Goal: Task Accomplishment & Management: Manage account settings

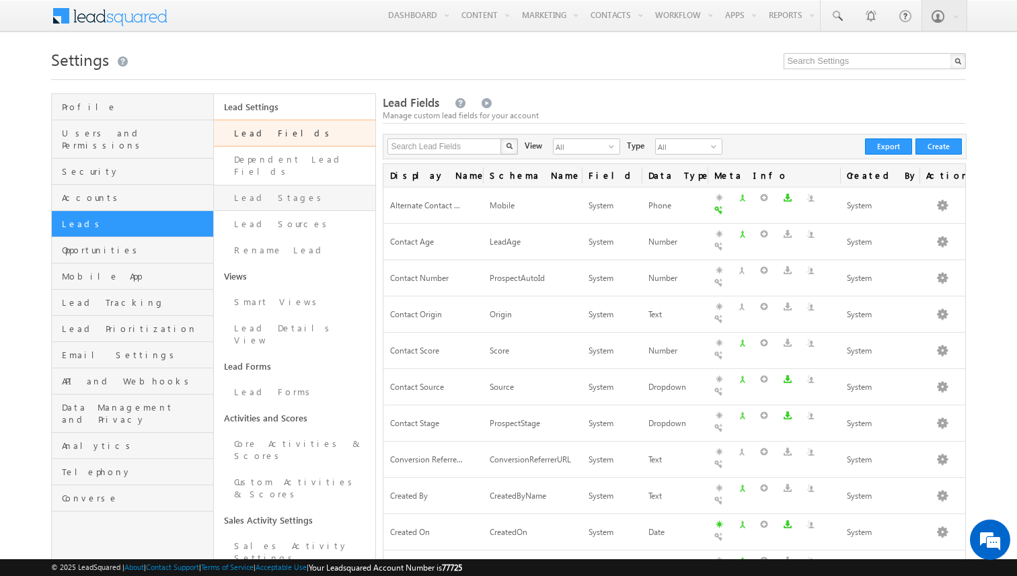
click at [266, 190] on link "Lead Stages" at bounding box center [295, 198] width 162 height 26
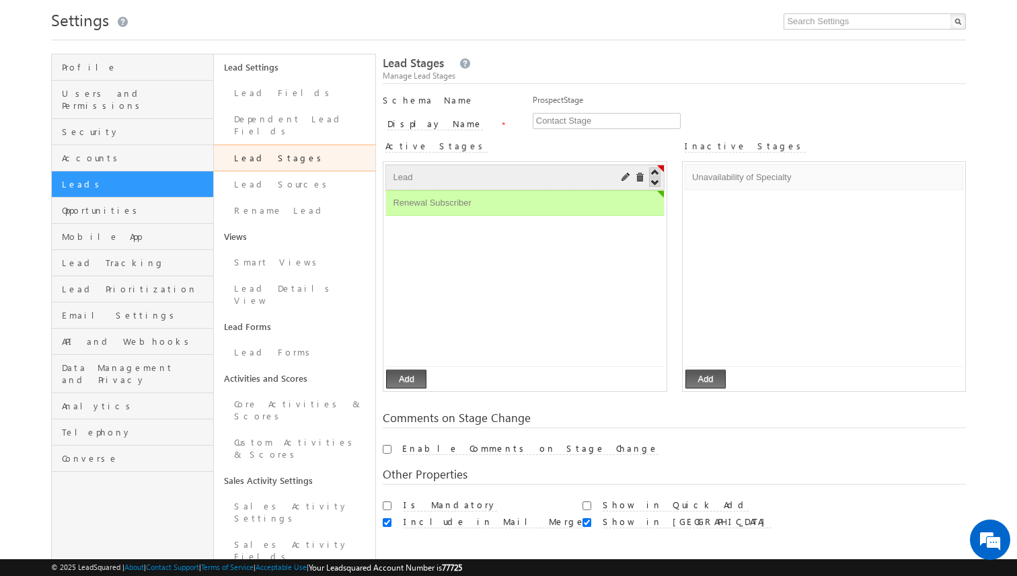
click at [529, 180] on input "Lead" at bounding box center [498, 177] width 219 height 16
click at [620, 175] on div at bounding box center [631, 176] width 27 height 18
click at [623, 175] on span at bounding box center [626, 178] width 10 height 10
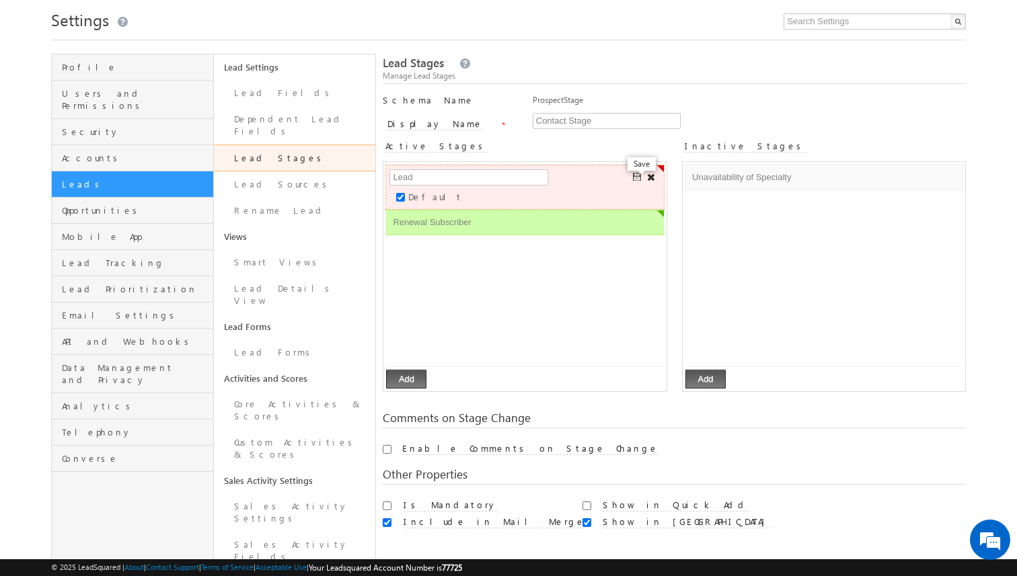
click at [638, 178] on span at bounding box center [638, 178] width 10 height 10
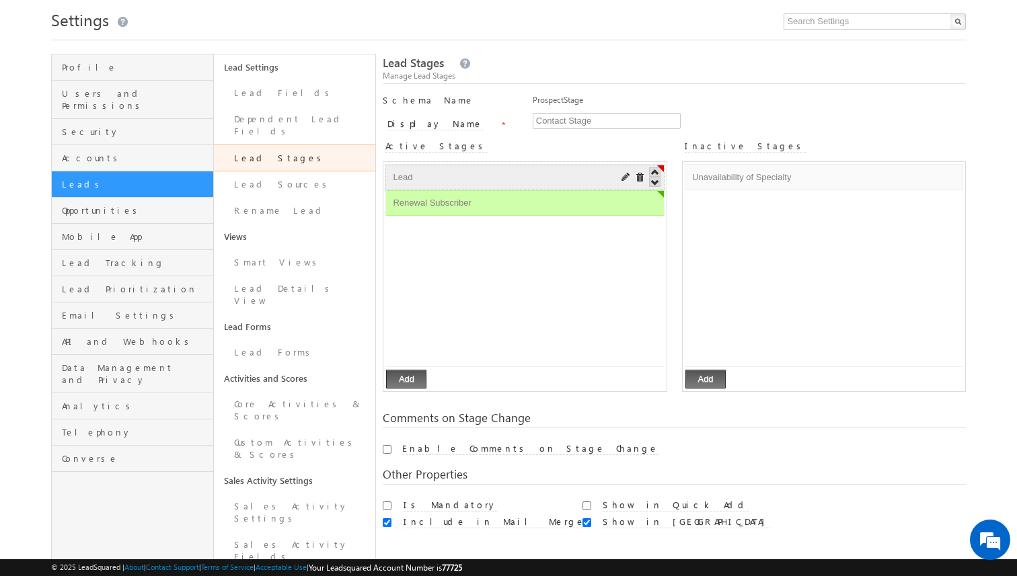
click at [615, 172] on li "Lead Default Error processing!" at bounding box center [524, 178] width 278 height 26
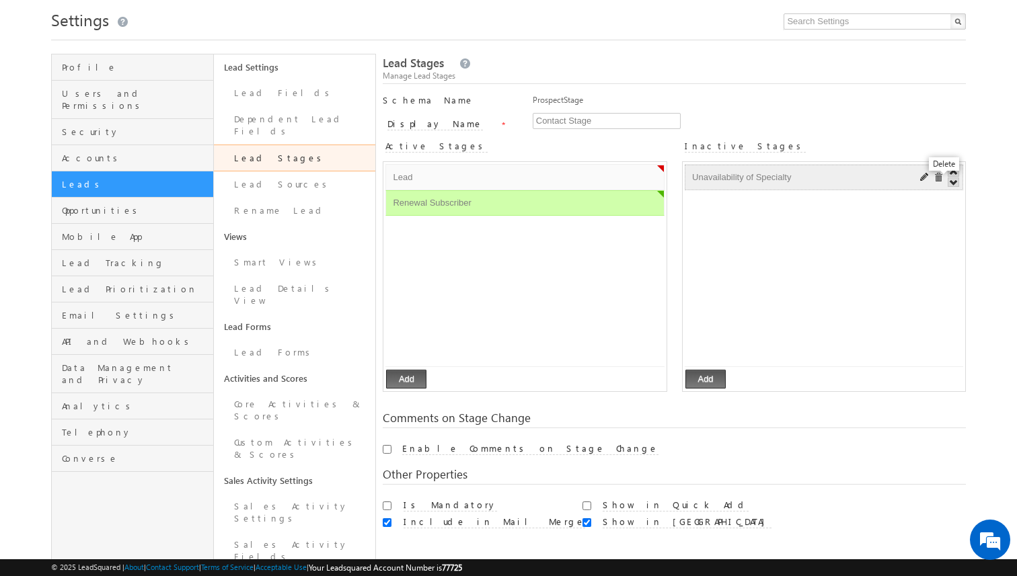
click at [935, 179] on span at bounding box center [938, 178] width 10 height 10
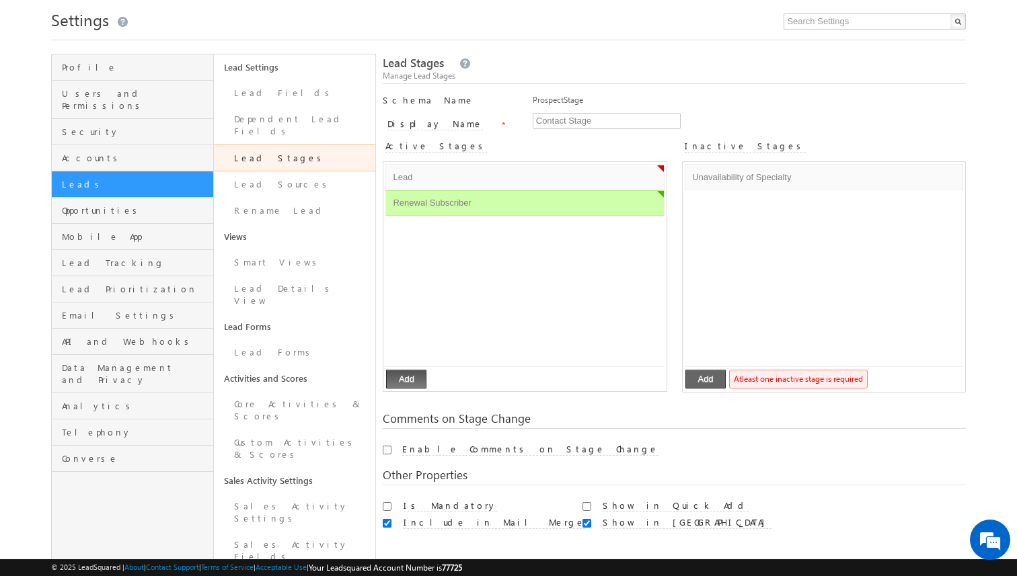
click at [708, 379] on button "Add" at bounding box center [705, 379] width 40 height 19
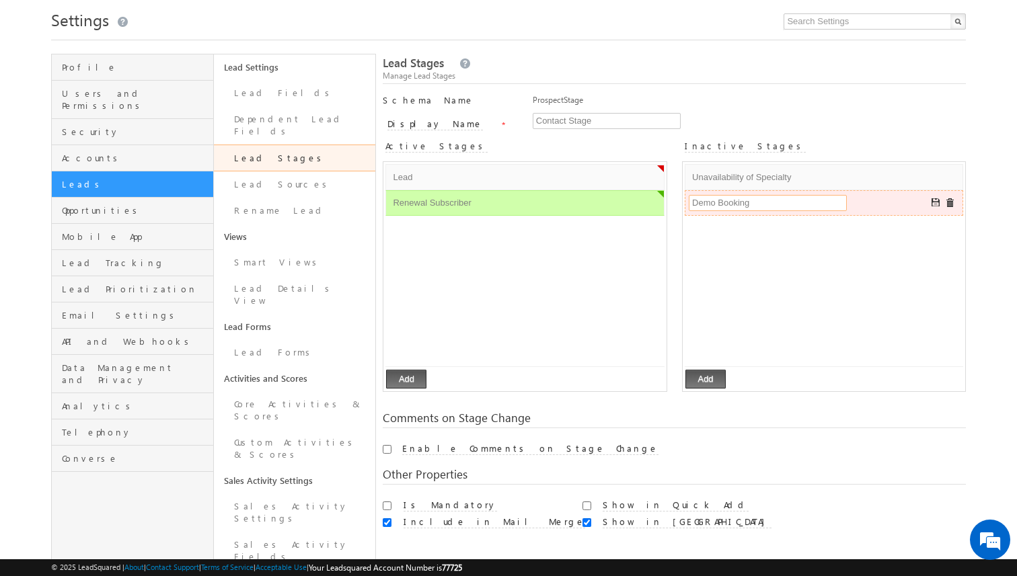
type input "Demo Booking"
click at [836, 245] on ul "Unavailability of Specialty Default Error processing! Demo Booking Default Erro…" at bounding box center [823, 265] width 278 height 203
click at [933, 202] on span at bounding box center [936, 203] width 10 height 10
click at [705, 375] on button "Add" at bounding box center [705, 379] width 40 height 19
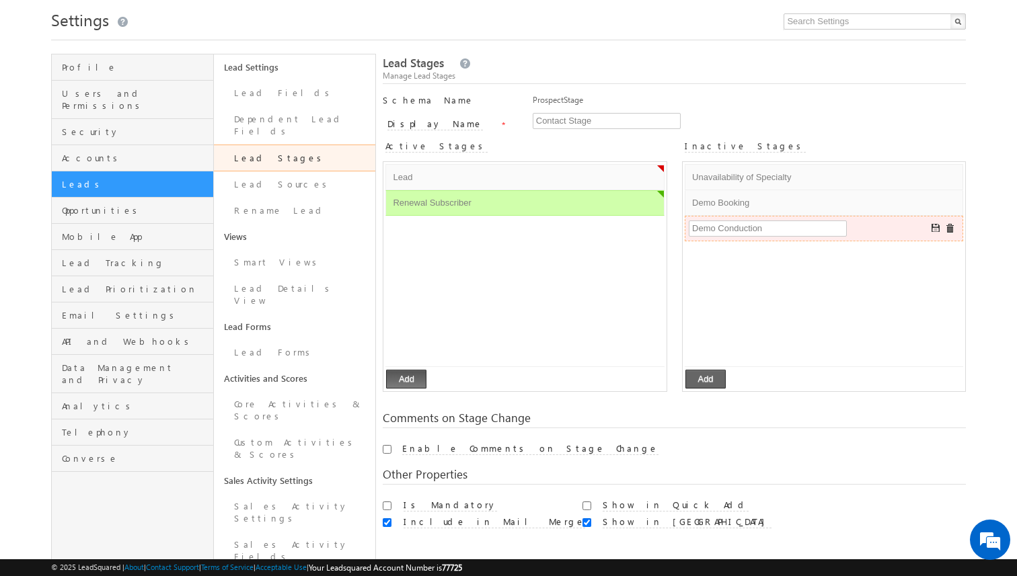
type input "Demo Conduction"
click at [705, 382] on button "Add" at bounding box center [705, 379] width 40 height 19
click at [939, 227] on span at bounding box center [936, 229] width 10 height 10
click at [715, 383] on button "Add" at bounding box center [705, 379] width 40 height 19
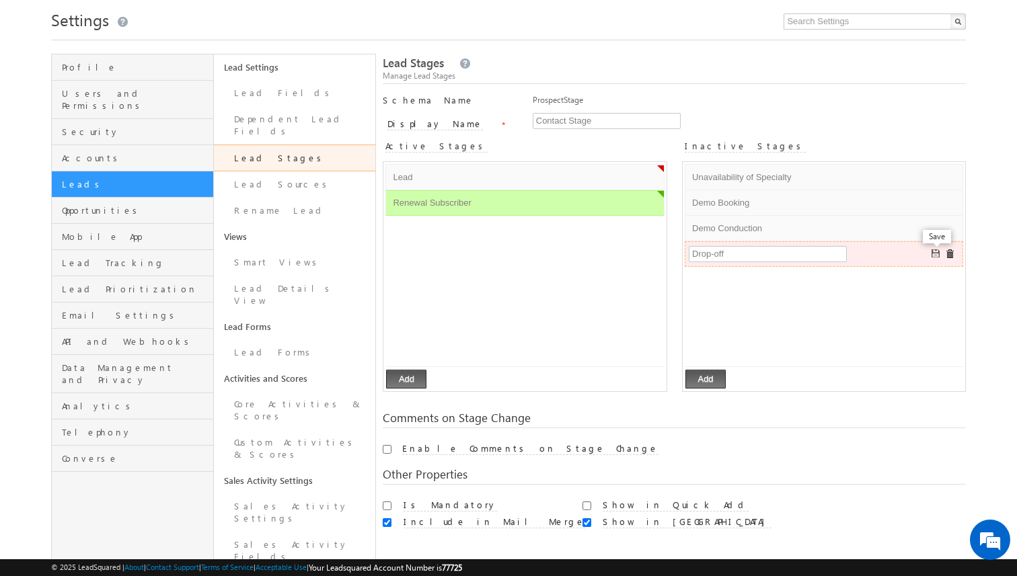
type input "Drop-off"
click at [937, 253] on span at bounding box center [936, 254] width 10 height 10
click at [697, 375] on button "Add" at bounding box center [705, 379] width 40 height 19
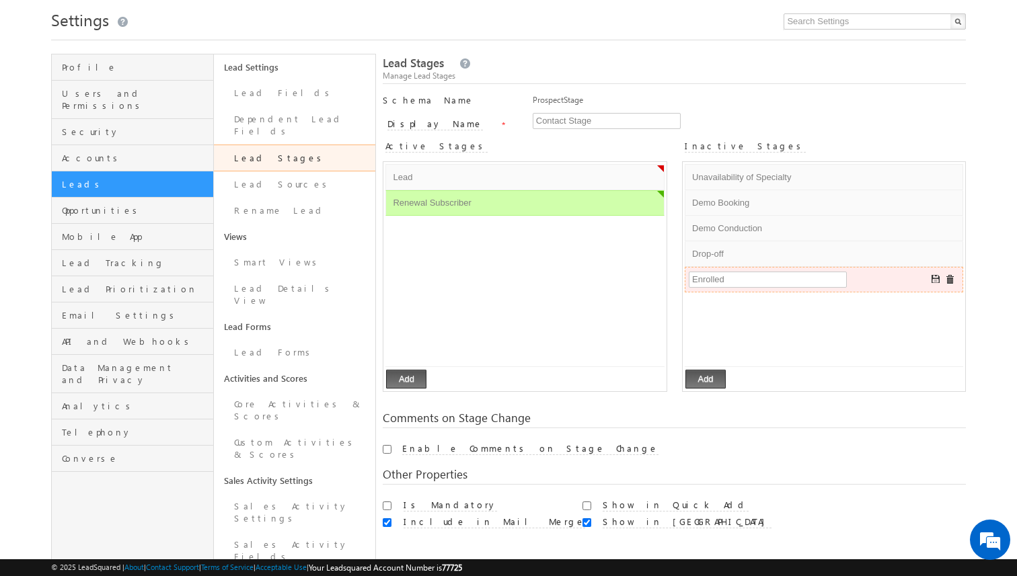
type input "Enrolled"
click at [809, 334] on ul "Unavailability of Specialty Default Error processing! Demo Booking Default Erro…" at bounding box center [823, 265] width 278 height 203
click at [935, 278] on span at bounding box center [936, 280] width 10 height 10
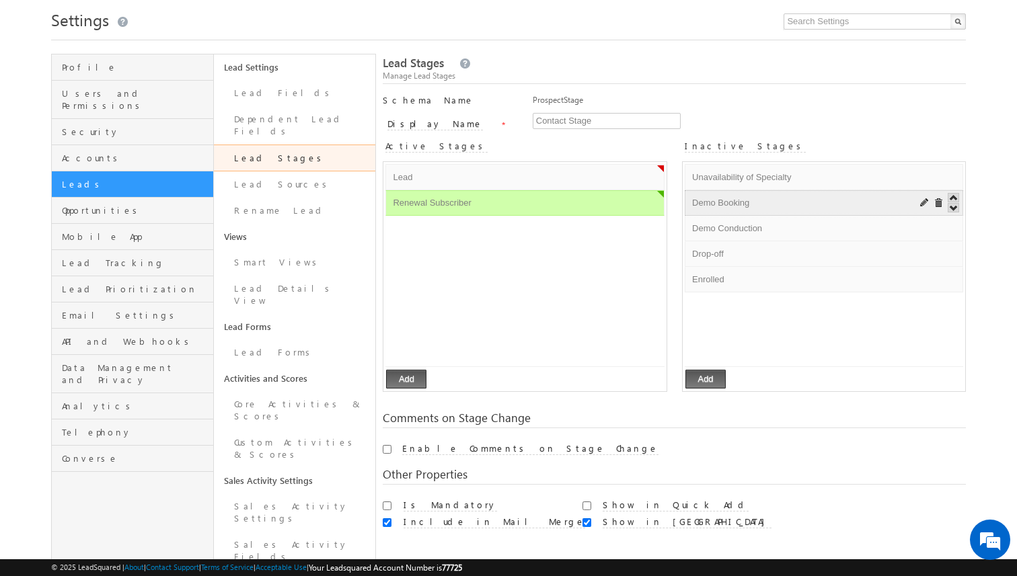
drag, startPoint x: 857, startPoint y: 205, endPoint x: 799, endPoint y: 206, distance: 57.2
click at [799, 206] on input "Demo Booking" at bounding box center [798, 203] width 219 height 16
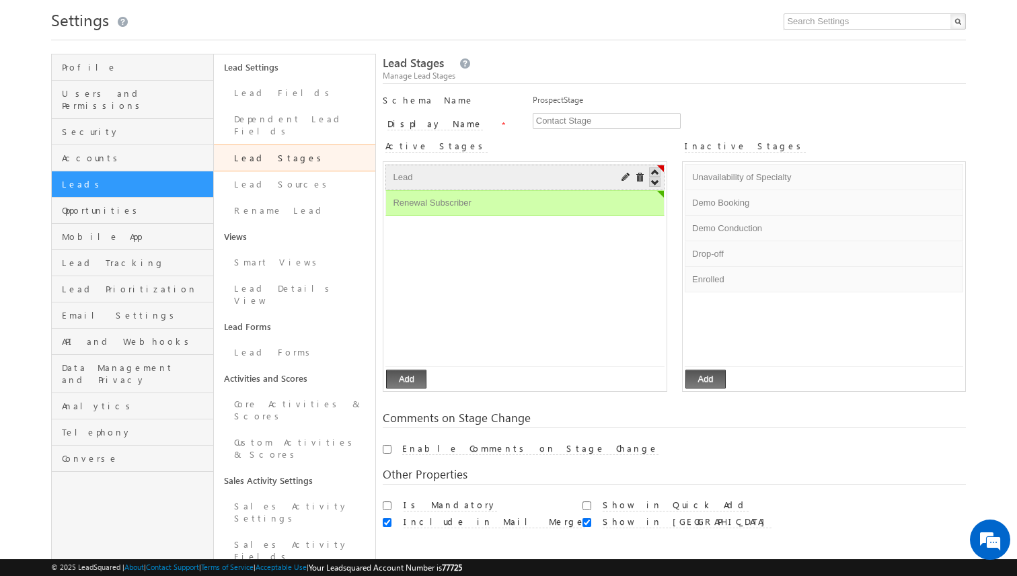
drag, startPoint x: 731, startPoint y: 200, endPoint x: 605, endPoint y: 190, distance: 126.2
click at [605, 190] on div "Active Stages Lead Default Error processing! Renewal Subscriber Default Error p…" at bounding box center [674, 266] width 583 height 263
click at [405, 375] on button "Add" at bounding box center [406, 379] width 40 height 19
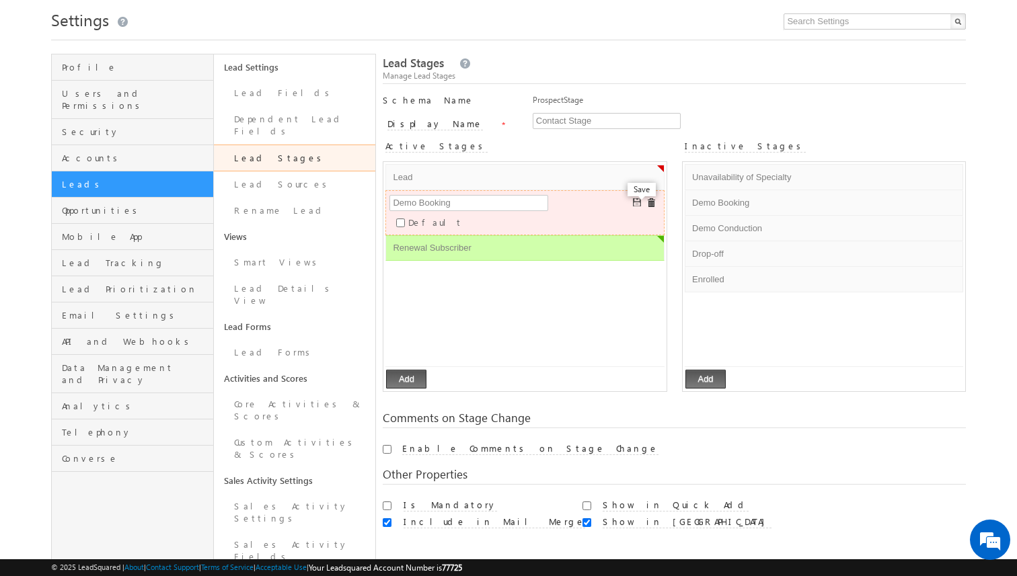
type input "Demo Booking"
click at [636, 201] on span at bounding box center [638, 203] width 10 height 10
click at [790, 217] on li "Demo Conduction Default Error processing!" at bounding box center [823, 229] width 278 height 26
click at [731, 203] on input "Demo Booking" at bounding box center [798, 203] width 219 height 16
drag, startPoint x: 731, startPoint y: 203, endPoint x: 582, endPoint y: 317, distance: 187.5
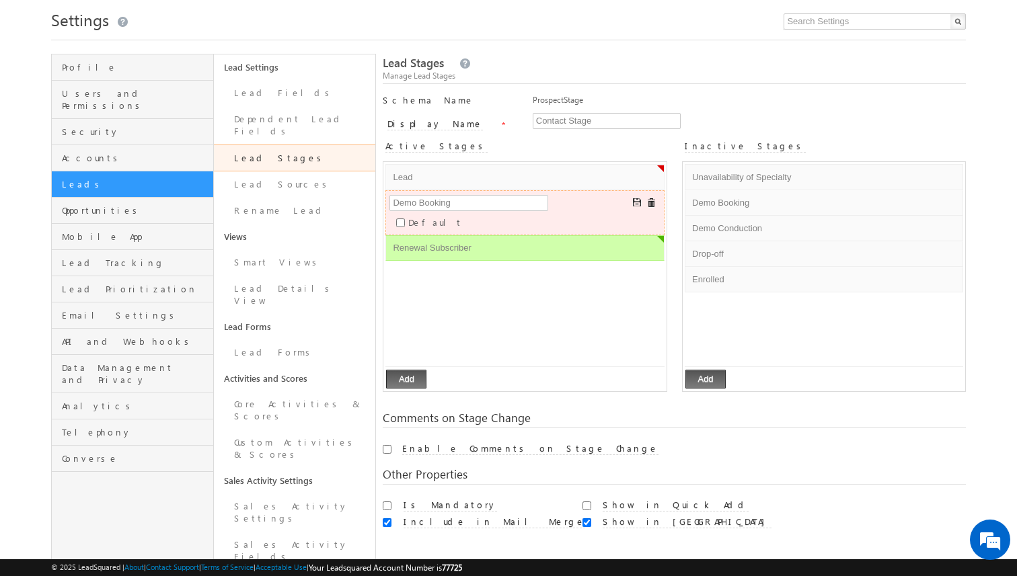
click at [582, 317] on div "Active Stages Lead Default Error processing! Demo Booking Default Error process…" at bounding box center [674, 266] width 583 height 263
click at [572, 315] on ul "Lead Default Error processing! Demo Booking Default Error processing! Renewal S…" at bounding box center [524, 265] width 278 height 203
drag, startPoint x: 743, startPoint y: 230, endPoint x: 559, endPoint y: 278, distance: 189.7
click at [559, 278] on div "Active Stages Lead Default Error processing! Demo Booking Default Error process…" at bounding box center [674, 266] width 583 height 263
click at [836, 272] on input "Enrolled" at bounding box center [798, 280] width 219 height 16
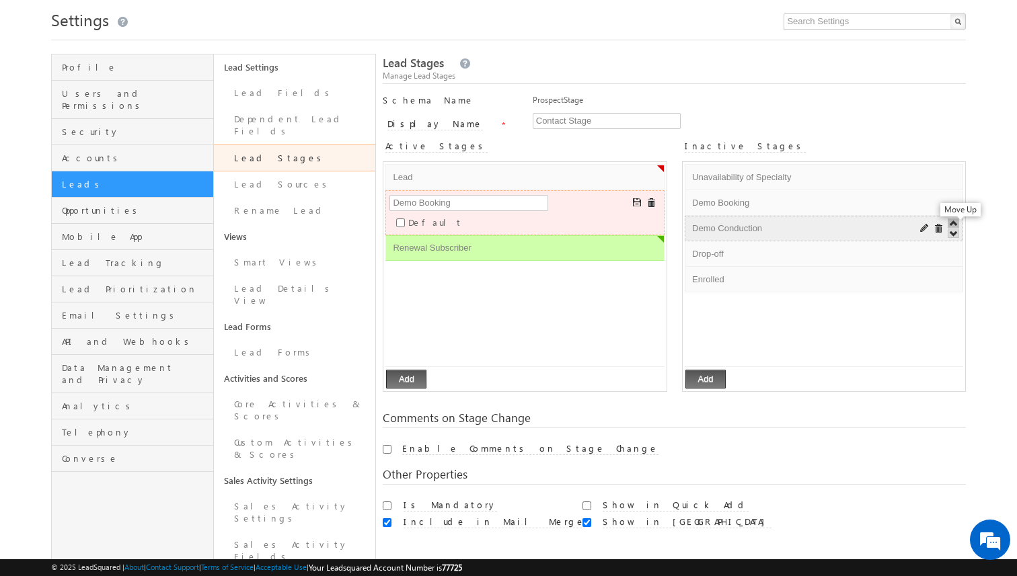
click at [953, 224] on span at bounding box center [952, 223] width 11 height 9
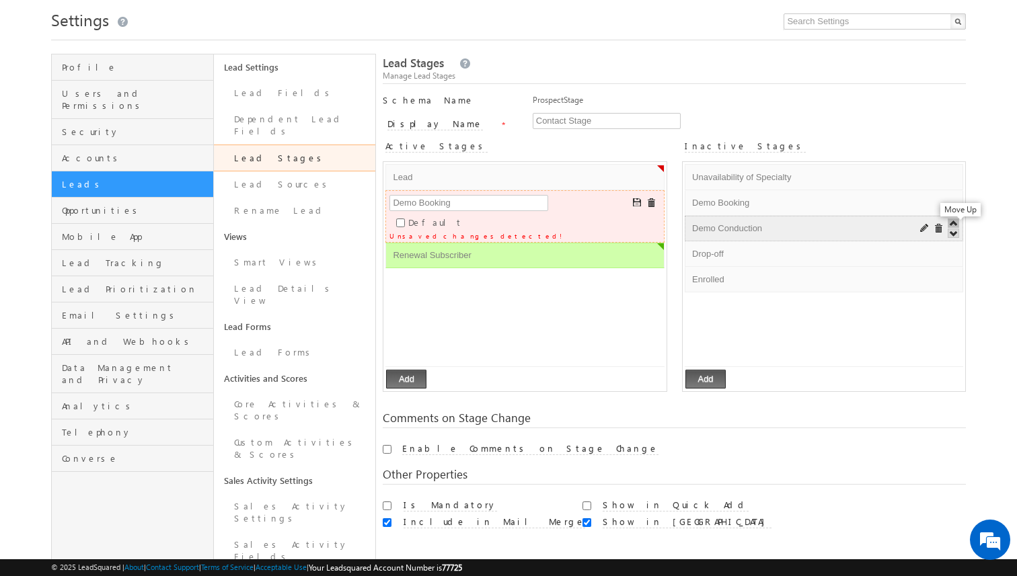
click at [953, 223] on span at bounding box center [952, 223] width 11 height 9
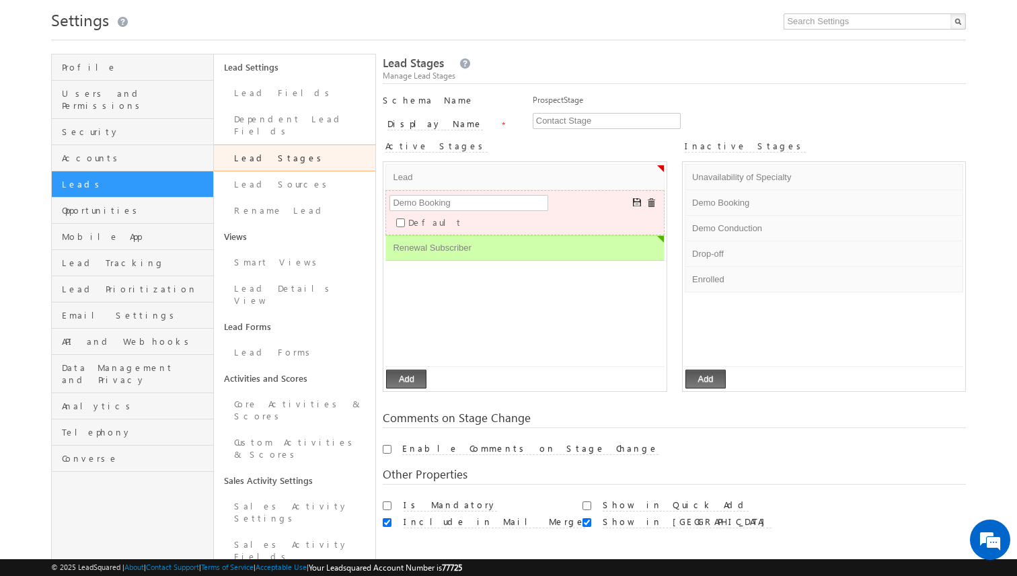
click at [650, 200] on span at bounding box center [651, 203] width 10 height 10
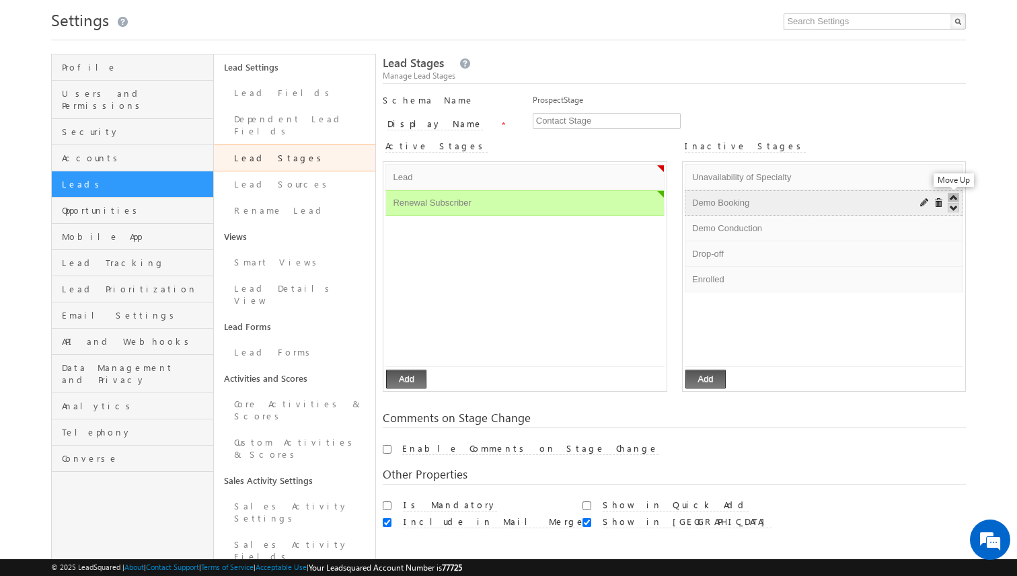
click at [953, 198] on span at bounding box center [952, 197] width 11 height 9
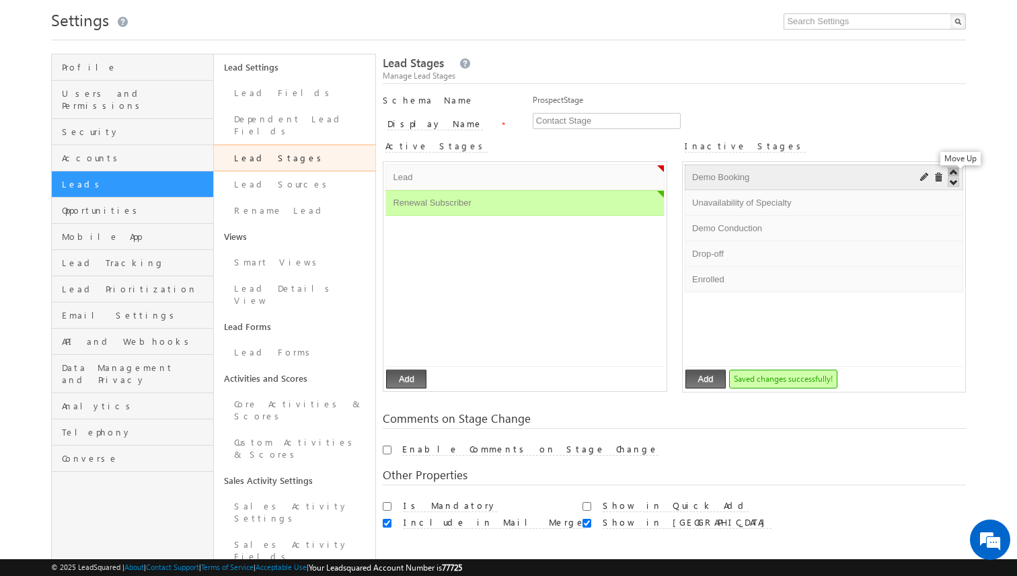
click at [953, 171] on span at bounding box center [952, 171] width 11 height 9
click at [955, 181] on span at bounding box center [952, 182] width 11 height 9
click at [939, 202] on span at bounding box center [938, 203] width 10 height 10
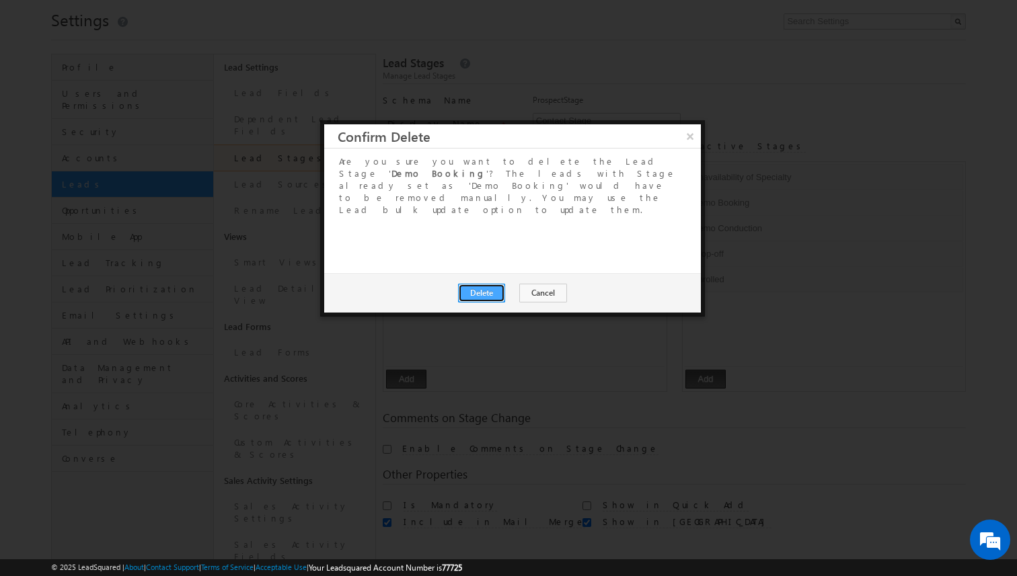
click at [497, 284] on button "Delete" at bounding box center [481, 293] width 47 height 19
click at [524, 284] on button "Close" at bounding box center [514, 293] width 43 height 19
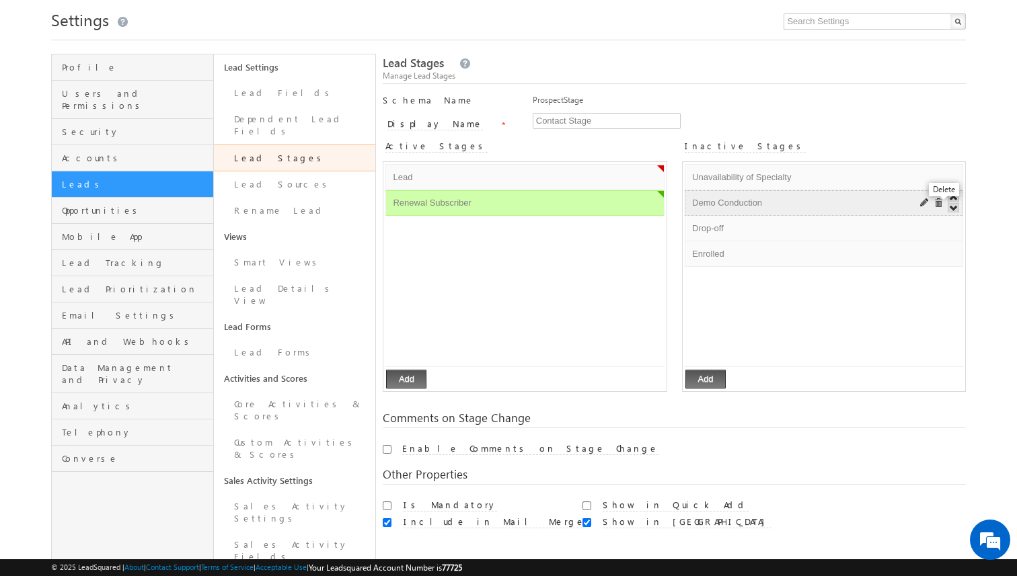
click at [938, 203] on span at bounding box center [938, 203] width 10 height 10
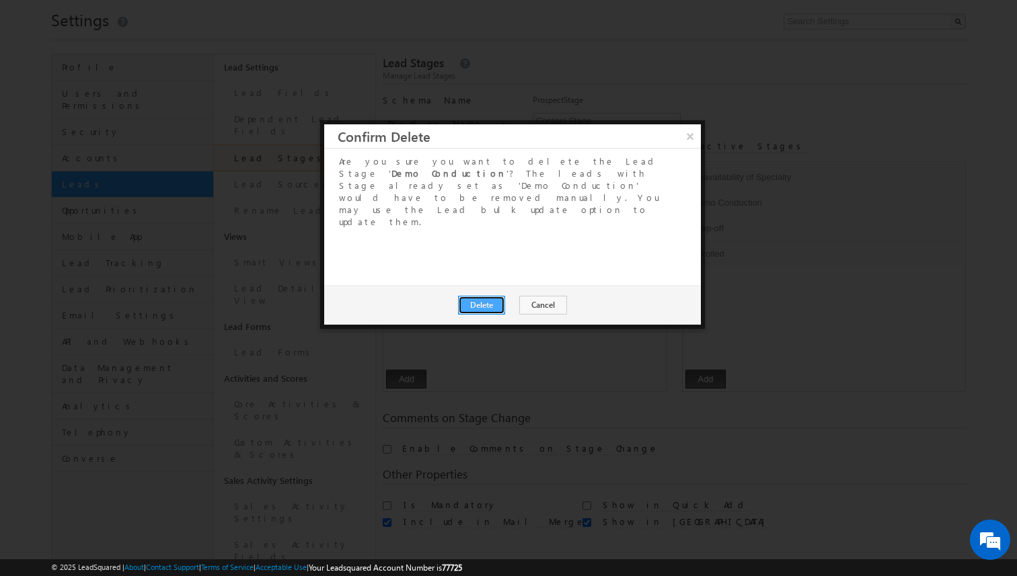
click at [485, 296] on button "Delete" at bounding box center [481, 305] width 47 height 19
click at [516, 296] on button "Close" at bounding box center [514, 305] width 43 height 19
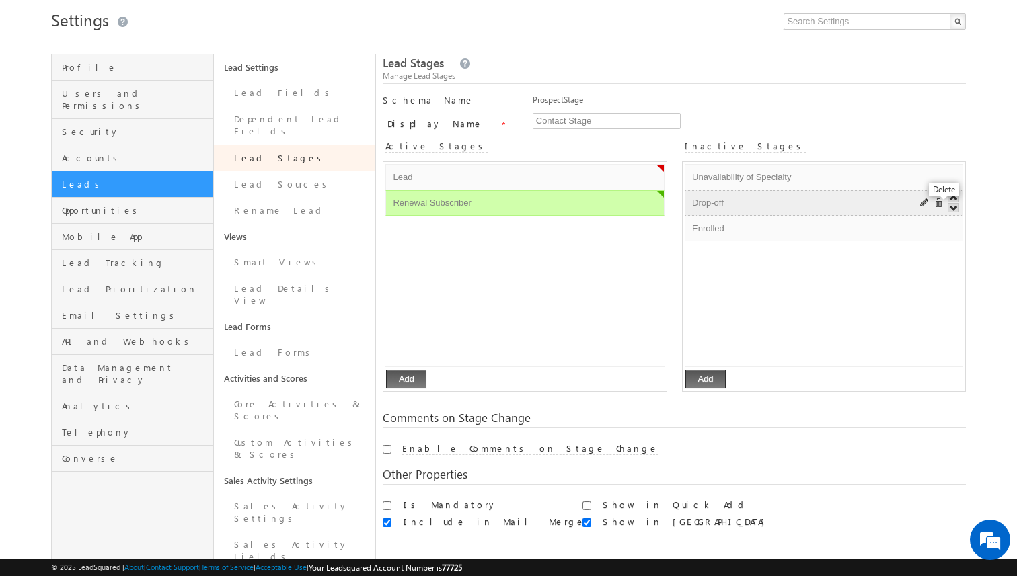
click at [939, 206] on span at bounding box center [938, 203] width 10 height 10
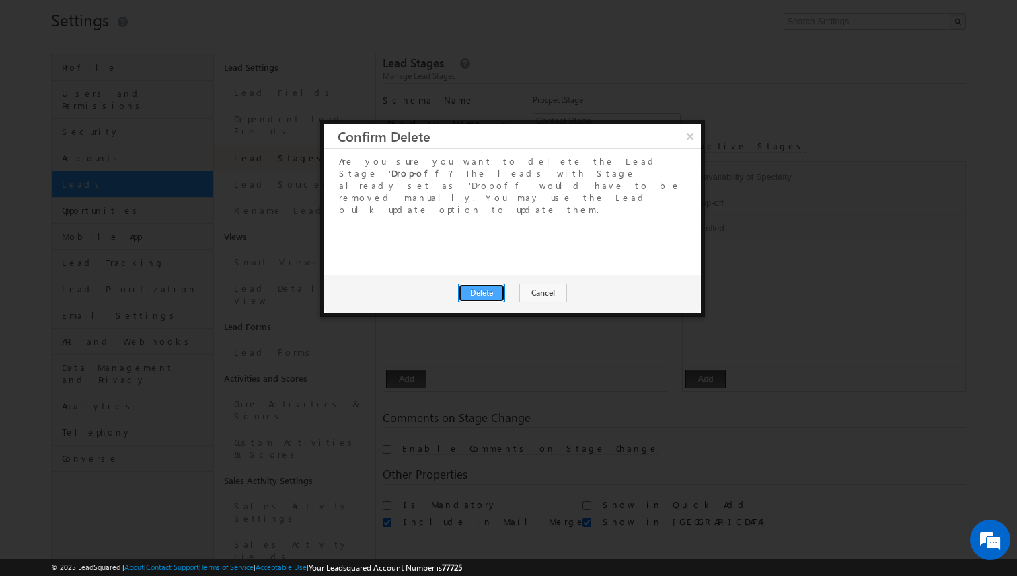
click at [489, 284] on button "Delete" at bounding box center [481, 293] width 47 height 19
click at [517, 284] on button "Close" at bounding box center [514, 293] width 43 height 19
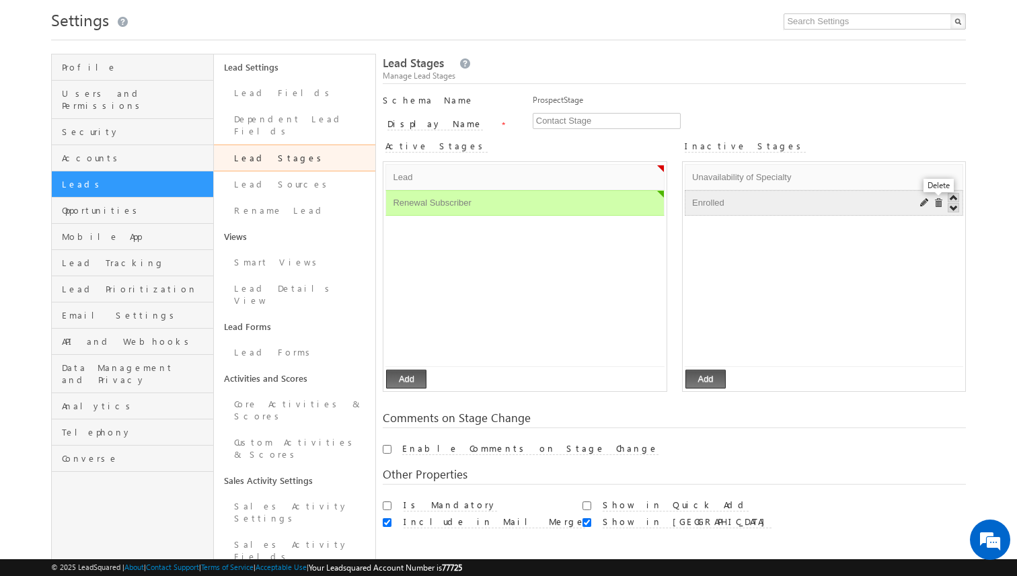
click at [936, 201] on span at bounding box center [938, 203] width 10 height 10
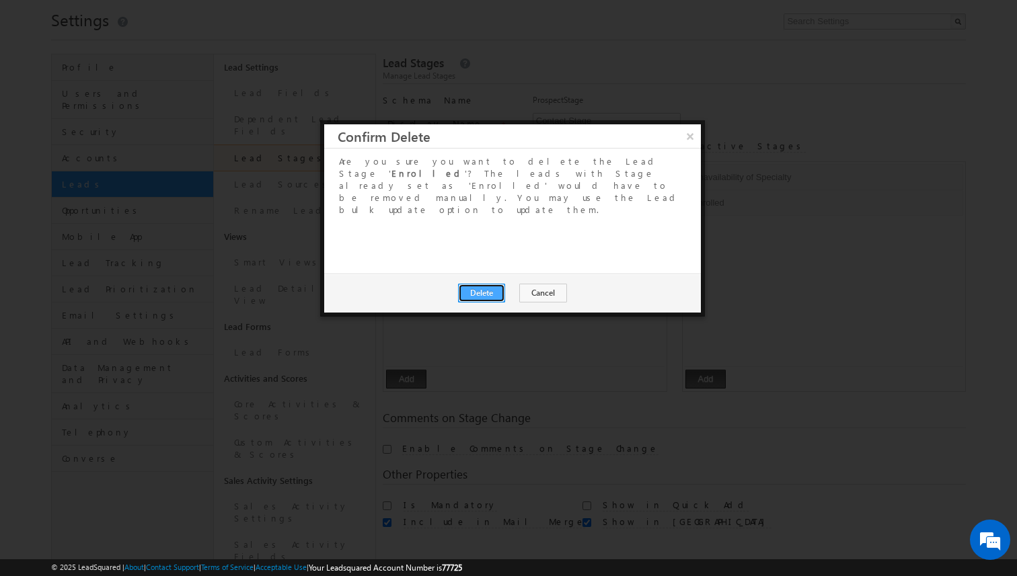
click at [488, 284] on button "Delete" at bounding box center [481, 293] width 47 height 19
click at [522, 284] on button "Close" at bounding box center [514, 293] width 43 height 19
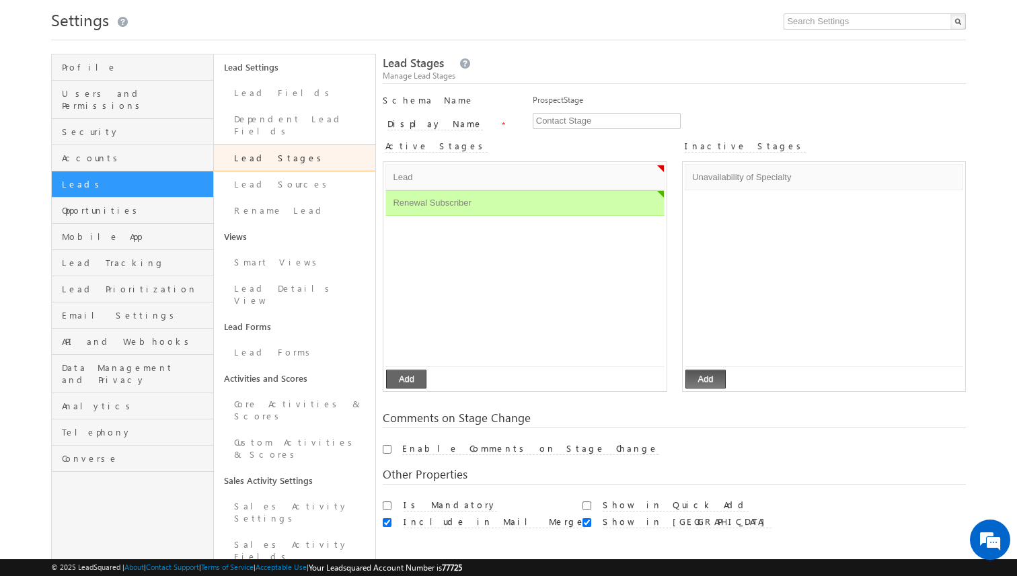
click at [417, 379] on button "Add" at bounding box center [406, 379] width 40 height 19
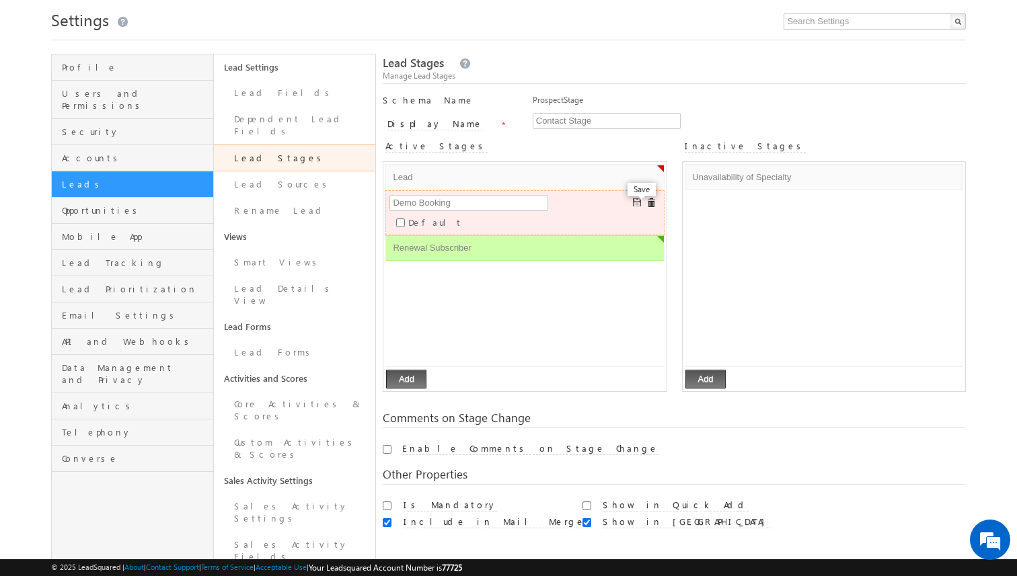
type input "Demo Booking"
click at [636, 200] on span at bounding box center [638, 203] width 10 height 10
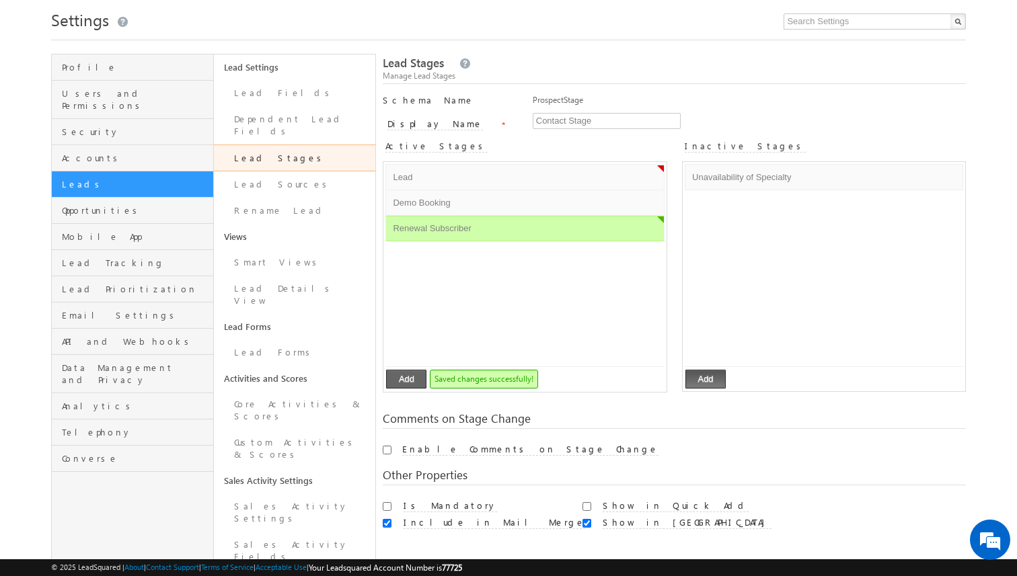
click at [409, 380] on button "Add" at bounding box center [406, 379] width 40 height 19
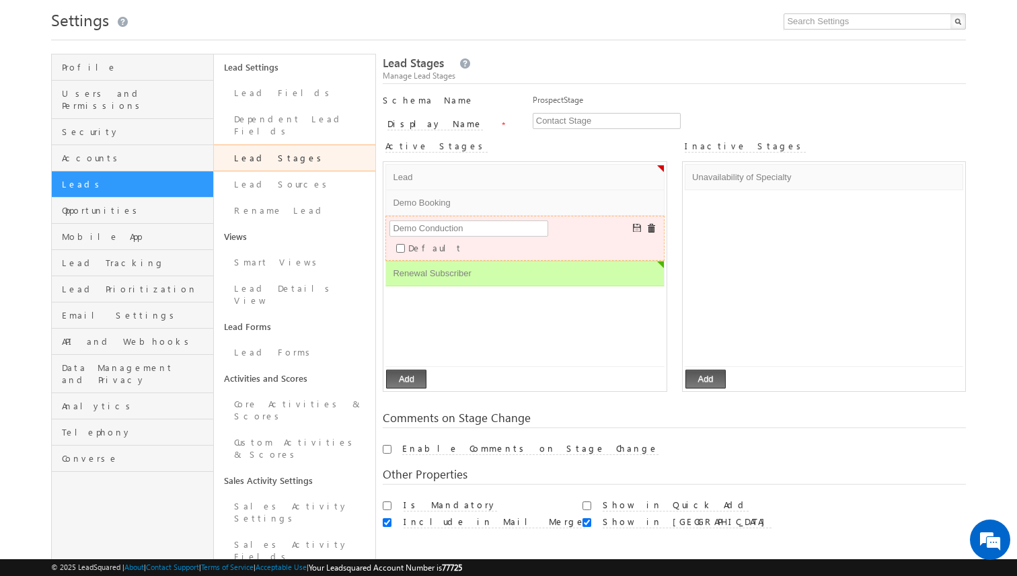
type input "Demo Conduction"
click at [633, 226] on span at bounding box center [638, 229] width 10 height 10
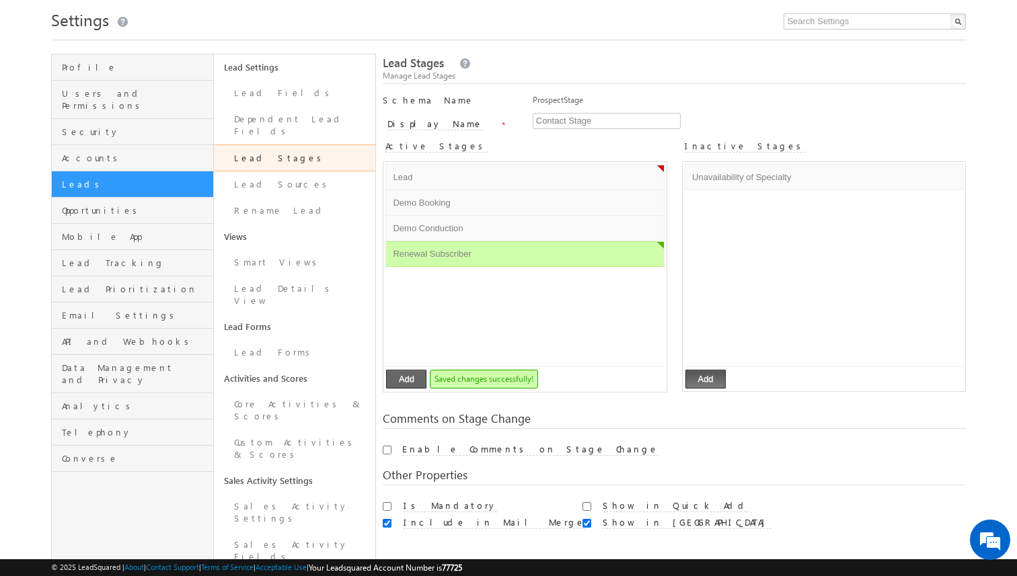
click at [399, 379] on button "Add" at bounding box center [406, 379] width 40 height 19
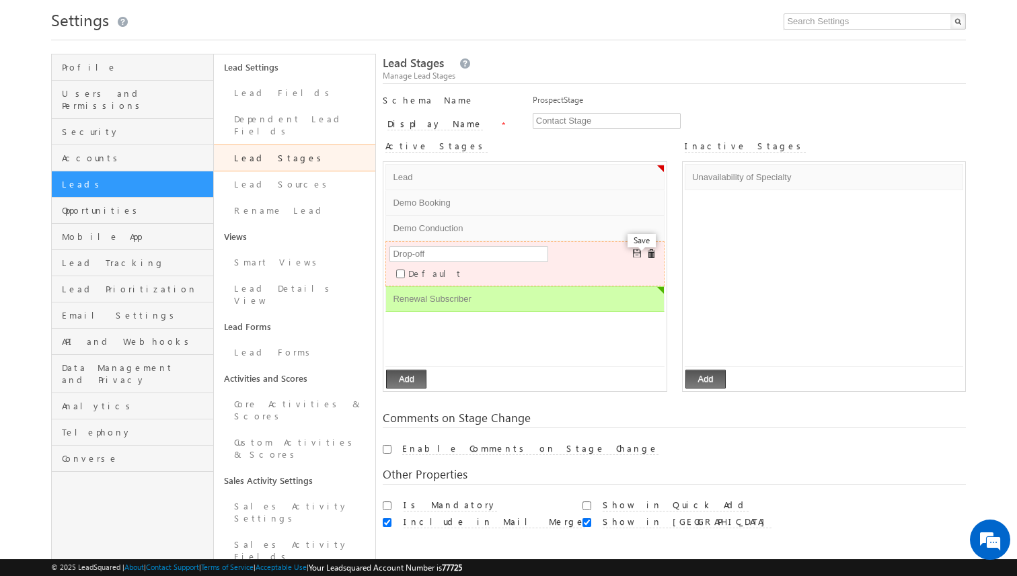
type input "Drop-off"
click at [635, 253] on span at bounding box center [638, 254] width 10 height 10
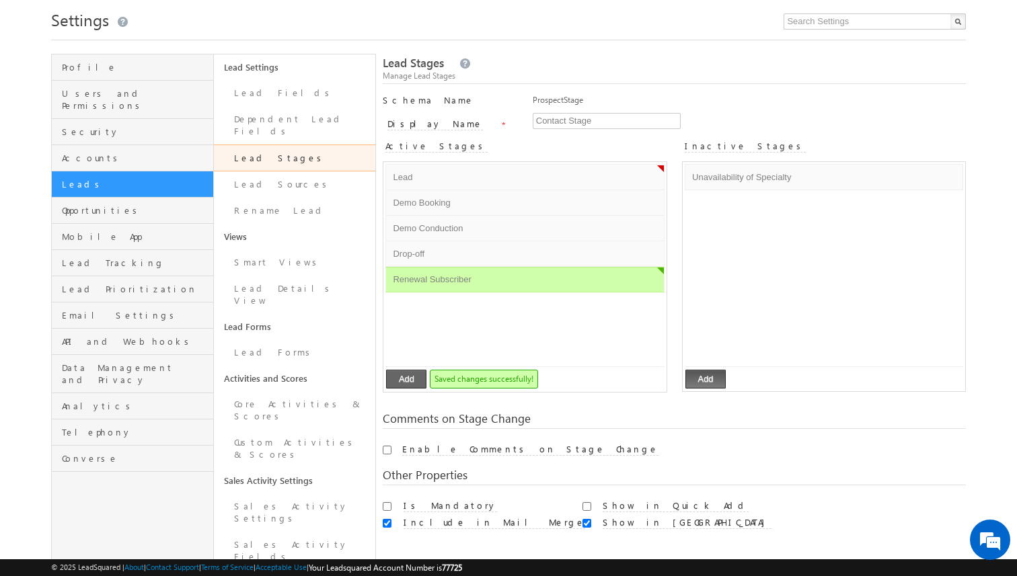
click at [412, 382] on button "Add" at bounding box center [406, 379] width 40 height 19
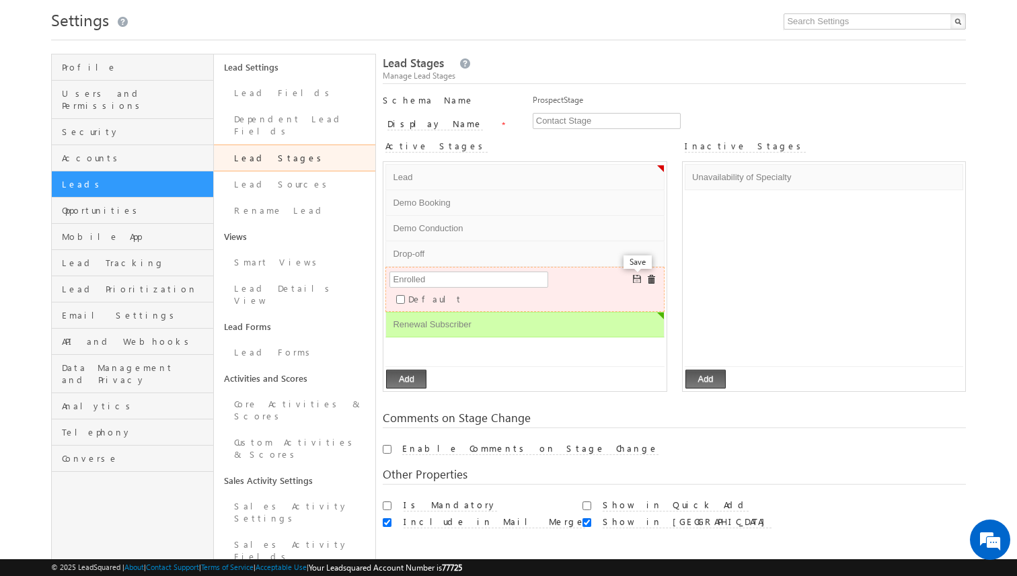
type input "Enrolled"
click at [636, 278] on span at bounding box center [638, 280] width 10 height 10
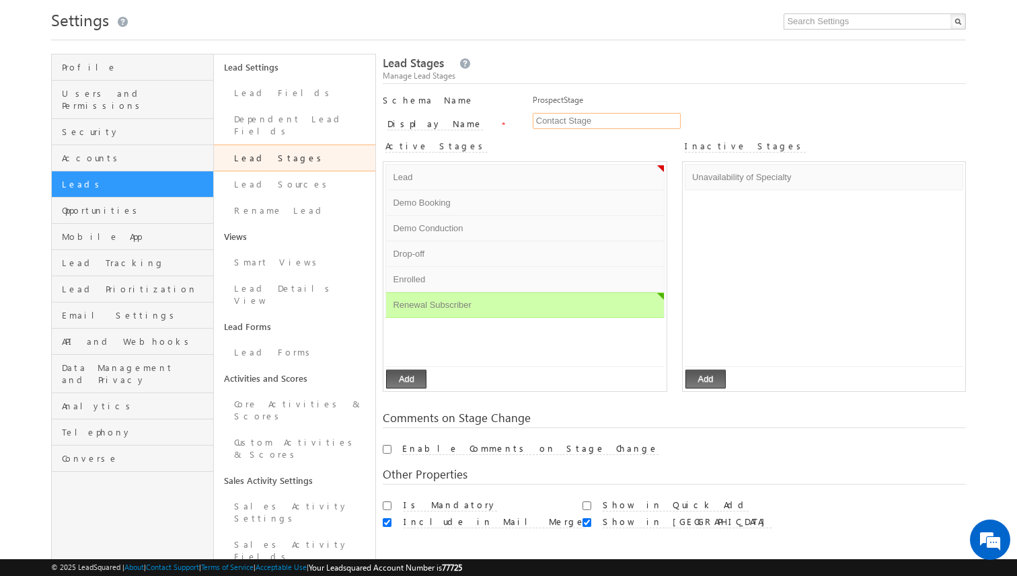
click at [559, 126] on input "Contact Stage" at bounding box center [607, 121] width 148 height 16
type input "Lead Stage"
click at [553, 141] on div "Active Stages" at bounding box center [525, 148] width 284 height 26
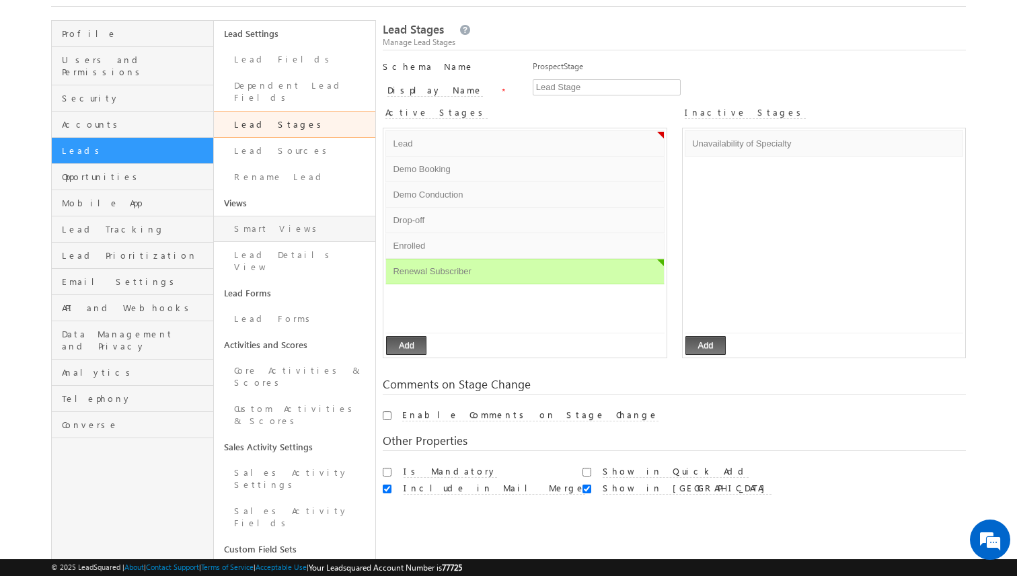
scroll to position [101, 0]
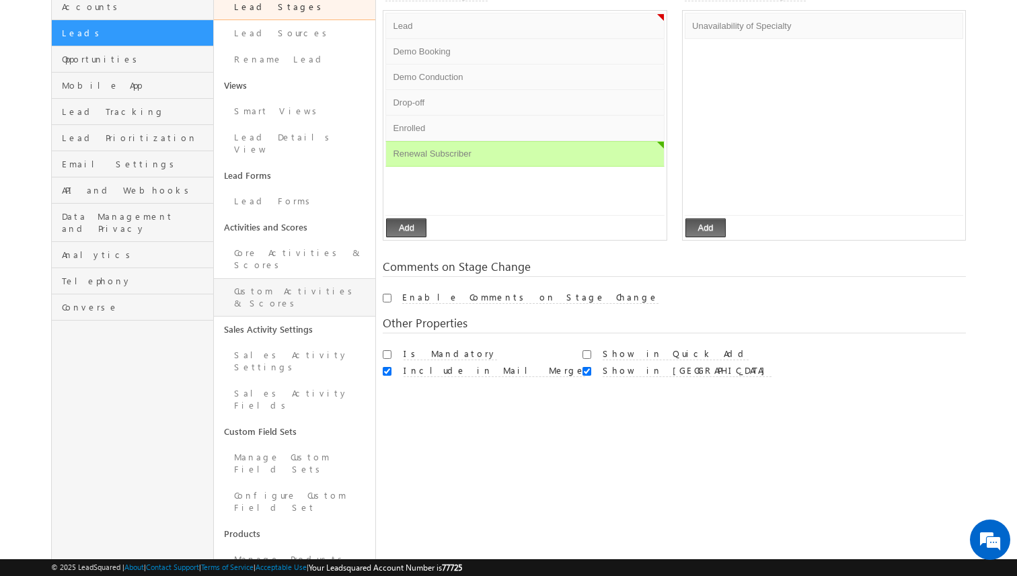
click at [299, 278] on link "Custom Activities & Scores" at bounding box center [295, 297] width 162 height 38
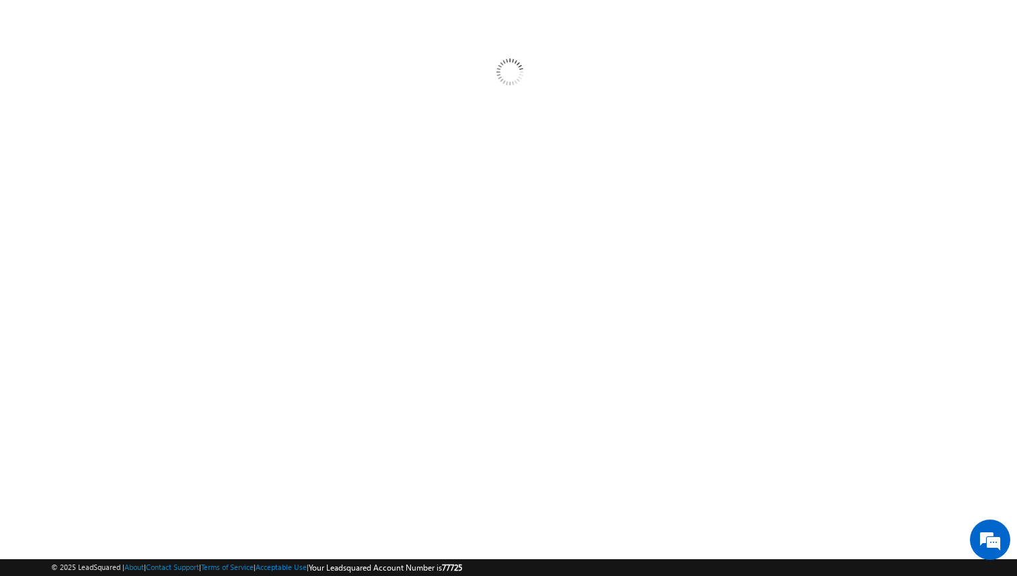
scroll to position [94, 0]
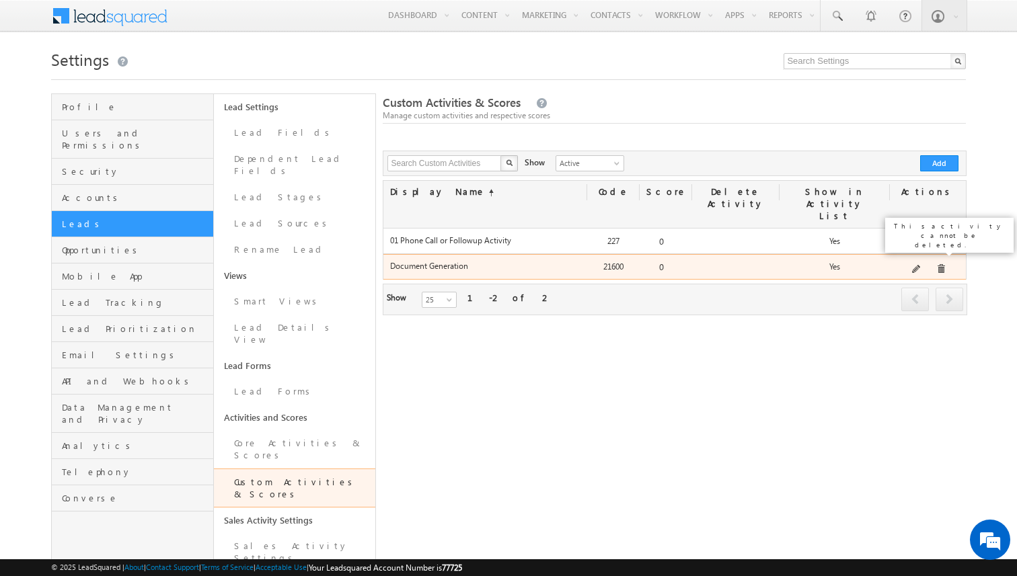
click at [936, 264] on span at bounding box center [941, 269] width 10 height 10
click at [937, 264] on span at bounding box center [941, 269] width 10 height 10
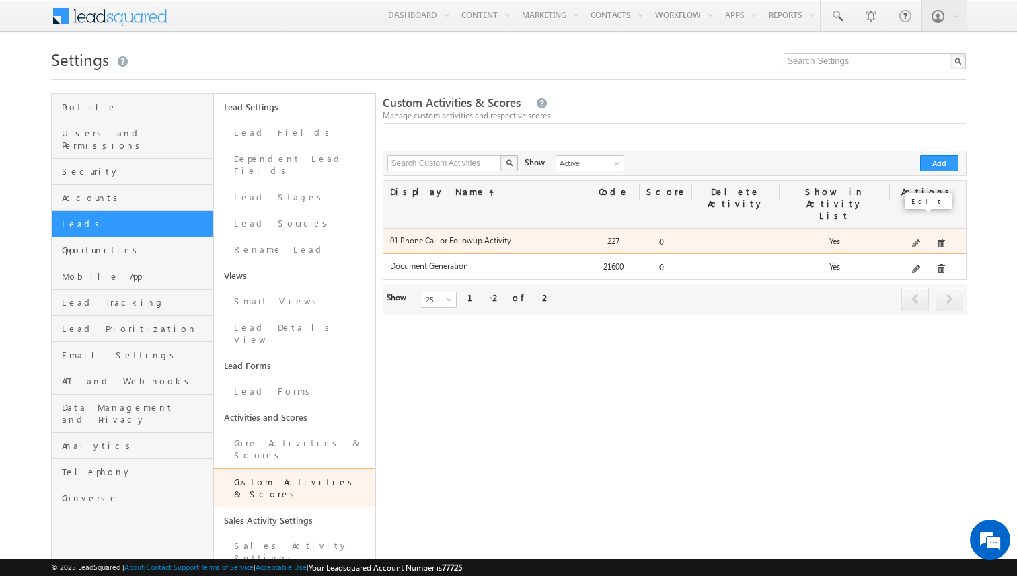
click at [920, 239] on span at bounding box center [917, 244] width 10 height 10
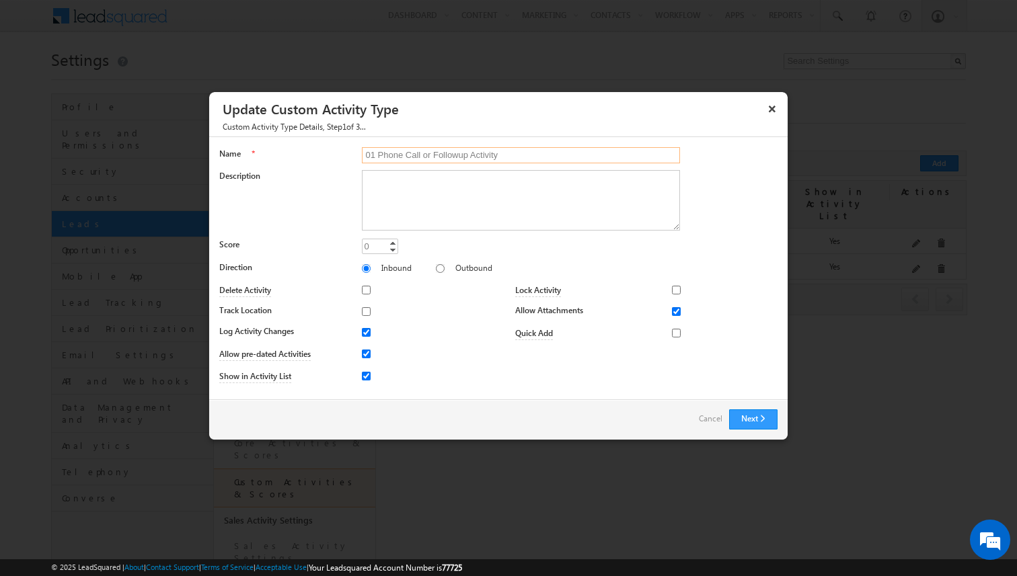
drag, startPoint x: 422, startPoint y: 157, endPoint x: 469, endPoint y: 157, distance: 46.4
click at [469, 157] on input "01 Phone Call or Followup Activity" at bounding box center [521, 155] width 318 height 16
type input "01 Phone Call Activity"
click at [395, 242] on link "Increment" at bounding box center [392, 242] width 11 height 7
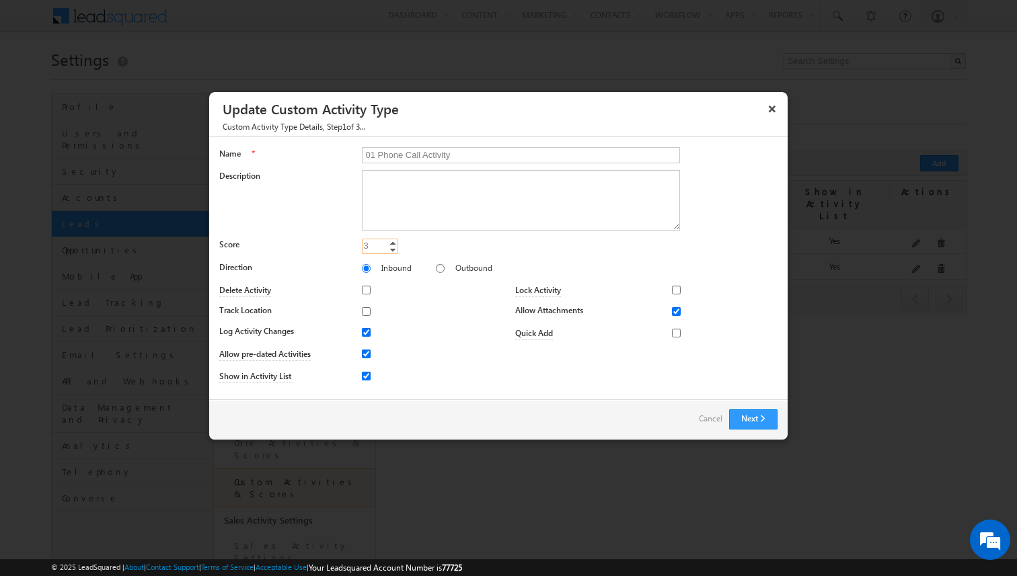
click at [395, 242] on link "Increment" at bounding box center [392, 242] width 11 height 7
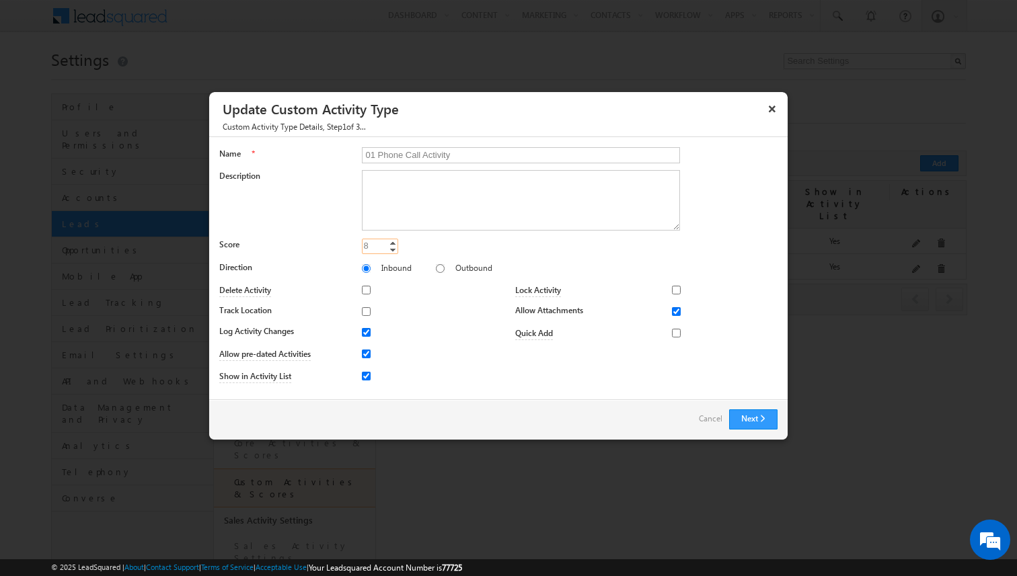
click at [395, 242] on link "Increment" at bounding box center [392, 242] width 11 height 7
type input "10"
click at [395, 242] on link "Increment" at bounding box center [392, 242] width 11 height 7
click at [746, 418] on button "Next" at bounding box center [753, 419] width 48 height 20
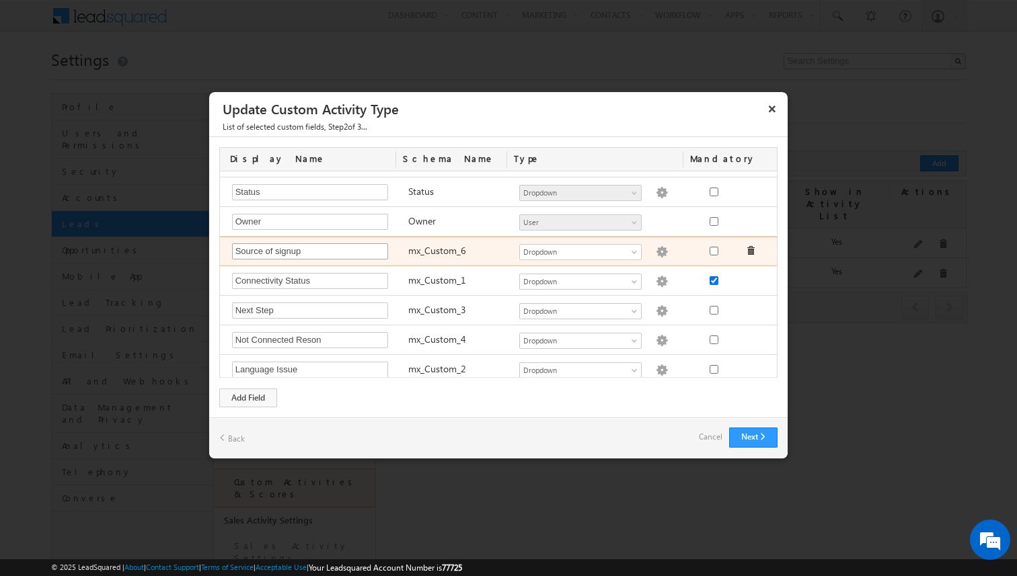
scroll to position [30, 0]
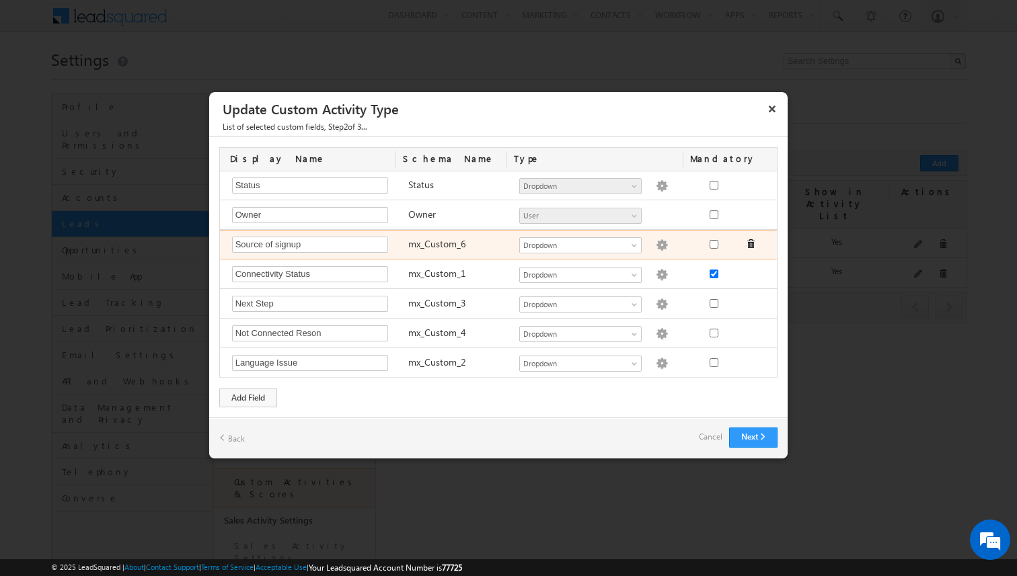
click at [752, 243] on span at bounding box center [750, 243] width 9 height 9
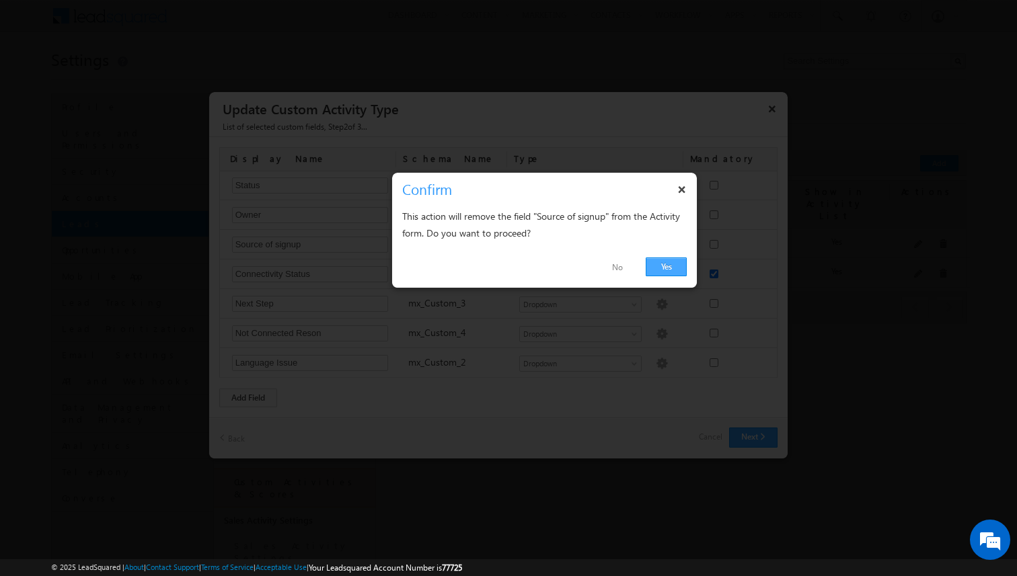
click at [682, 261] on link "Yes" at bounding box center [665, 267] width 41 height 19
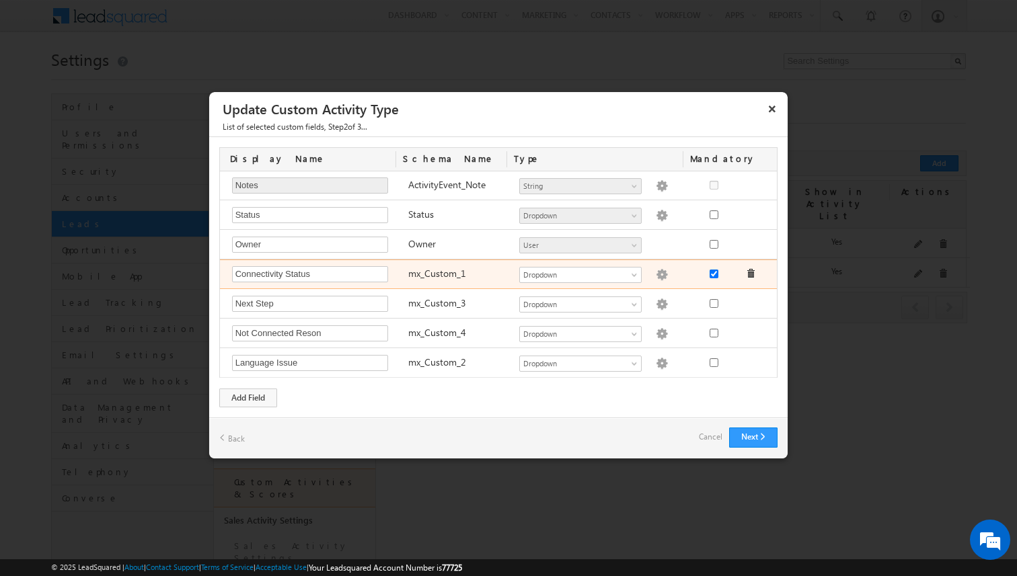
scroll to position [0, 0]
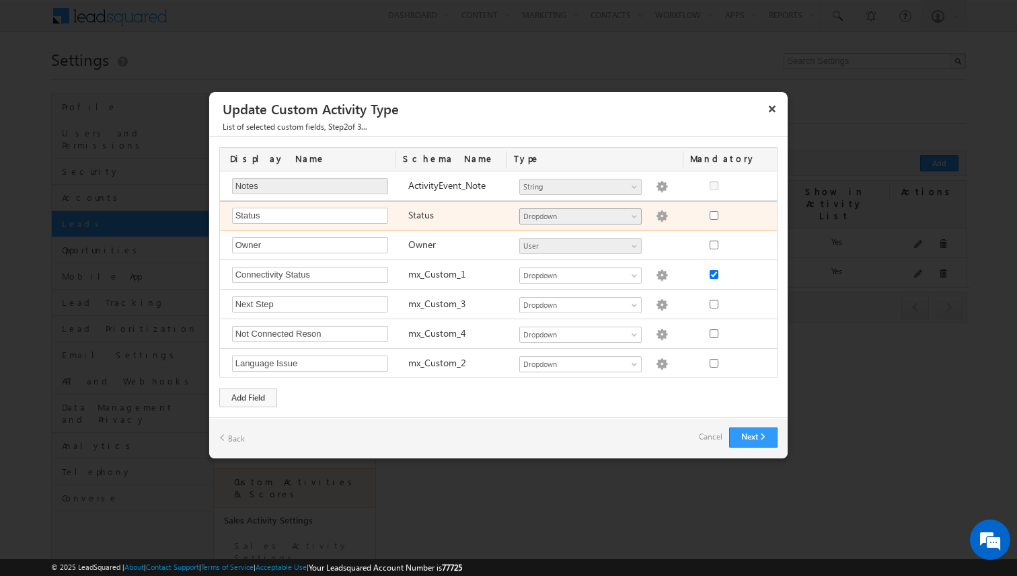
click at [609, 217] on span "Dropdown" at bounding box center [575, 216] width 110 height 12
click at [656, 215] on img at bounding box center [662, 216] width 12 height 12
type textarea "Connected Not Connected"
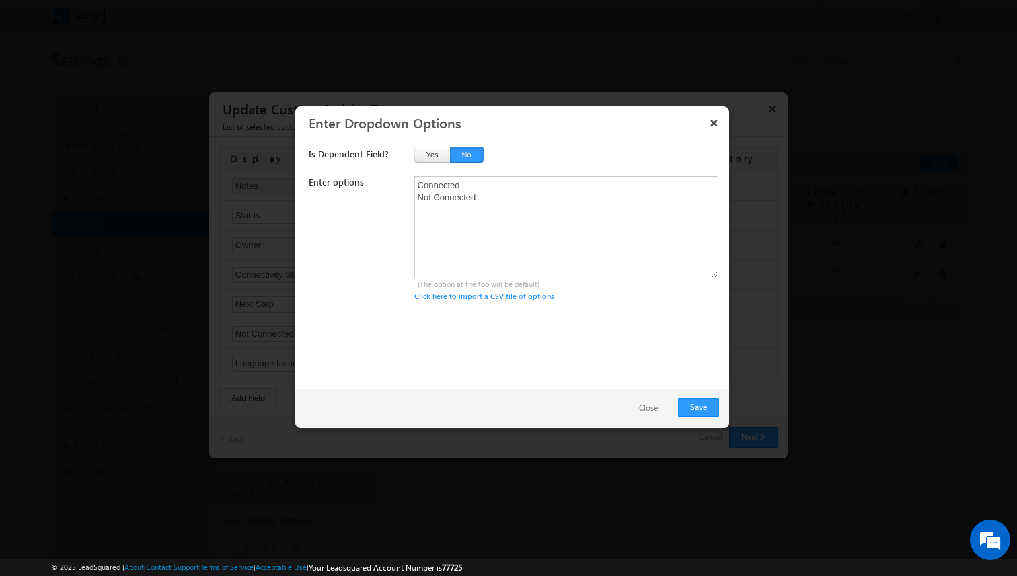
click at [648, 399] on button "Close" at bounding box center [648, 408] width 46 height 19
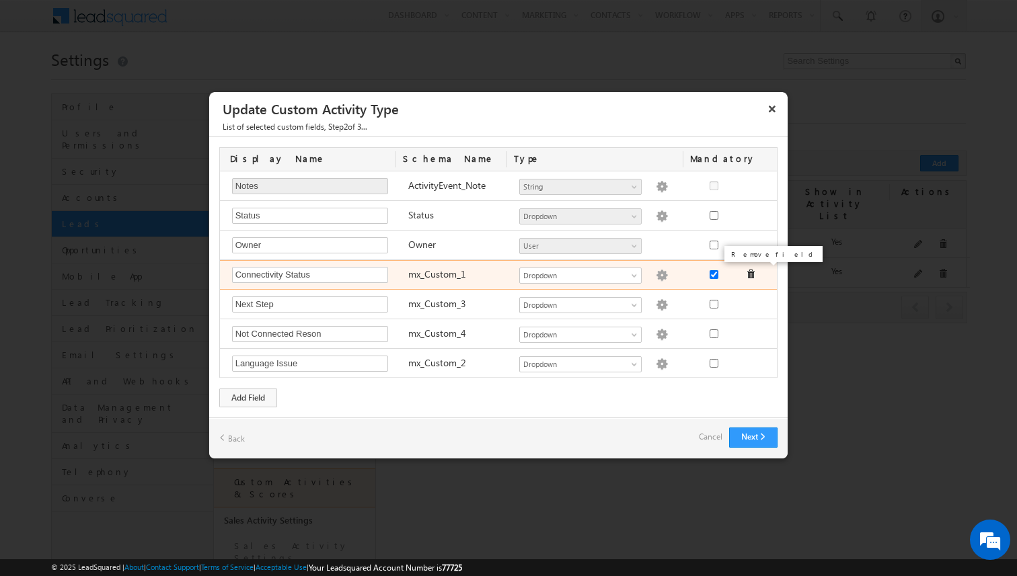
click at [748, 273] on span at bounding box center [750, 274] width 9 height 9
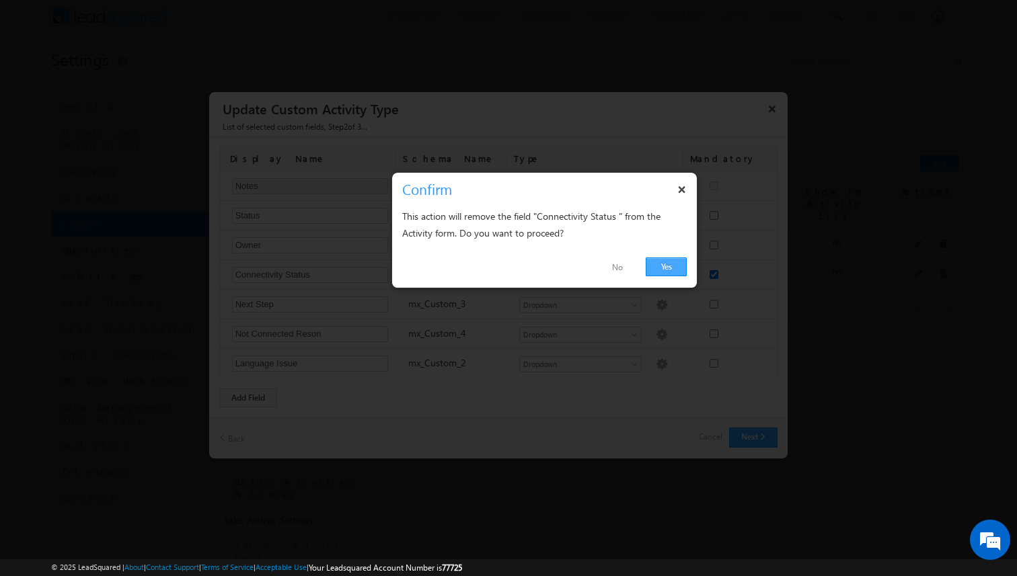
click at [673, 269] on link "Yes" at bounding box center [665, 267] width 41 height 19
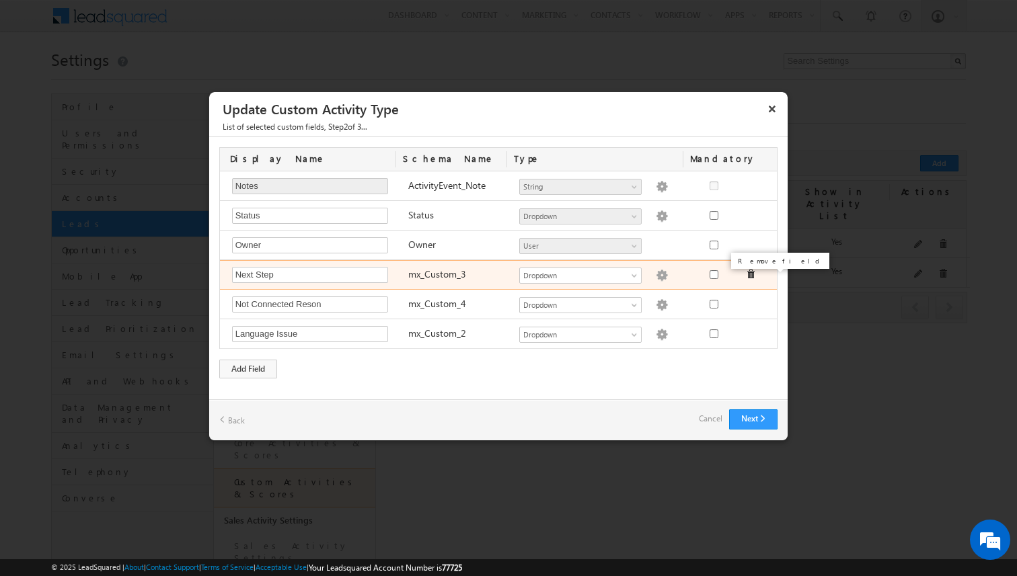
click at [754, 274] on span at bounding box center [750, 274] width 9 height 9
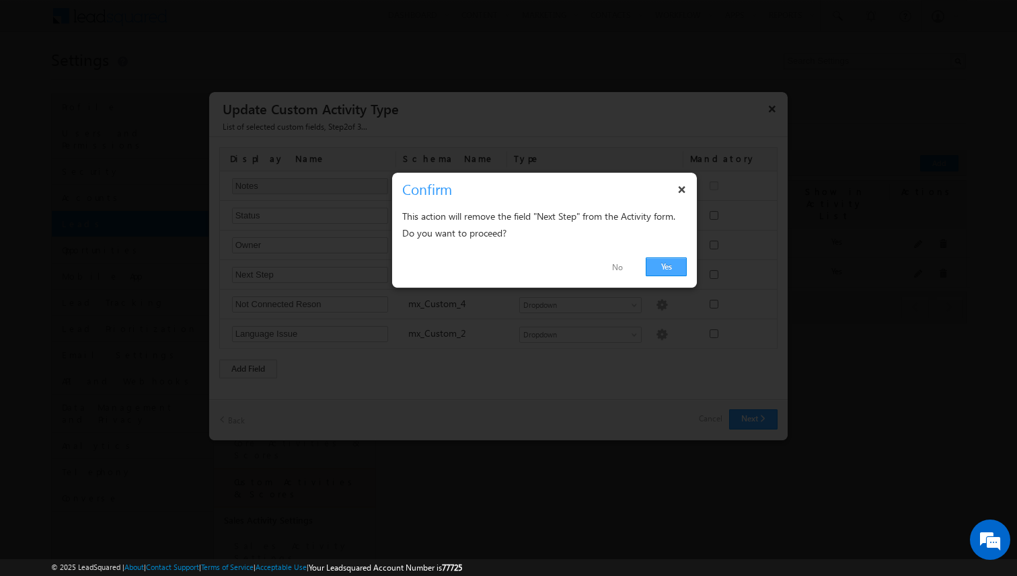
click at [661, 262] on link "Yes" at bounding box center [665, 267] width 41 height 19
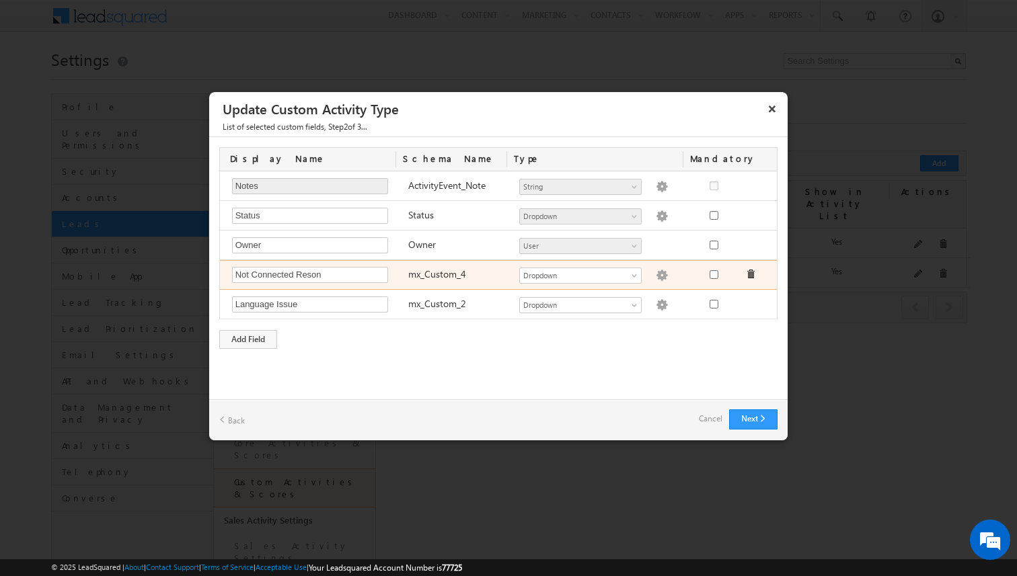
click at [656, 276] on img at bounding box center [662, 276] width 12 height 12
type textarea "DNP DNP2 DNP3 DNP4 DNP5 Did Not Reach Picked But Disconnected Invalid Number NA…"
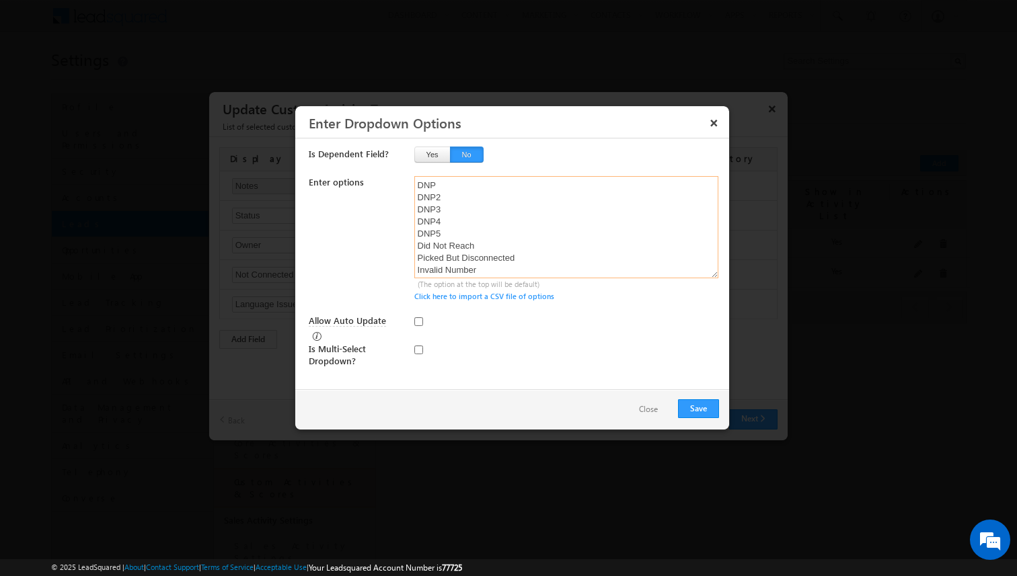
click at [432, 186] on textarea "DNP DNP2 DNP3 DNP4 DNP5 Did Not Reach Picked But Disconnected Invalid Number NA…" at bounding box center [566, 227] width 305 height 102
click at [440, 200] on textarea "DNP DNP2 DNP3 DNP4 DNP5 Did Not Reach Picked But Disconnected Invalid Number NA…" at bounding box center [566, 227] width 305 height 102
drag, startPoint x: 517, startPoint y: 253, endPoint x: 399, endPoint y: 245, distance: 118.6
click at [399, 245] on div "Enter options DNP1 DNP2 DNP3 DNP4 DNP5 Did Not Reach Picked But Disconnected In…" at bounding box center [514, 239] width 410 height 126
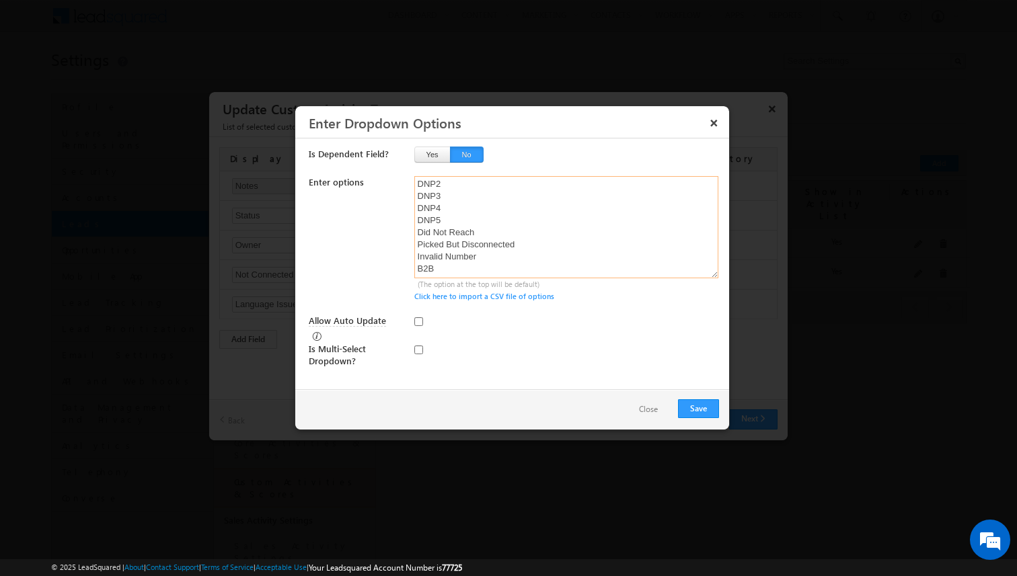
scroll to position [26, 0]
drag, startPoint x: 467, startPoint y: 270, endPoint x: 370, endPoint y: 270, distance: 96.2
click at [370, 270] on div "Enter options DNP1 DNP2 DNP3 DNP4 DNP5 Did Not Reach Picked But Disconnected In…" at bounding box center [514, 239] width 410 height 126
click at [703, 403] on button "Save" at bounding box center [698, 408] width 41 height 19
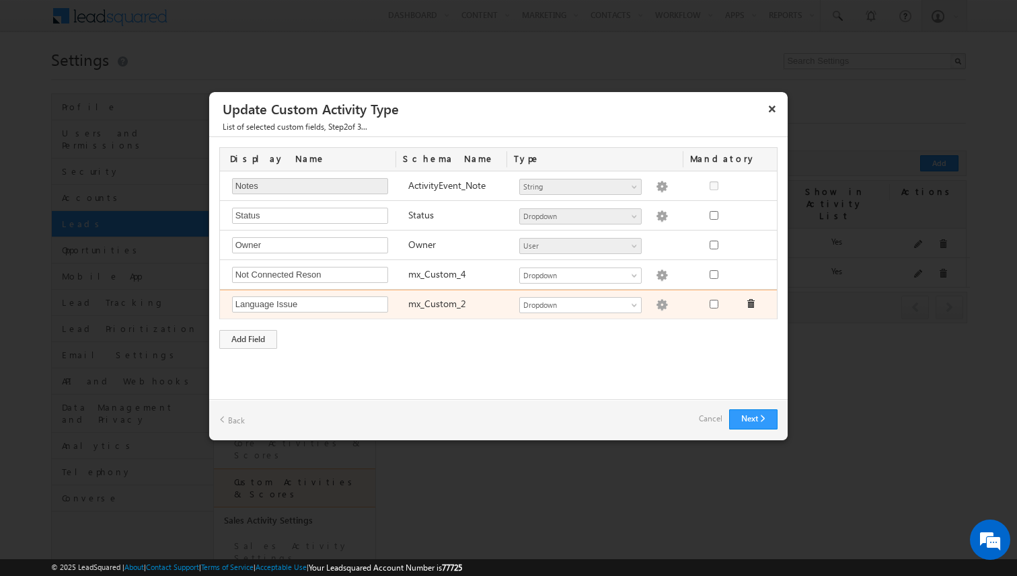
click at [656, 305] on img at bounding box center [662, 305] width 12 height 12
type textarea "Hindi Tamil Kannada Malayalam Telugu"
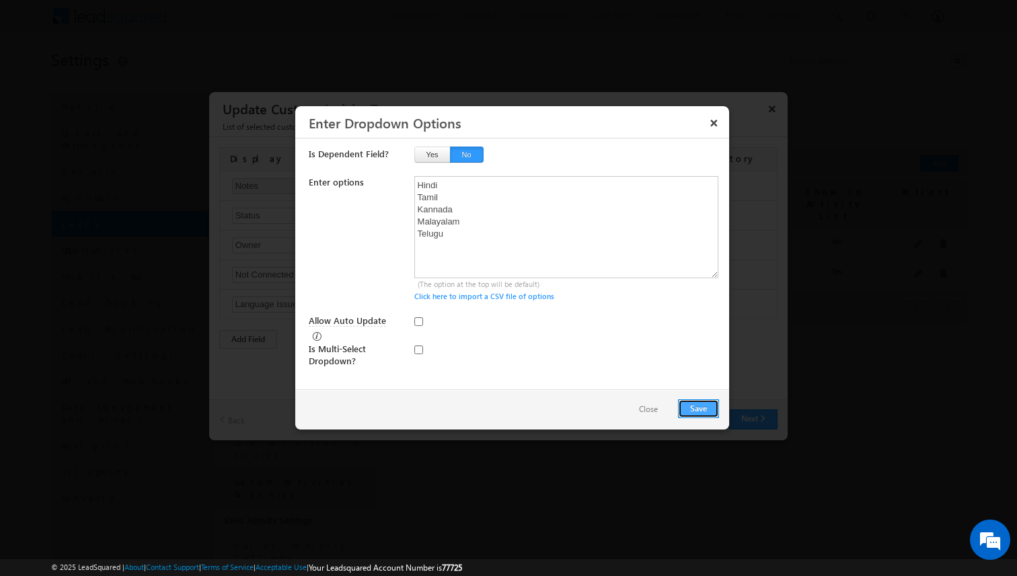
click at [703, 408] on button "Save" at bounding box center [698, 408] width 41 height 19
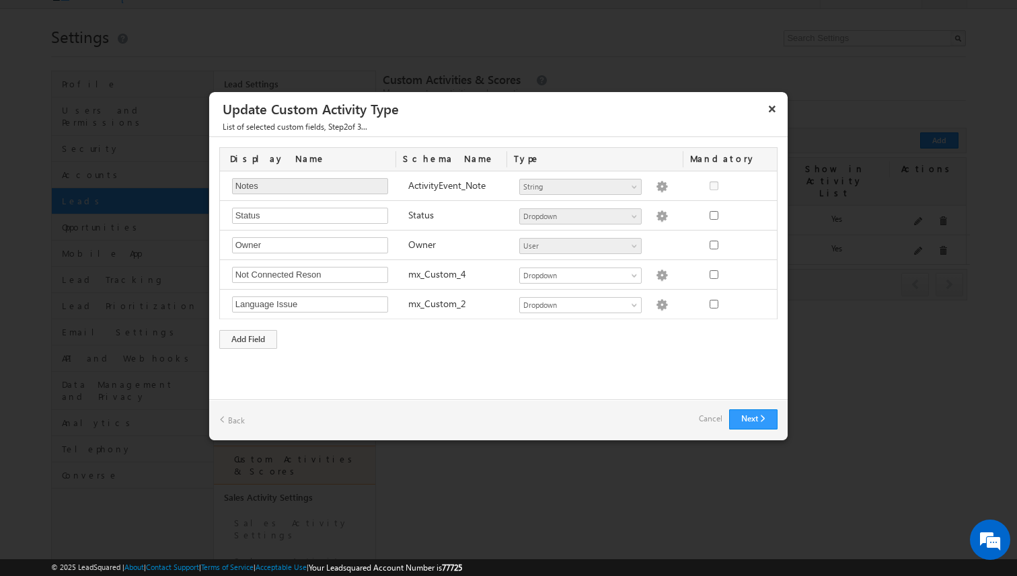
scroll to position [0, 0]
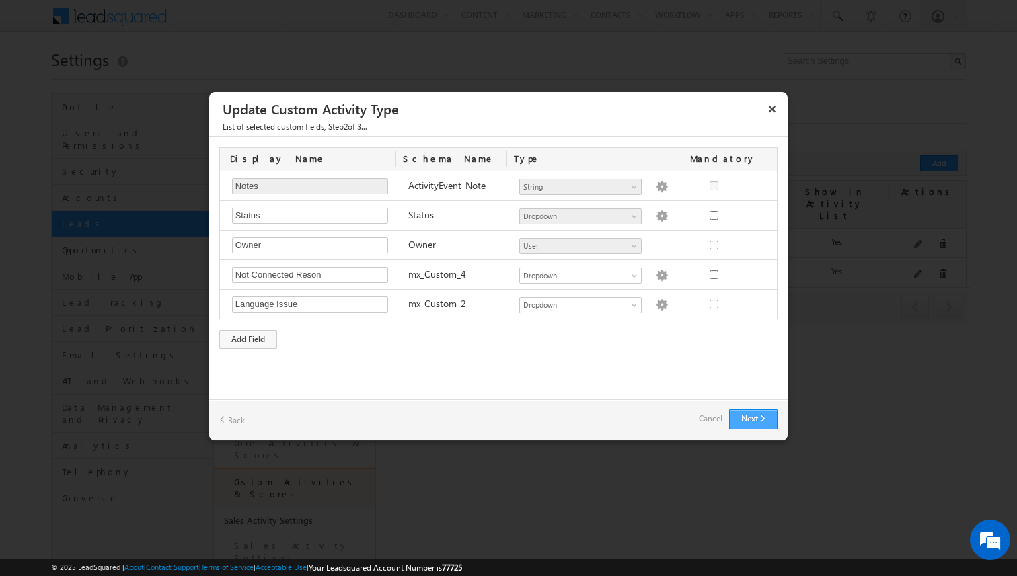
click at [768, 417] on button "Next" at bounding box center [753, 419] width 48 height 20
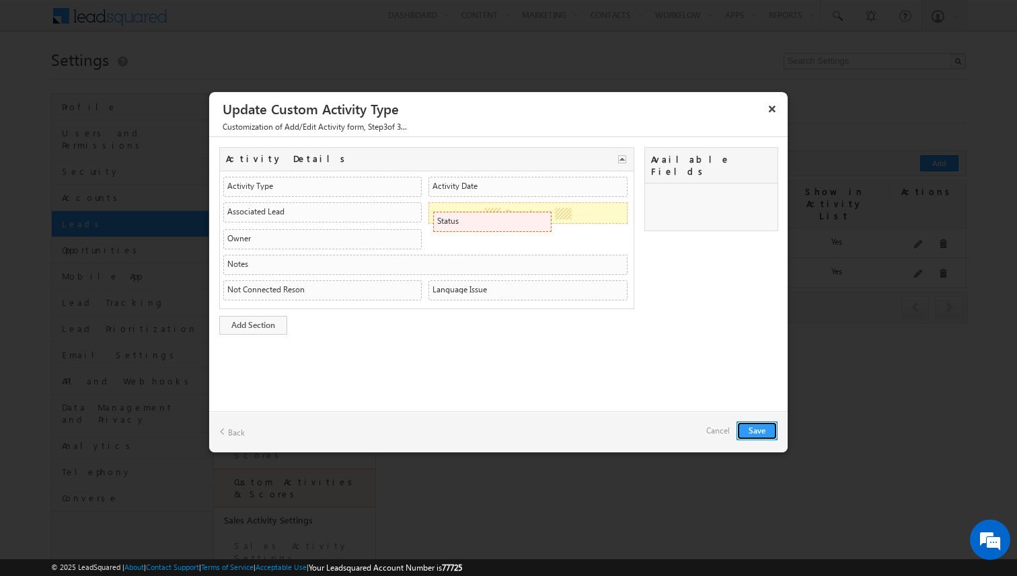
drag, startPoint x: 668, startPoint y: 189, endPoint x: 538, endPoint y: 219, distance: 133.9
drag, startPoint x: 526, startPoint y: 214, endPoint x: 399, endPoint y: 184, distance: 130.0
click at [754, 429] on button "Save" at bounding box center [756, 431] width 41 height 19
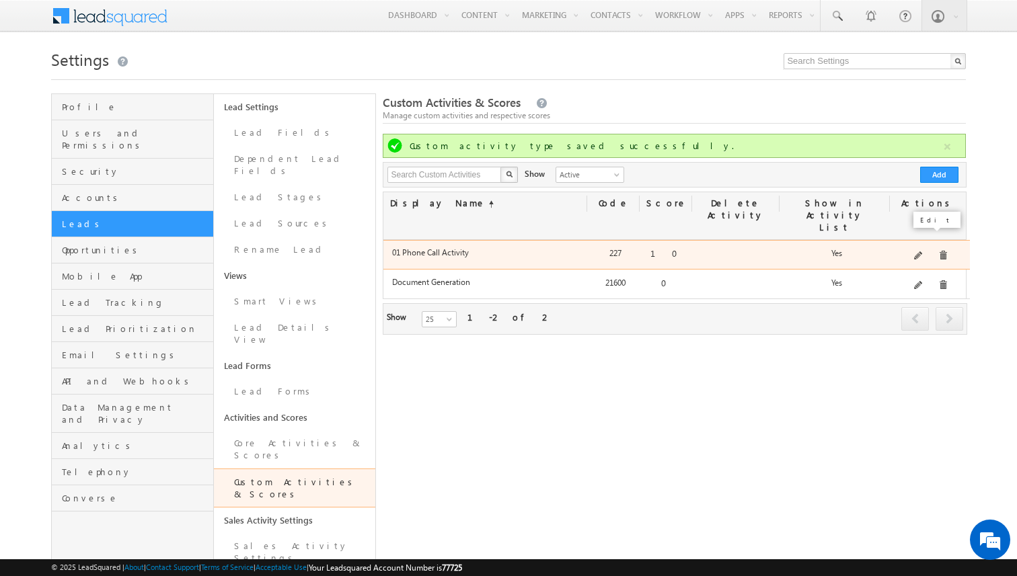
click at [919, 251] on span at bounding box center [919, 256] width 10 height 10
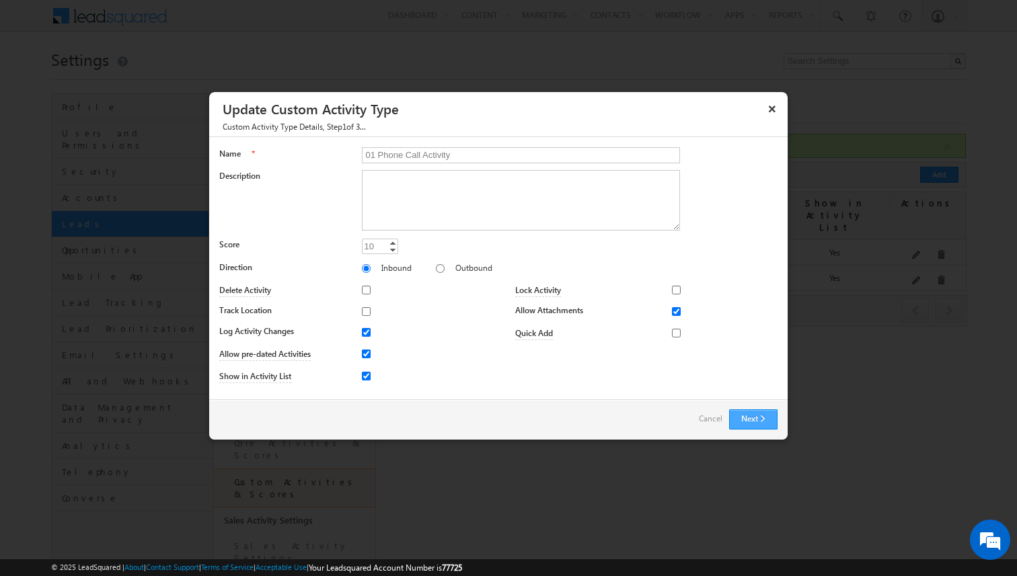
click at [762, 419] on button "Next" at bounding box center [753, 419] width 48 height 20
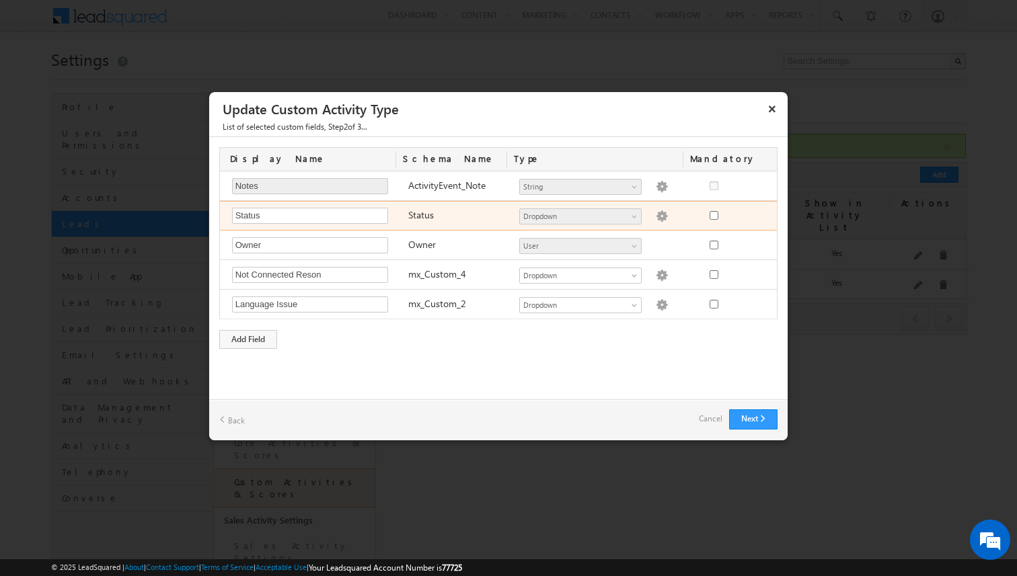
click at [656, 216] on img at bounding box center [662, 216] width 12 height 12
type textarea "Connected Not Connected"
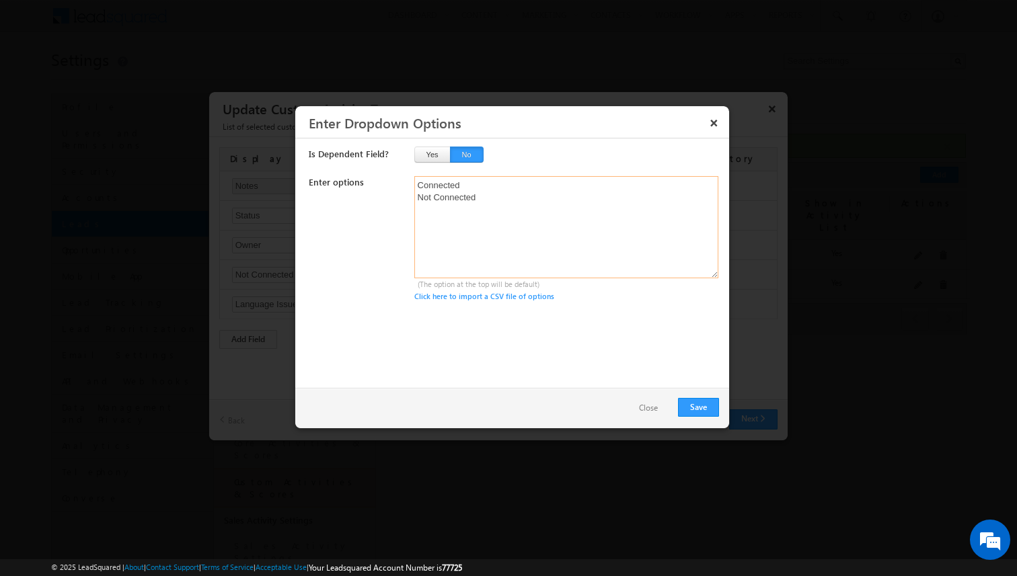
click at [442, 200] on textarea "Connected Not Connected" at bounding box center [566, 227] width 305 height 102
click at [650, 409] on button "Close" at bounding box center [648, 408] width 46 height 19
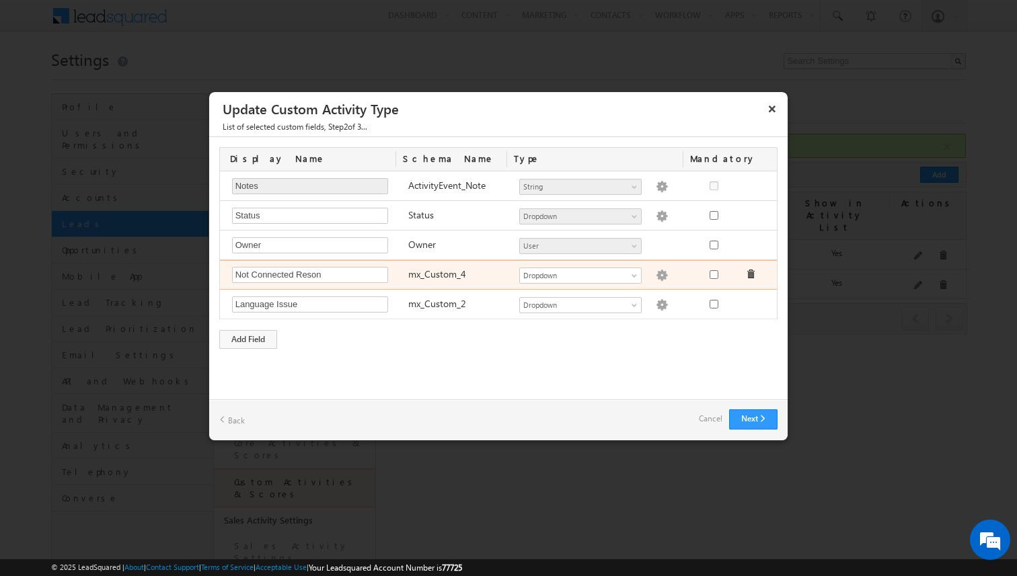
click at [656, 275] on img at bounding box center [662, 276] width 12 height 12
type textarea "DNP1 DNP2 DNP3 DNP4 DNP5 Did Not Reach Picked But Disconnected Invalid Number"
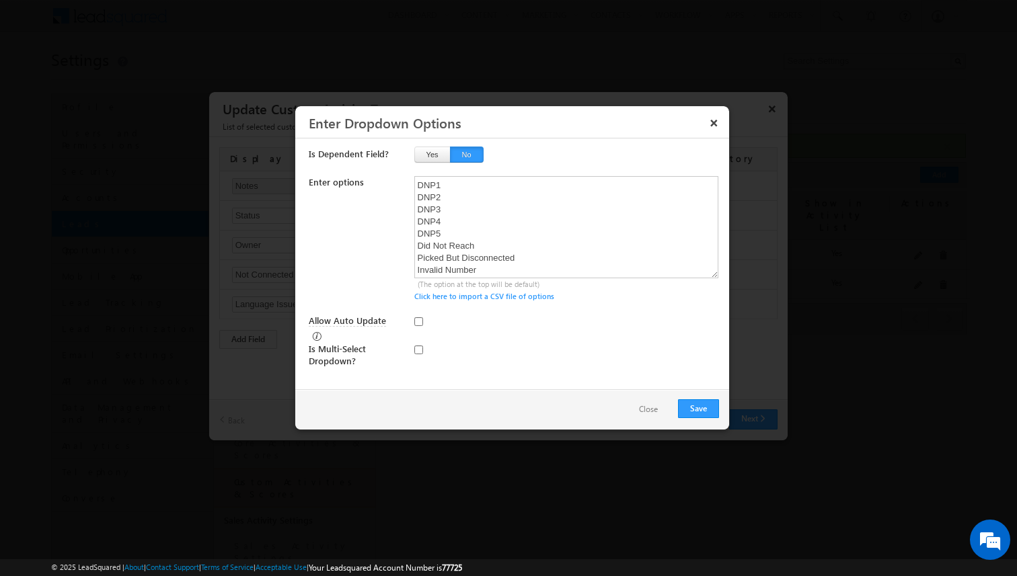
click at [658, 408] on button "Close" at bounding box center [648, 409] width 46 height 19
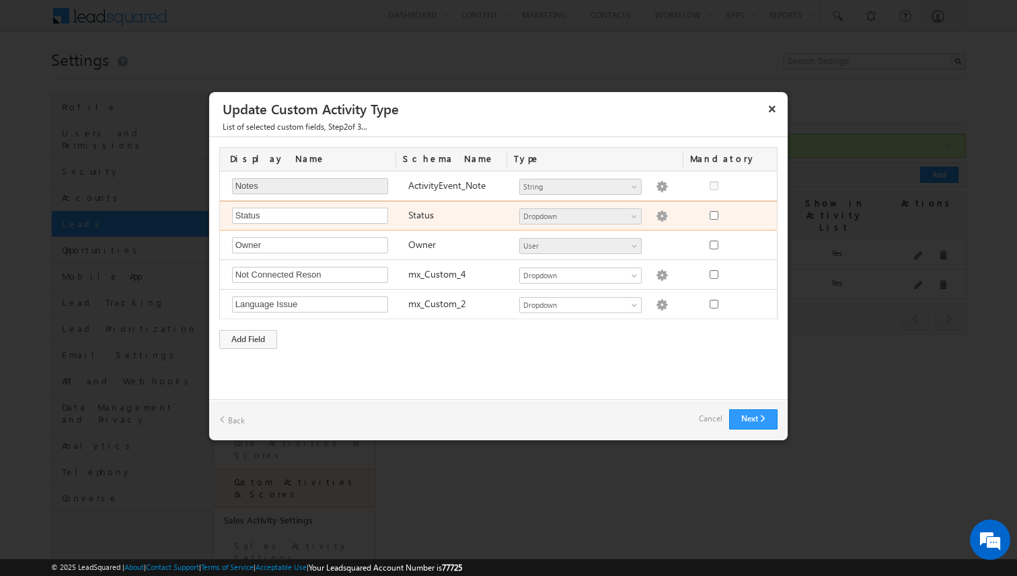
click at [656, 218] on img at bounding box center [662, 216] width 12 height 12
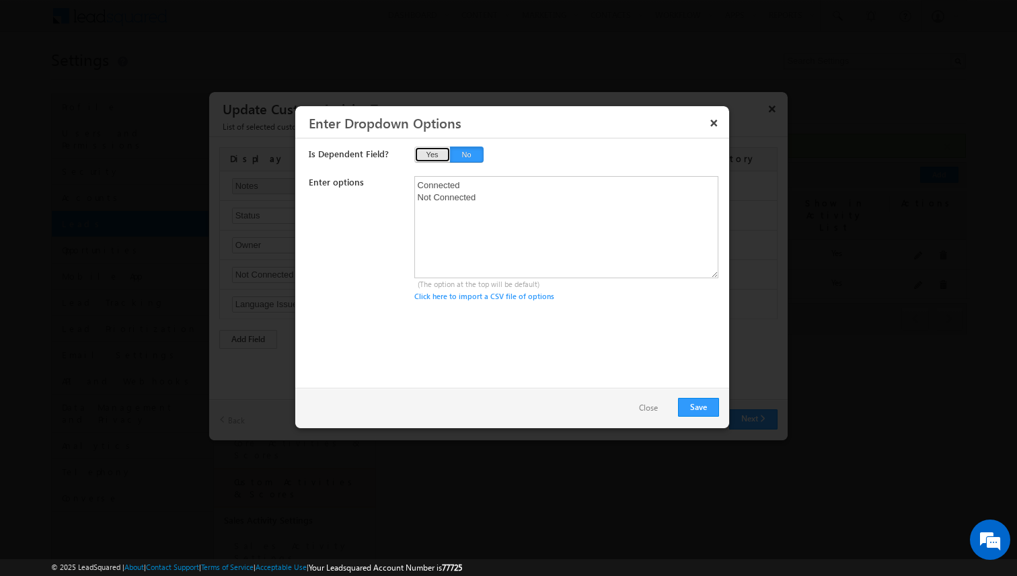
click at [438, 159] on button "Yes" at bounding box center [432, 155] width 36 height 16
click at [458, 182] on span "Select Parent Field" at bounding box center [476, 184] width 122 height 12
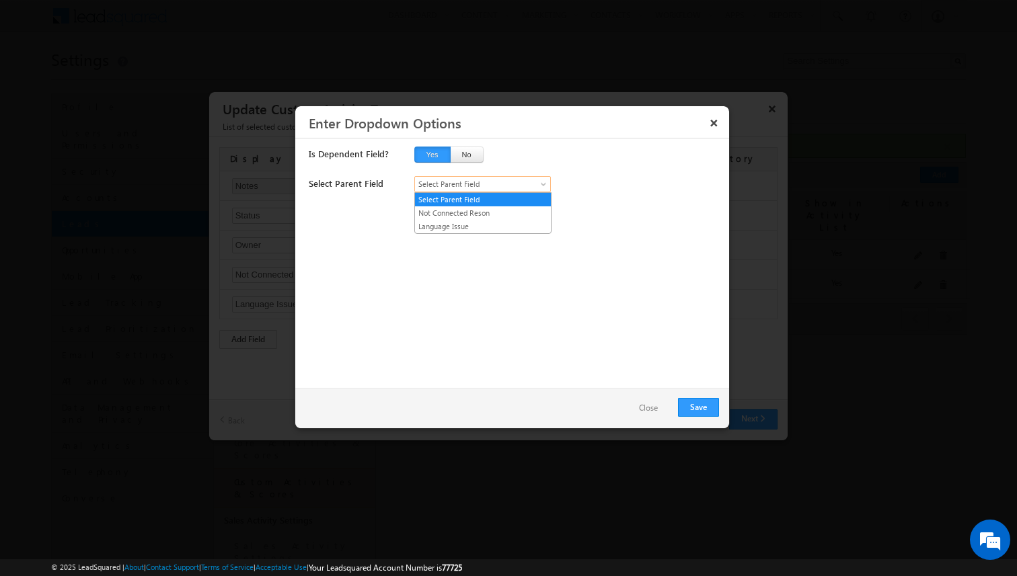
click at [464, 286] on div "Select Parent Field Select Parent Field Not Connected Reson Language Issue Sele…" at bounding box center [514, 277] width 410 height 202
click at [469, 161] on button "No" at bounding box center [467, 155] width 34 height 16
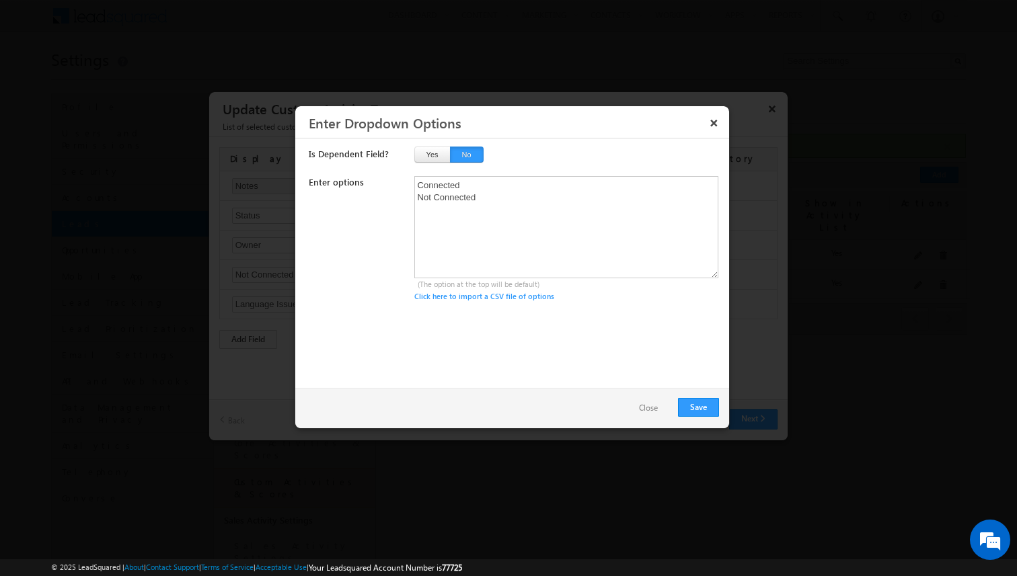
click at [641, 409] on button "Close" at bounding box center [648, 408] width 46 height 19
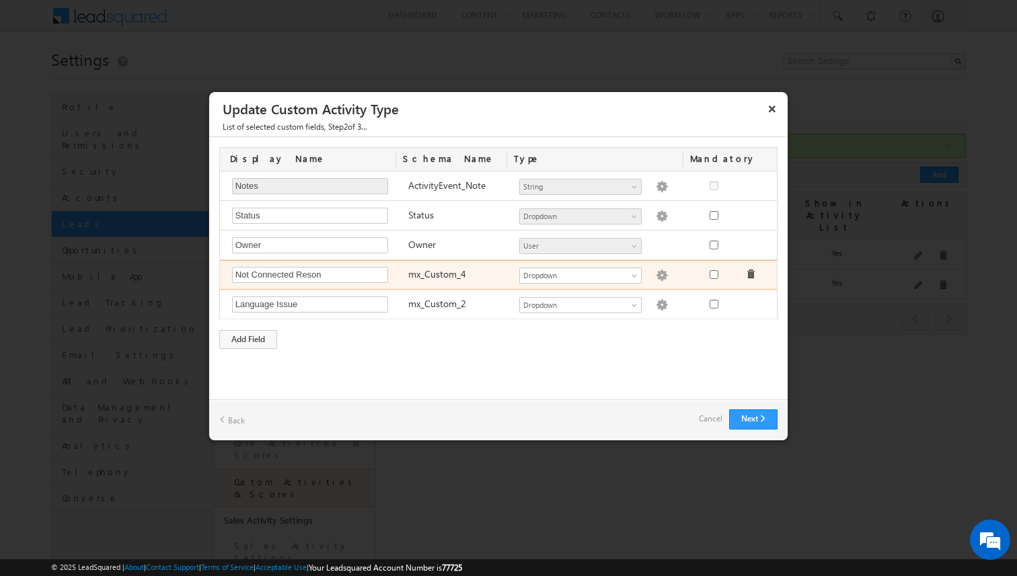
click at [656, 274] on img at bounding box center [662, 276] width 12 height 12
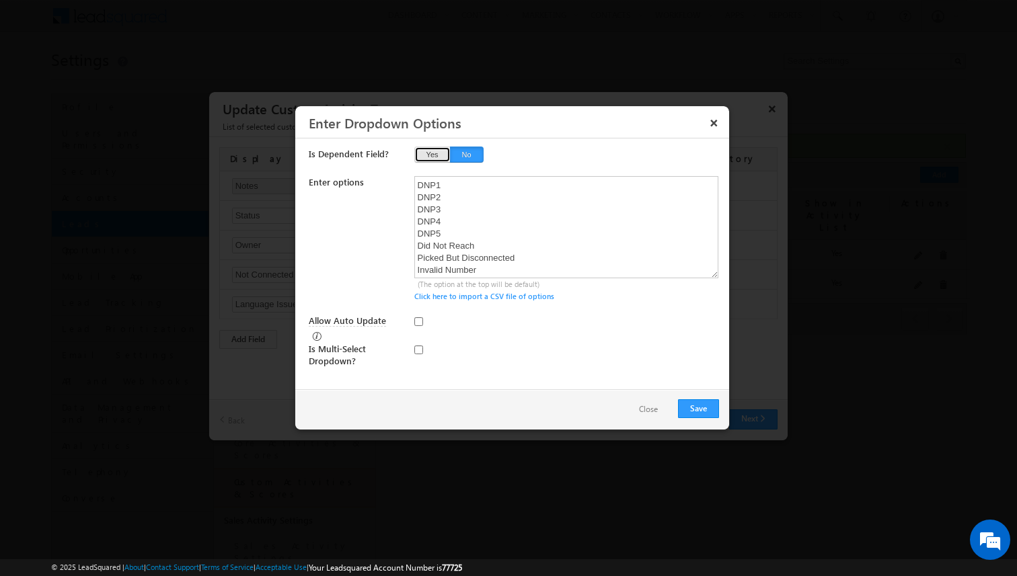
click at [432, 151] on button "Yes" at bounding box center [432, 155] width 36 height 16
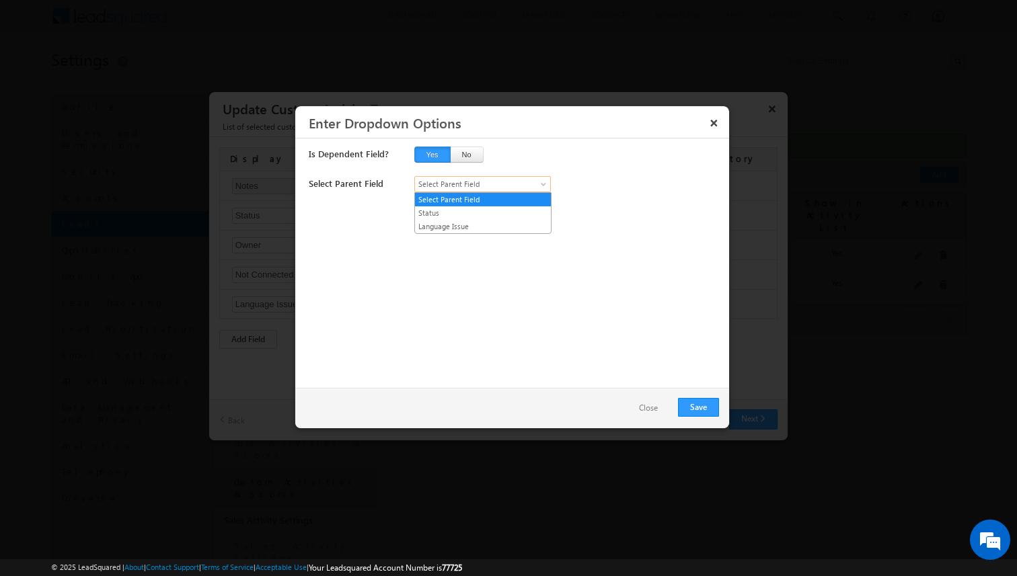
click at [456, 183] on span "Select Parent Field" at bounding box center [476, 184] width 122 height 12
click at [452, 213] on link "Status" at bounding box center [483, 213] width 136 height 12
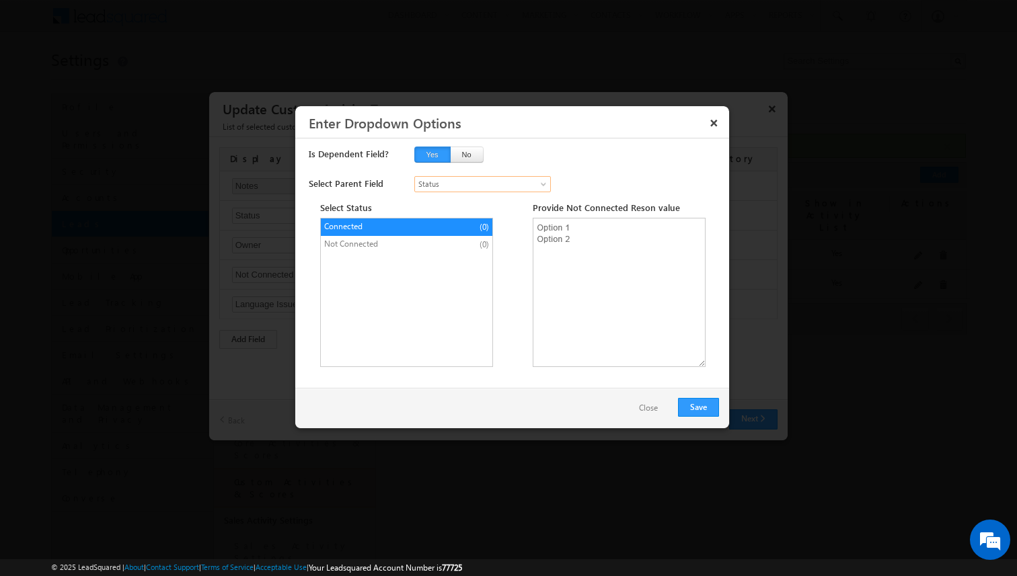
click at [457, 239] on li "Not Connected (0)" at bounding box center [406, 244] width 171 height 17
click at [563, 235] on textarea at bounding box center [619, 292] width 173 height 149
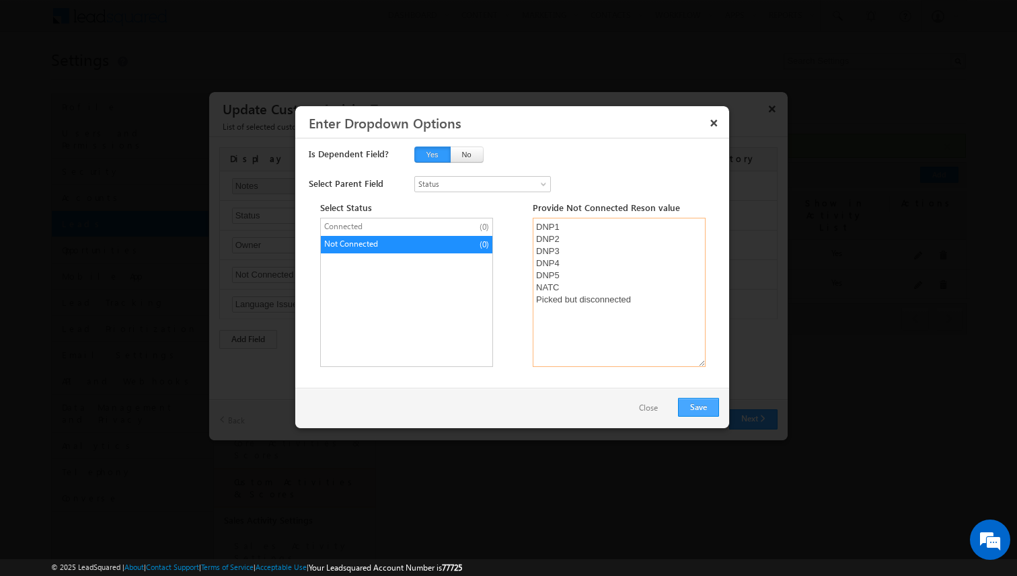
type textarea "DNP1 DNP2 DNP3 DNP4 DNP5 NATC Picked but disconnected"
click at [691, 405] on button "Save" at bounding box center [698, 407] width 41 height 19
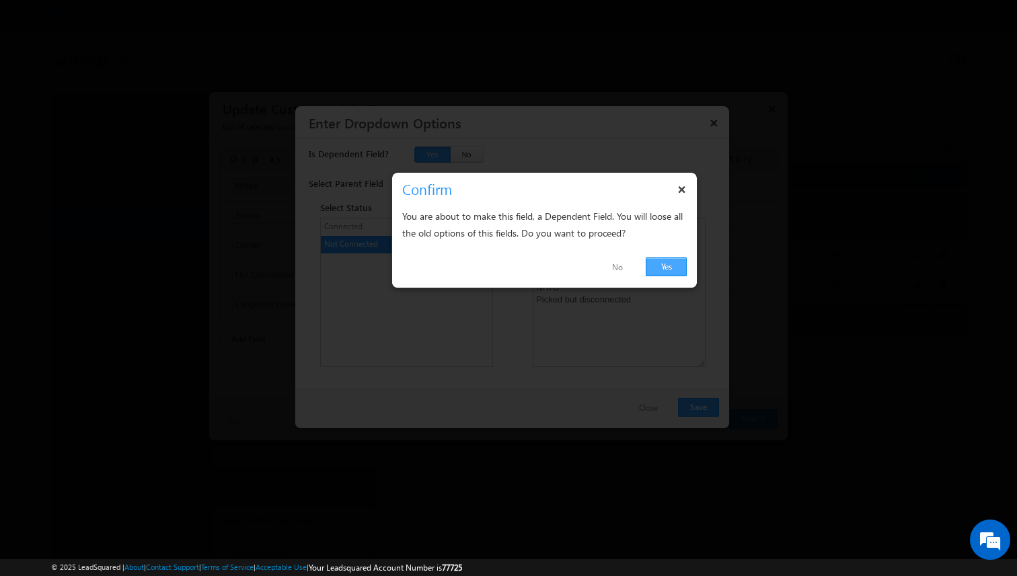
click at [654, 266] on link "Yes" at bounding box center [665, 267] width 41 height 19
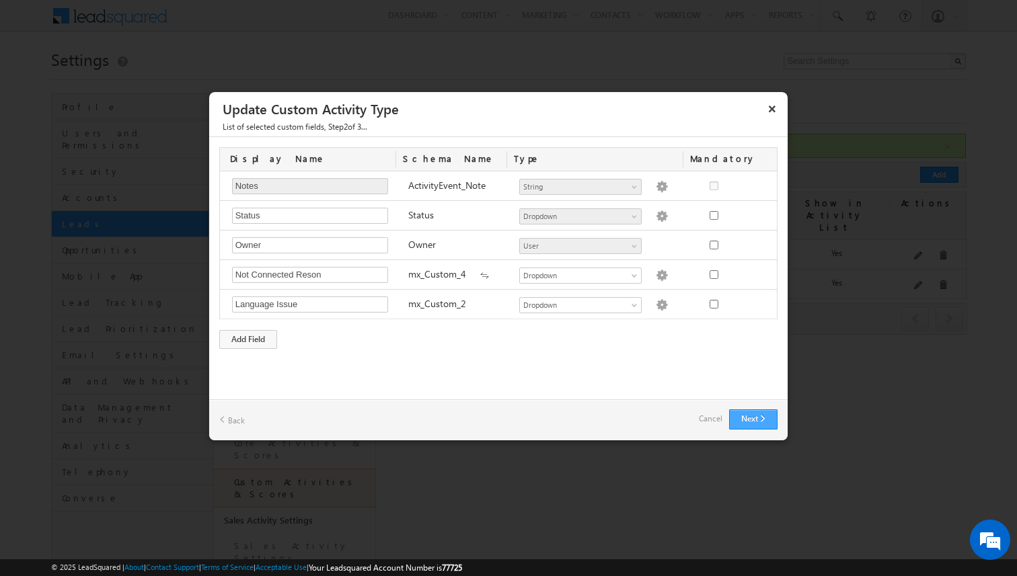
click at [761, 420] on button "Next" at bounding box center [753, 419] width 48 height 20
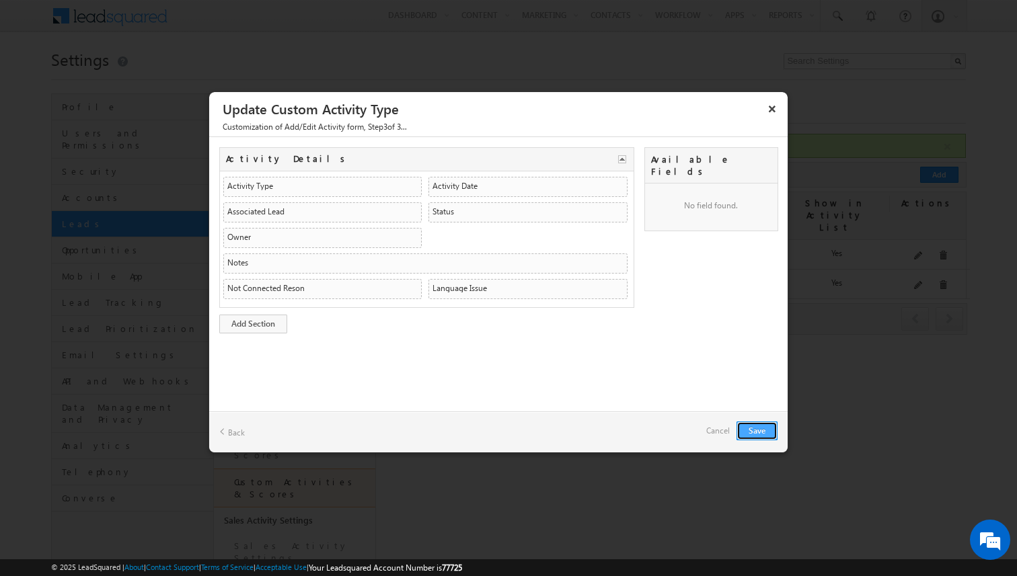
click at [763, 427] on button "Save" at bounding box center [756, 431] width 41 height 19
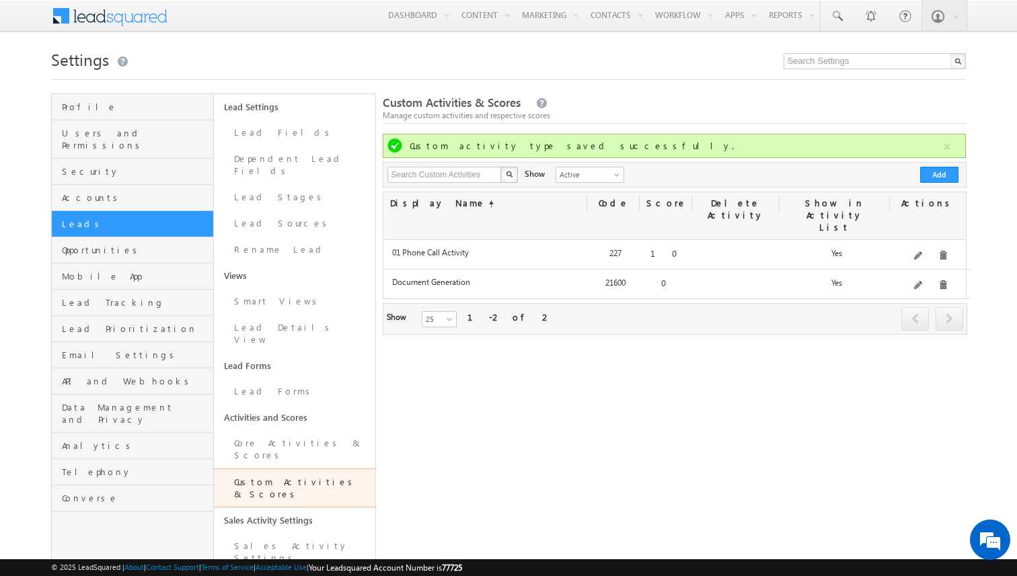
click at [524, 69] on h1 "Settings" at bounding box center [508, 58] width 915 height 26
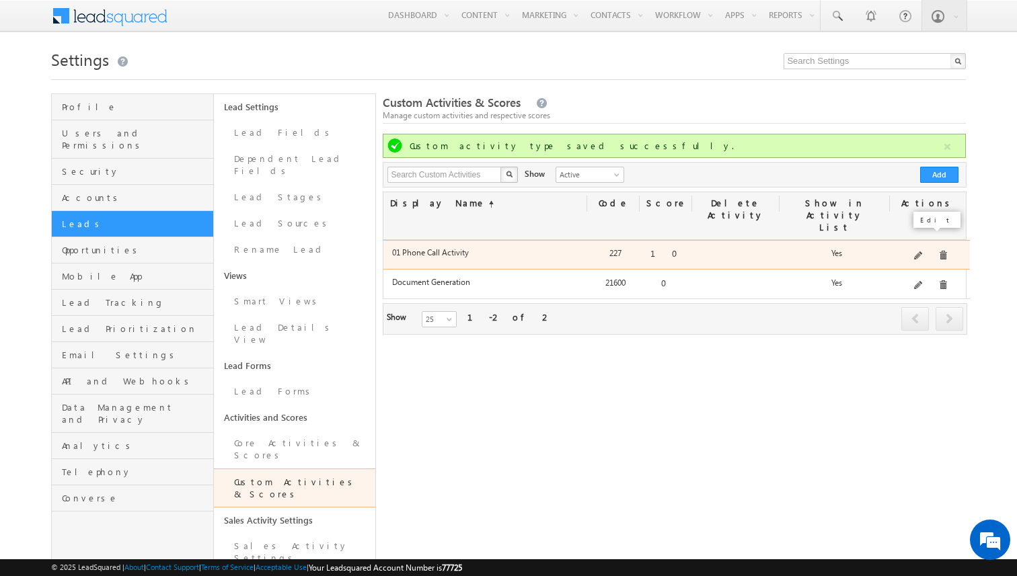
click at [924, 251] on span at bounding box center [919, 256] width 10 height 10
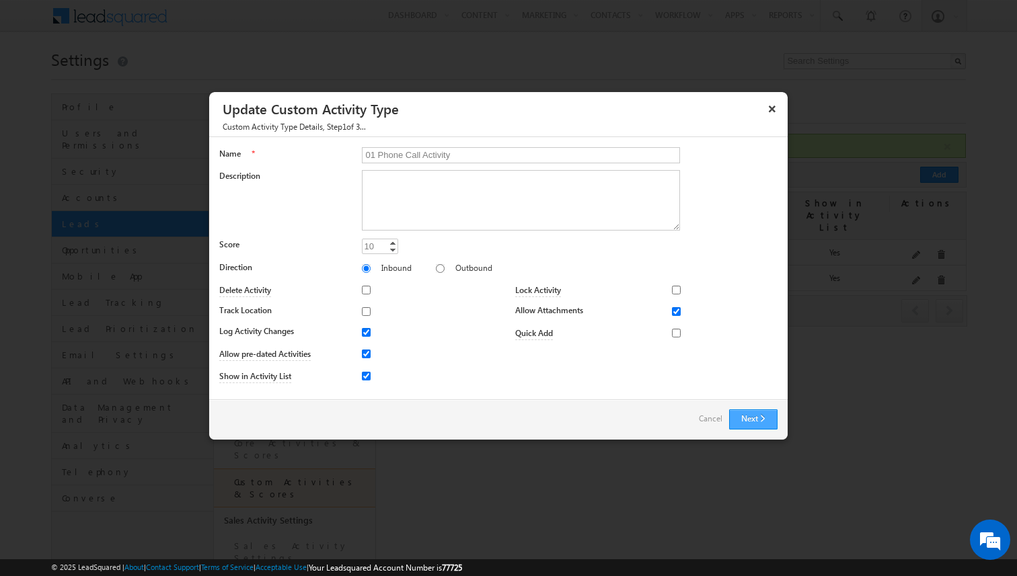
click at [742, 417] on button "Next" at bounding box center [753, 419] width 48 height 20
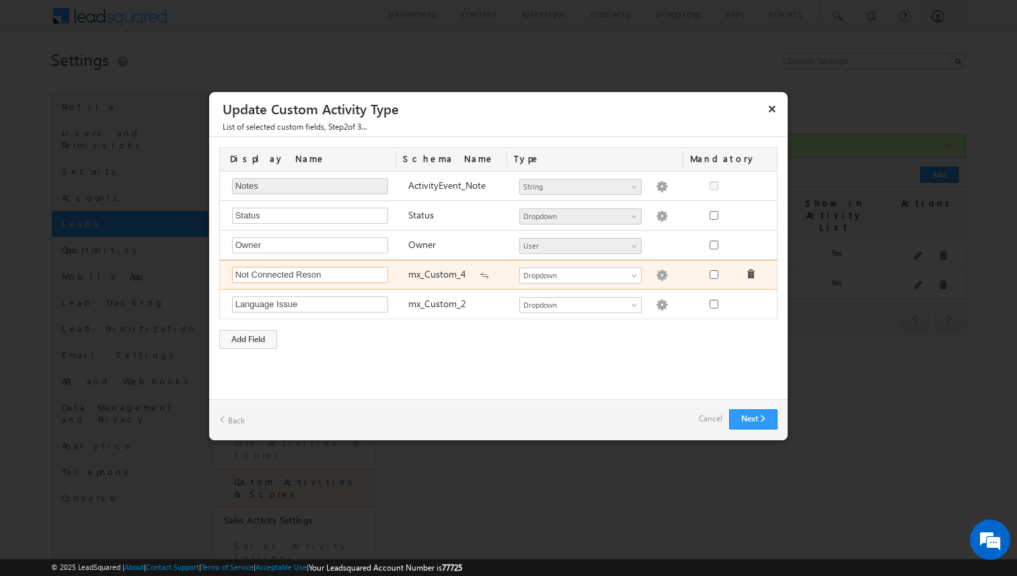
click at [328, 276] on input "Not Connected Reson" at bounding box center [310, 275] width 156 height 16
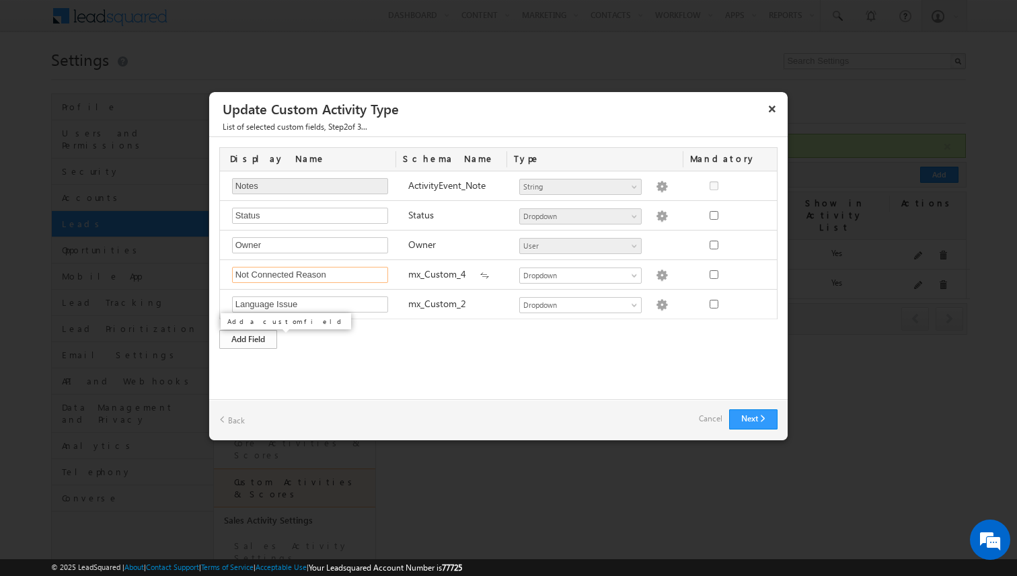
type input "Not Connected Reason"
click at [265, 338] on div "Add Field" at bounding box center [248, 339] width 58 height 19
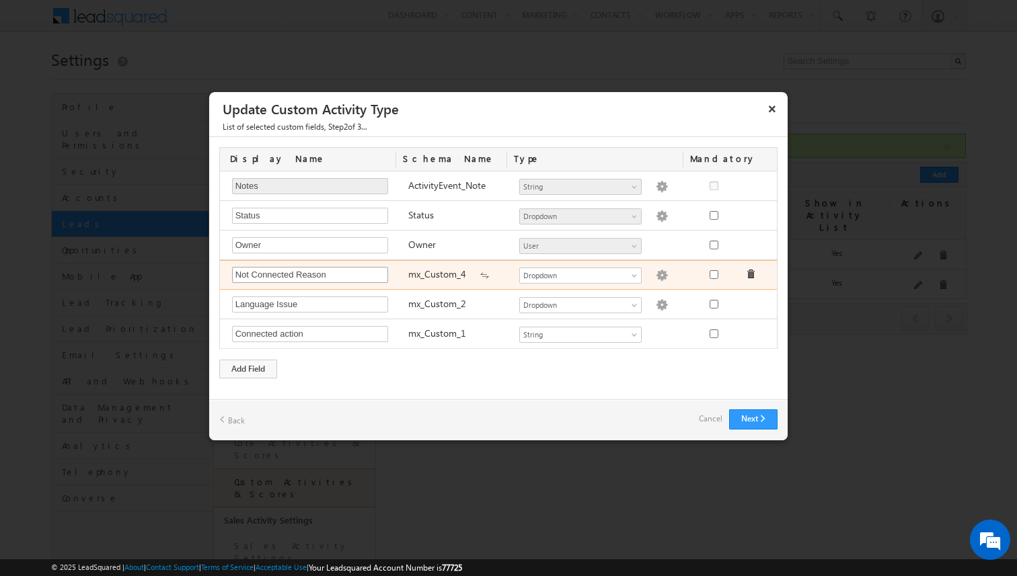
type input "Connected action"
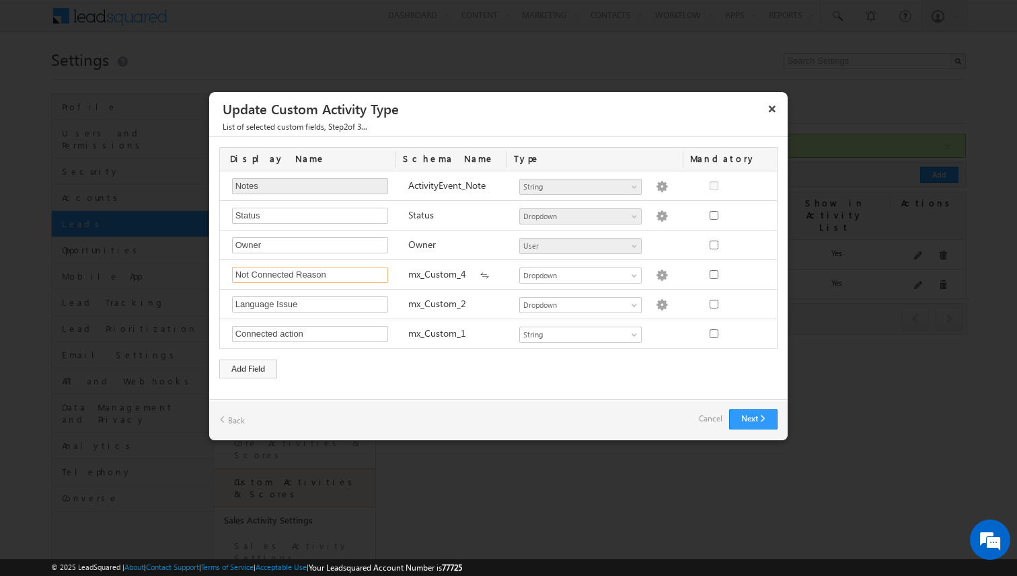
drag, startPoint x: 332, startPoint y: 277, endPoint x: 208, endPoint y: 274, distance: 123.8
click at [209, 274] on div "Display Name Schema Name Type Mandatory Notes Required Field ActivityEvent_Note…" at bounding box center [498, 262] width 578 height 251
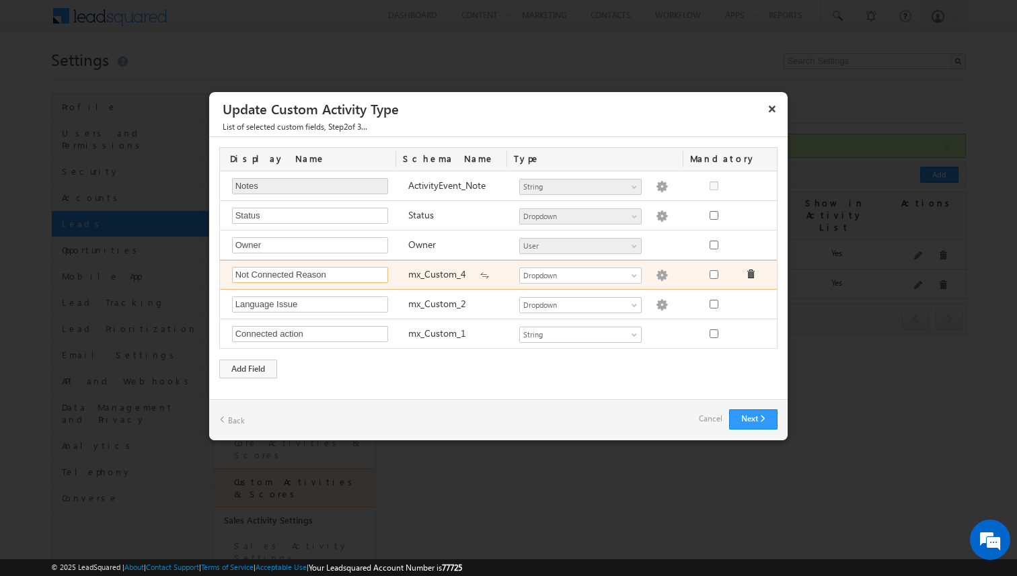
click at [309, 275] on input "Not Connected Reason" at bounding box center [310, 275] width 156 height 16
type input "Not Connected action"
click at [656, 275] on img at bounding box center [662, 276] width 12 height 12
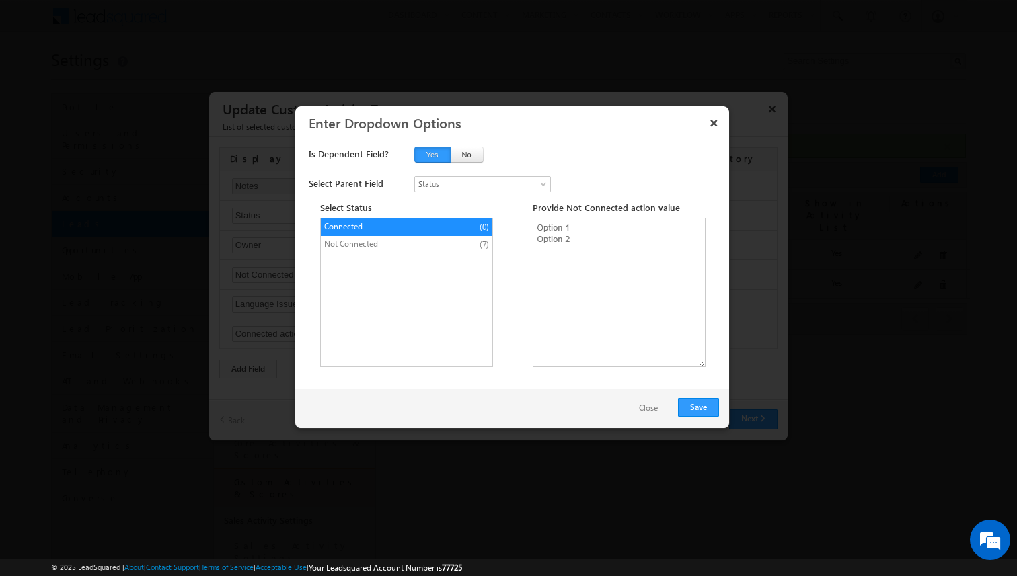
click at [642, 407] on button "Close" at bounding box center [648, 408] width 46 height 19
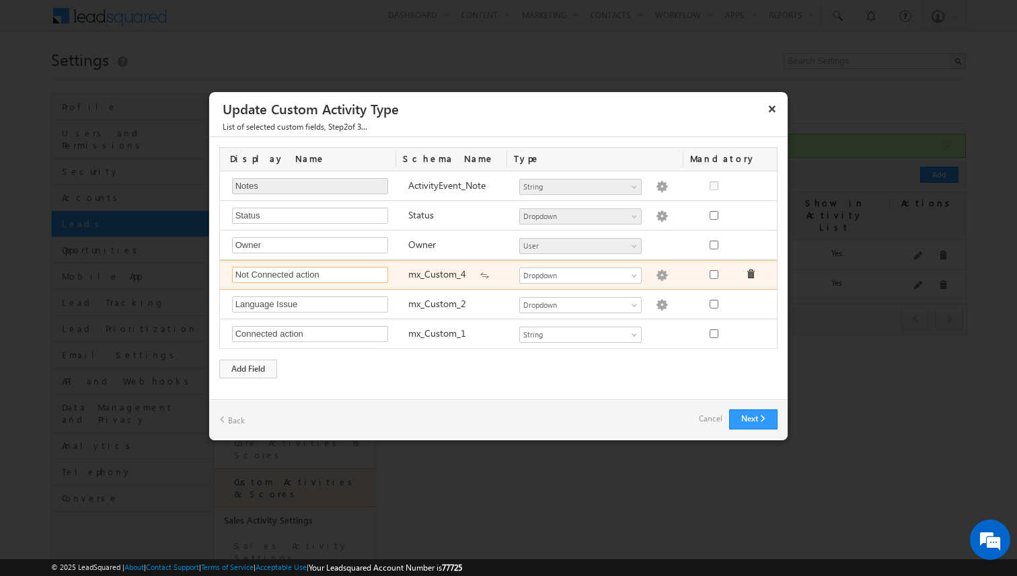
click at [286, 270] on input "Not Connected action" at bounding box center [310, 275] width 156 height 16
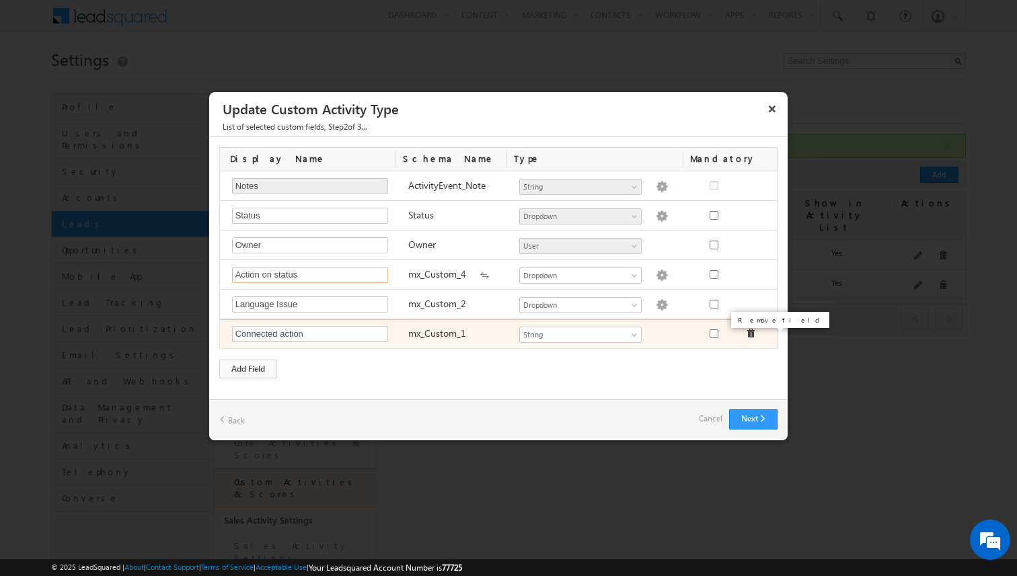
type input "Action on status"
click at [751, 334] on span at bounding box center [750, 333] width 9 height 9
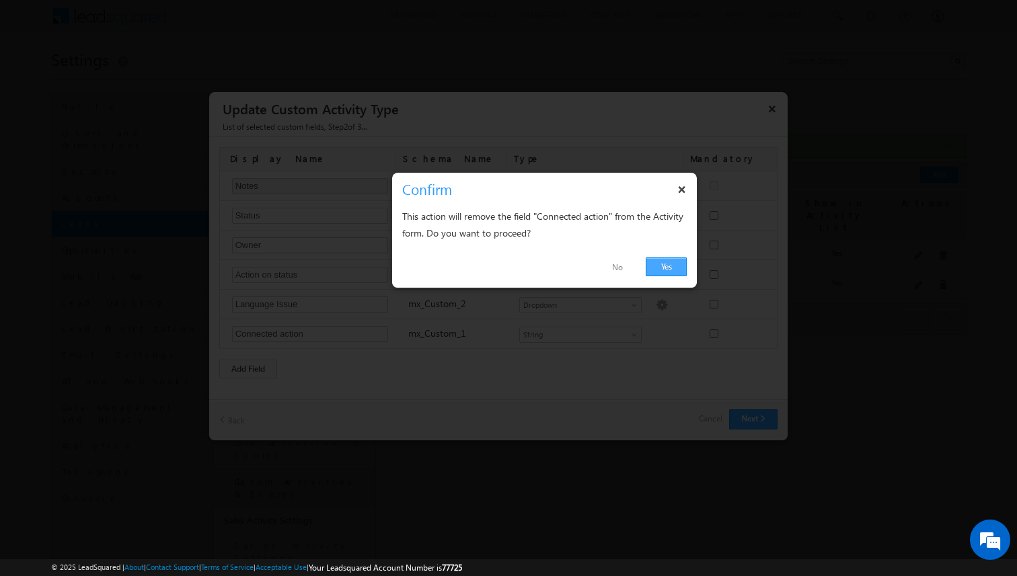
click at [664, 268] on link "Yes" at bounding box center [665, 267] width 41 height 19
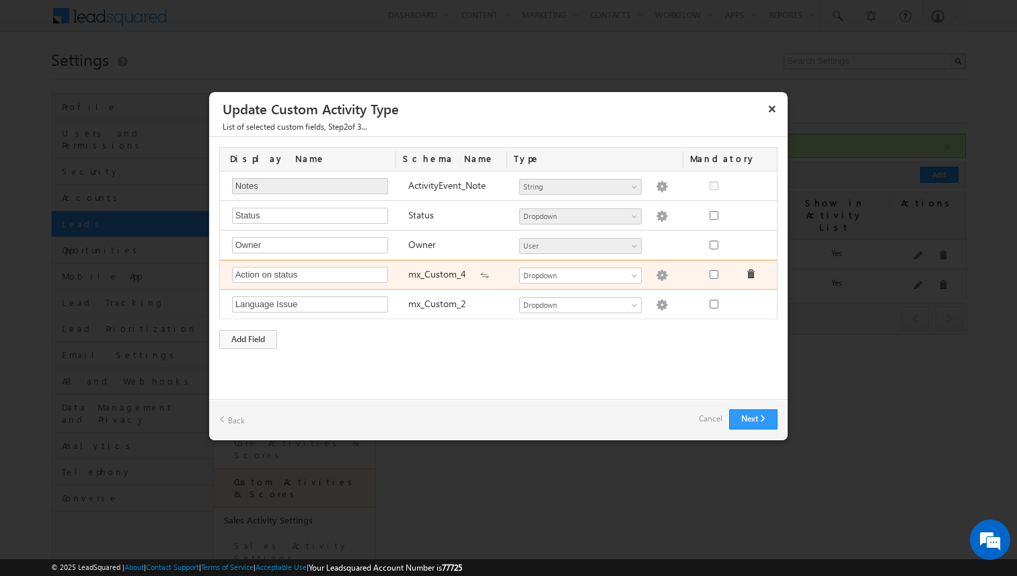
click at [656, 278] on img at bounding box center [662, 276] width 12 height 12
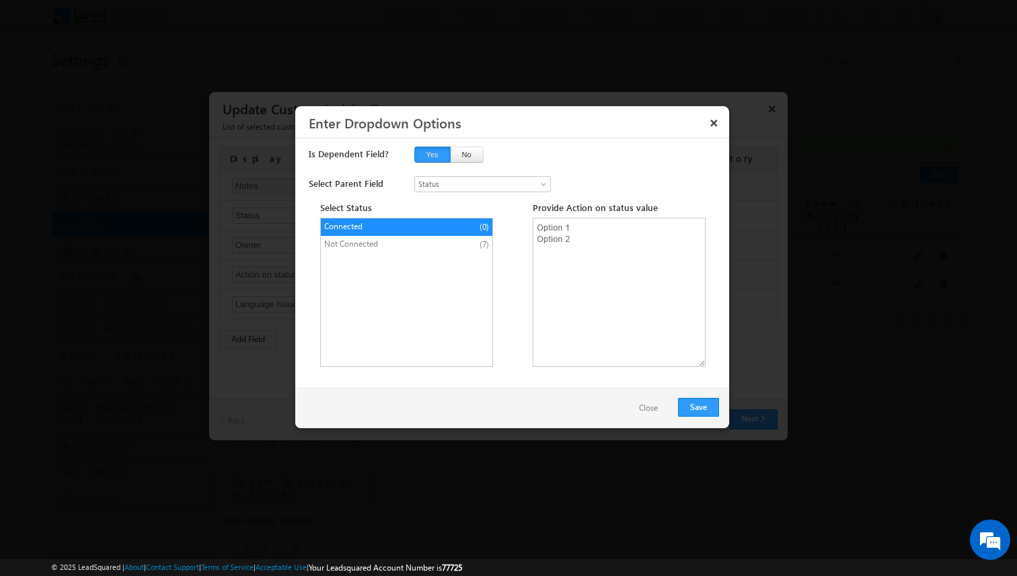
click at [417, 230] on span "Connected" at bounding box center [380, 227] width 112 height 12
click at [565, 234] on textarea at bounding box center [619, 292] width 173 height 149
click at [552, 226] on textarea at bounding box center [619, 292] width 173 height 149
type textarea "Interested Not Interested Need info"
click at [698, 407] on button "Save" at bounding box center [698, 407] width 41 height 19
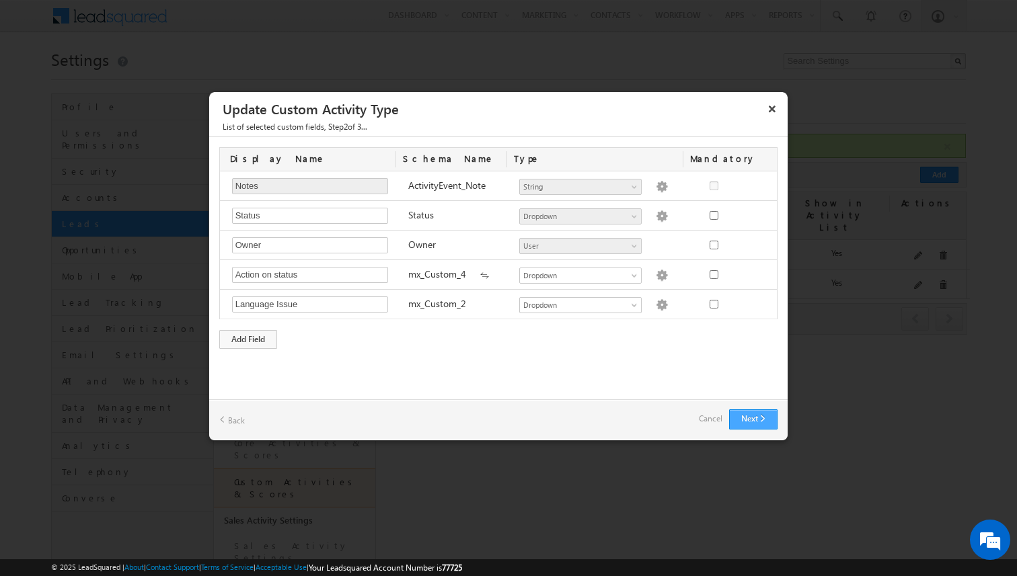
click at [735, 413] on button "Next" at bounding box center [753, 419] width 48 height 20
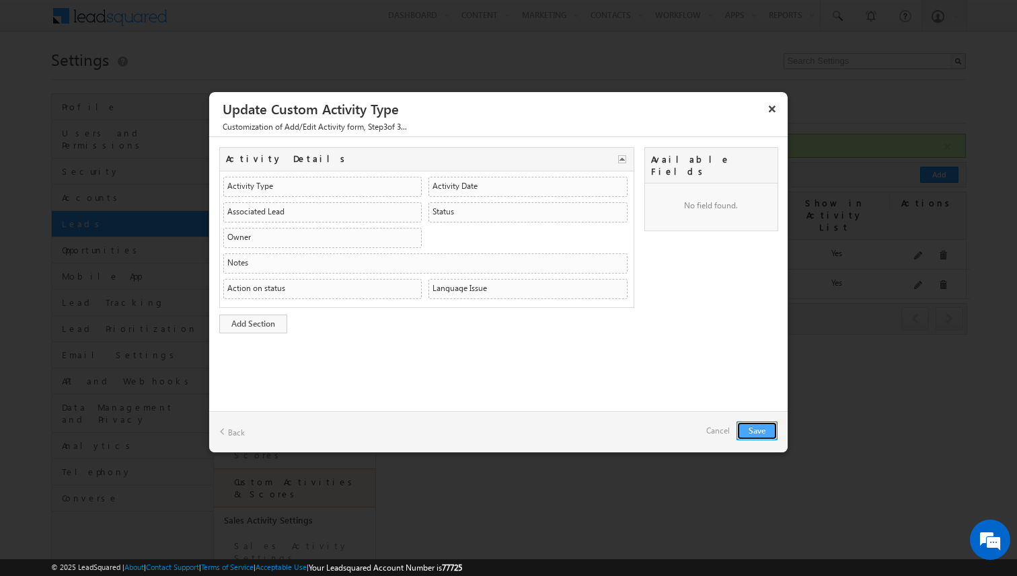
click at [756, 431] on button "Save" at bounding box center [756, 431] width 41 height 19
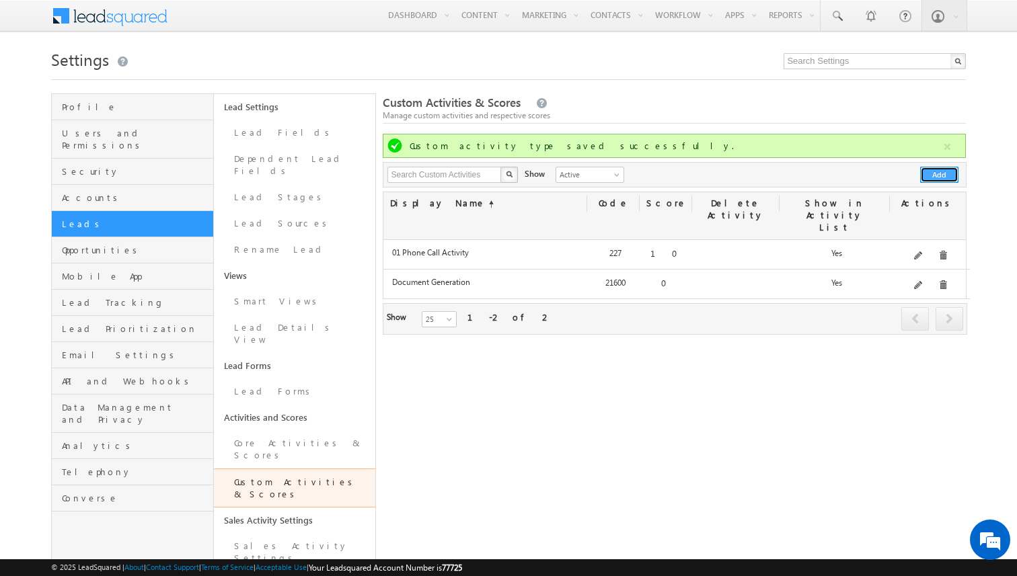
click at [947, 171] on button "Add" at bounding box center [939, 175] width 38 height 16
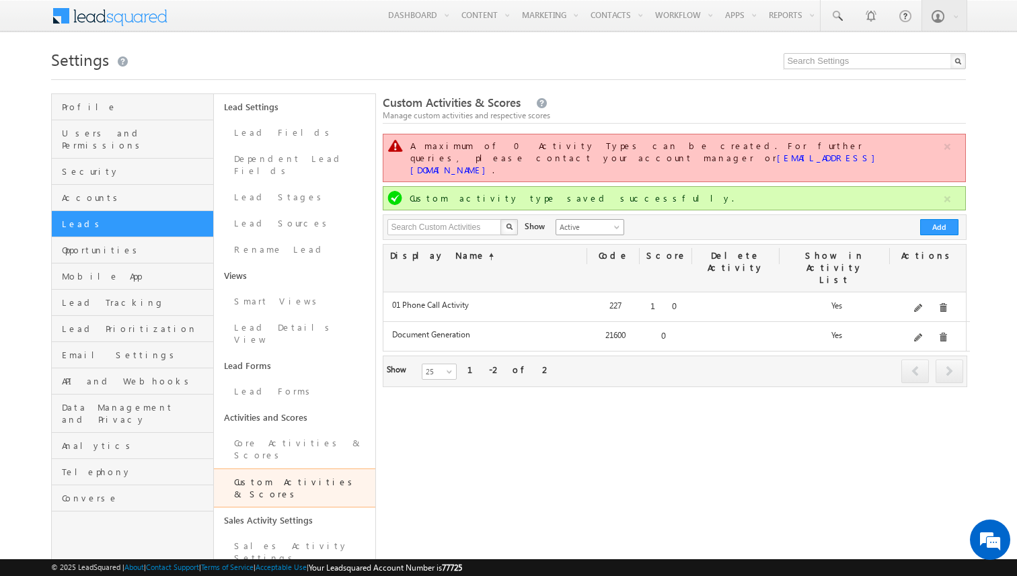
click at [593, 221] on span "Active" at bounding box center [588, 227] width 64 height 12
click at [641, 214] on div "Search Custom Activities X 2 results found Show Active Inactive Active Add" at bounding box center [674, 227] width 583 height 26
click at [936, 219] on button "Add" at bounding box center [939, 227] width 38 height 16
click at [947, 147] on button "button" at bounding box center [947, 147] width 17 height 17
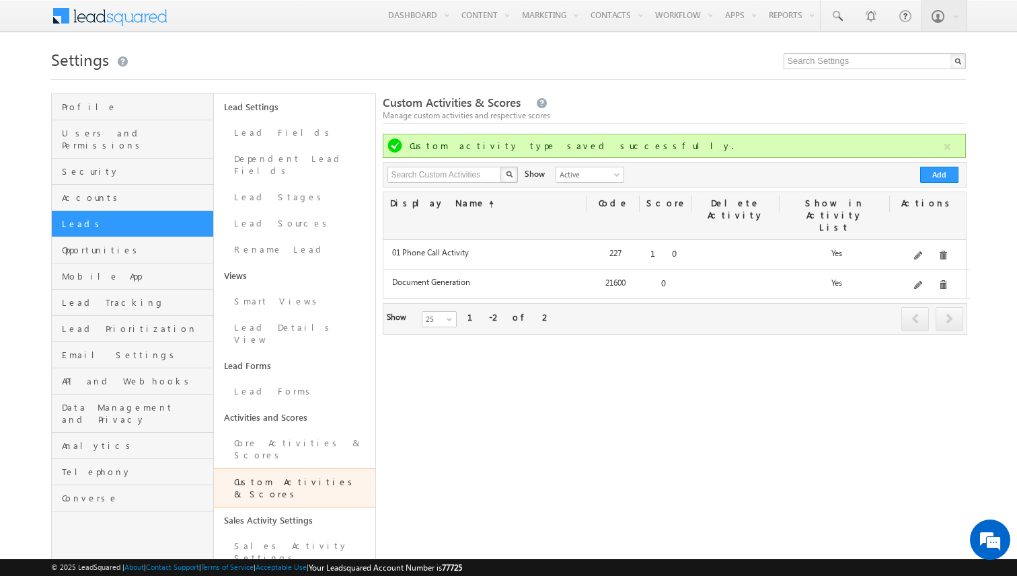
click at [947, 147] on button "button" at bounding box center [947, 147] width 17 height 17
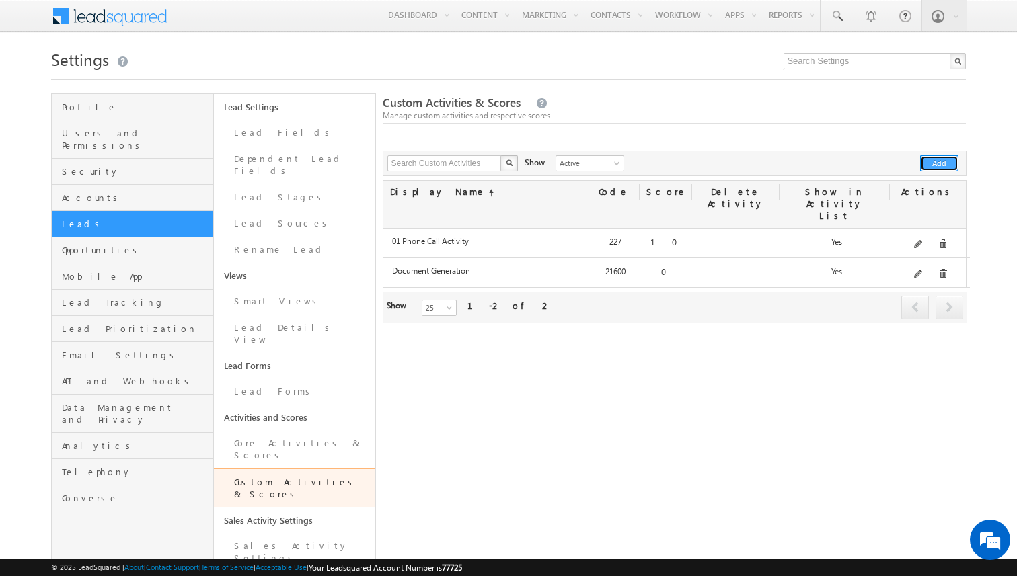
click at [939, 165] on button "Add" at bounding box center [939, 163] width 38 height 16
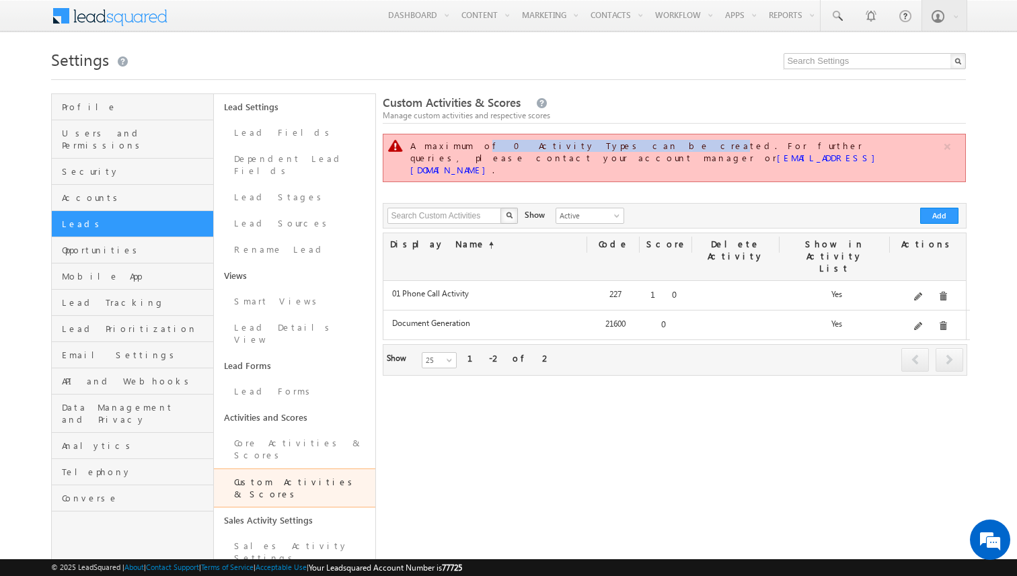
drag, startPoint x: 464, startPoint y: 147, endPoint x: 574, endPoint y: 147, distance: 109.6
click at [574, 147] on div "A maximum of 0 Activity Types can be created. For further queries, please conta…" at bounding box center [675, 158] width 531 height 36
click at [944, 148] on button "button" at bounding box center [947, 147] width 17 height 17
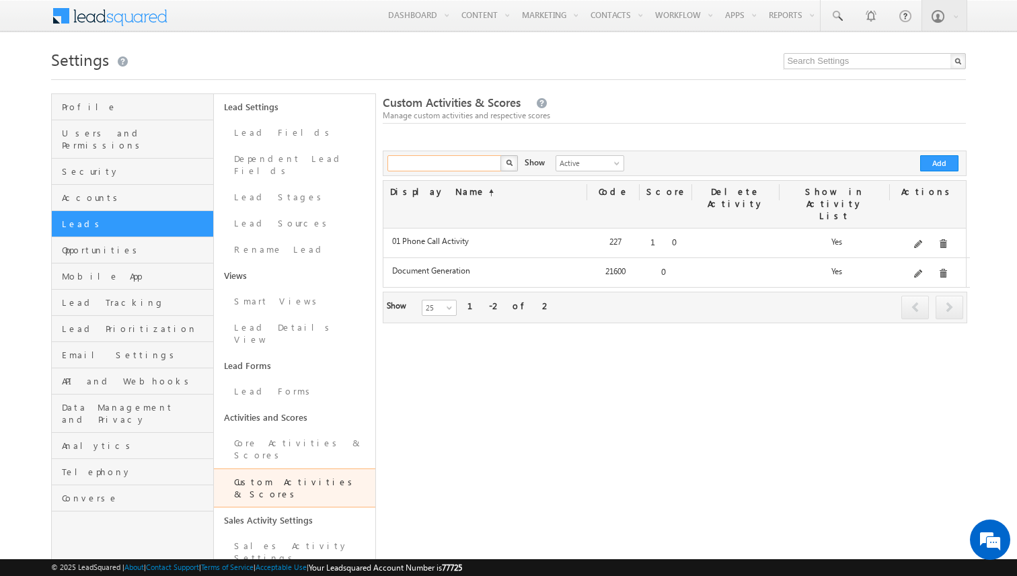
click at [477, 165] on input "text" at bounding box center [444, 163] width 115 height 16
type input "Search Custom Activities"
click at [483, 369] on div "Custom Activities & Scores Manage custom activities and respective scores A max…" at bounding box center [674, 499] width 583 height 813
click at [290, 430] on link "Core Activities & Scores" at bounding box center [295, 449] width 162 height 38
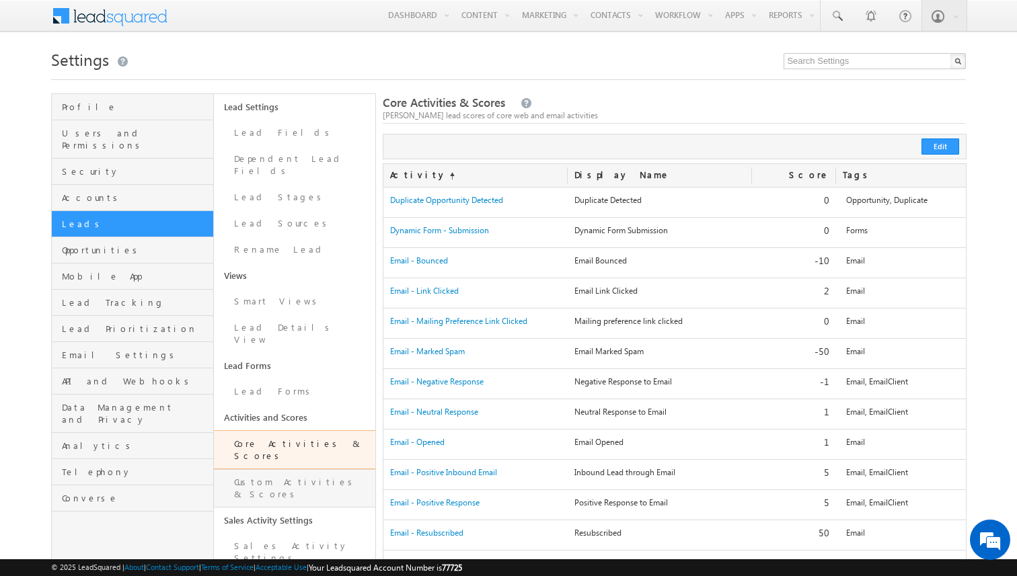
click at [286, 469] on link "Custom Activities & Scores" at bounding box center [295, 488] width 162 height 38
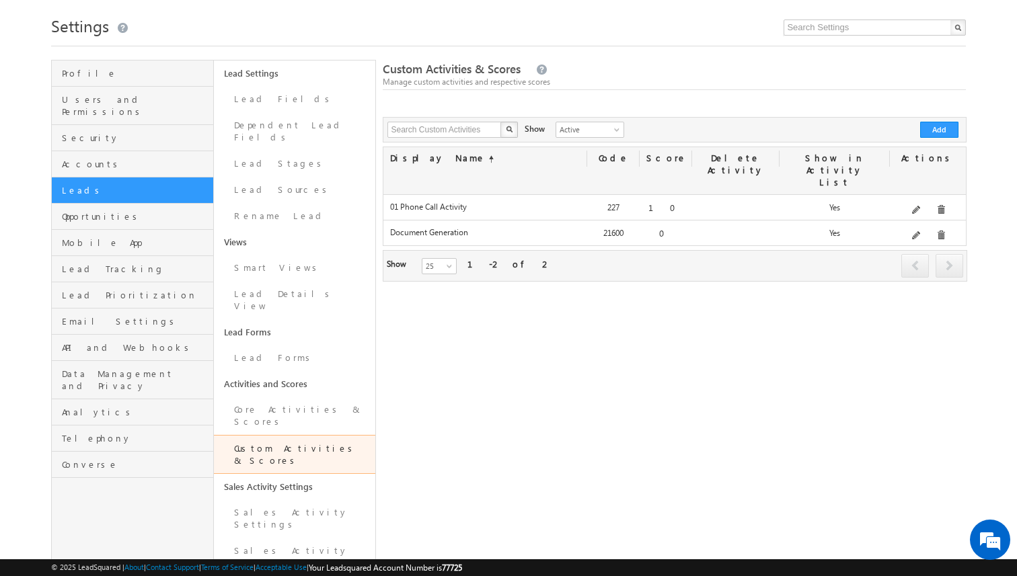
scroll to position [35, 0]
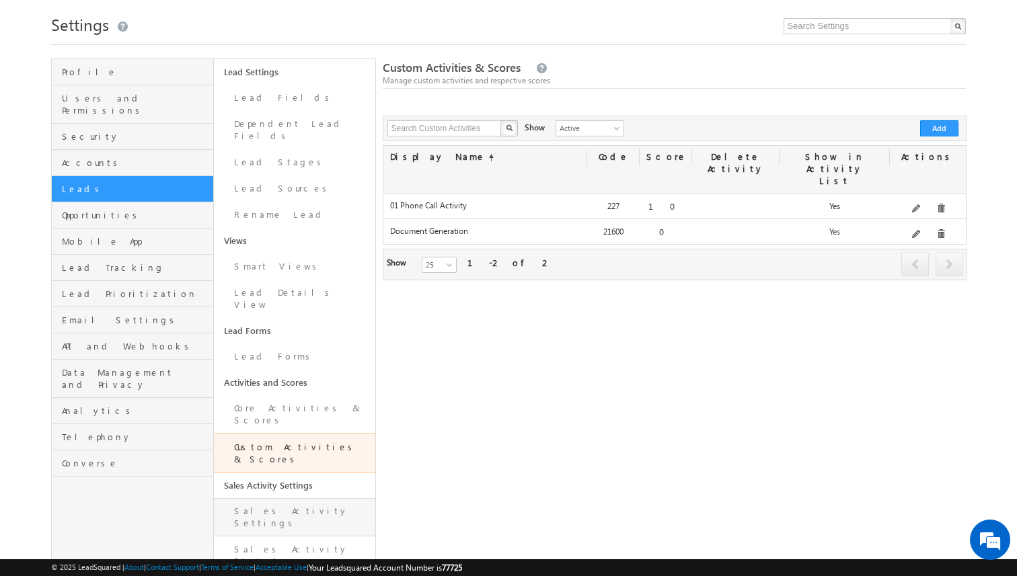
click at [295, 498] on link "Sales Activity Settings" at bounding box center [295, 517] width 162 height 38
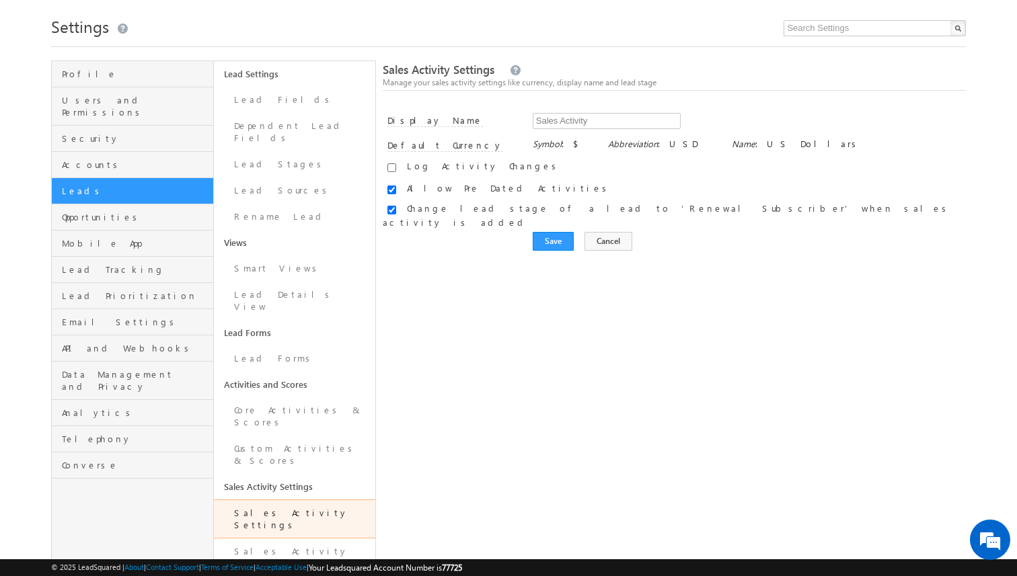
scroll to position [36, 0]
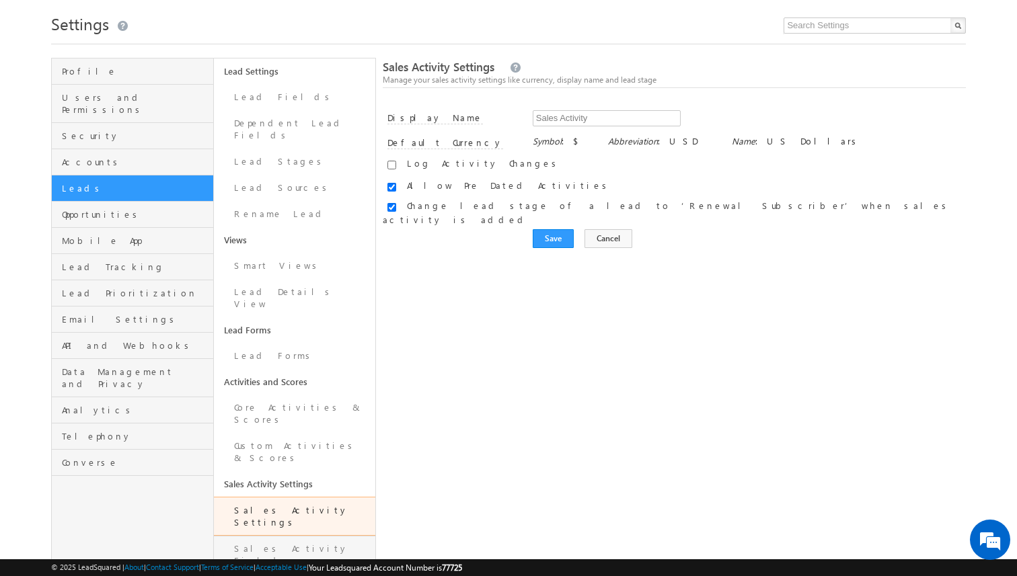
click at [288, 536] on link "Sales Activity Fields" at bounding box center [295, 555] width 162 height 38
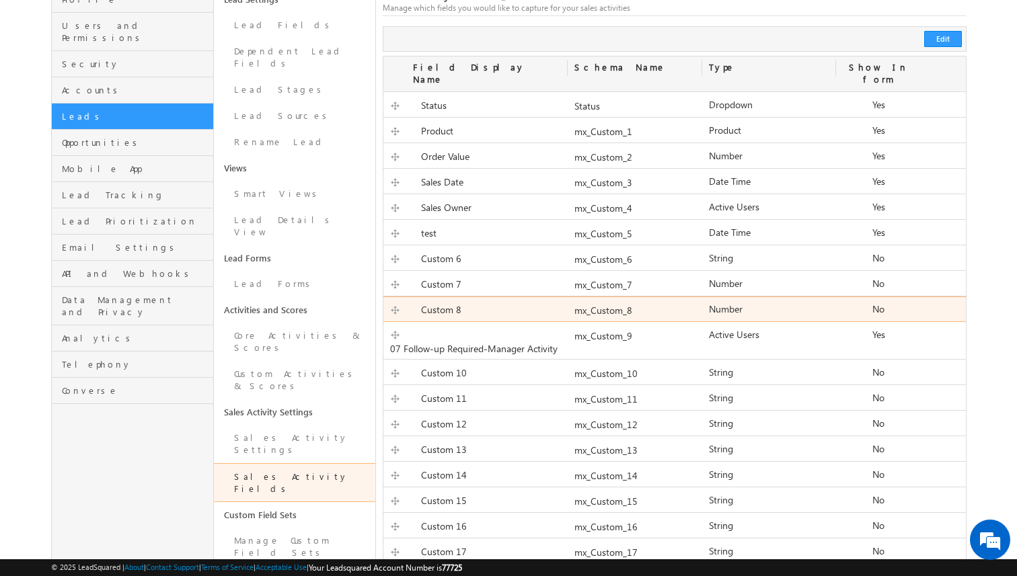
scroll to position [100, 0]
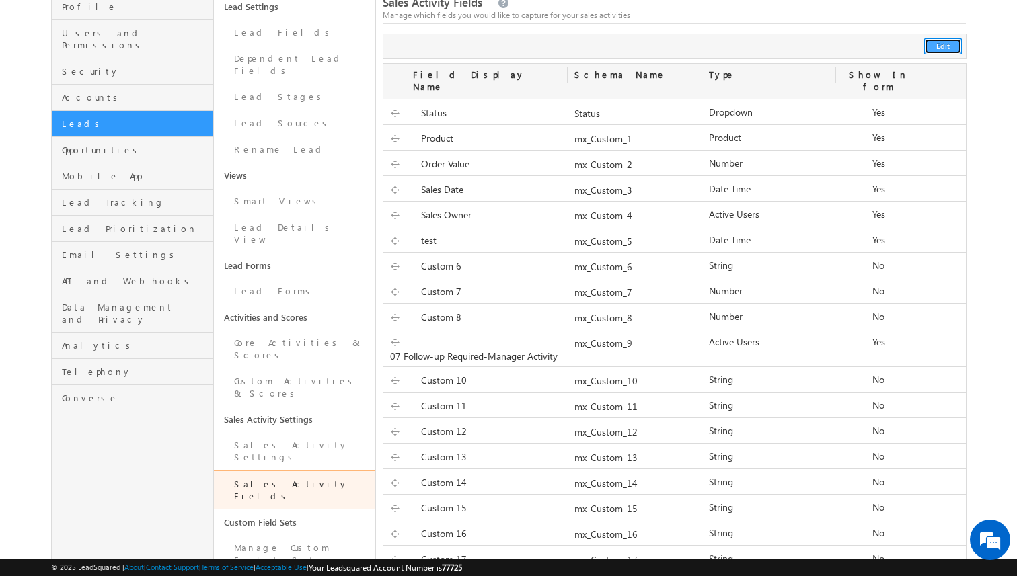
click at [939, 50] on button "Edit" at bounding box center [943, 46] width 38 height 16
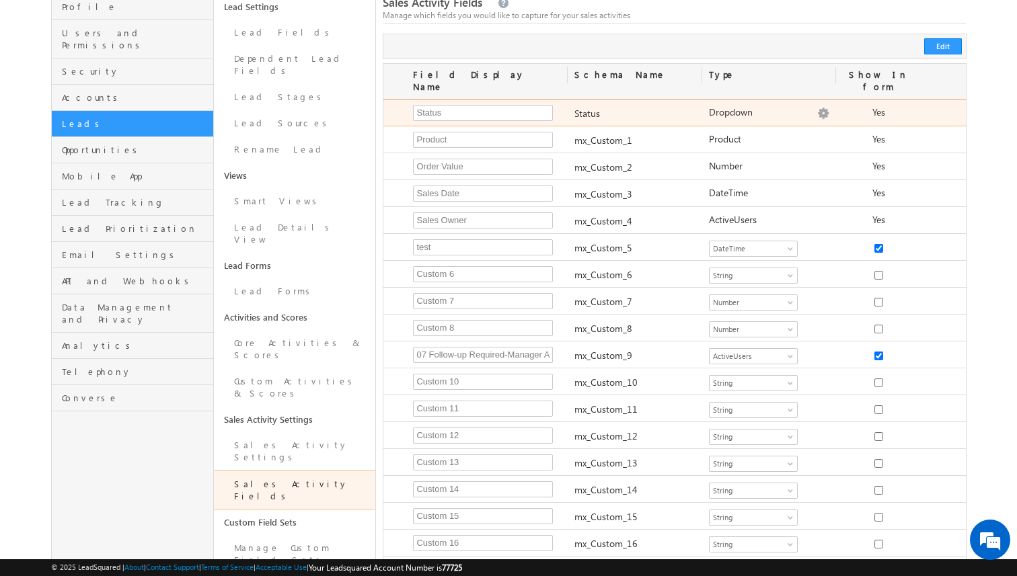
click at [825, 108] on img at bounding box center [823, 114] width 12 height 12
type textarea "Open Won Lost"
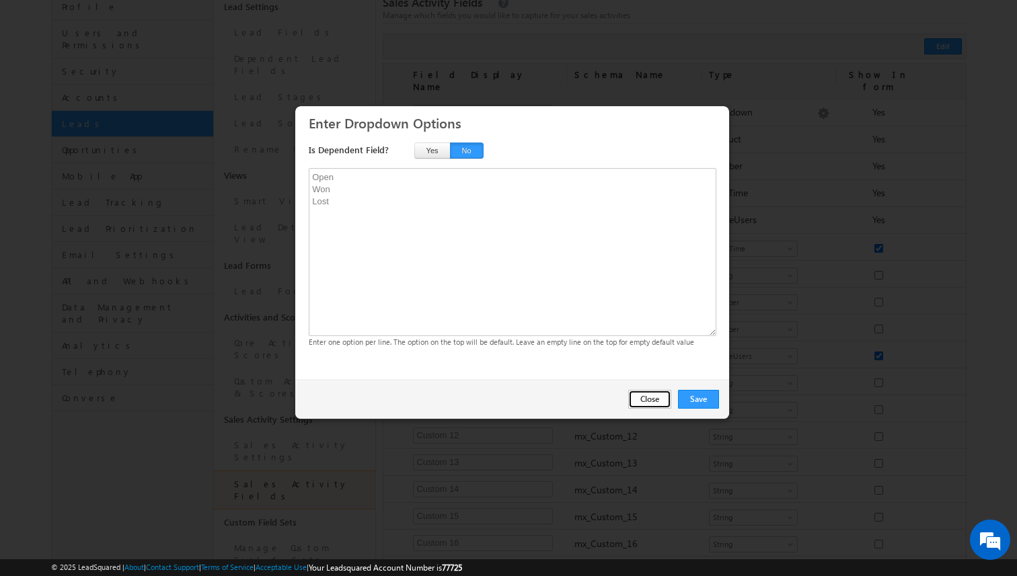
click at [659, 399] on button "Close" at bounding box center [649, 399] width 43 height 19
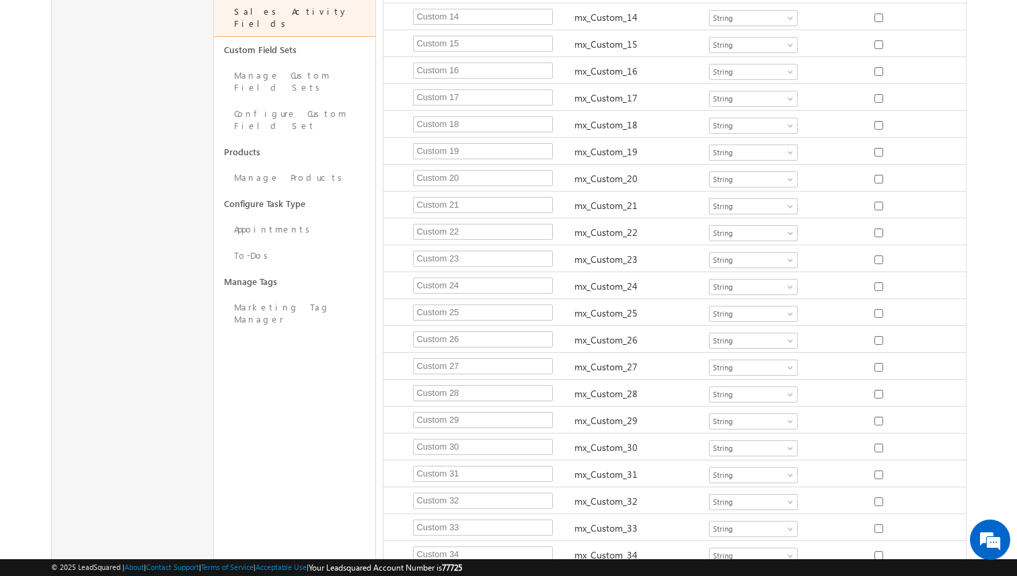
scroll to position [0, 0]
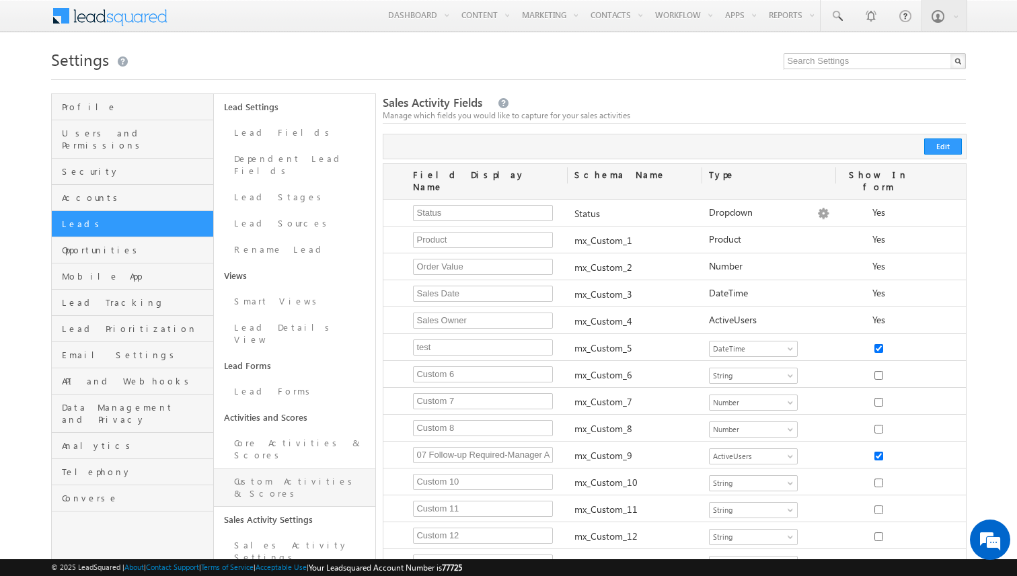
click at [329, 469] on link "Custom Activities & Scores" at bounding box center [295, 488] width 162 height 38
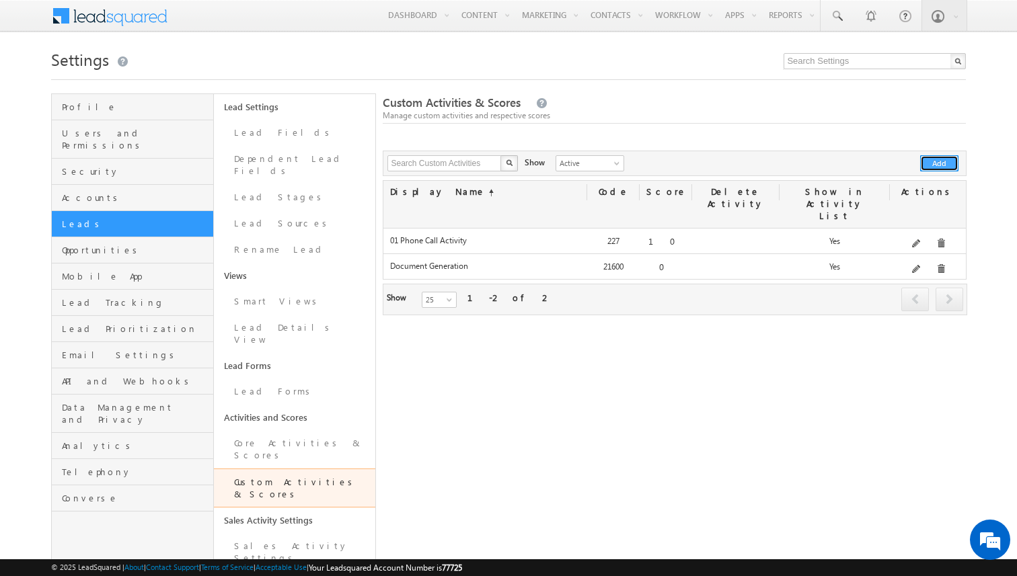
click at [930, 167] on button "Add" at bounding box center [939, 163] width 38 height 16
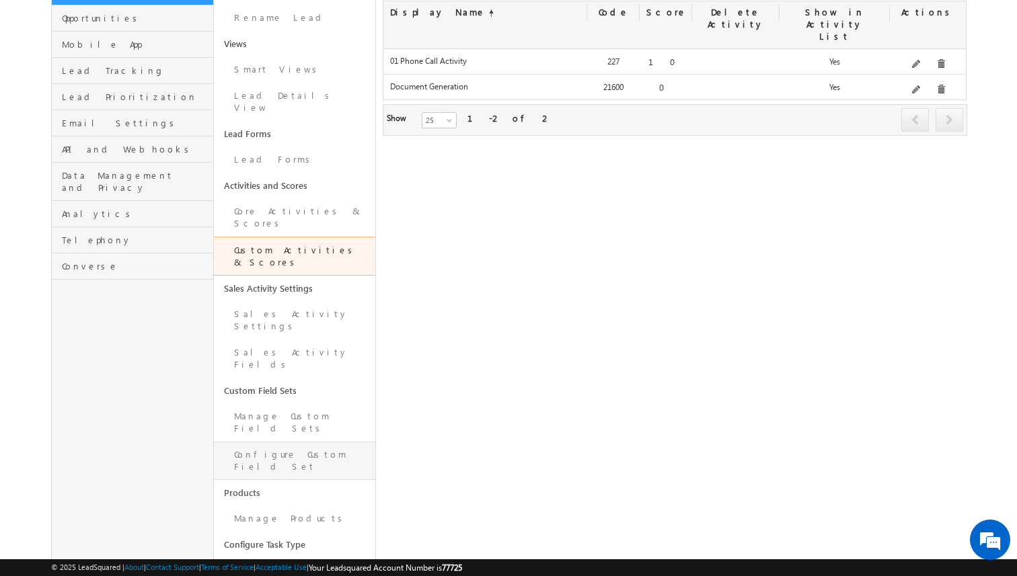
scroll to position [244, 0]
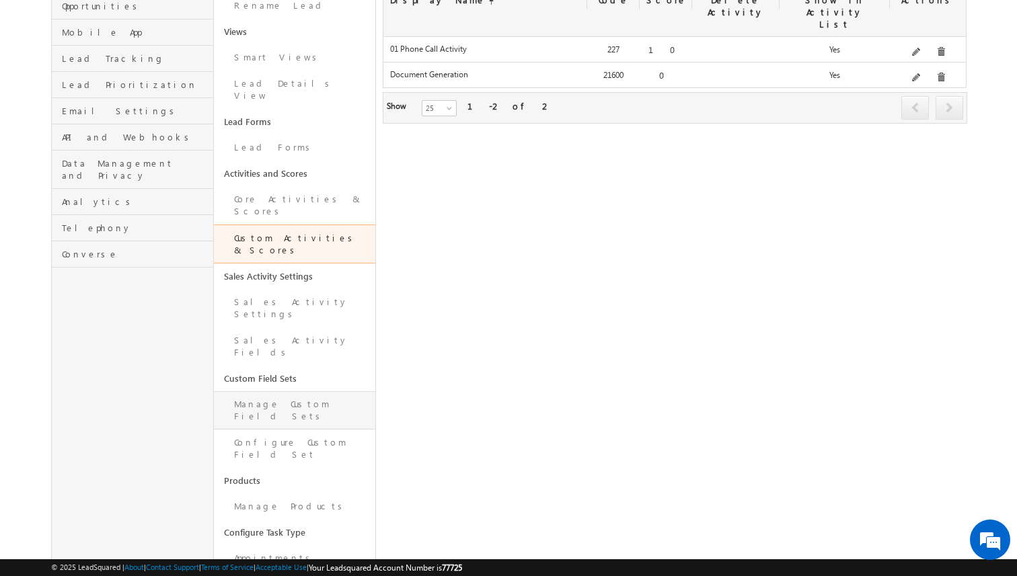
click at [314, 391] on link "Manage Custom Field Sets" at bounding box center [295, 410] width 162 height 38
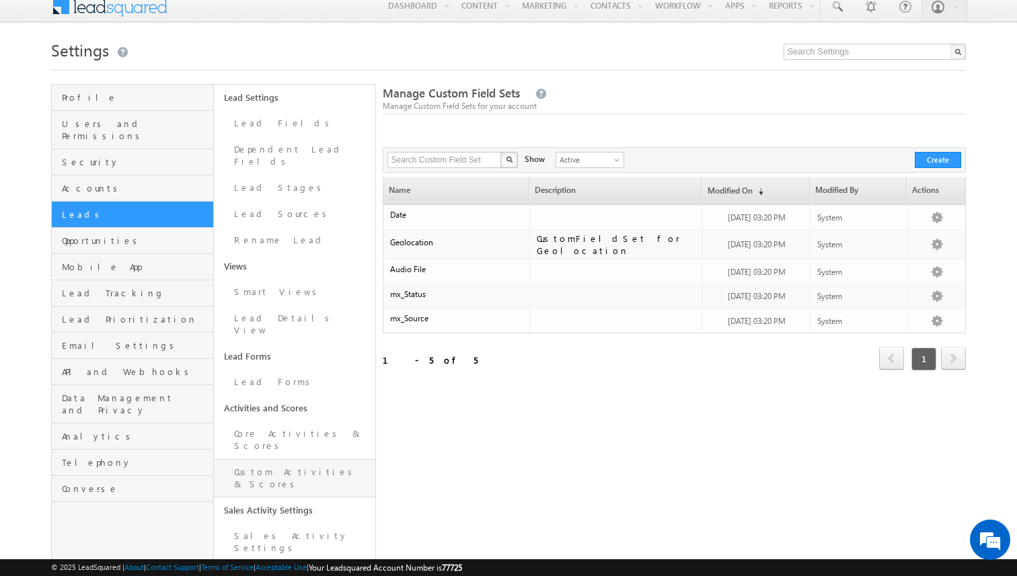
scroll to position [1, 0]
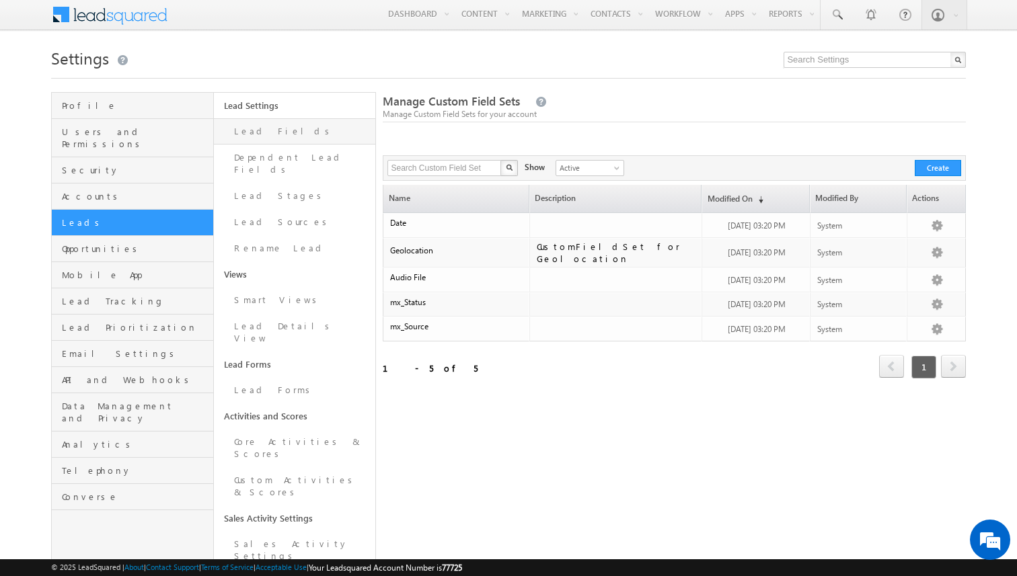
click at [270, 134] on link "Lead Fields" at bounding box center [295, 131] width 162 height 26
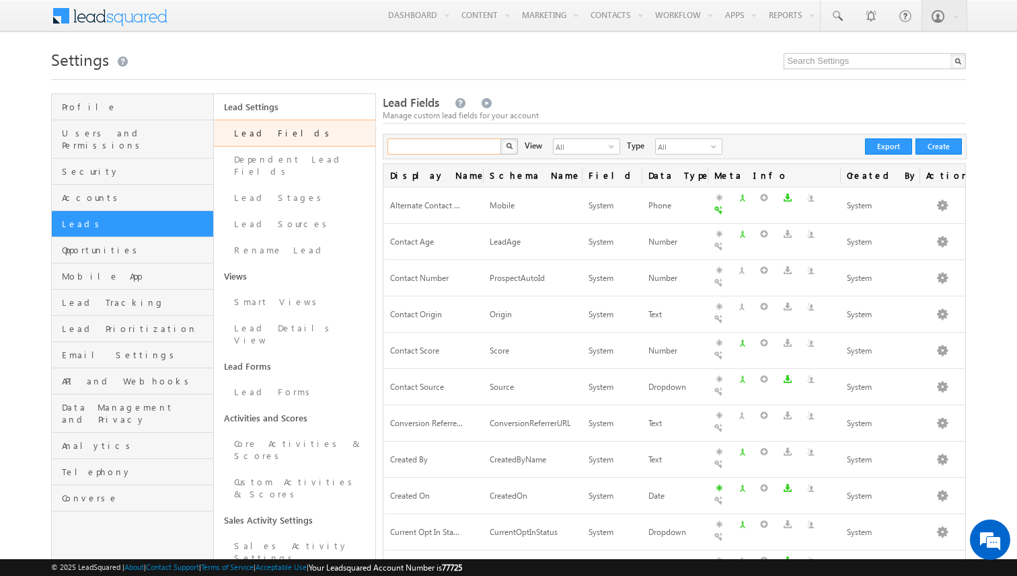
click at [467, 147] on input "text" at bounding box center [444, 147] width 115 height 16
type input "status"
click at [500, 139] on button "button" at bounding box center [508, 147] width 17 height 16
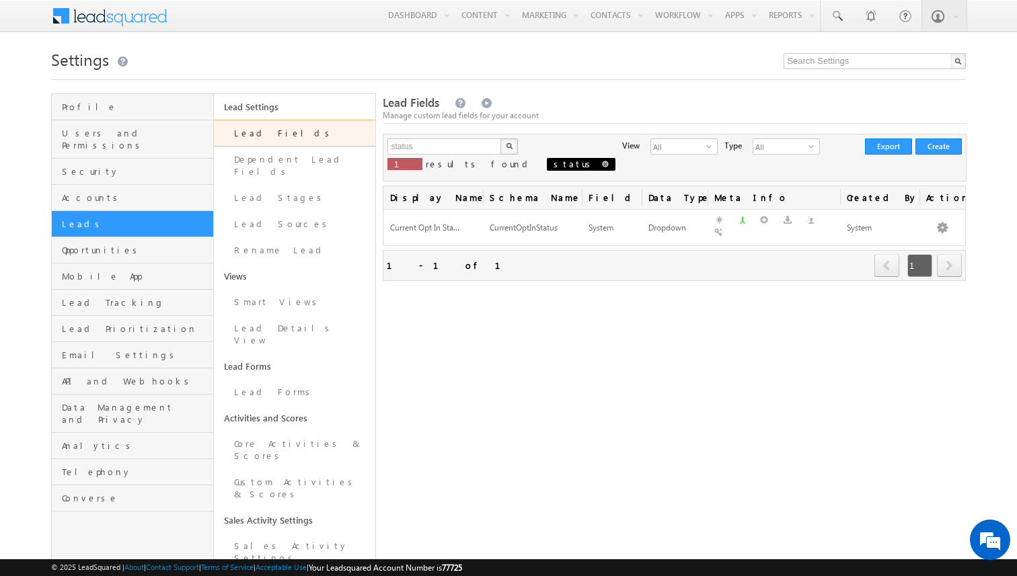
click at [602, 167] on span at bounding box center [605, 164] width 7 height 7
type input "Search Lead Fields"
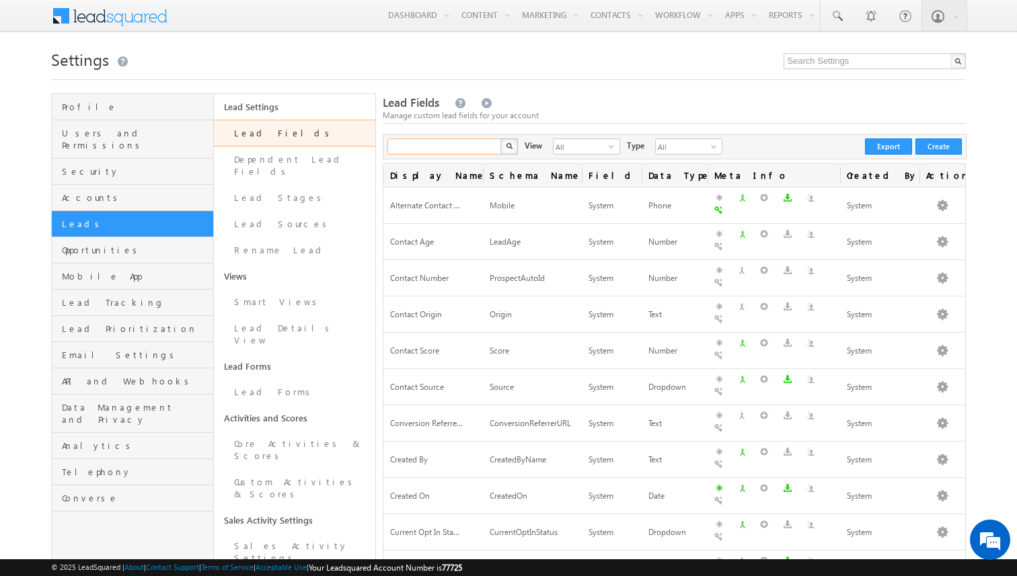
click at [453, 149] on input "text" at bounding box center [444, 147] width 115 height 16
click at [500, 139] on button "button" at bounding box center [508, 147] width 17 height 16
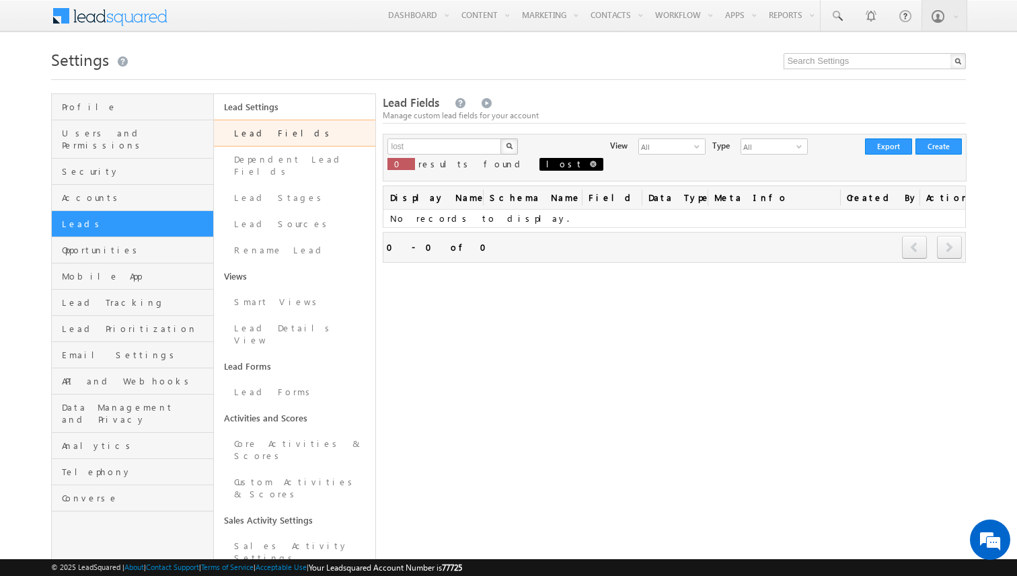
click at [590, 163] on span at bounding box center [593, 164] width 7 height 7
type input "Search Lead Fields"
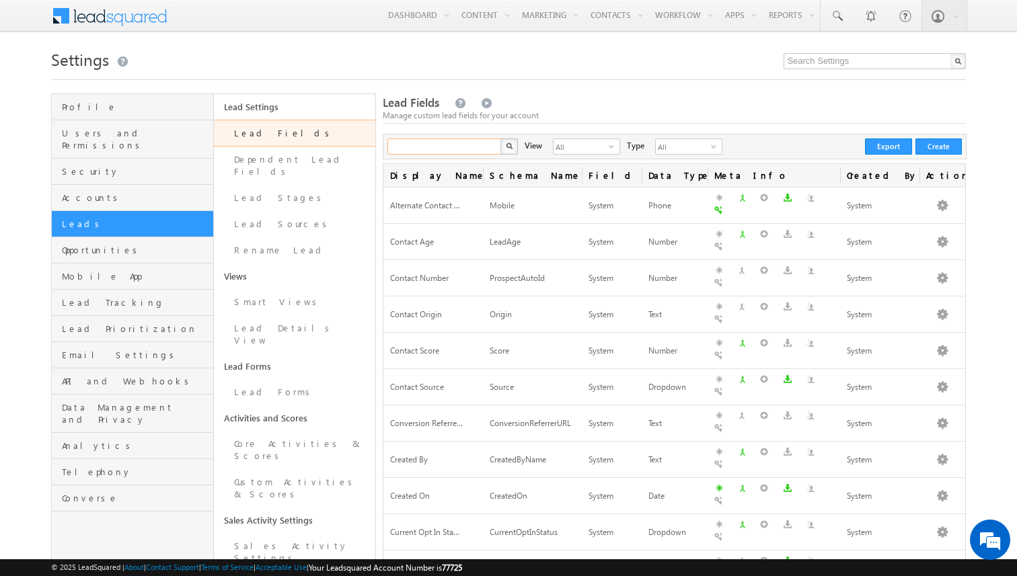
click at [465, 152] on input "text" at bounding box center [444, 147] width 115 height 16
click at [500, 139] on button "button" at bounding box center [508, 147] width 17 height 16
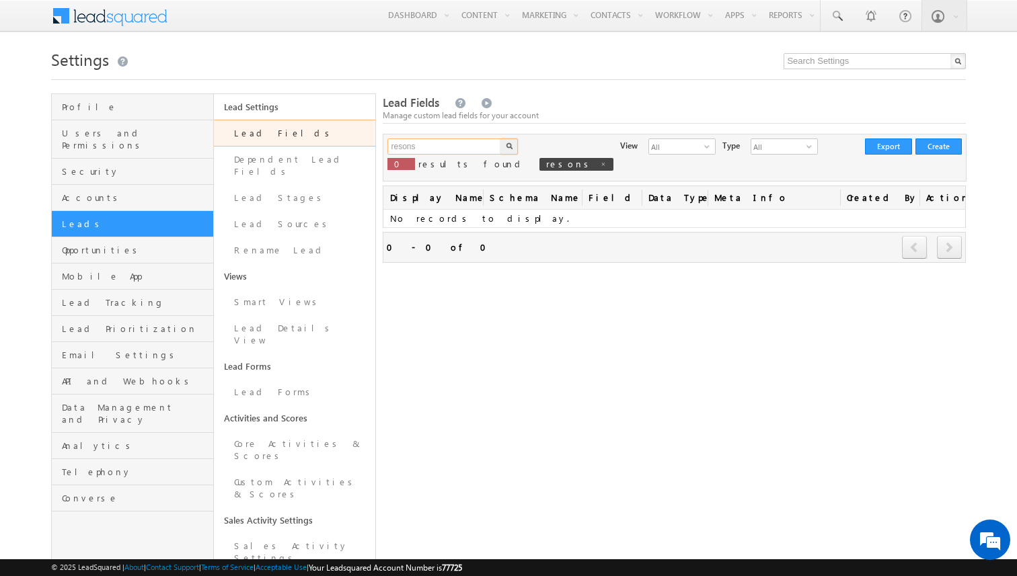
click at [453, 153] on input "resons" at bounding box center [444, 147] width 115 height 16
click at [500, 139] on button "button" at bounding box center [508, 147] width 17 height 16
click at [453, 153] on input "reson" at bounding box center [444, 147] width 115 height 16
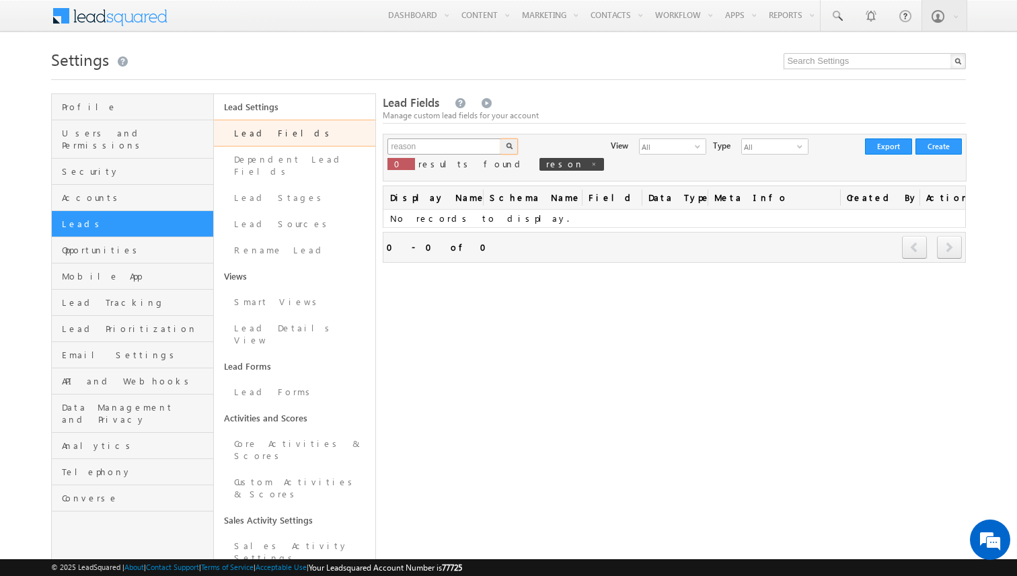
click at [500, 139] on button "button" at bounding box center [508, 147] width 17 height 16
click at [539, 165] on span "reason" at bounding box center [574, 164] width 71 height 13
click at [539, 168] on span "reason" at bounding box center [574, 164] width 71 height 13
click at [597, 165] on span at bounding box center [600, 164] width 7 height 7
type input "Search Lead Fields"
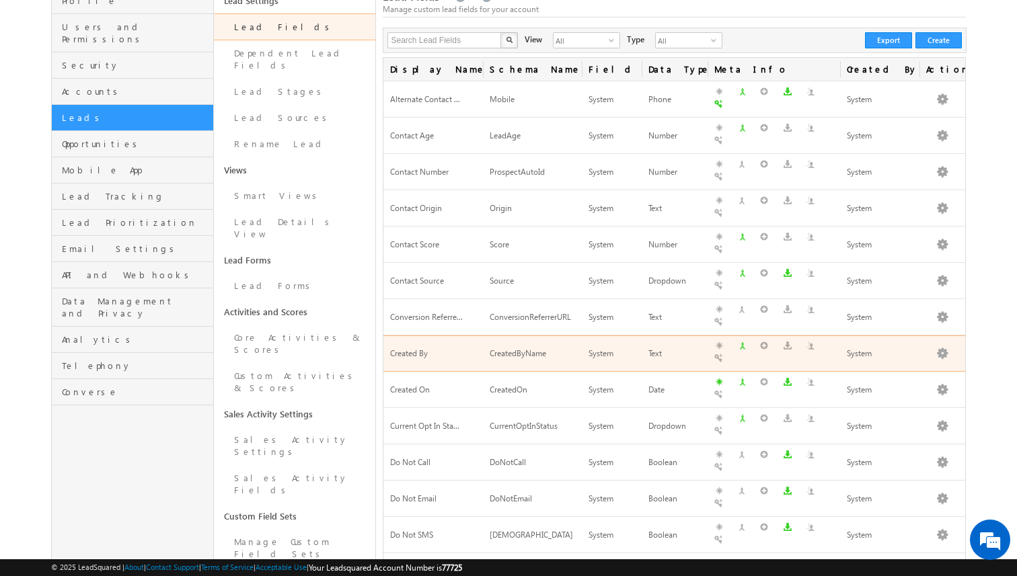
scroll to position [361, 0]
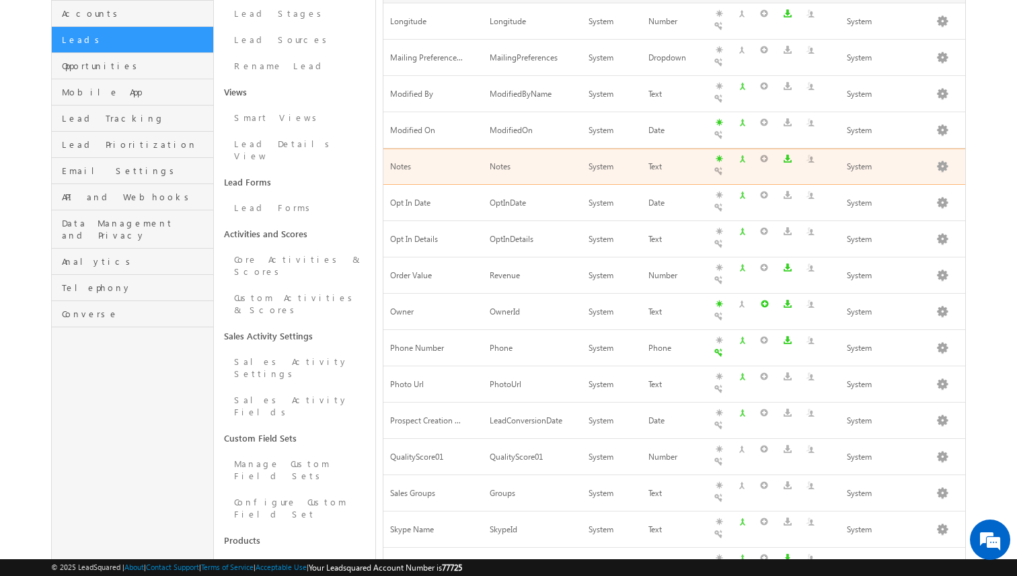
scroll to position [305, 0]
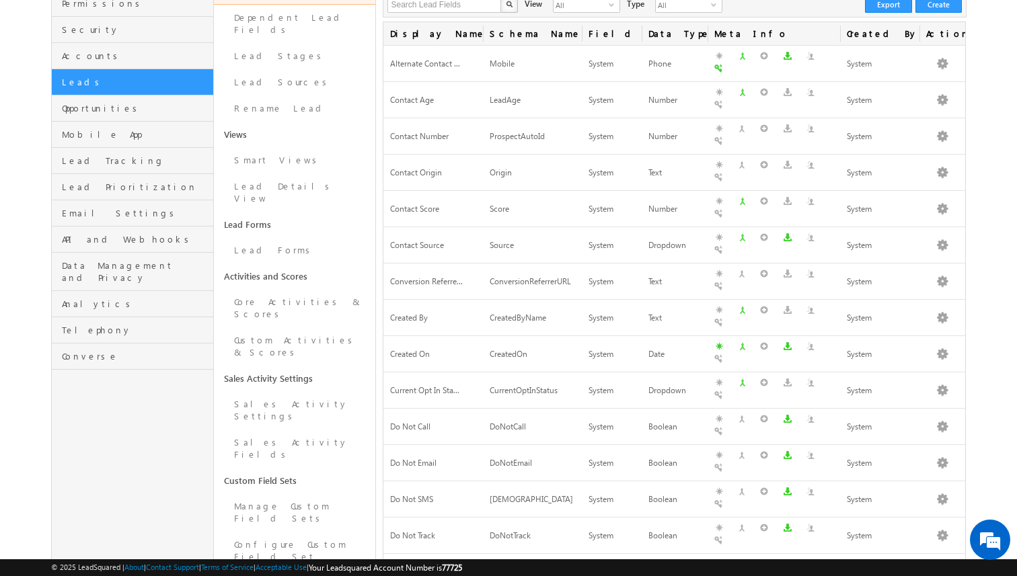
scroll to position [124, 0]
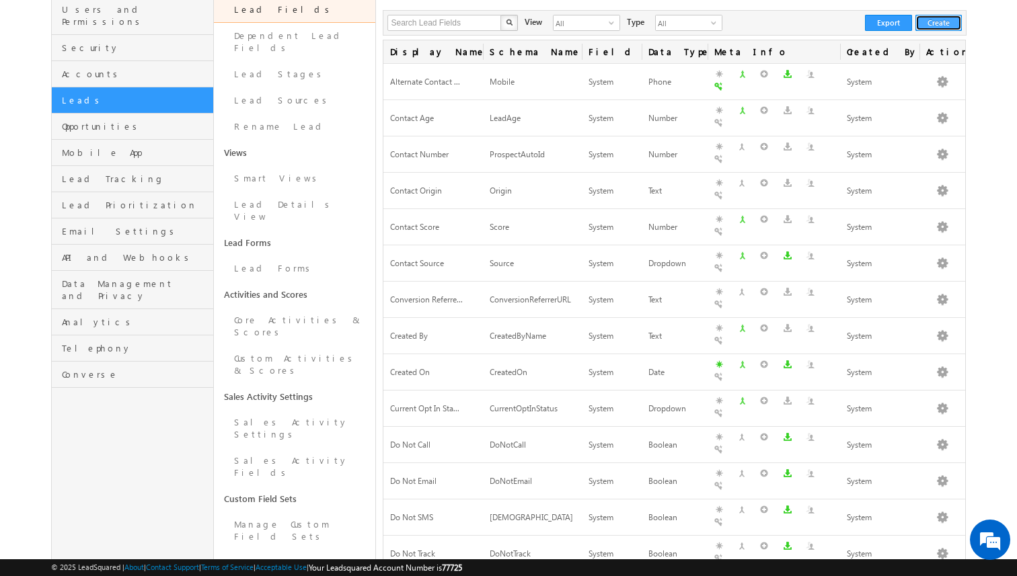
click at [943, 19] on button "Create" at bounding box center [938, 23] width 46 height 16
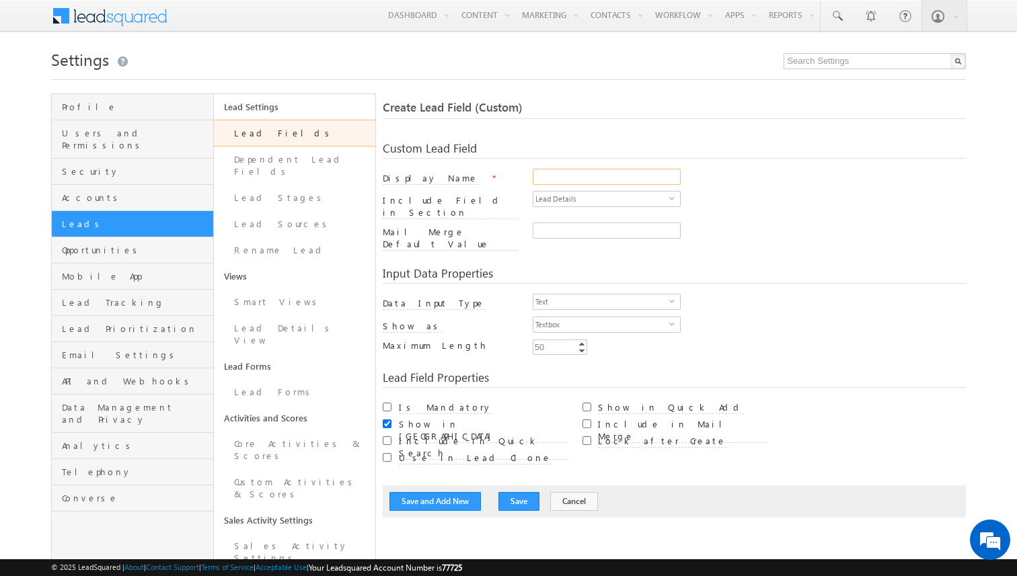
click at [543, 173] on input "Display Name" at bounding box center [607, 177] width 148 height 16
type input "O"
type input "Lost Reason"
click at [547, 340] on input "50" at bounding box center [560, 347] width 54 height 15
type input "250"
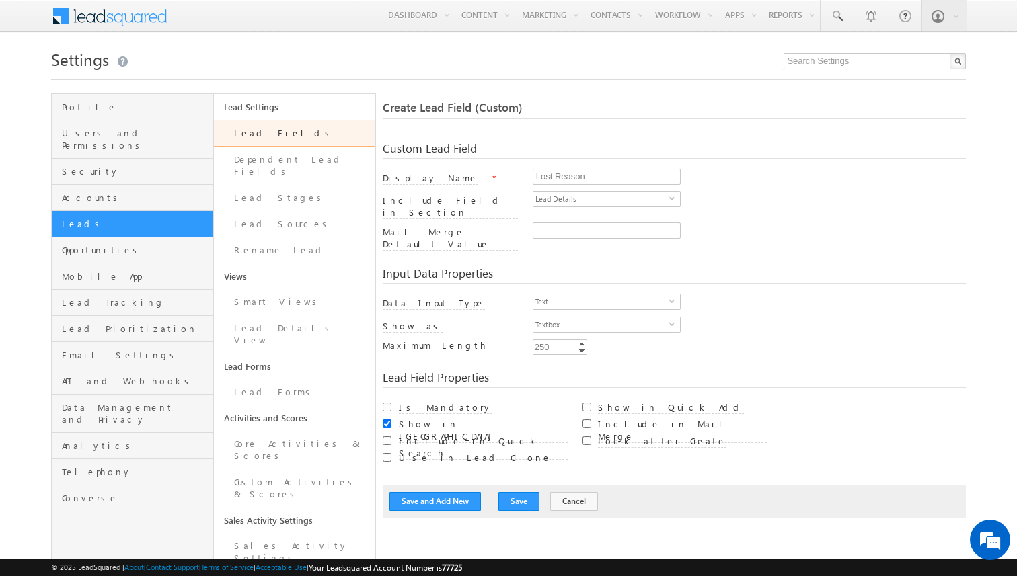
click at [637, 340] on div "Min Enter Value Increment Decrement 250 250 Increment Decrement" at bounding box center [750, 349] width 434 height 19
click at [503, 492] on button "Save" at bounding box center [518, 501] width 41 height 19
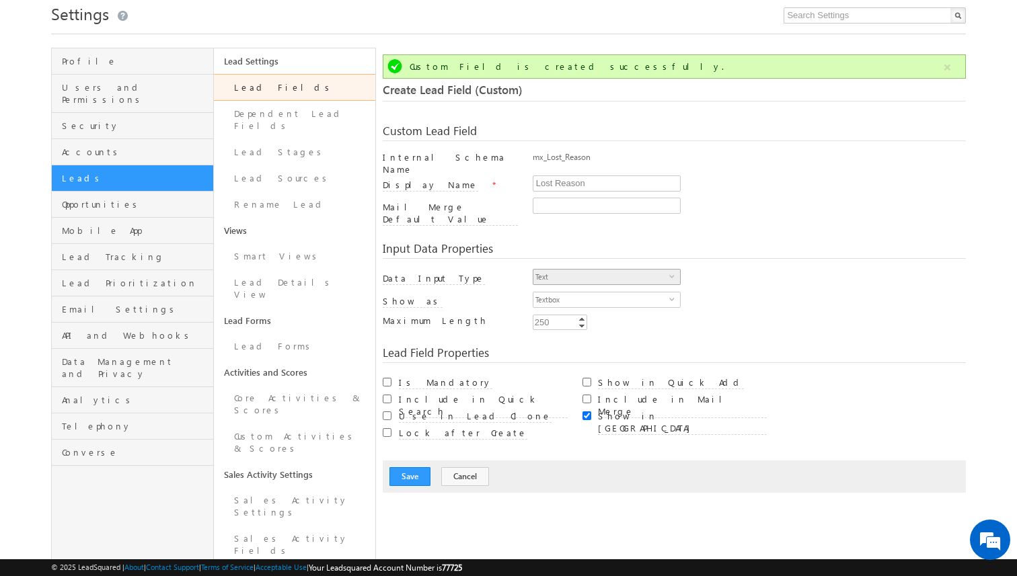
scroll to position [27, 0]
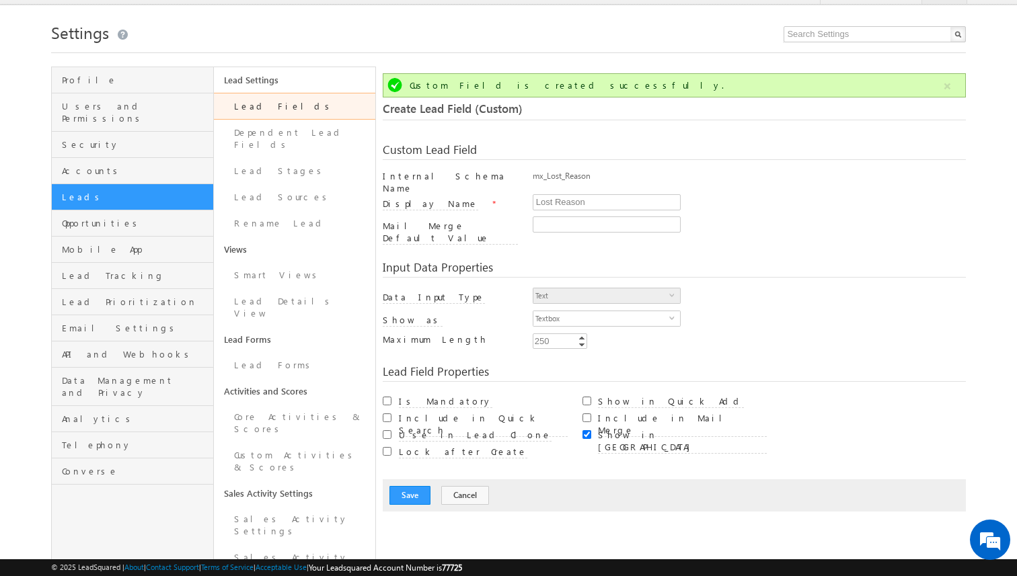
click at [271, 109] on link "Lead Fields" at bounding box center [295, 106] width 162 height 27
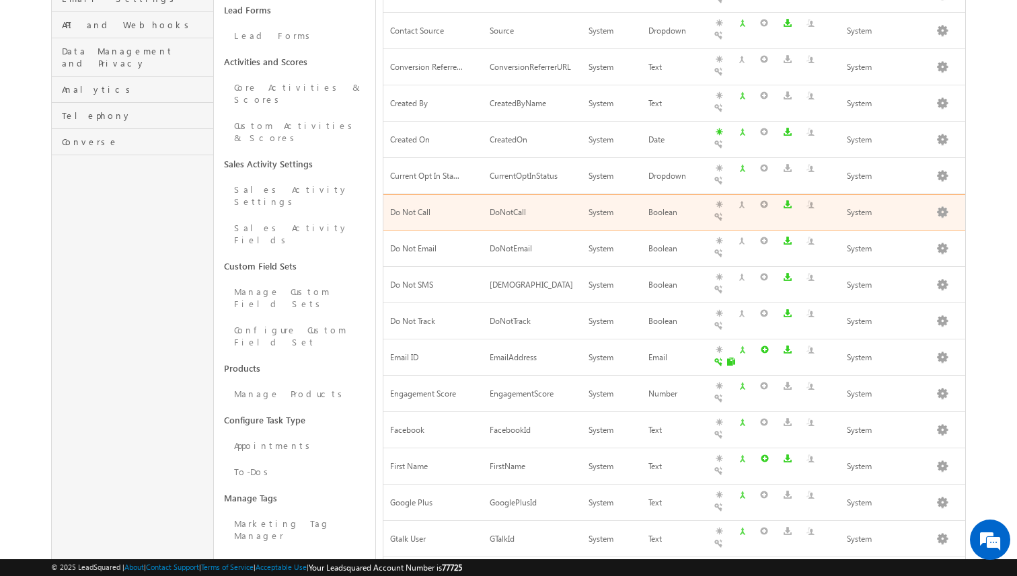
scroll to position [361, 0]
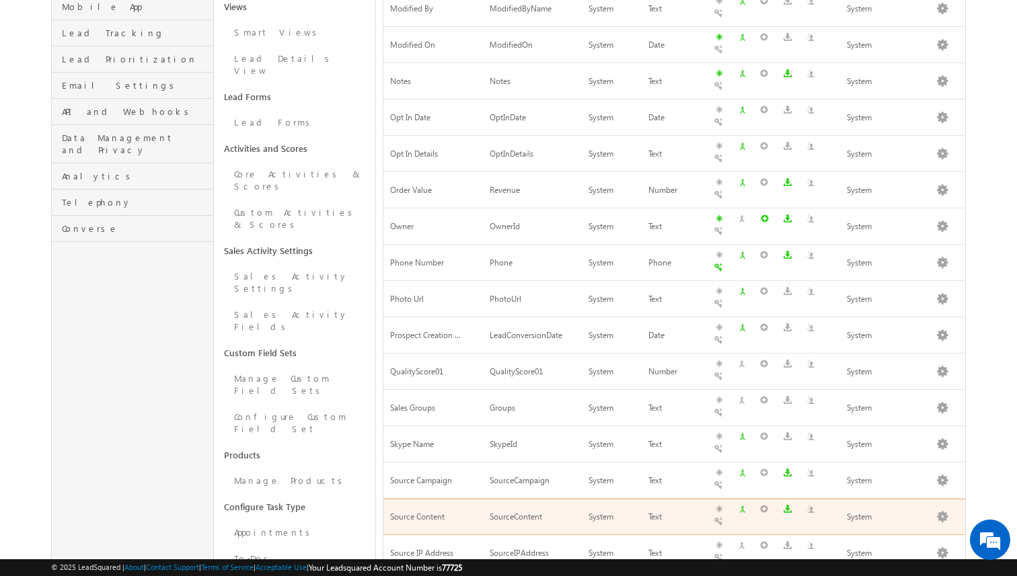
scroll to position [276, 0]
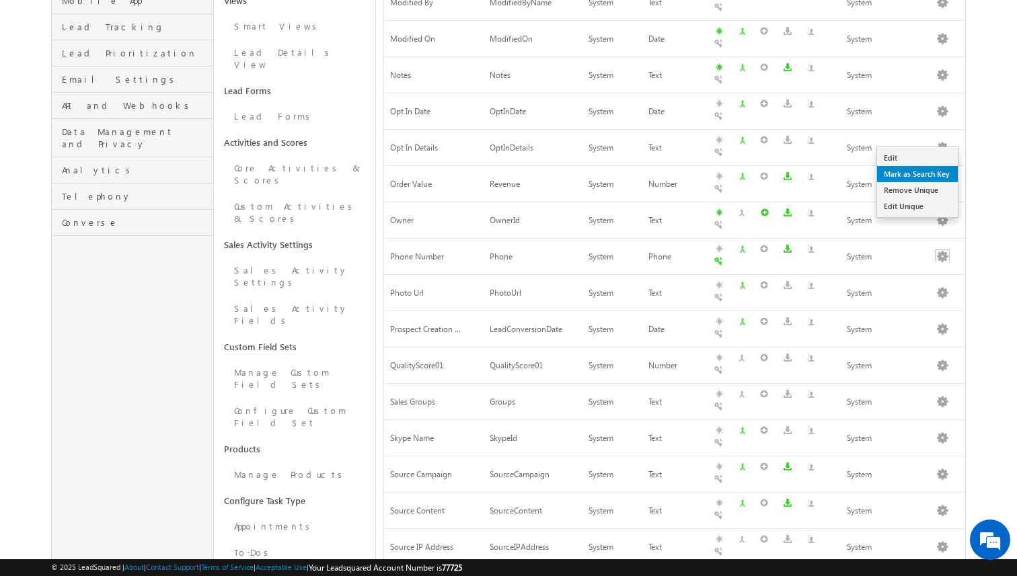
click at [925, 172] on link "Mark as Search Key" at bounding box center [917, 174] width 81 height 16
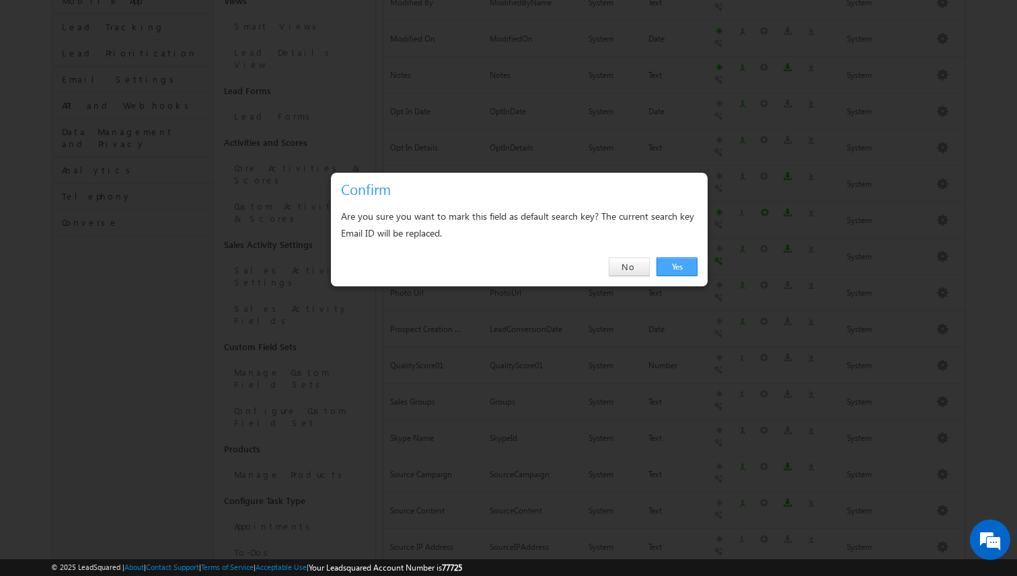
click at [666, 263] on link "Yes" at bounding box center [676, 267] width 41 height 19
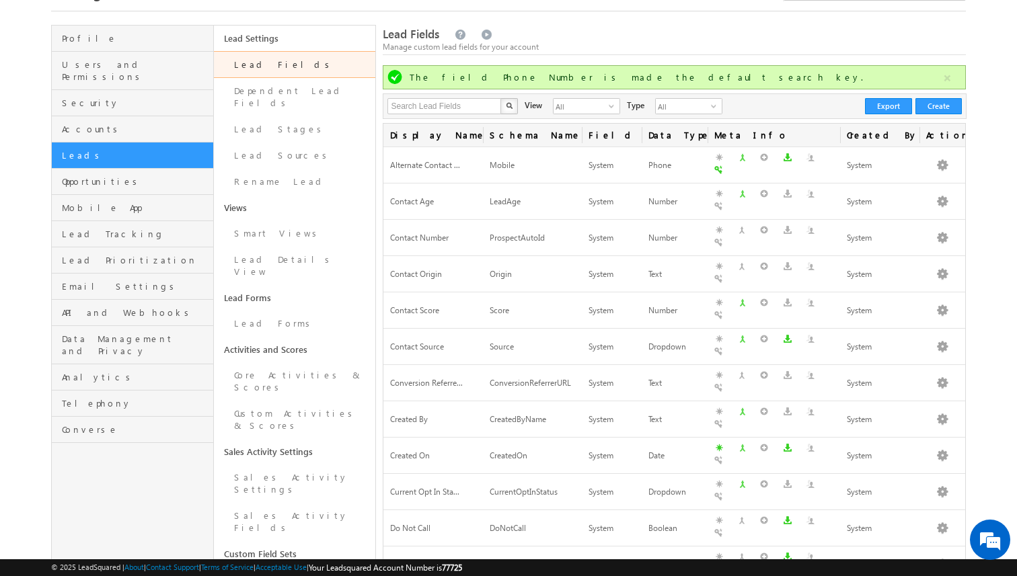
scroll to position [63, 0]
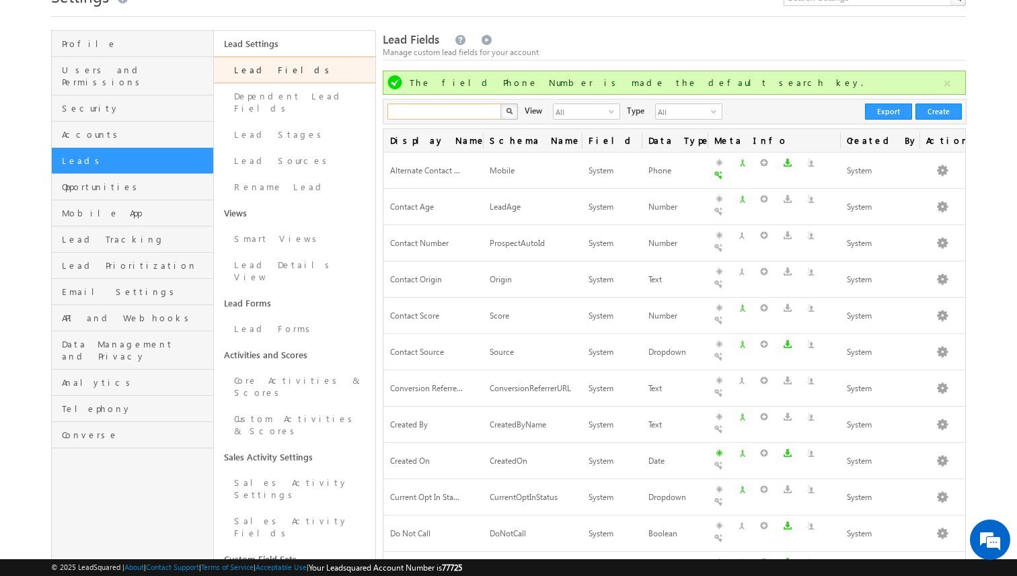
click at [439, 116] on input "text" at bounding box center [444, 112] width 115 height 16
type input "owner"
click at [500, 104] on button "button" at bounding box center [508, 112] width 17 height 16
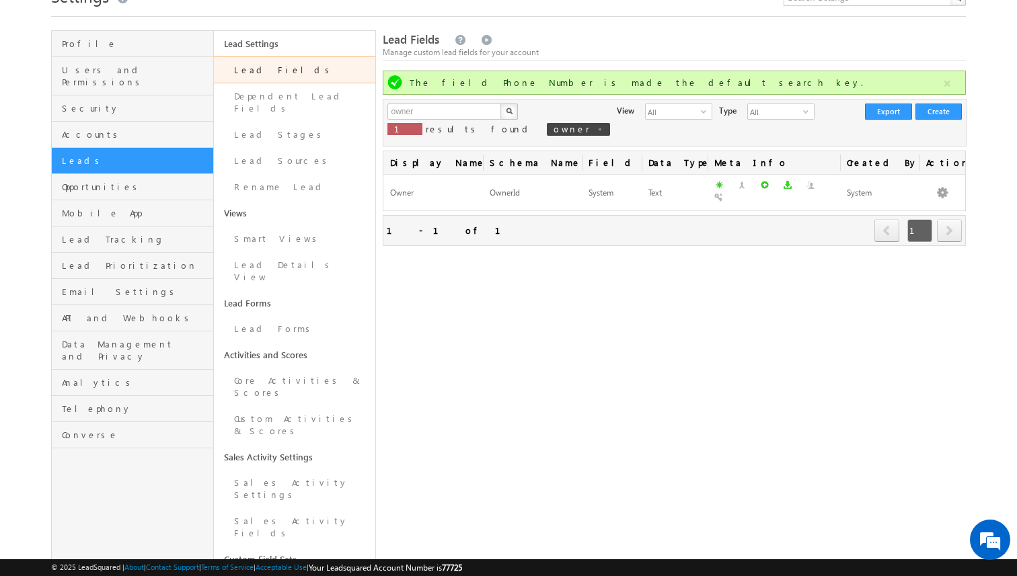
click at [451, 112] on input "owner" at bounding box center [444, 112] width 115 height 16
click at [500, 104] on button "button" at bounding box center [508, 112] width 17 height 16
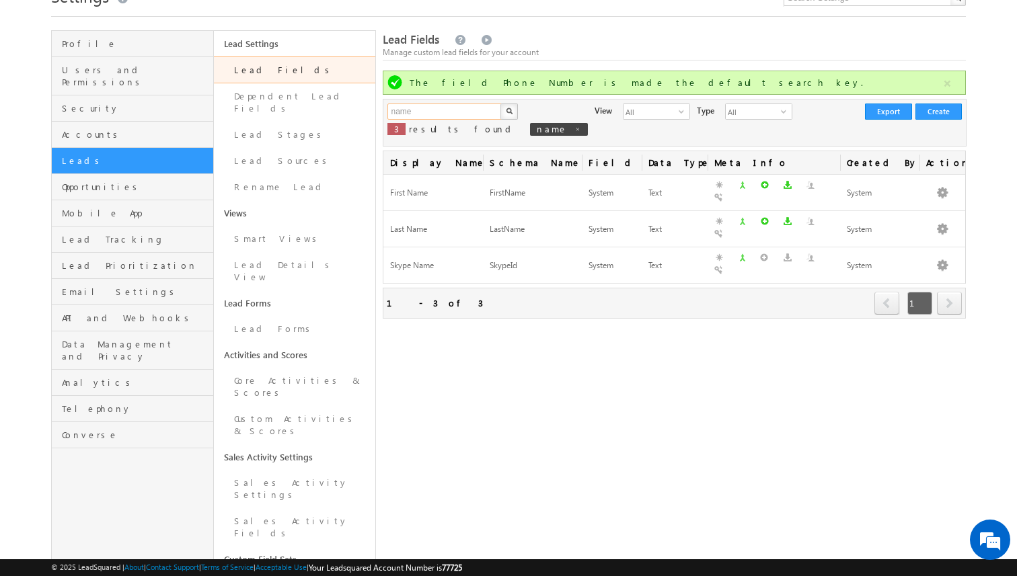
click at [440, 112] on input "name" at bounding box center [444, 112] width 115 height 16
click at [500, 104] on button "button" at bounding box center [508, 112] width 17 height 16
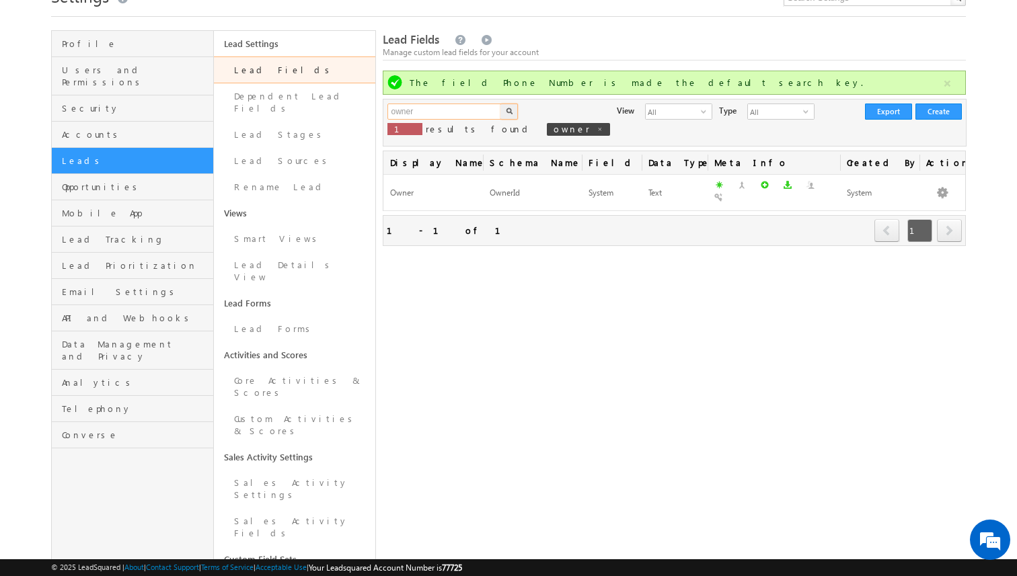
click at [442, 116] on input "owner" at bounding box center [444, 112] width 115 height 16
type input "name"
click at [500, 104] on button "button" at bounding box center [508, 112] width 17 height 16
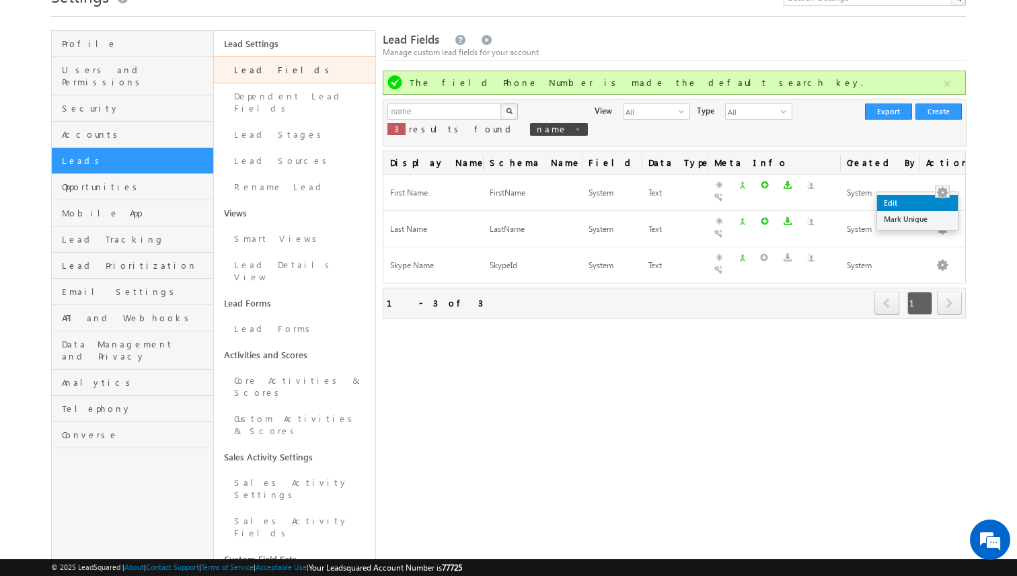
click at [908, 200] on link "Edit" at bounding box center [917, 203] width 81 height 16
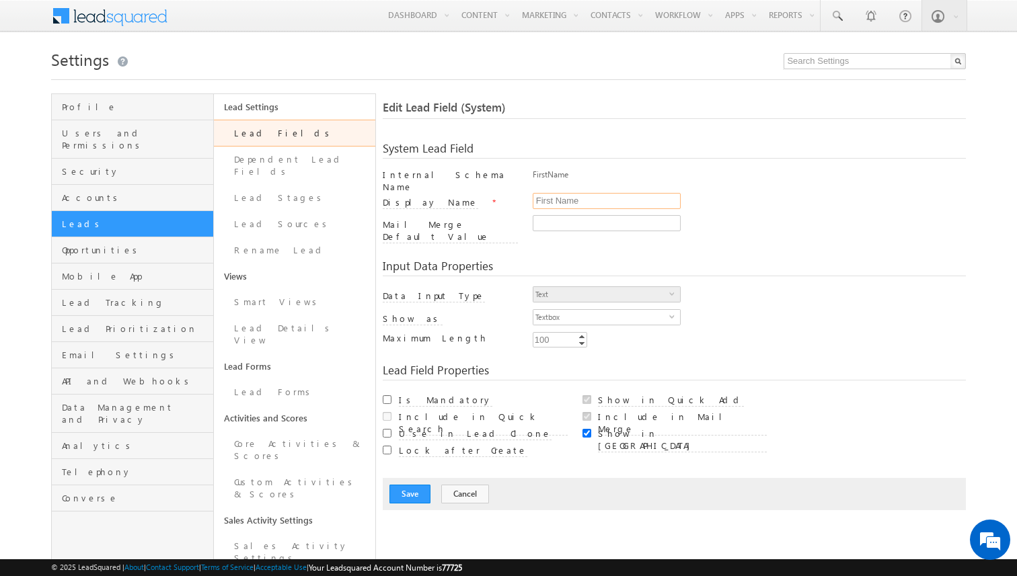
drag, startPoint x: 578, startPoint y: 195, endPoint x: 514, endPoint y: 196, distance: 63.2
click at [514, 196] on div "Display Name * First Name" at bounding box center [674, 204] width 583 height 22
type input "Student Name"
click at [418, 485] on button "Save" at bounding box center [409, 494] width 41 height 19
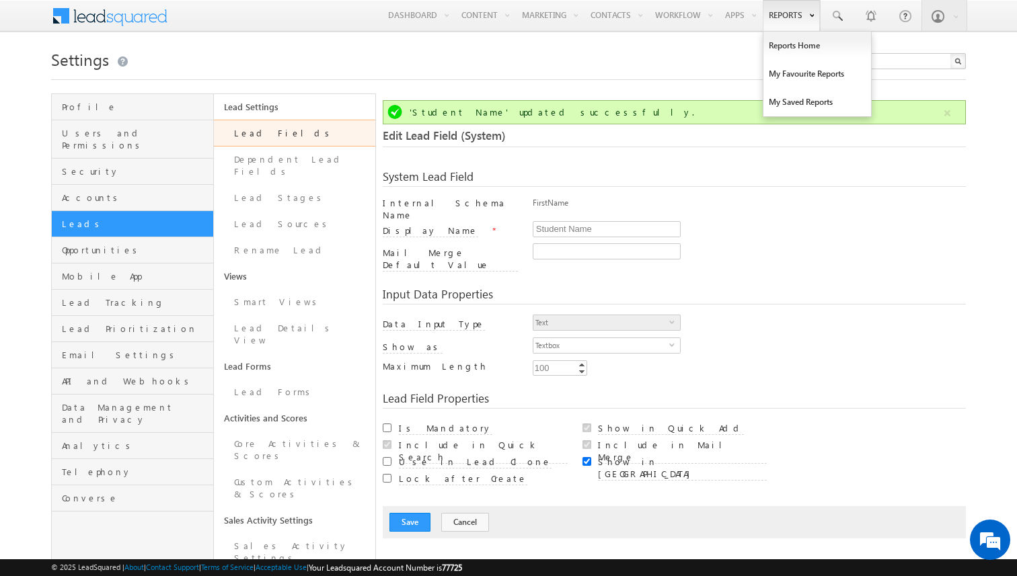
scroll to position [100, 0]
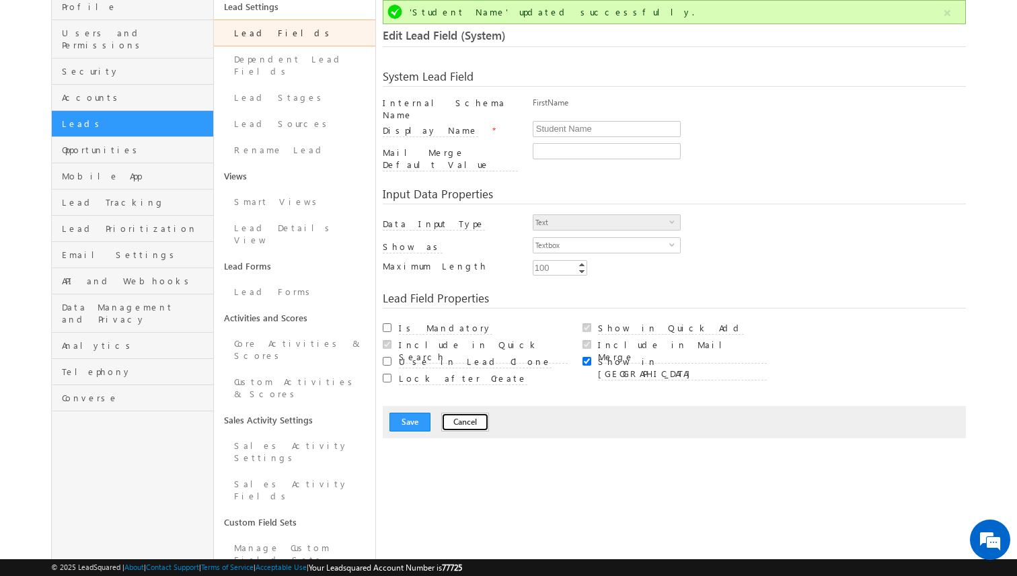
click at [454, 413] on button "Cancel" at bounding box center [465, 422] width 48 height 19
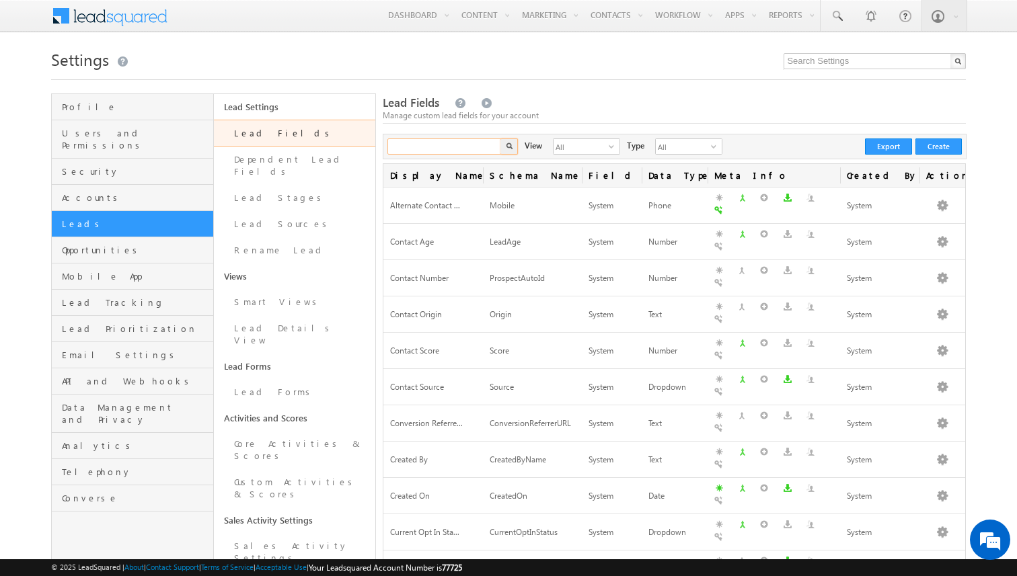
click at [473, 152] on input "text" at bounding box center [444, 147] width 115 height 16
type input "emial"
click at [500, 139] on button "button" at bounding box center [508, 147] width 17 height 16
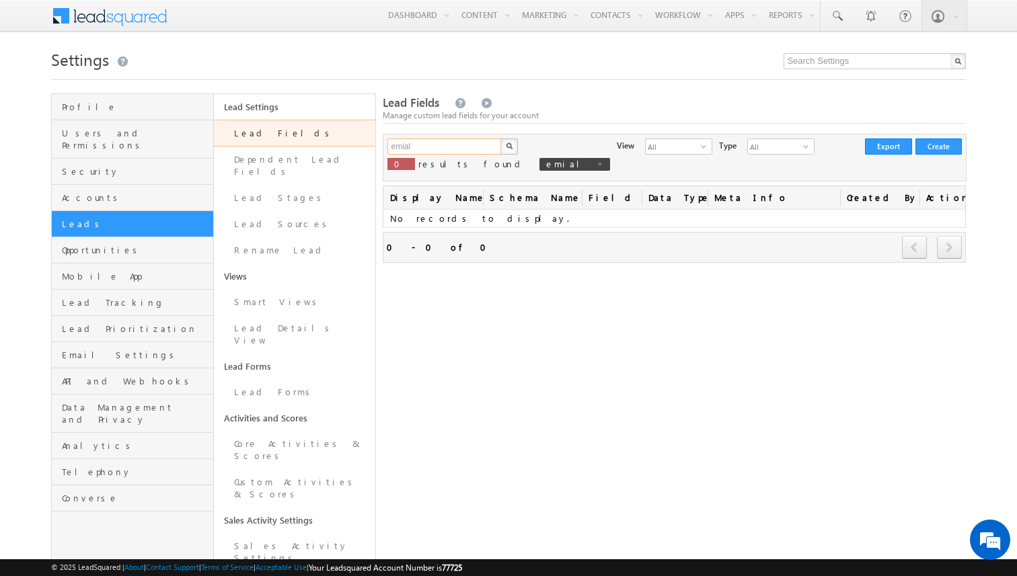
click at [457, 153] on input "emial" at bounding box center [444, 147] width 115 height 16
type input "email"
click at [500, 139] on button "button" at bounding box center [508, 147] width 17 height 16
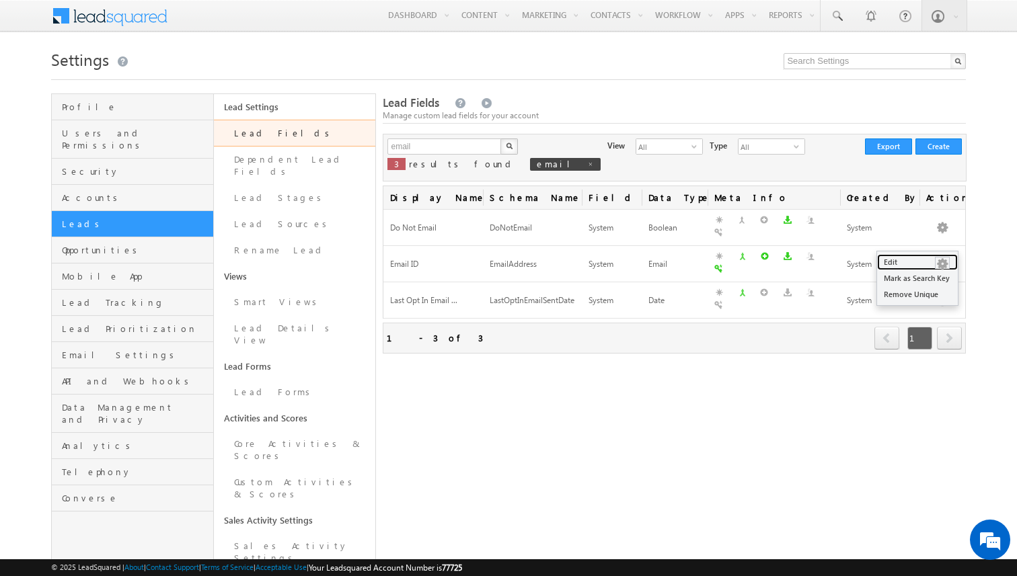
click at [915, 261] on link "Edit" at bounding box center [917, 262] width 81 height 16
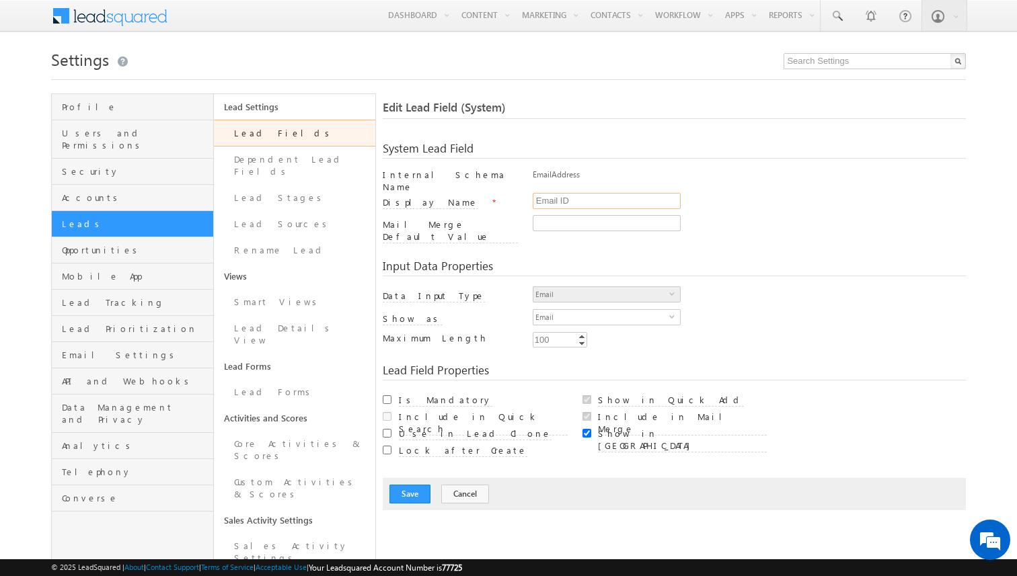
click at [563, 199] on input "Email ID" at bounding box center [607, 201] width 148 height 16
type input "Student Email ID"
click at [409, 485] on button "Save" at bounding box center [409, 494] width 41 height 19
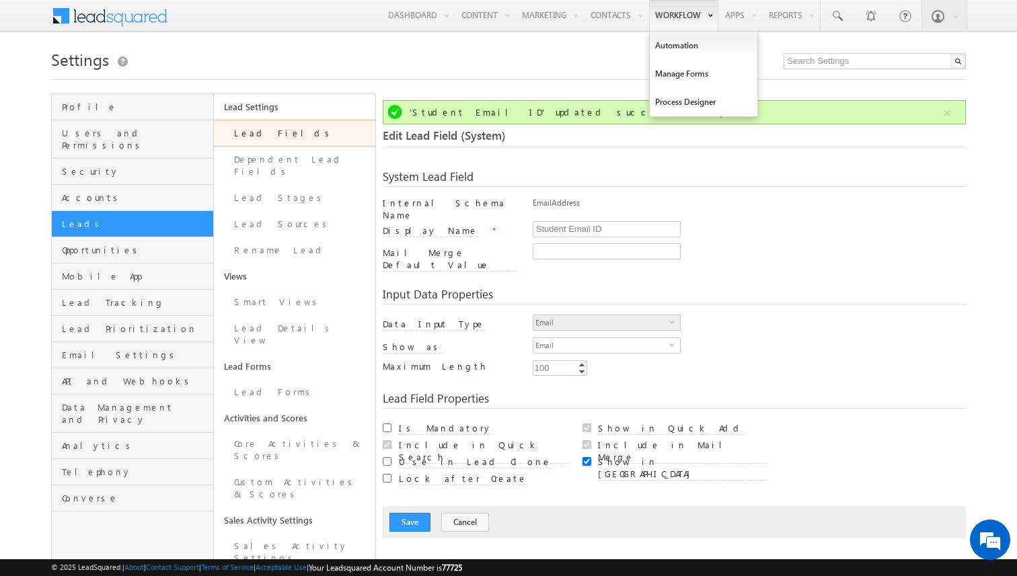
scroll to position [100, 0]
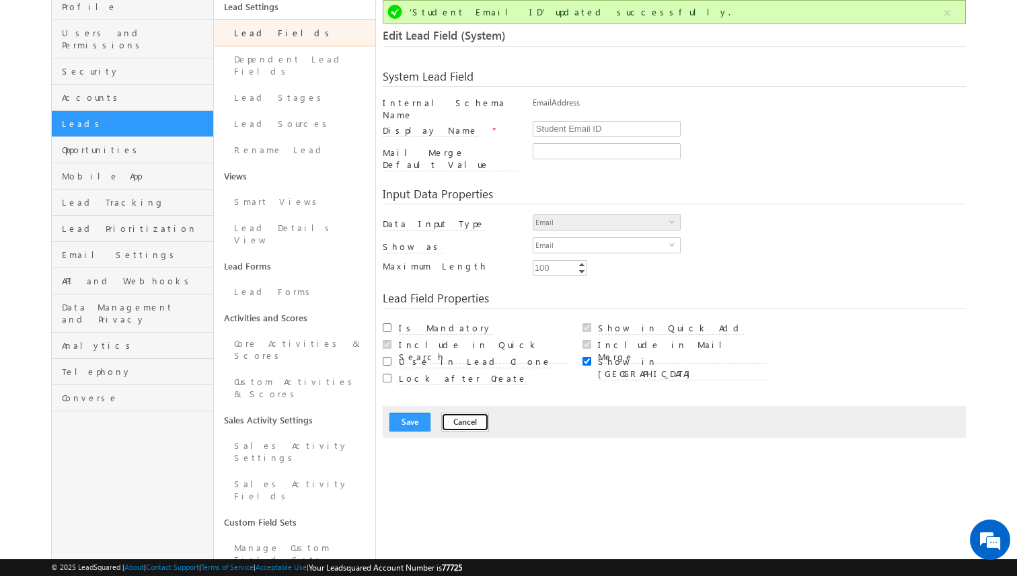
click at [457, 413] on button "Cancel" at bounding box center [465, 422] width 48 height 19
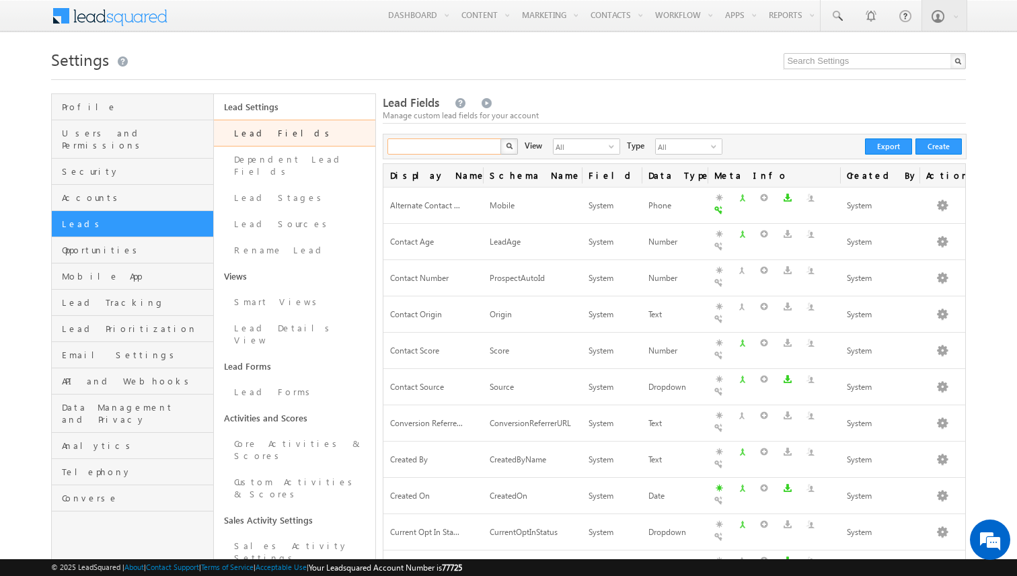
click at [438, 141] on input "text" at bounding box center [444, 147] width 115 height 16
type input "course"
click at [500, 139] on button "button" at bounding box center [508, 147] width 17 height 16
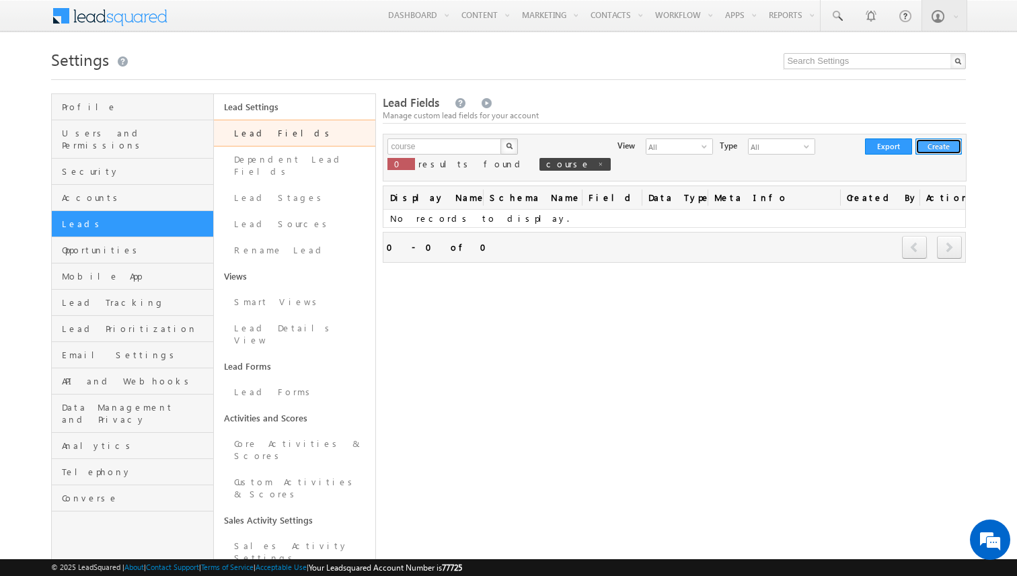
click at [928, 149] on button "Create" at bounding box center [938, 147] width 46 height 16
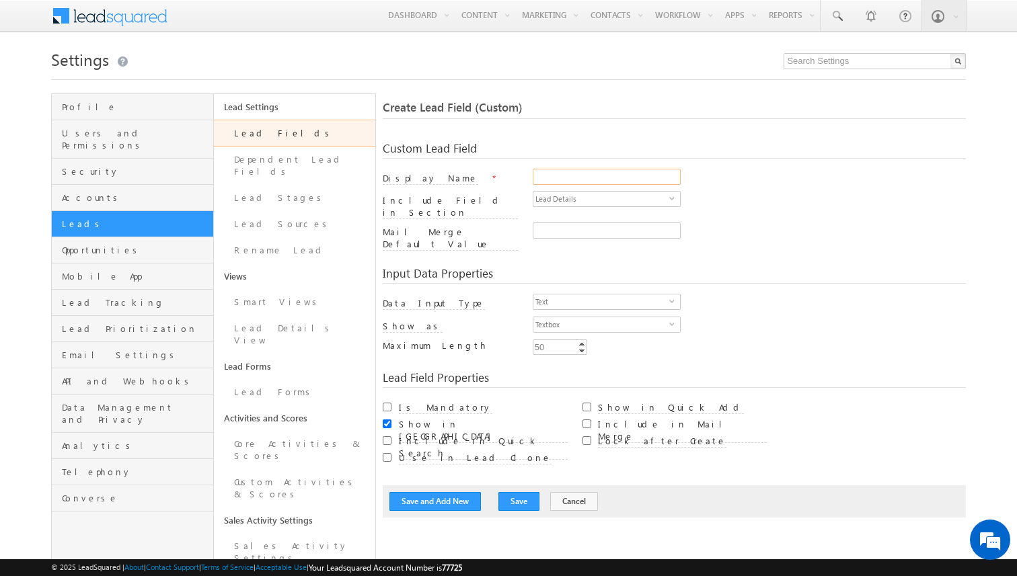
click at [572, 184] on input "Display Name" at bounding box center [607, 177] width 148 height 16
type input "Course"
click at [555, 295] on span "Text" at bounding box center [601, 302] width 136 height 15
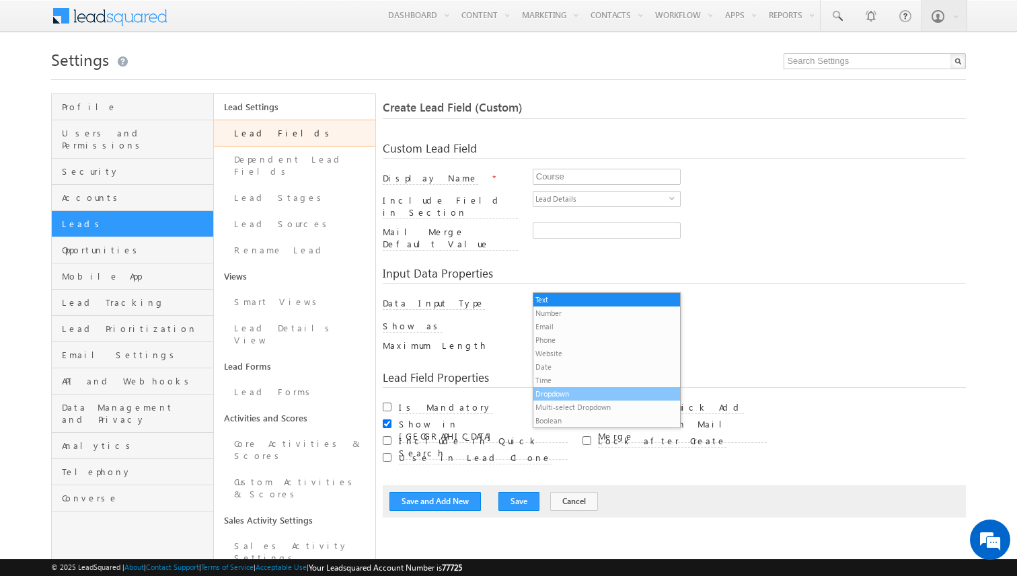
click at [555, 391] on li "Dropdown" at bounding box center [606, 393] width 147 height 13
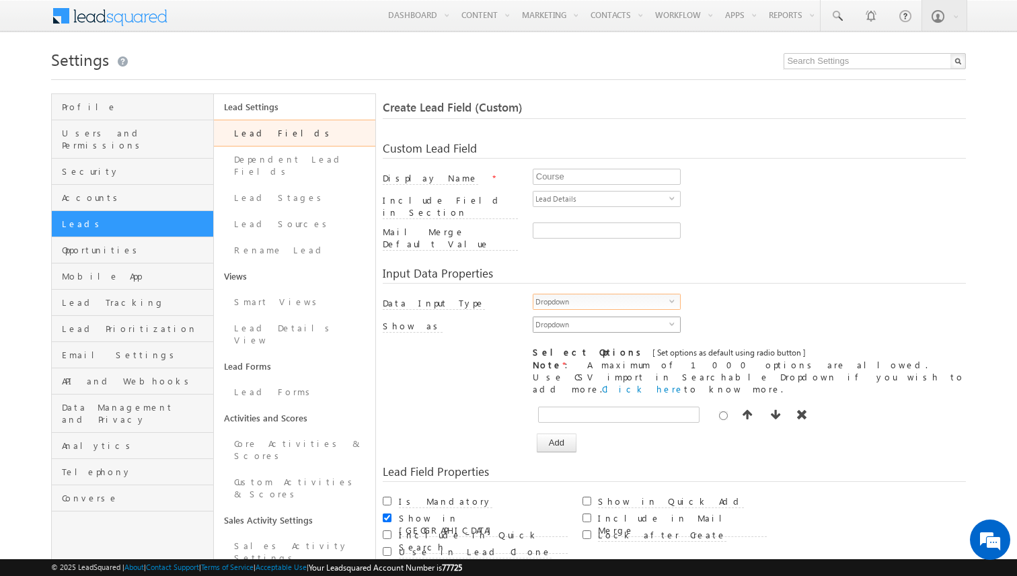
click at [609, 317] on span "Dropdown" at bounding box center [601, 324] width 136 height 15
click at [605, 336] on li "Searchable Dropdown" at bounding box center [606, 335] width 147 height 13
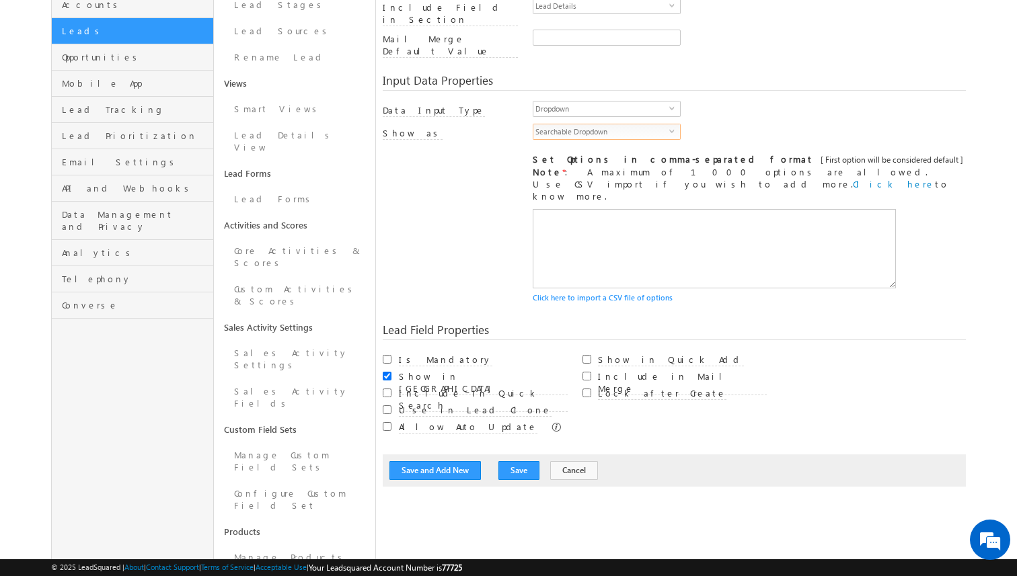
scroll to position [210, 0]
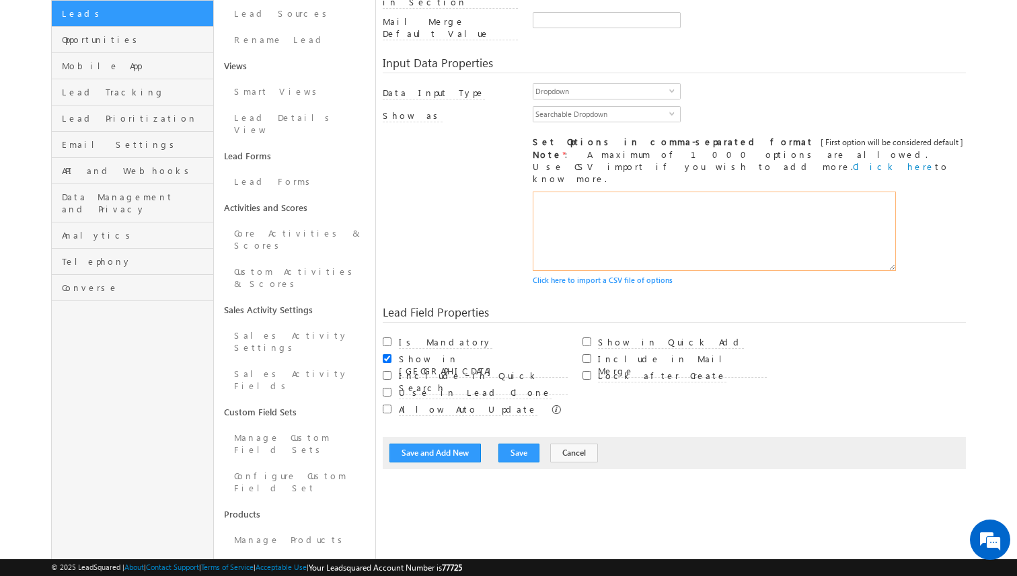
click at [599, 192] on textarea at bounding box center [714, 231] width 363 height 79
type textarea "courses"
click at [516, 444] on button "Save" at bounding box center [518, 453] width 41 height 19
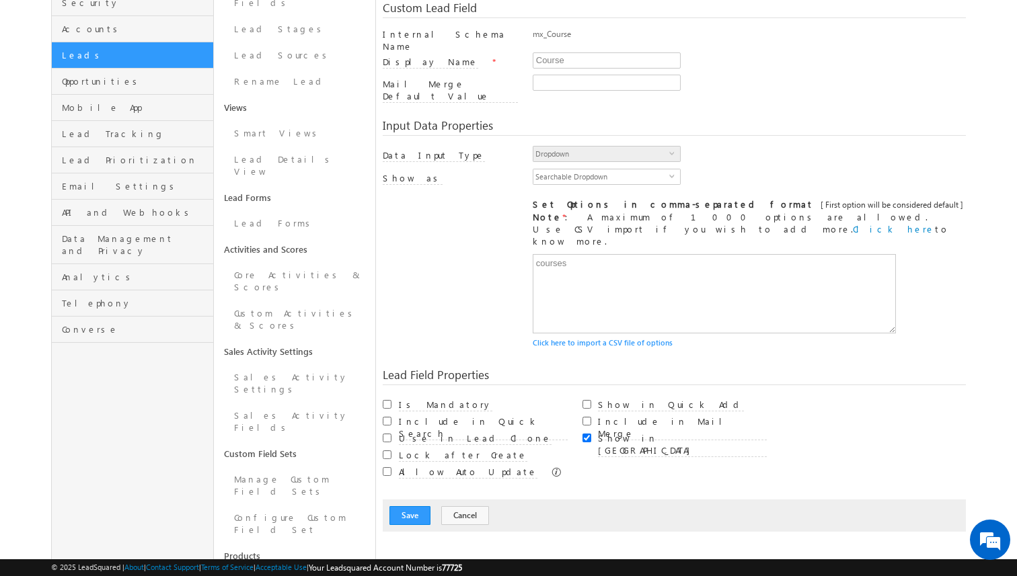
scroll to position [223, 0]
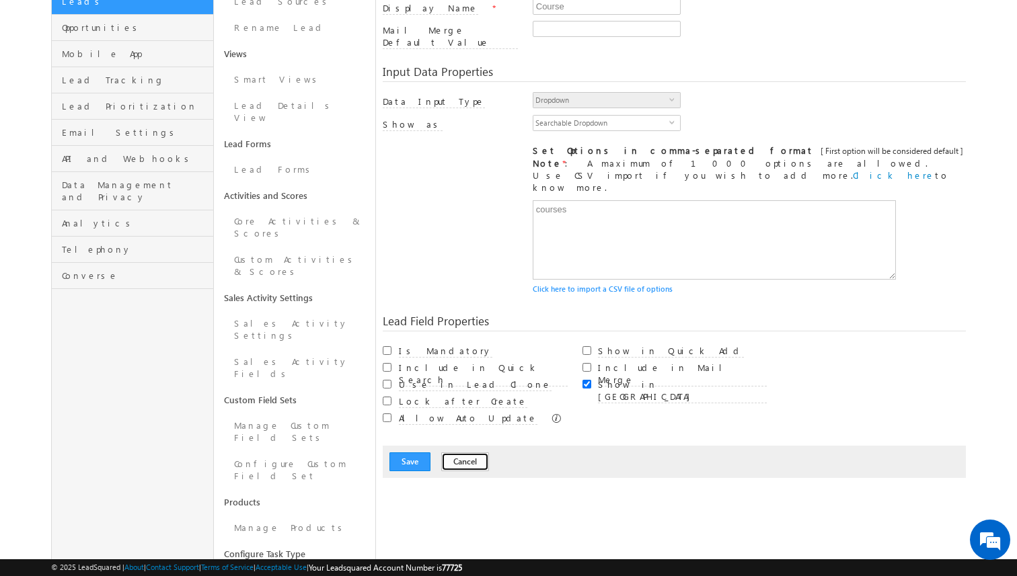
click at [475, 453] on button "Cancel" at bounding box center [465, 462] width 48 height 19
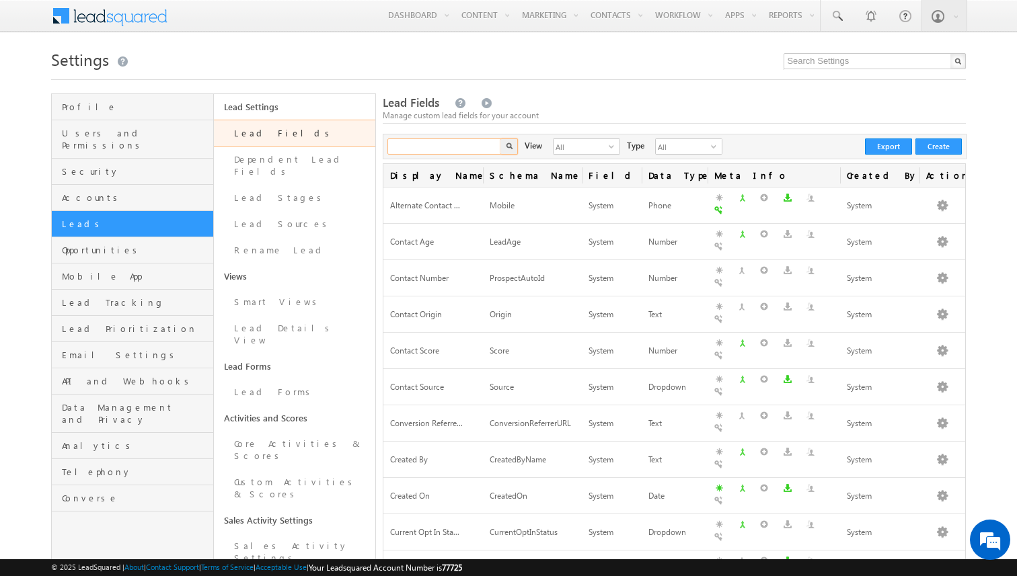
click at [463, 146] on input "text" at bounding box center [444, 147] width 115 height 16
type input "quali"
click at [500, 139] on button "button" at bounding box center [508, 147] width 17 height 16
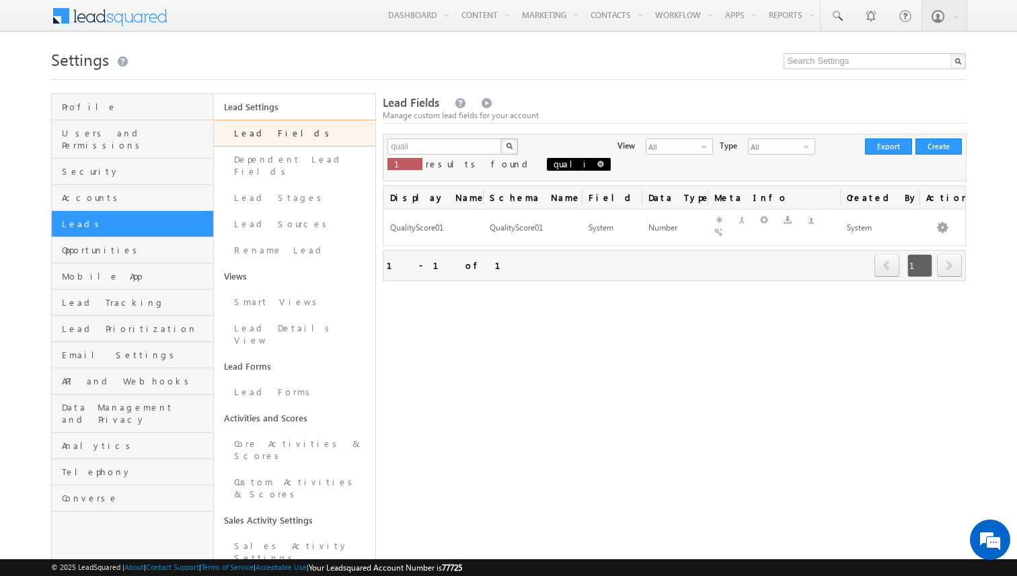
click at [597, 164] on span at bounding box center [600, 164] width 7 height 7
type input "Search Lead Fields"
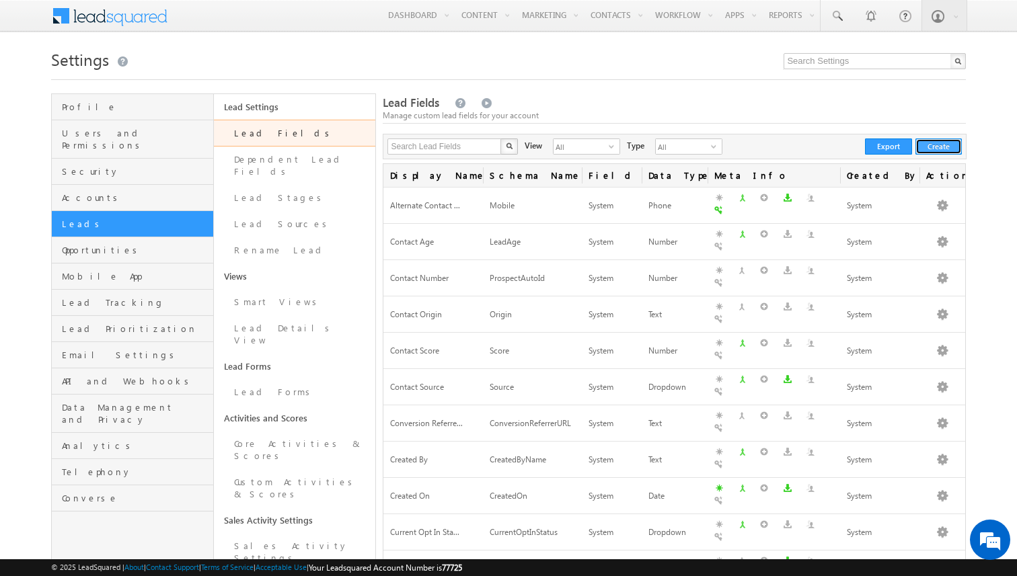
click at [922, 144] on button "Create" at bounding box center [938, 147] width 46 height 16
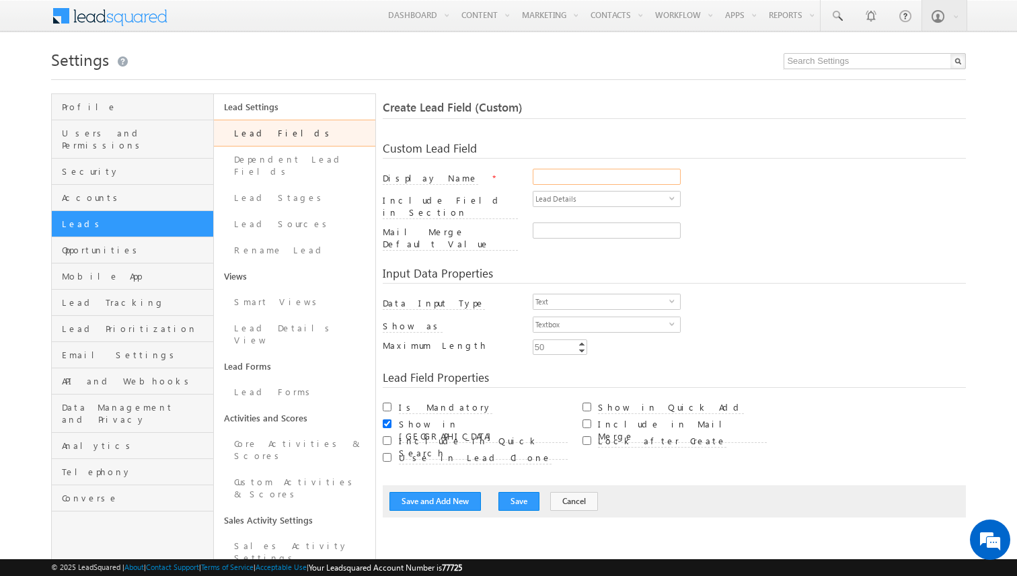
click at [568, 180] on input "Display Name" at bounding box center [607, 177] width 148 height 16
click at [560, 492] on button "Cancel" at bounding box center [574, 501] width 48 height 19
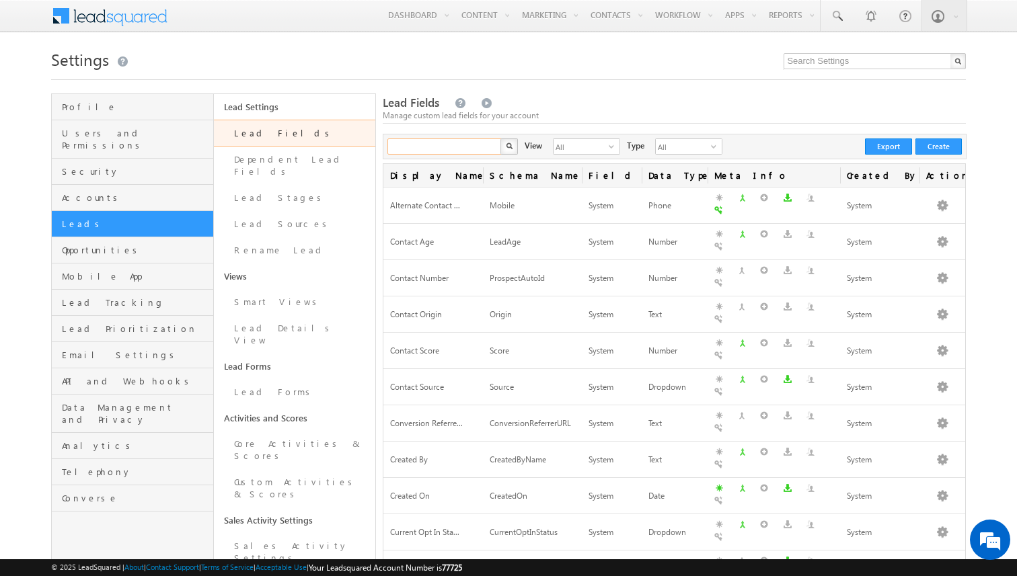
click at [456, 143] on input "text" at bounding box center [444, 147] width 115 height 16
type input "city"
click at [500, 139] on button "button" at bounding box center [508, 147] width 17 height 16
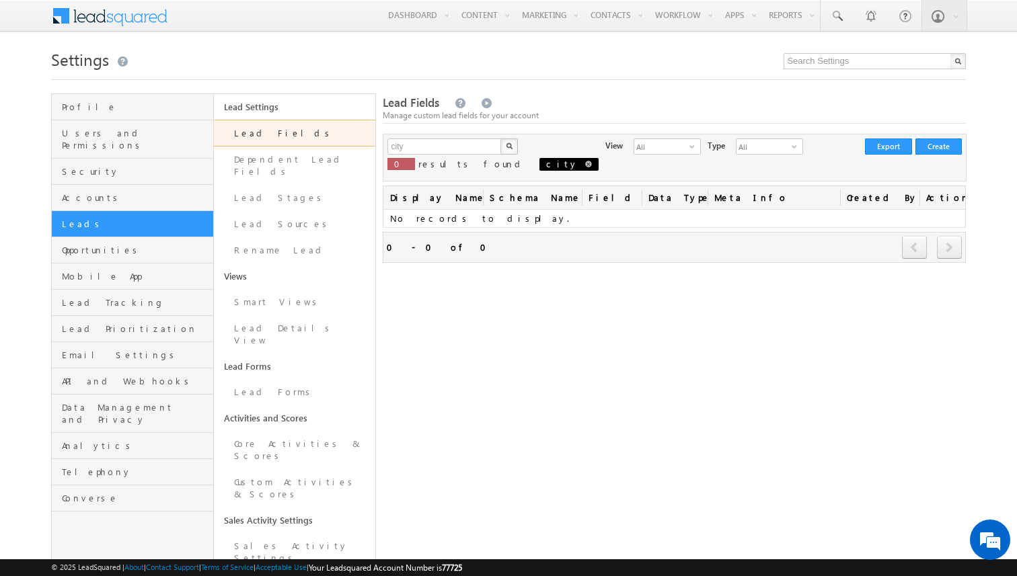
click at [539, 163] on span "city" at bounding box center [568, 164] width 59 height 13
click at [943, 148] on button "Create" at bounding box center [938, 147] width 46 height 16
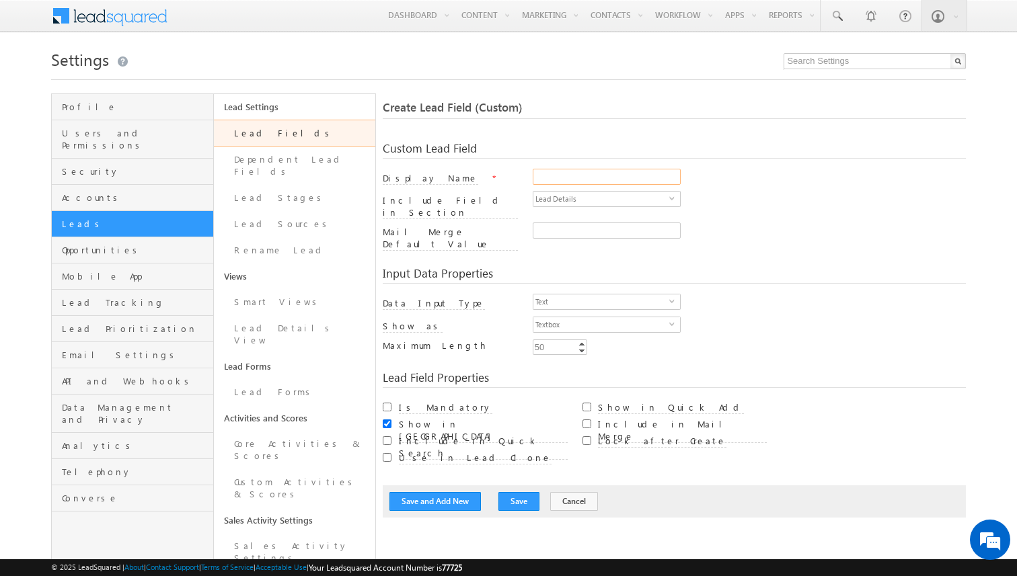
click at [557, 180] on input "Display Name" at bounding box center [607, 177] width 148 height 16
type input "City"
click at [571, 295] on span "Text" at bounding box center [601, 302] width 136 height 15
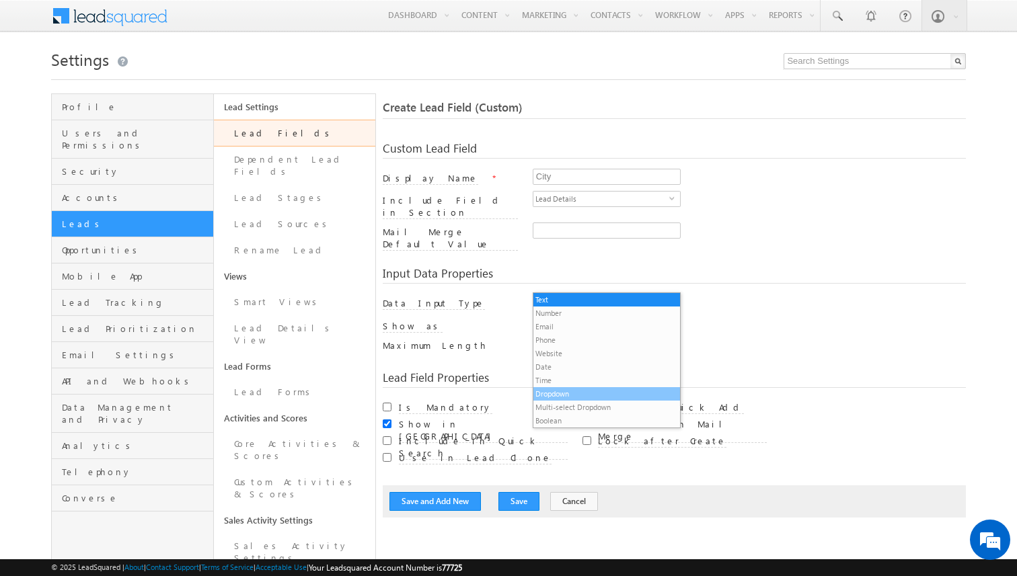
click at [566, 392] on li "Dropdown" at bounding box center [606, 393] width 147 height 13
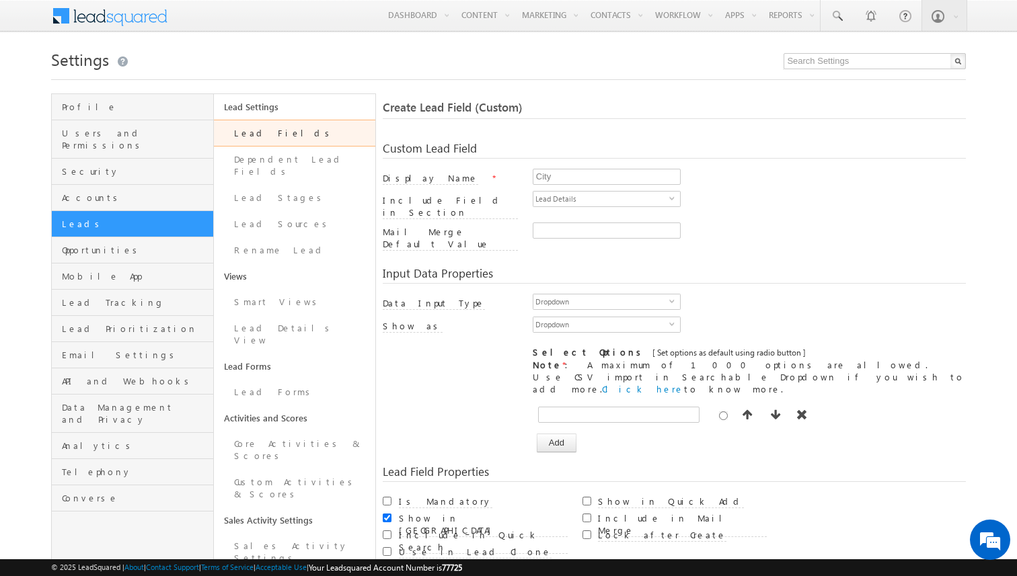
click at [584, 317] on div "Dropdown select 13" at bounding box center [607, 326] width 148 height 19
click at [587, 317] on span "Dropdown" at bounding box center [601, 324] width 136 height 15
click at [582, 336] on li "Searchable Dropdown" at bounding box center [606, 335] width 147 height 13
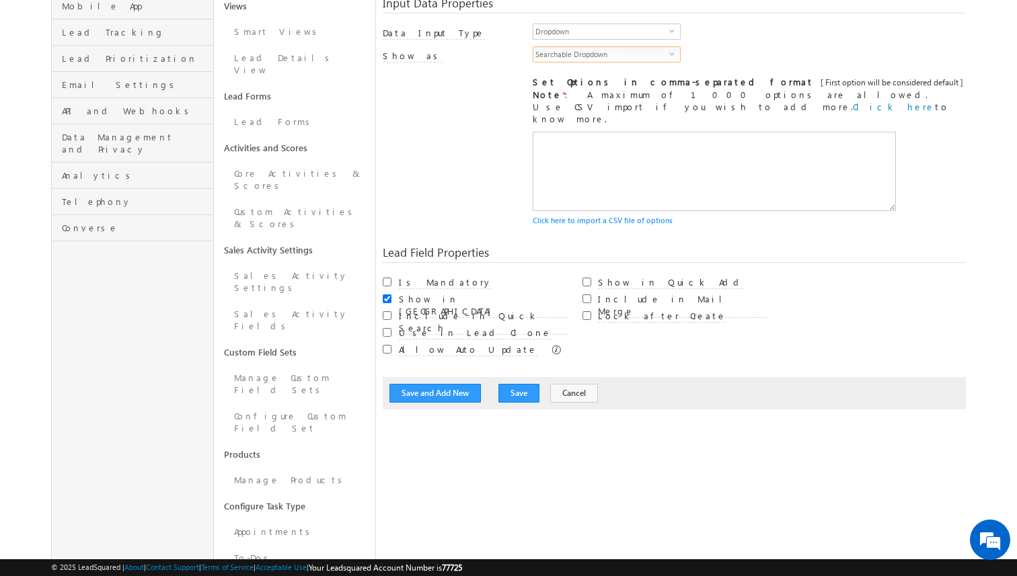
scroll to position [275, 0]
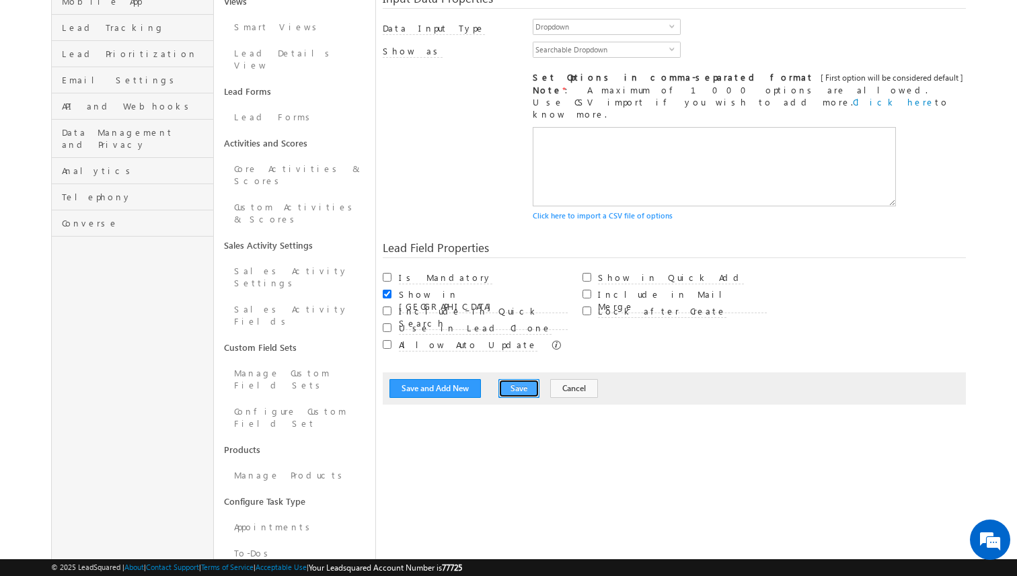
click at [520, 379] on button "Save" at bounding box center [518, 388] width 41 height 19
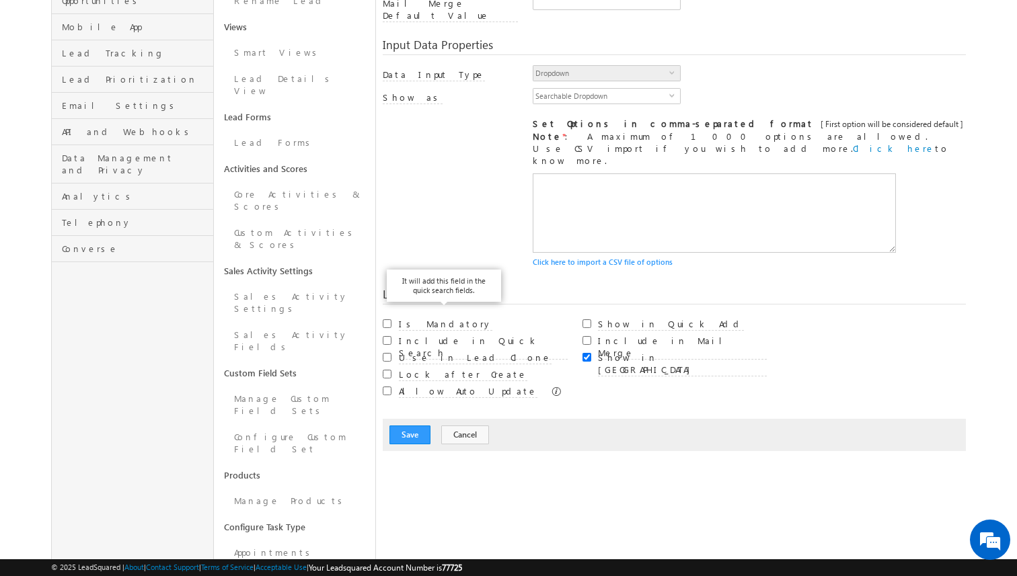
scroll to position [225, 0]
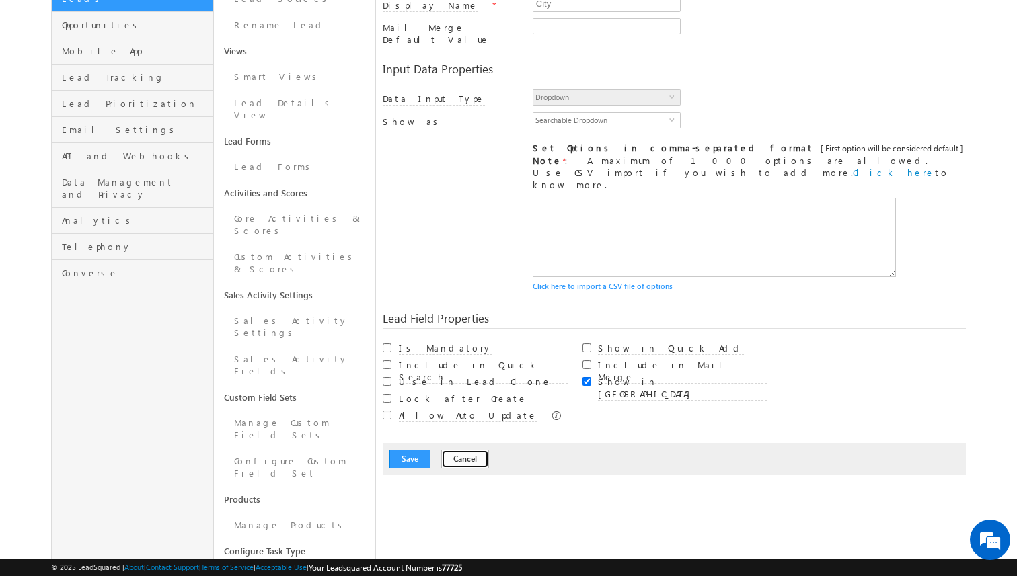
click at [463, 450] on button "Cancel" at bounding box center [465, 459] width 48 height 19
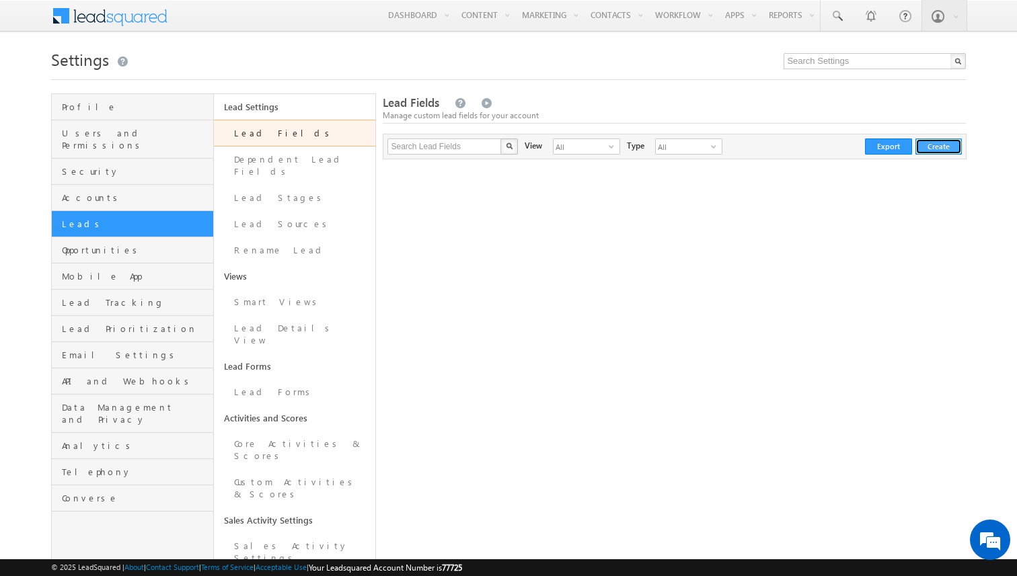
click at [941, 145] on button "Create" at bounding box center [938, 147] width 46 height 16
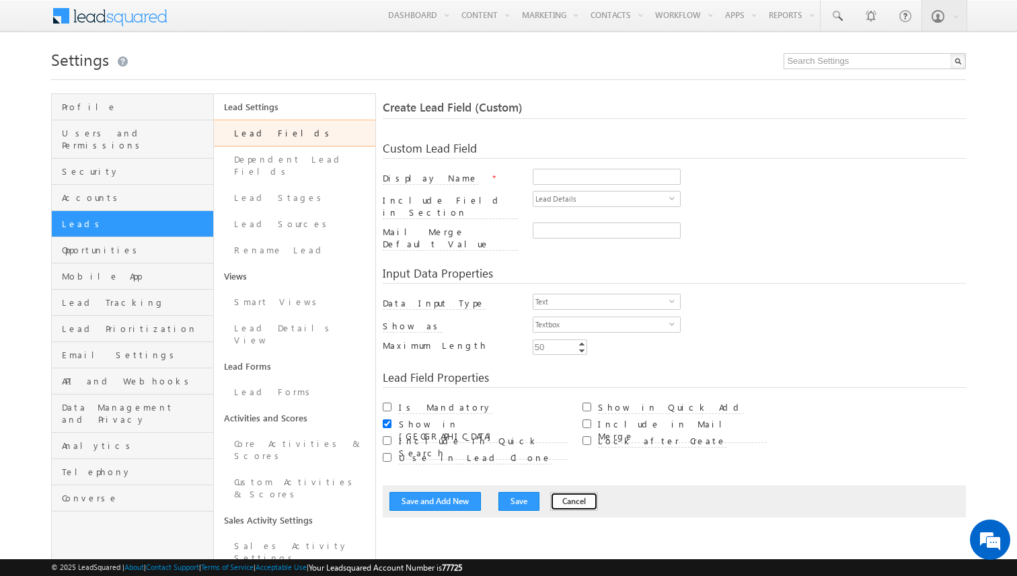
click at [559, 492] on button "Cancel" at bounding box center [574, 501] width 48 height 19
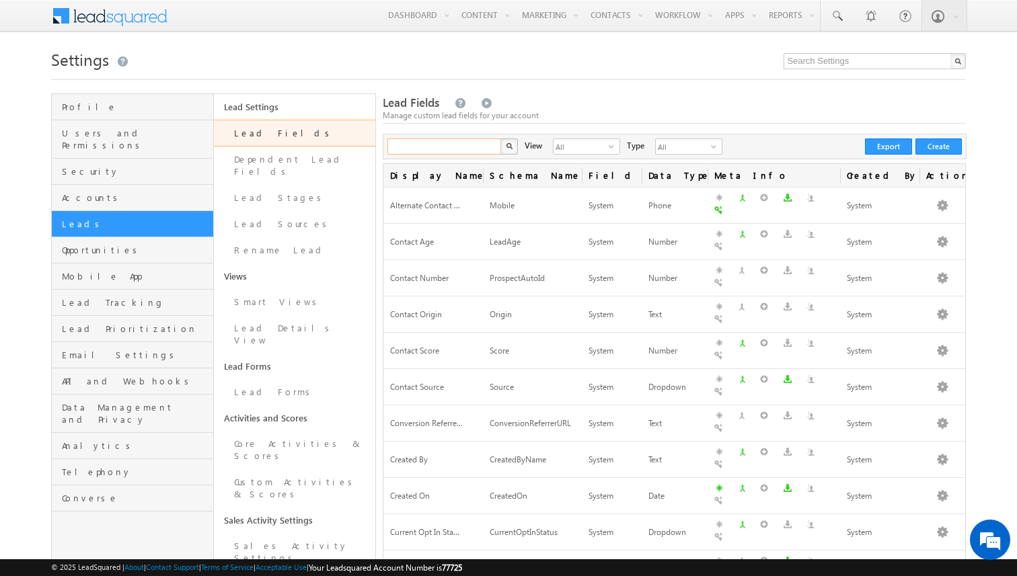
click at [456, 147] on input "text" at bounding box center [444, 147] width 115 height 16
type input "loca"
click at [500, 139] on button "button" at bounding box center [508, 147] width 17 height 16
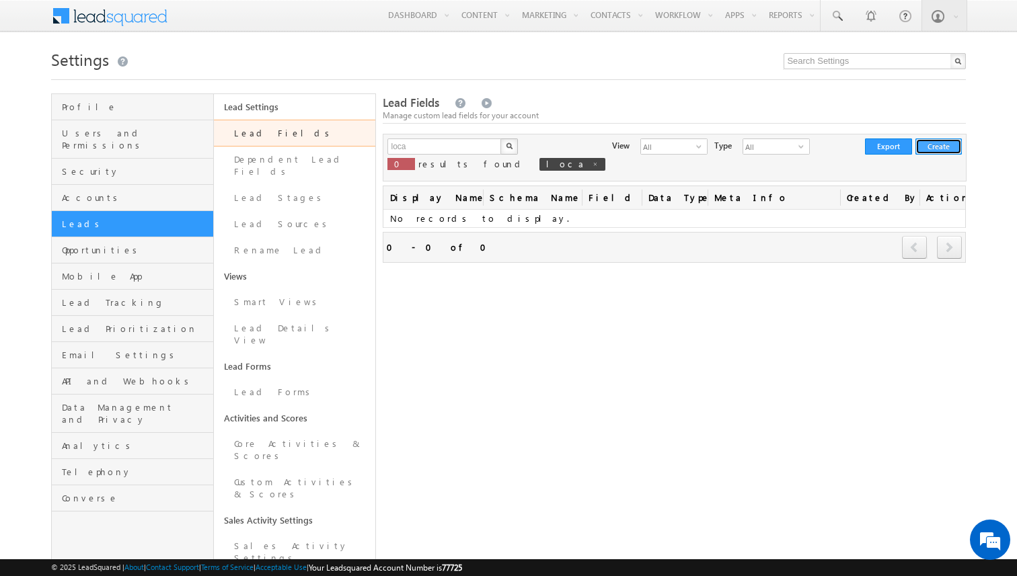
click at [931, 151] on button "Create" at bounding box center [938, 147] width 46 height 16
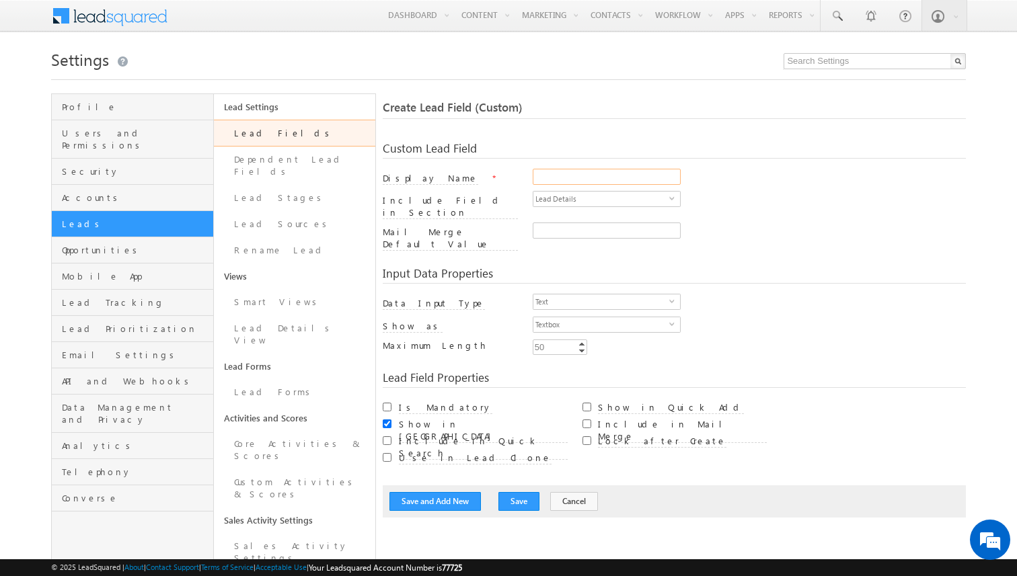
click at [558, 176] on input "Display Name" at bounding box center [607, 177] width 148 height 16
type input "Location"
click at [572, 295] on span "Text" at bounding box center [601, 302] width 136 height 15
click at [738, 294] on div "Text select 0" at bounding box center [750, 305] width 434 height 23
drag, startPoint x: 561, startPoint y: 332, endPoint x: 533, endPoint y: 332, distance: 27.6
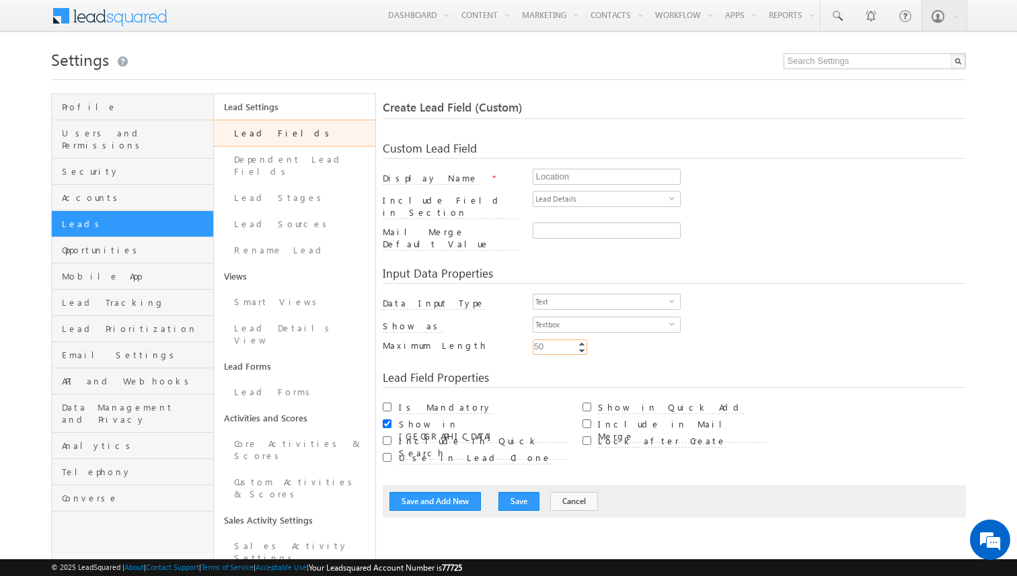
click at [533, 340] on input "50" at bounding box center [560, 347] width 54 height 15
click at [548, 340] on input "50" at bounding box center [560, 347] width 54 height 15
type input "250"
click at [724, 353] on div "Custom Lead Field Display Name * Location Include Field in Section Lead Details…" at bounding box center [674, 323] width 583 height 389
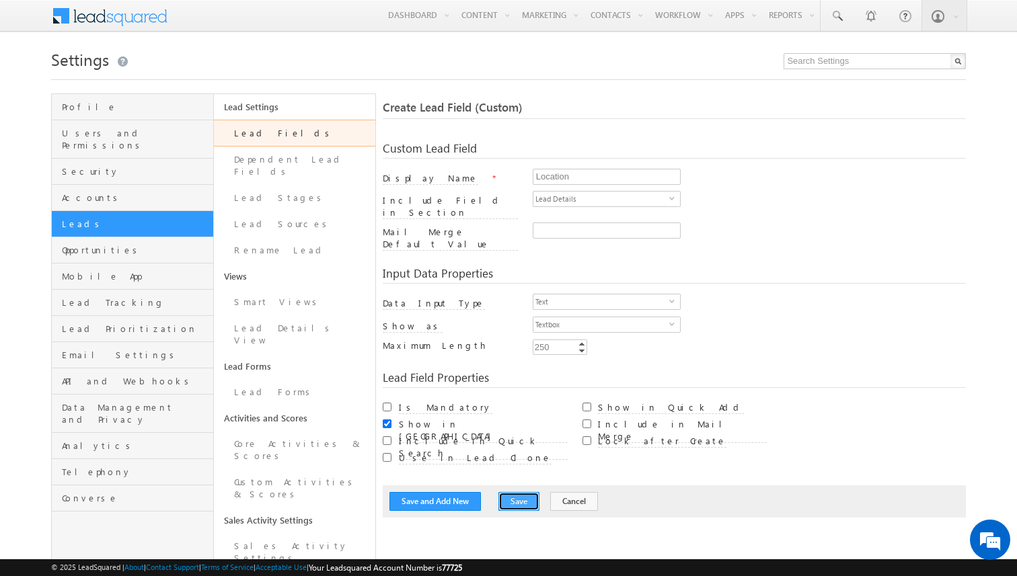
click at [502, 492] on button "Save" at bounding box center [518, 501] width 41 height 19
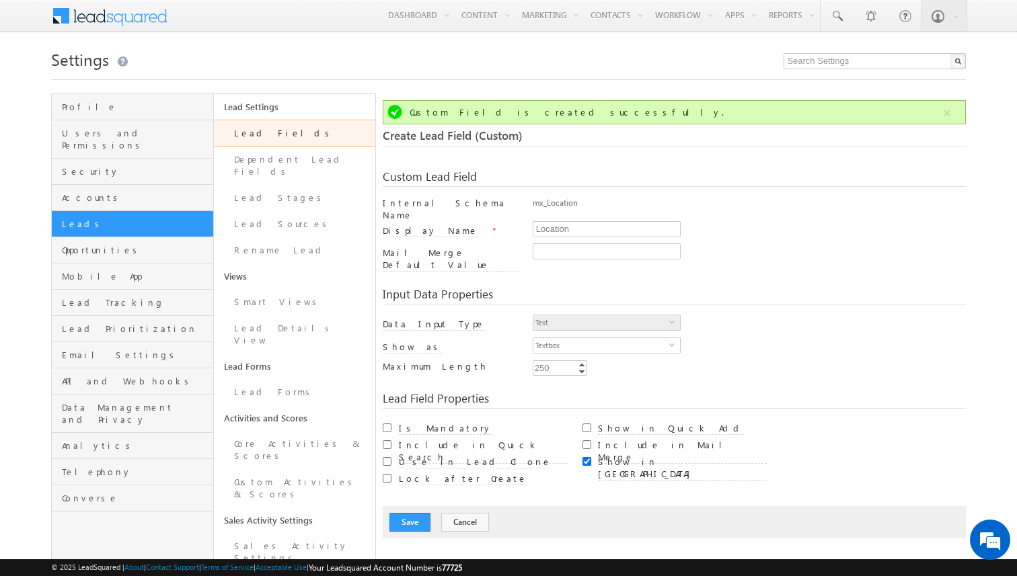
scroll to position [100, 0]
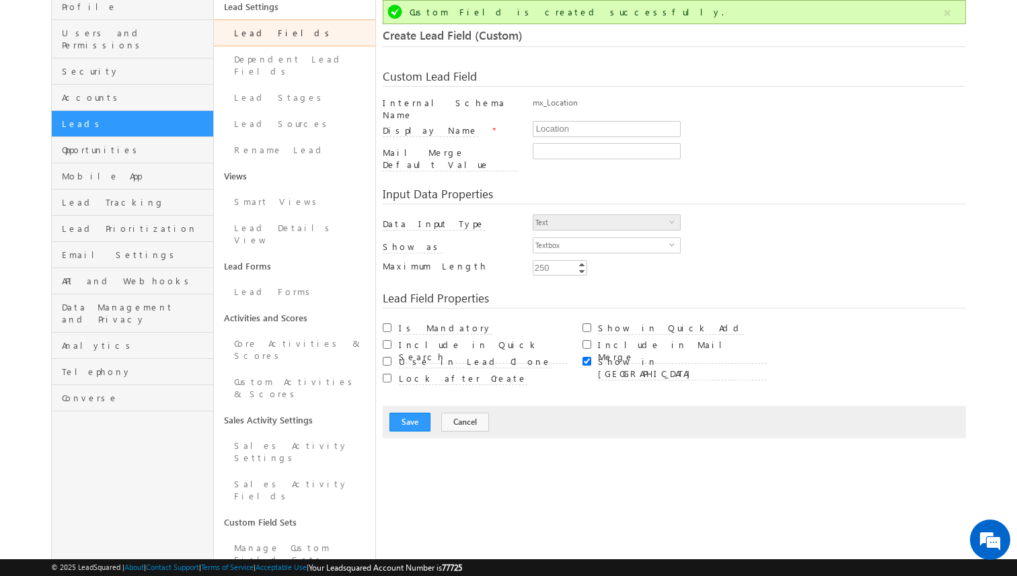
click at [455, 422] on div "Save Cancel" at bounding box center [674, 422] width 583 height 32
click at [459, 413] on button "Cancel" at bounding box center [465, 422] width 48 height 19
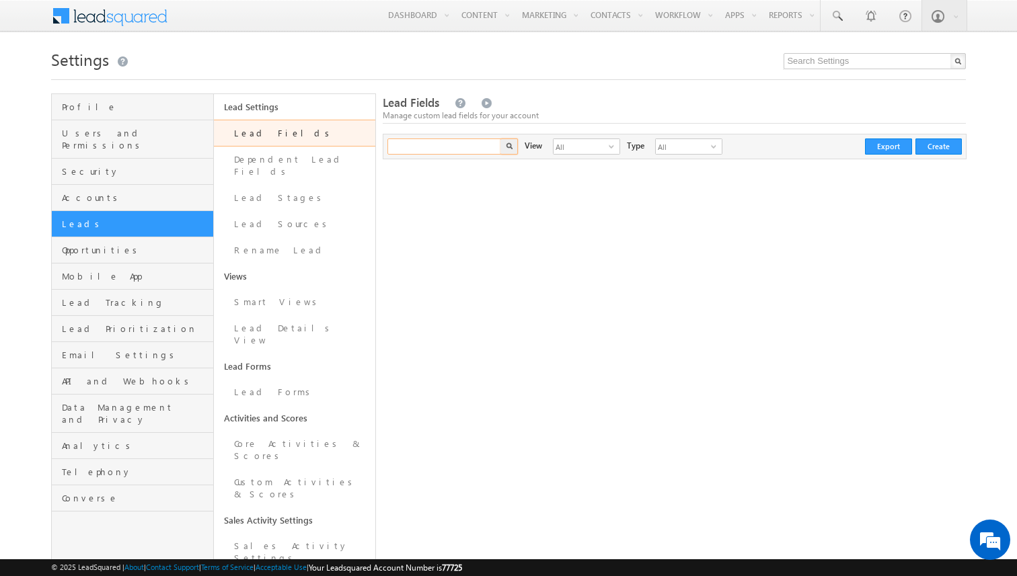
click at [453, 148] on input "text" at bounding box center [444, 147] width 115 height 16
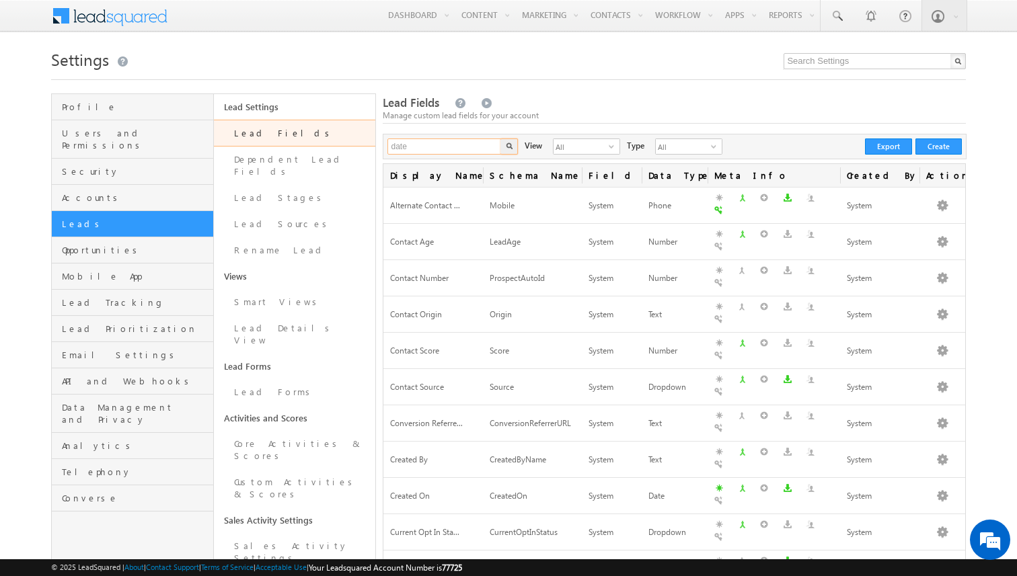
type input "date"
click at [500, 139] on button "button" at bounding box center [508, 147] width 17 height 16
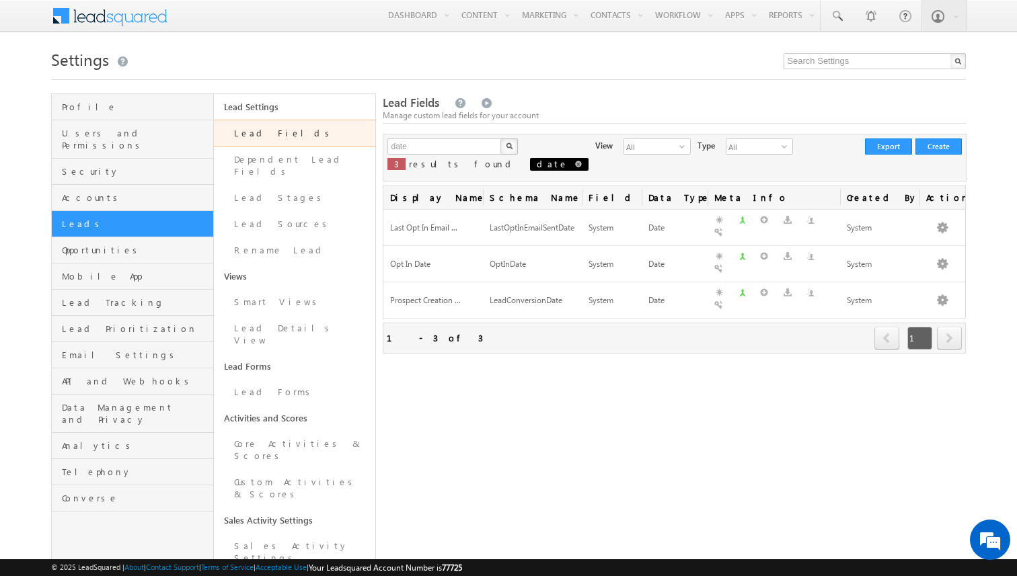
click at [575, 166] on span at bounding box center [578, 164] width 7 height 7
type input "Search Lead Fields"
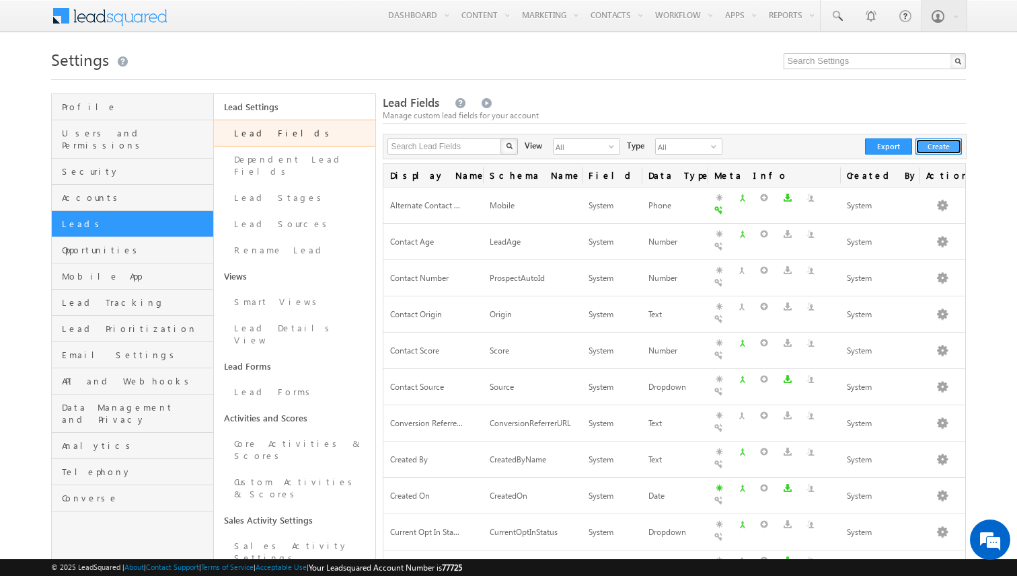
click at [941, 143] on button "Create" at bounding box center [938, 147] width 46 height 16
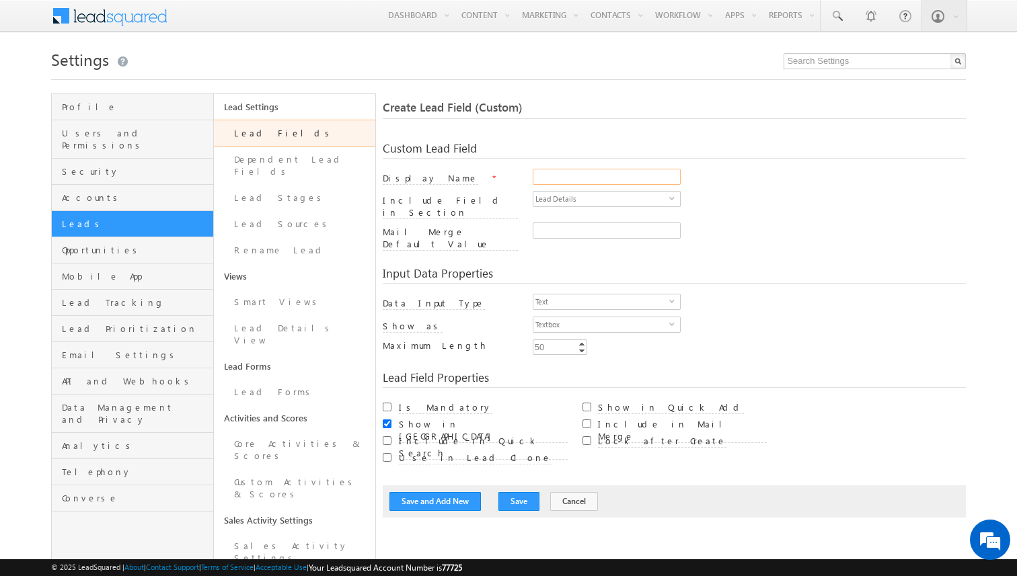
click at [566, 183] on input "Display Name" at bounding box center [607, 177] width 148 height 16
type input "C"
type input "Lead Created Date"
click at [587, 295] on span "Text" at bounding box center [601, 302] width 136 height 15
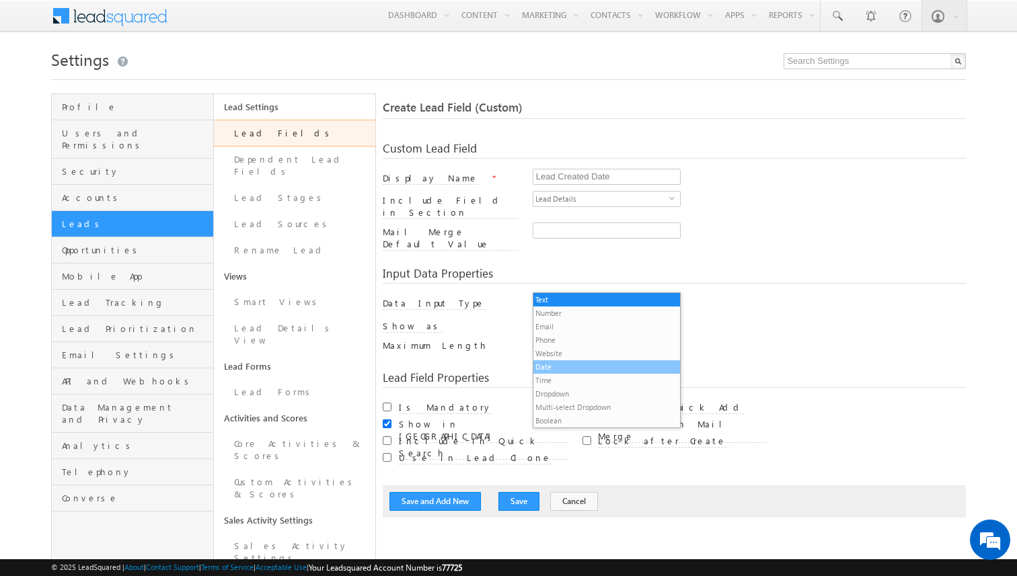
click at [560, 370] on li "Date" at bounding box center [606, 366] width 147 height 13
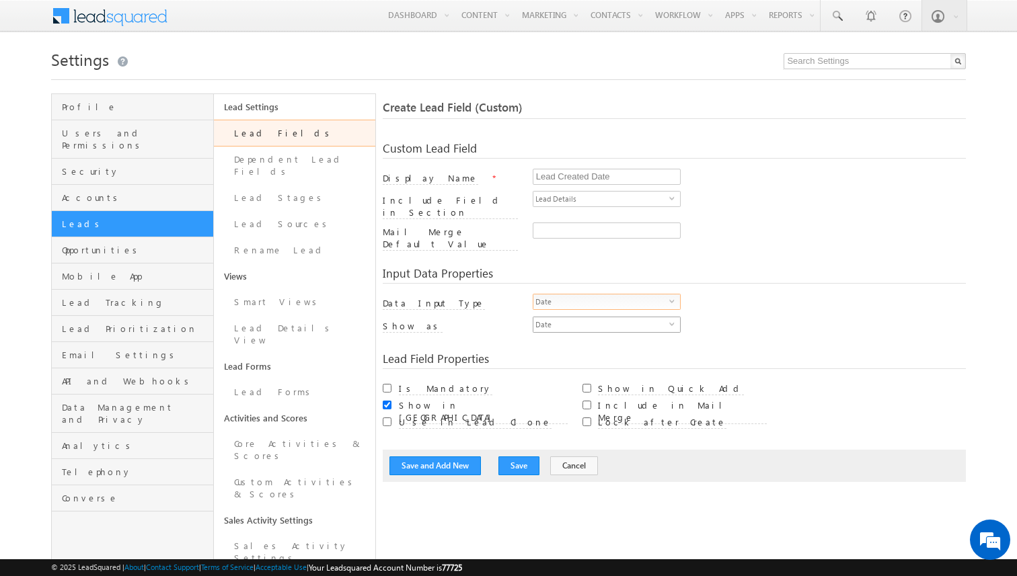
click at [580, 317] on span "Date" at bounding box center [601, 324] width 136 height 15
click at [567, 338] on li "Date Time" at bounding box center [606, 335] width 147 height 13
click at [502, 457] on button "Save" at bounding box center [518, 466] width 41 height 19
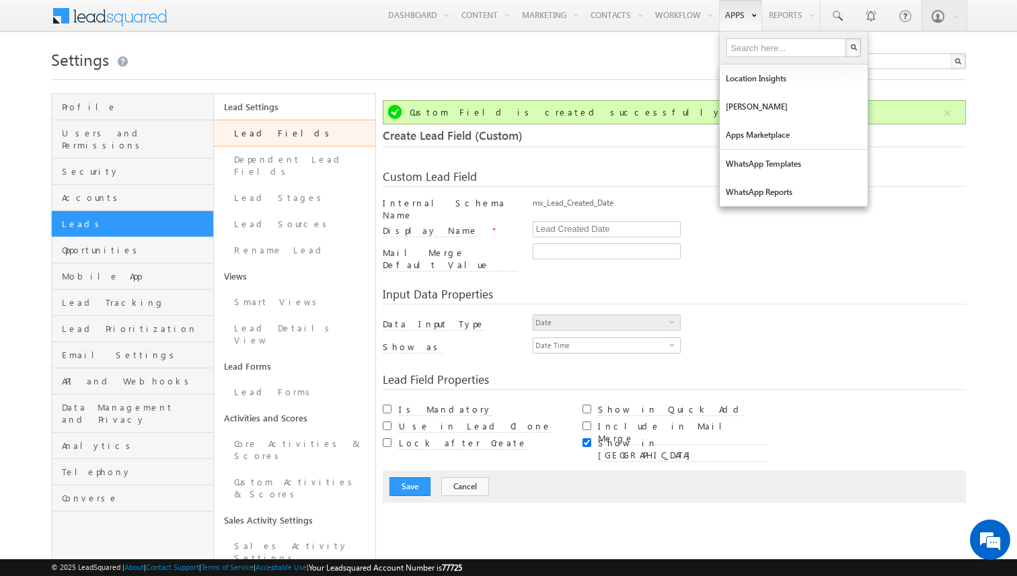
scroll to position [100, 0]
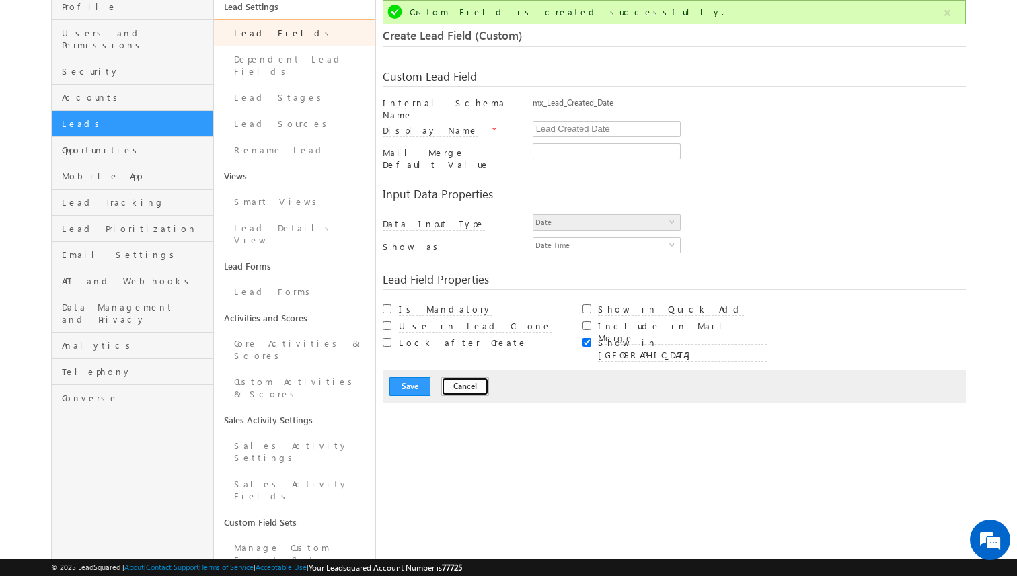
click at [460, 378] on button "Cancel" at bounding box center [465, 386] width 48 height 19
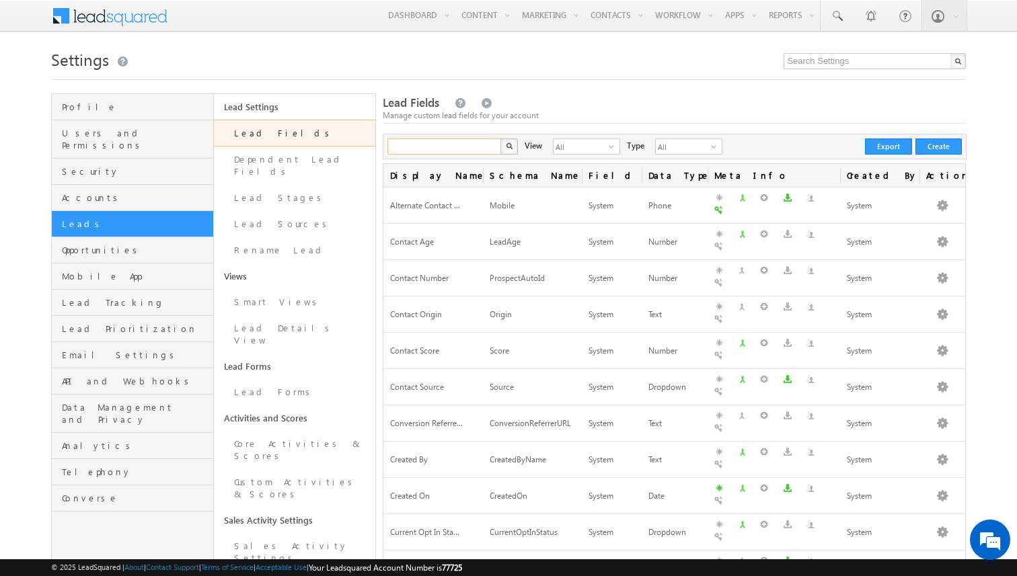
click at [487, 148] on input "text" at bounding box center [444, 147] width 115 height 16
type input "college"
click at [500, 139] on button "button" at bounding box center [508, 147] width 17 height 16
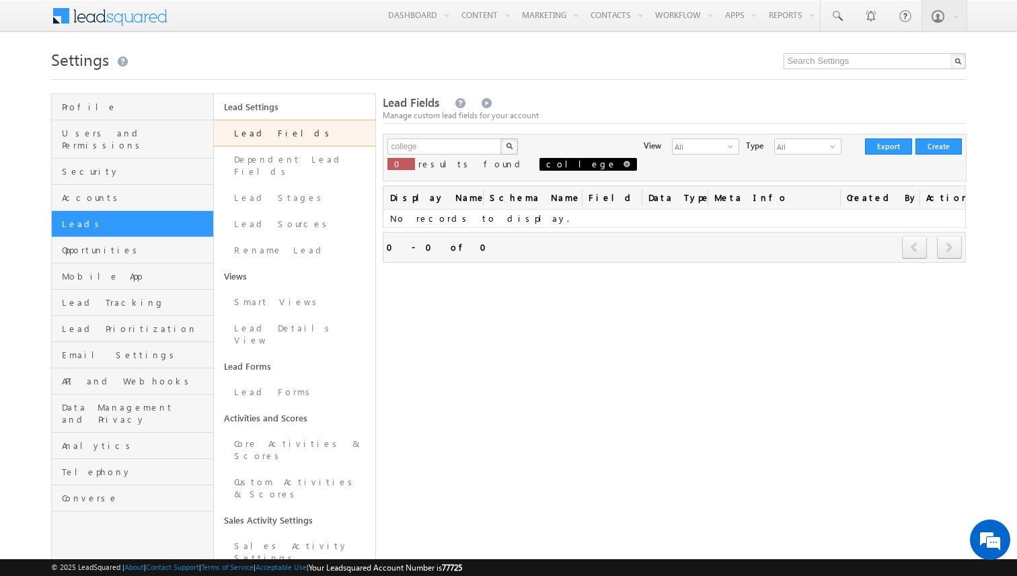
click at [539, 165] on span "college" at bounding box center [587, 164] width 97 height 13
click at [623, 166] on span at bounding box center [626, 164] width 7 height 7
type input "Search Lead Fields"
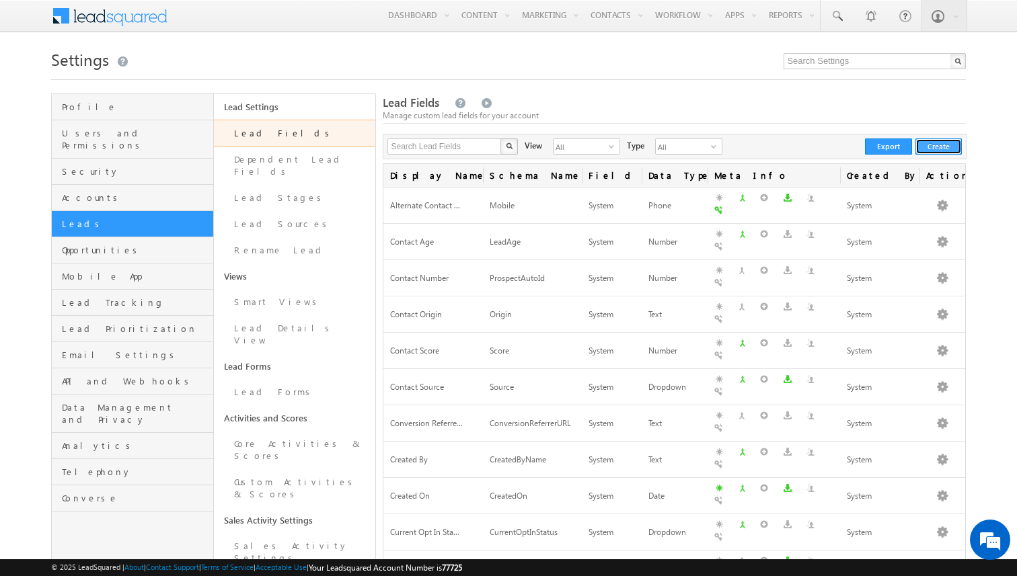
click at [938, 151] on button "Create" at bounding box center [938, 147] width 46 height 16
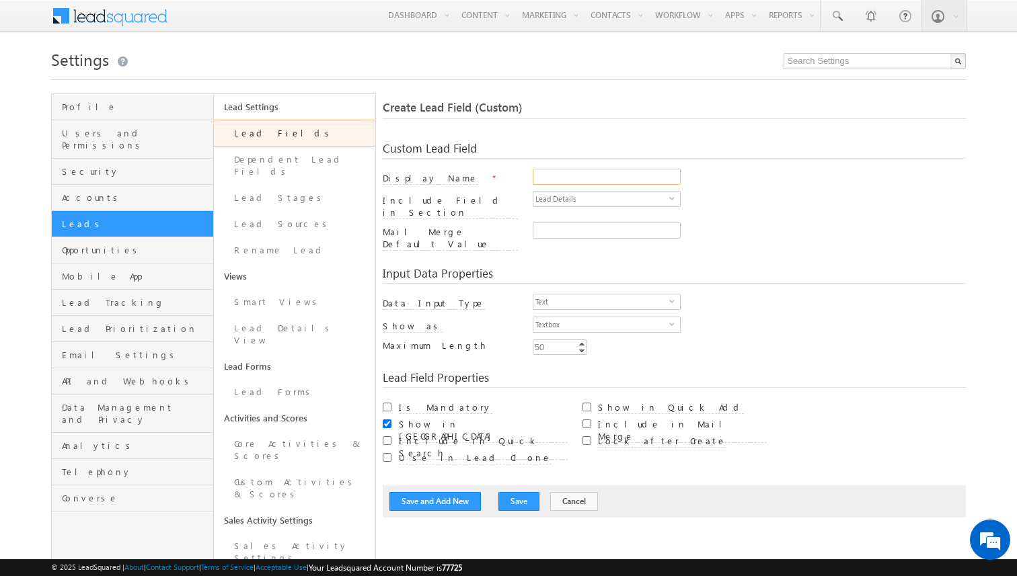
click at [552, 171] on input "Display Name" at bounding box center [607, 177] width 148 height 16
type input "College Name"
click at [578, 295] on span "Text" at bounding box center [601, 302] width 136 height 15
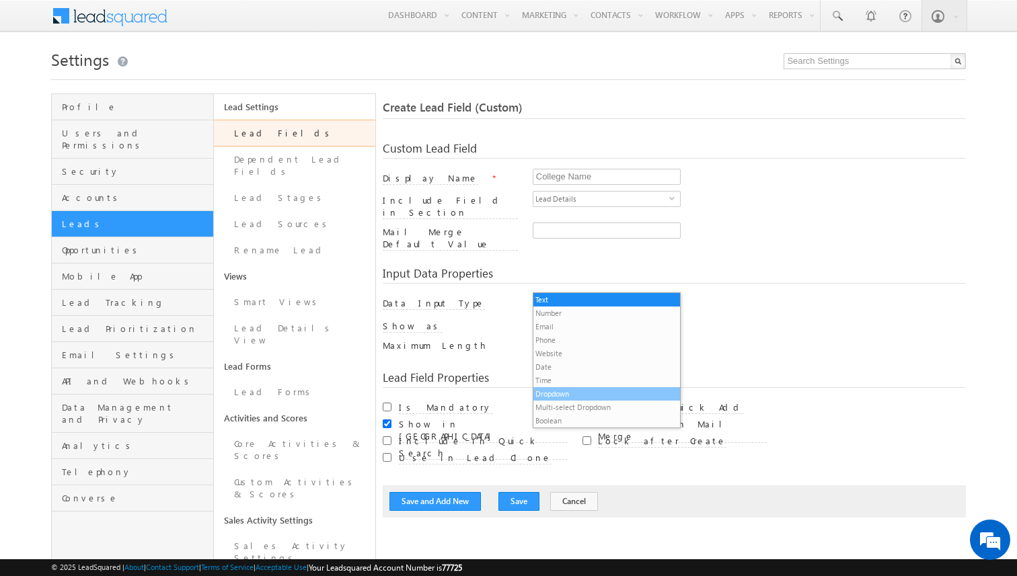
click at [559, 389] on li "Dropdown" at bounding box center [606, 393] width 147 height 13
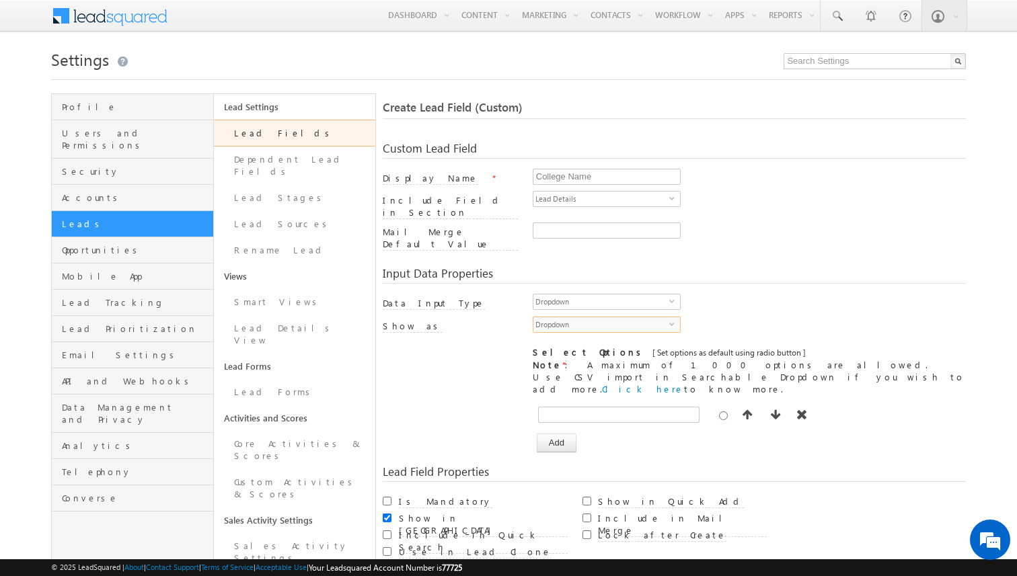
click at [578, 317] on div "Dropdown select" at bounding box center [607, 325] width 148 height 16
click at [570, 340] on li "Searchable Dropdown" at bounding box center [606, 335] width 147 height 13
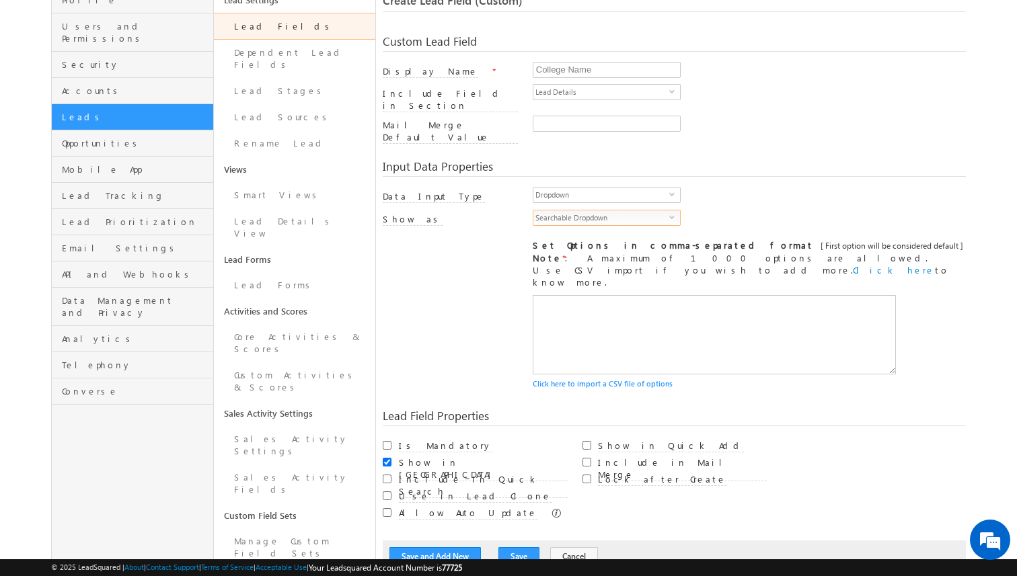
scroll to position [275, 0]
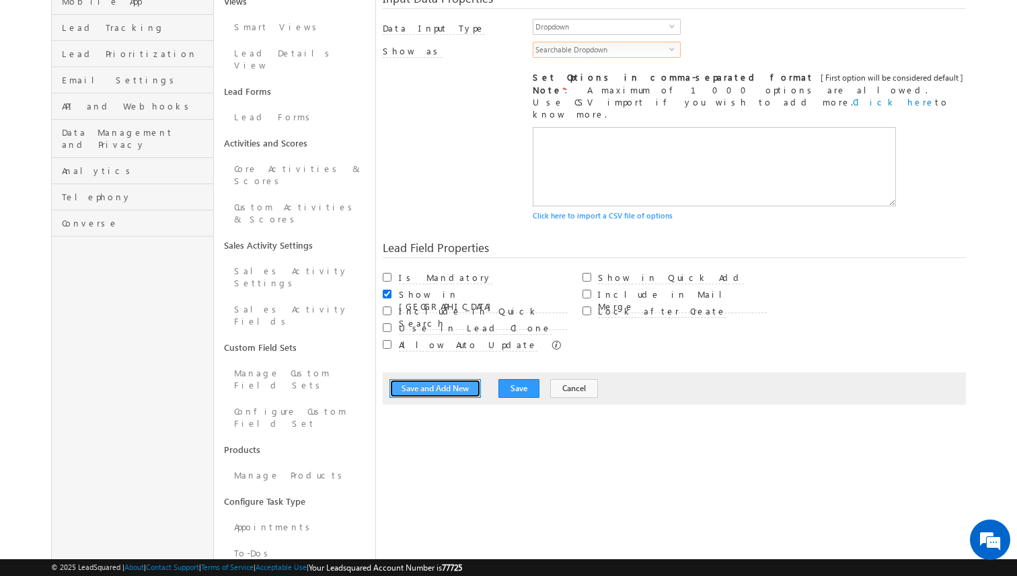
click at [457, 379] on button "Save and Add New" at bounding box center [434, 388] width 91 height 19
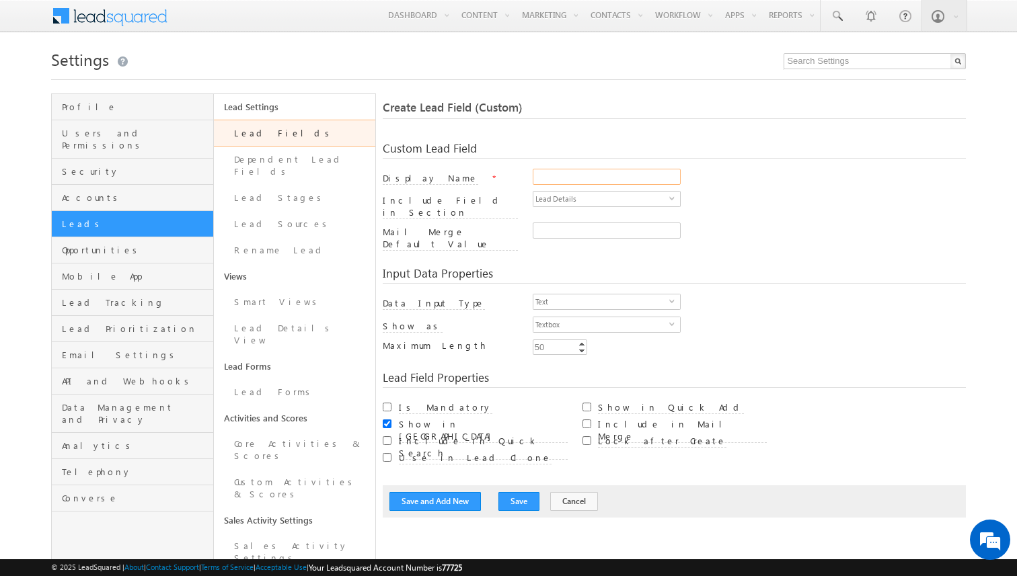
click at [584, 178] on input "Display Name" at bounding box center [607, 177] width 148 height 16
type input "Year of graduation"
click at [565, 295] on span "Text" at bounding box center [601, 302] width 136 height 15
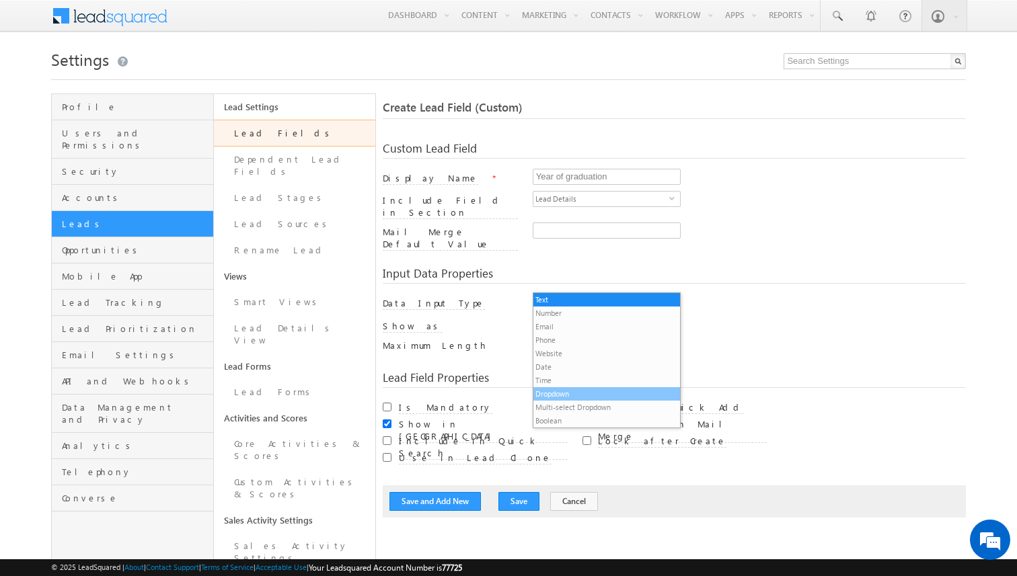
click at [568, 394] on li "Dropdown" at bounding box center [606, 393] width 147 height 13
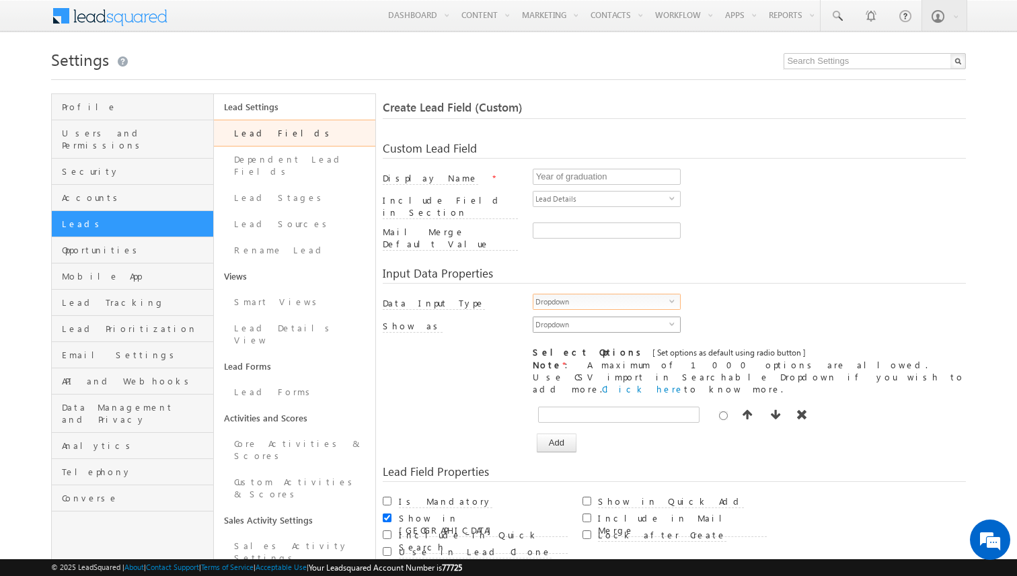
click at [576, 317] on span "Dropdown" at bounding box center [601, 324] width 136 height 15
click at [570, 336] on li "Searchable Dropdown" at bounding box center [606, 335] width 147 height 13
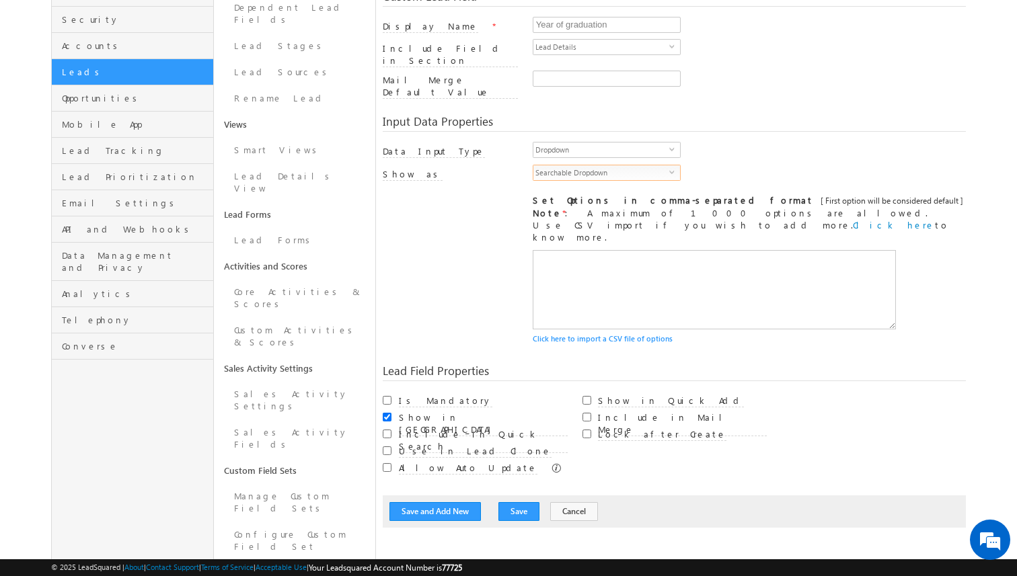
scroll to position [182, 0]
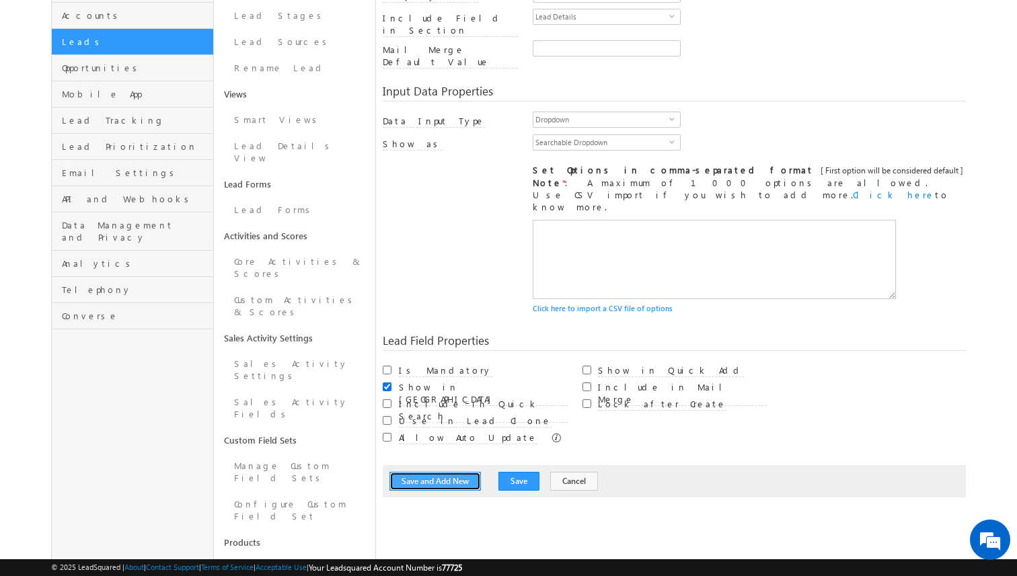
click at [469, 472] on button "Save and Add New" at bounding box center [434, 481] width 91 height 19
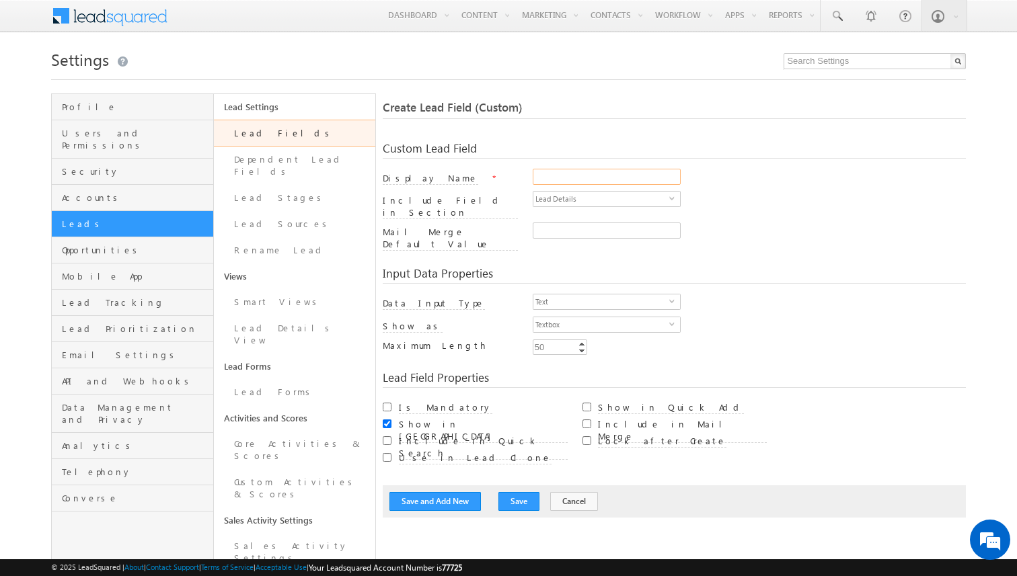
click at [552, 179] on input "Display Name" at bounding box center [607, 177] width 148 height 16
type input "Current Occupation"
click at [564, 295] on span "Text" at bounding box center [601, 302] width 136 height 15
click at [500, 379] on div "Custom Lead Field Display Name * Current Occupation Include Field in Section Le…" at bounding box center [674, 323] width 583 height 389
drag, startPoint x: 551, startPoint y: 329, endPoint x: 508, endPoint y: 329, distance: 42.4
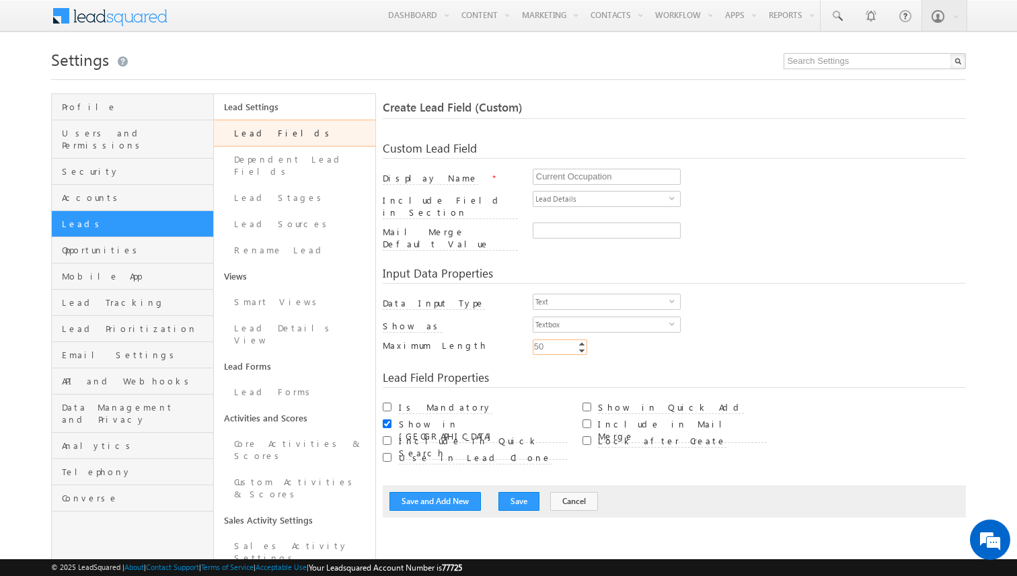
click at [508, 340] on div "Maximum Length Min Enter Value Increment Decrement 50 50 Increment Decrement" at bounding box center [674, 349] width 583 height 19
type input "250"
click at [461, 492] on button "Save and Add New" at bounding box center [434, 501] width 91 height 19
click at [574, 179] on input "Display Name" at bounding box center [607, 177] width 148 height 16
type input "District"
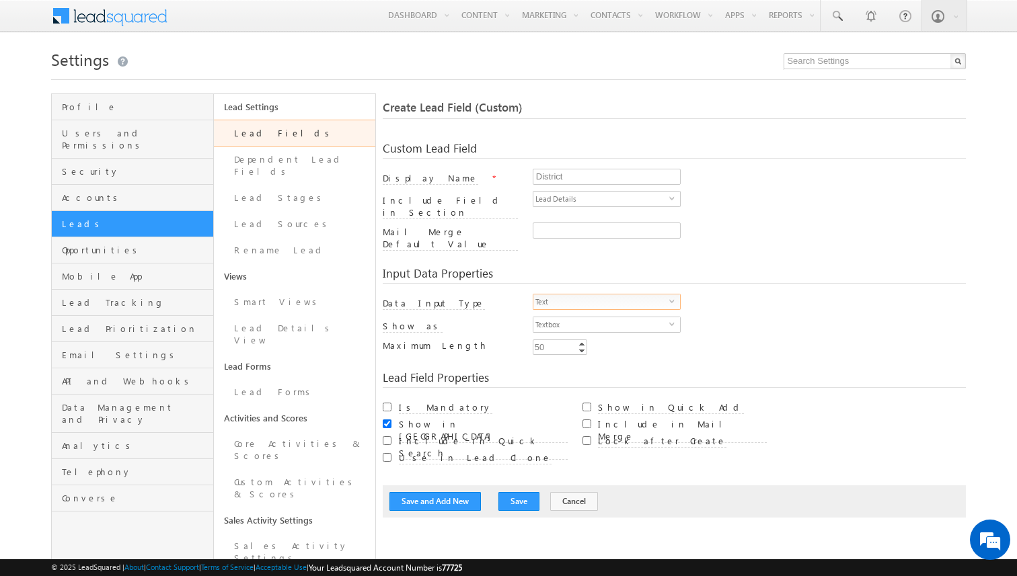
click at [578, 295] on span "Text" at bounding box center [601, 302] width 136 height 15
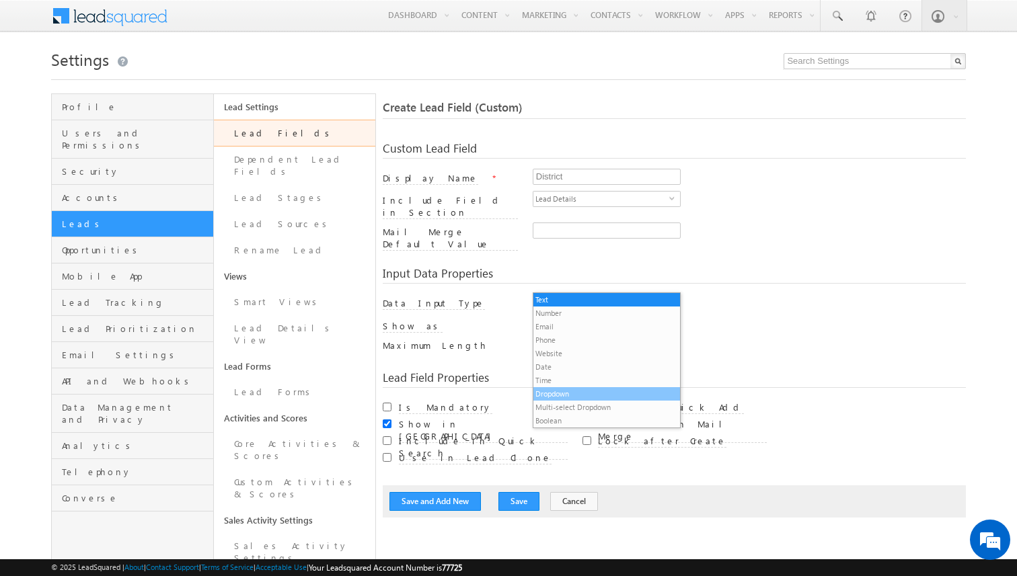
click at [562, 393] on li "Dropdown" at bounding box center [606, 393] width 147 height 13
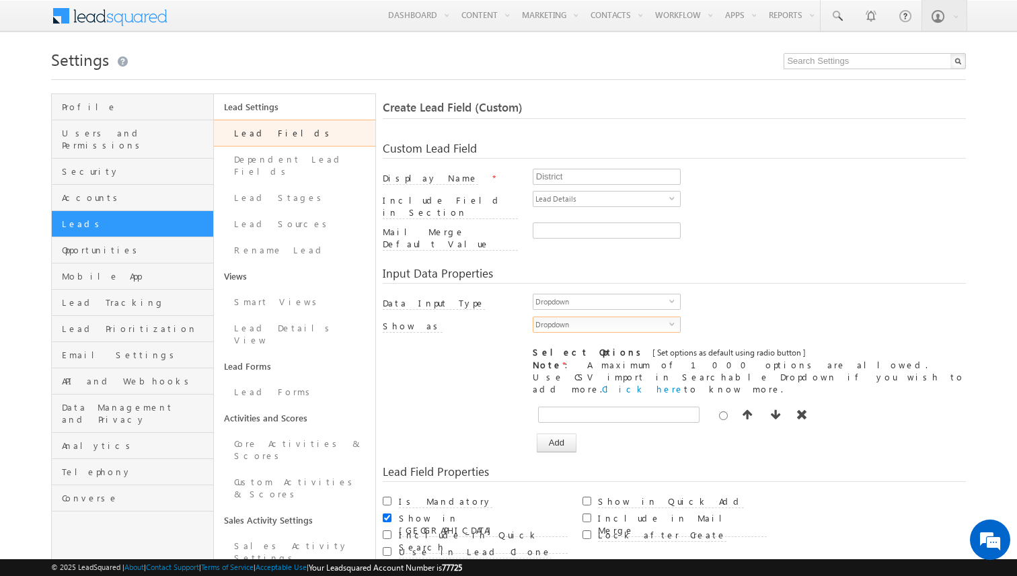
click at [584, 317] on span "Dropdown" at bounding box center [601, 324] width 136 height 15
click at [574, 335] on li "Searchable Dropdown" at bounding box center [606, 335] width 147 height 13
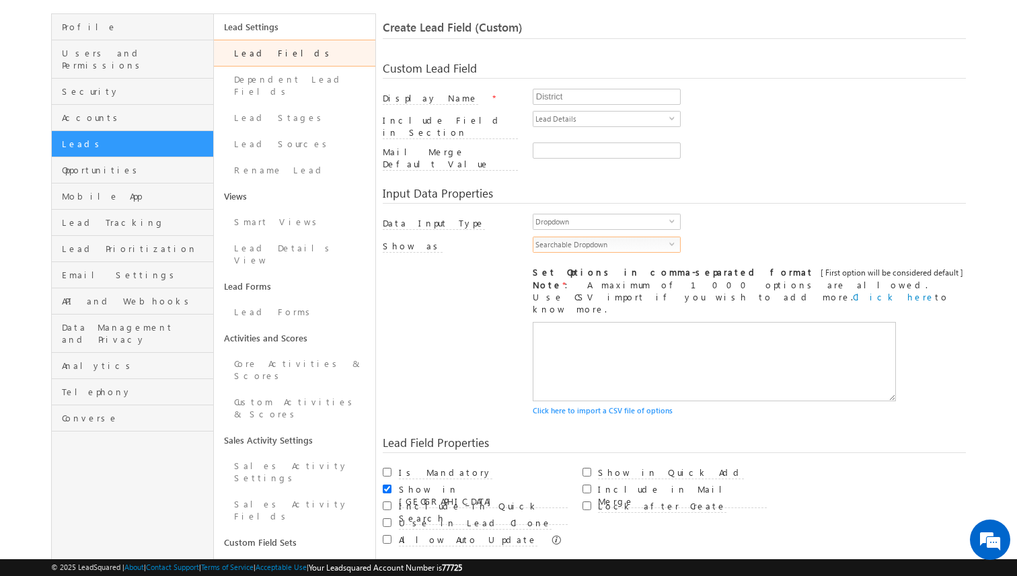
scroll to position [198, 0]
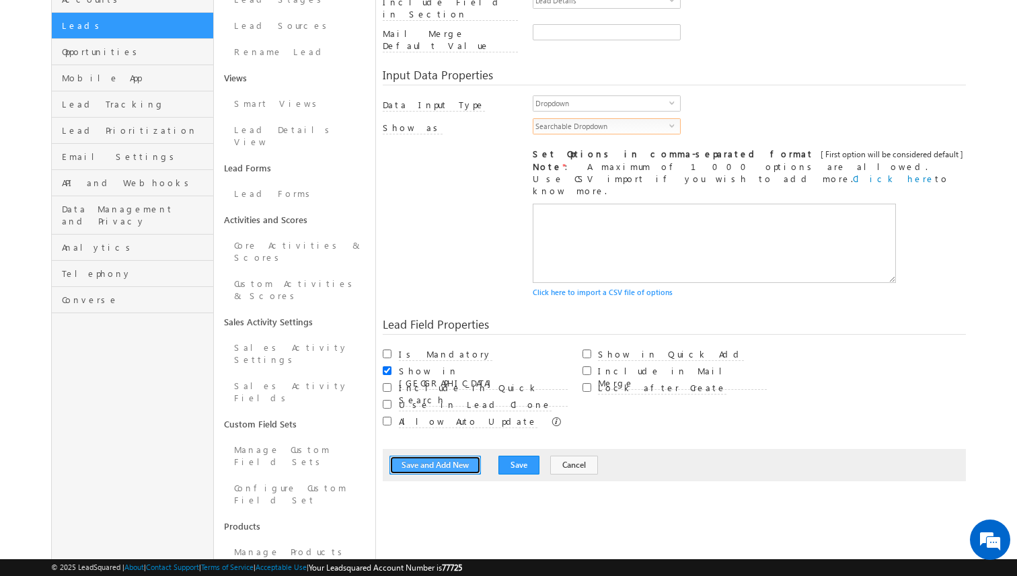
click at [444, 456] on button "Save and Add New" at bounding box center [434, 465] width 91 height 19
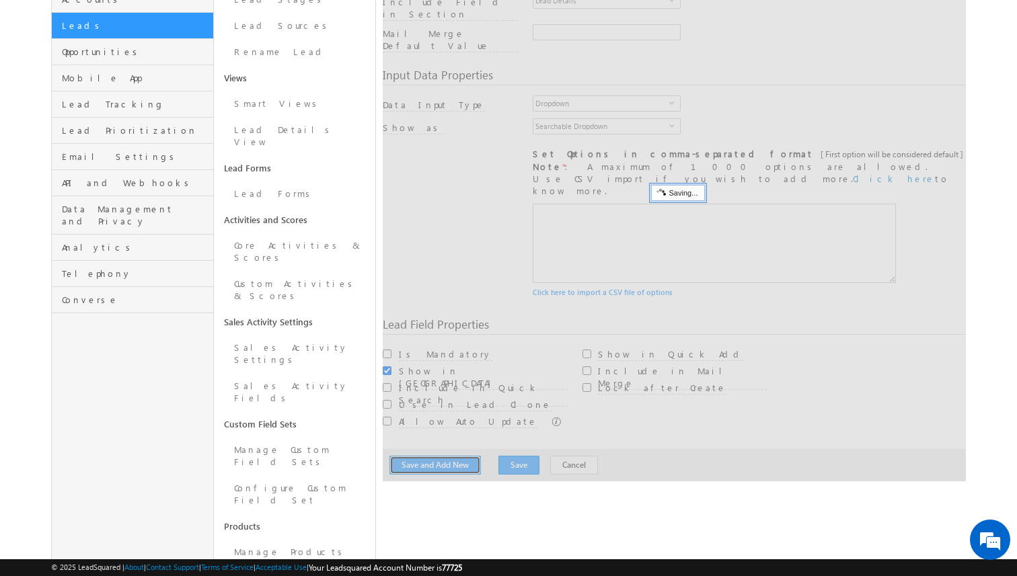
scroll to position [0, 0]
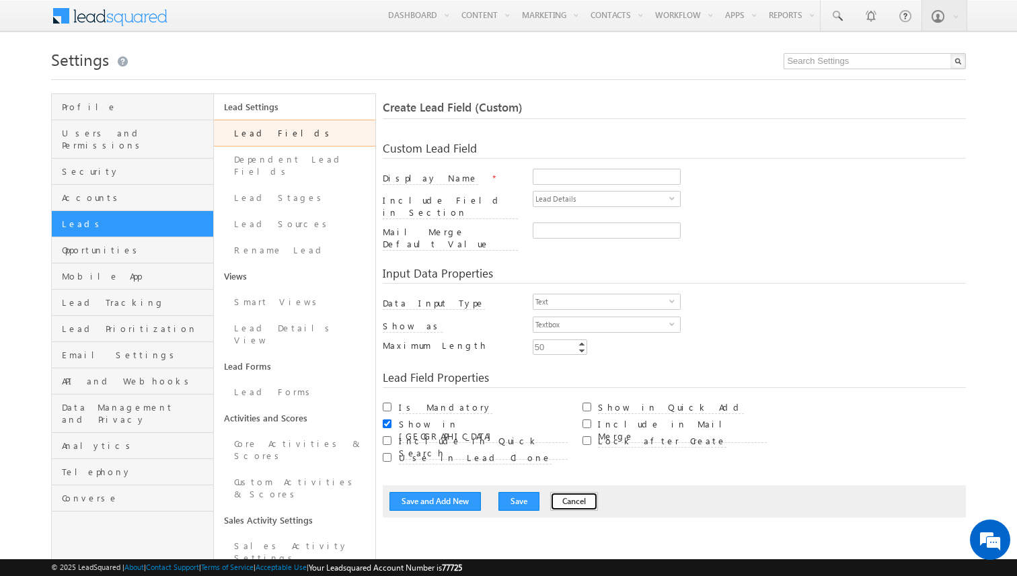
click at [557, 492] on button "Cancel" at bounding box center [574, 501] width 48 height 19
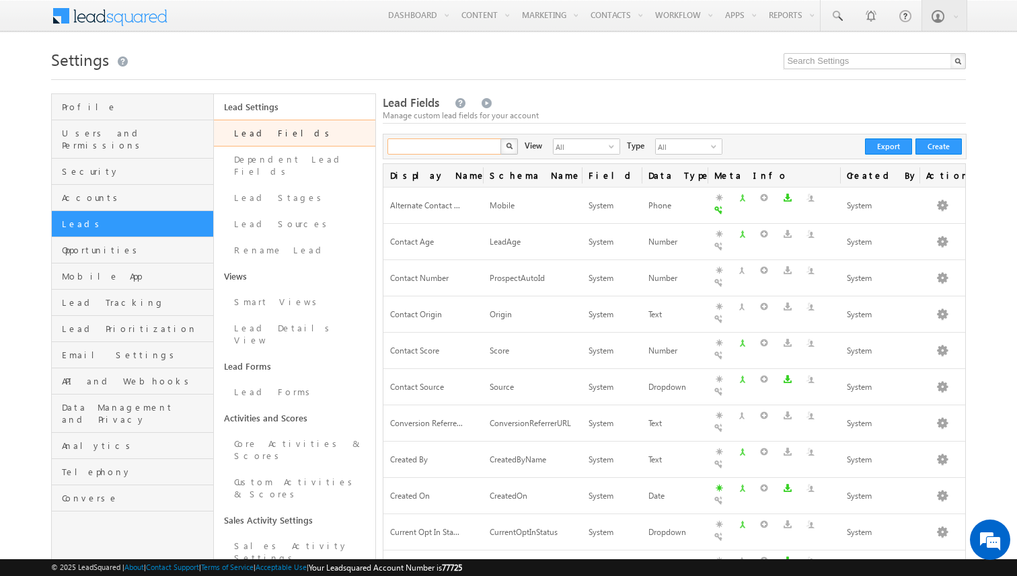
click at [448, 145] on input "text" at bounding box center [444, 147] width 115 height 16
type input "face"
click at [500, 139] on button "button" at bounding box center [508, 147] width 17 height 16
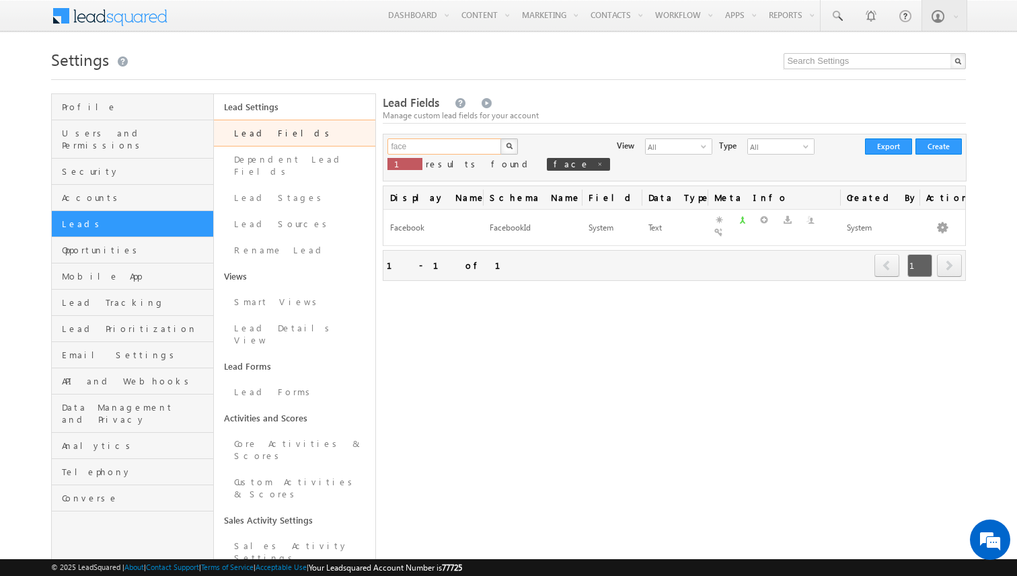
click at [442, 147] on input "face" at bounding box center [444, 147] width 115 height 16
click at [500, 139] on button "button" at bounding box center [508, 147] width 17 height 16
click at [467, 149] on input "campaign" at bounding box center [444, 147] width 115 height 16
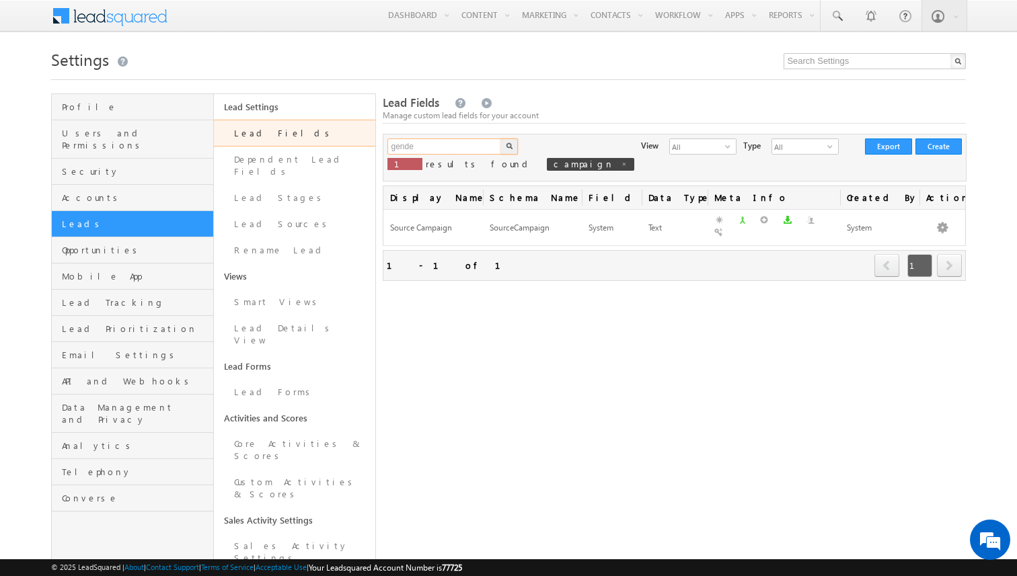
type input "gende"
click at [500, 139] on button "button" at bounding box center [508, 147] width 17 height 16
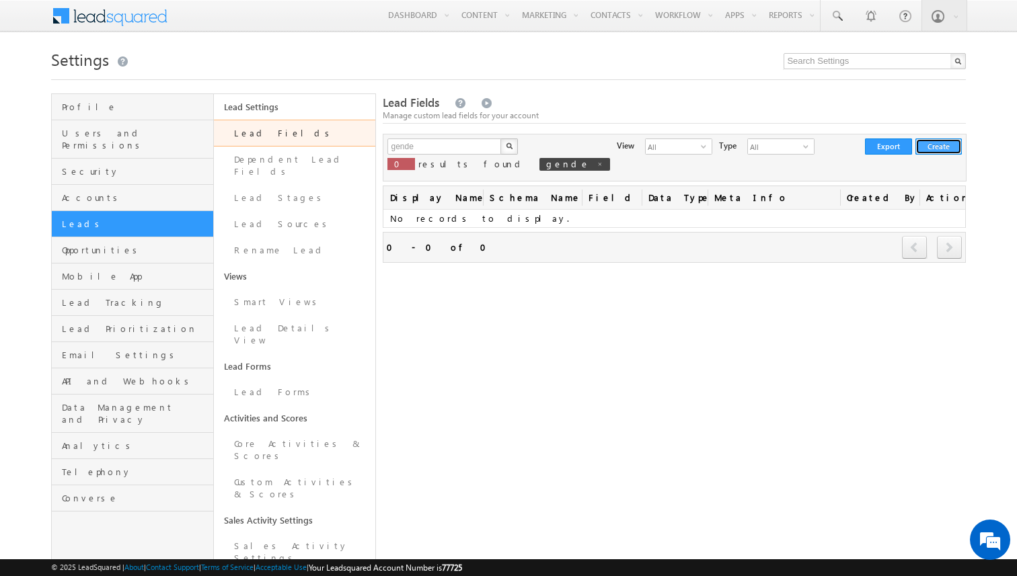
click at [946, 145] on button "Create" at bounding box center [938, 147] width 46 height 16
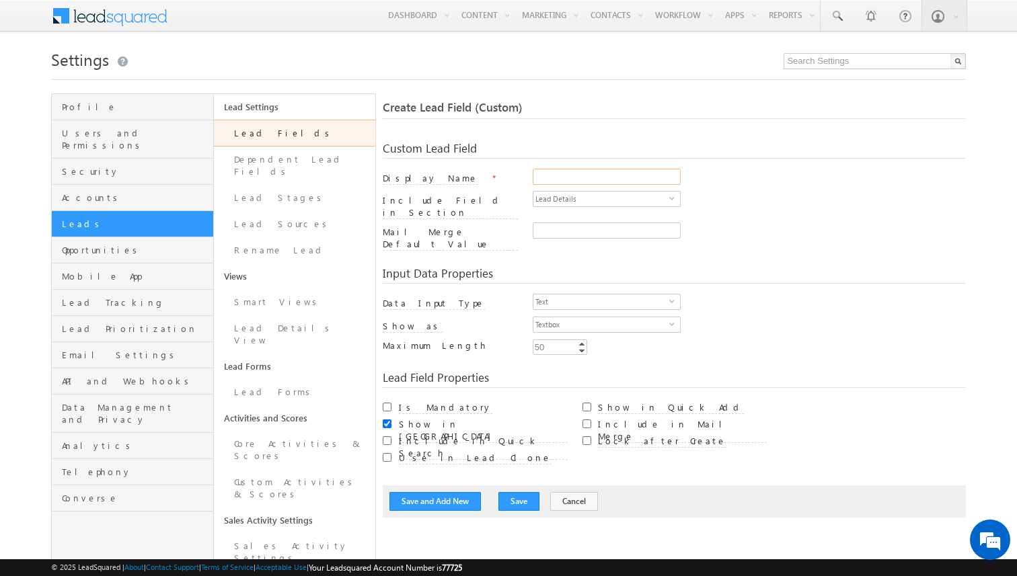
click at [561, 184] on input "Display Name" at bounding box center [607, 177] width 148 height 16
type input "Gender"
click at [562, 295] on span "Text" at bounding box center [601, 302] width 136 height 15
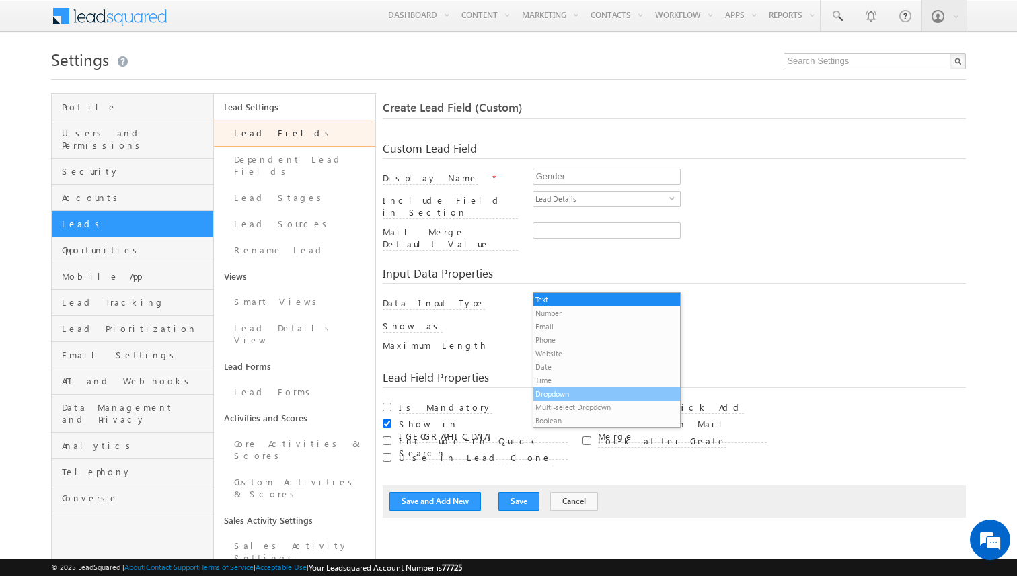
click at [562, 393] on li "Dropdown" at bounding box center [606, 393] width 147 height 13
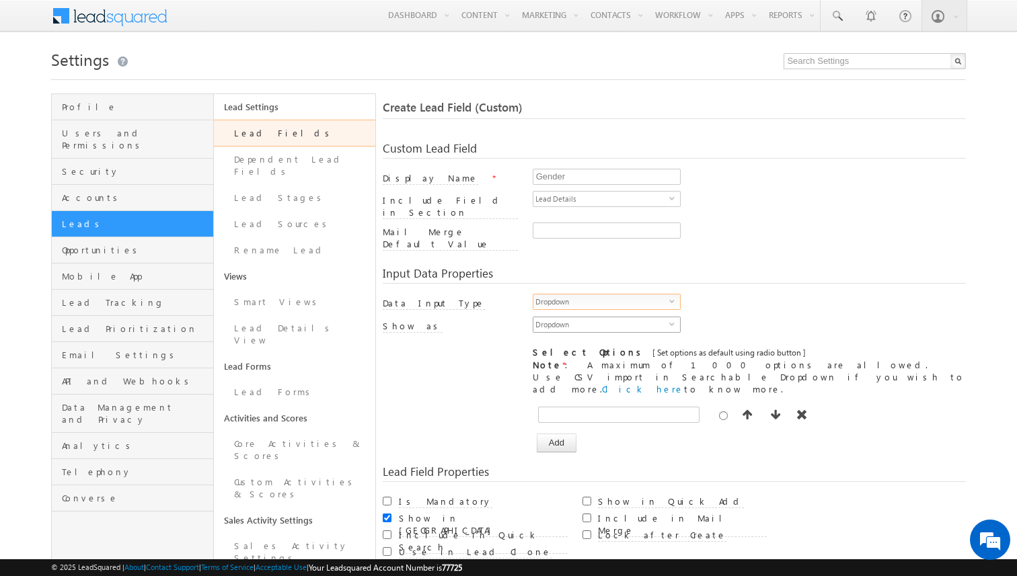
click at [579, 317] on span "Dropdown" at bounding box center [601, 324] width 136 height 15
click at [574, 337] on li "Searchable Dropdown" at bounding box center [606, 335] width 147 height 13
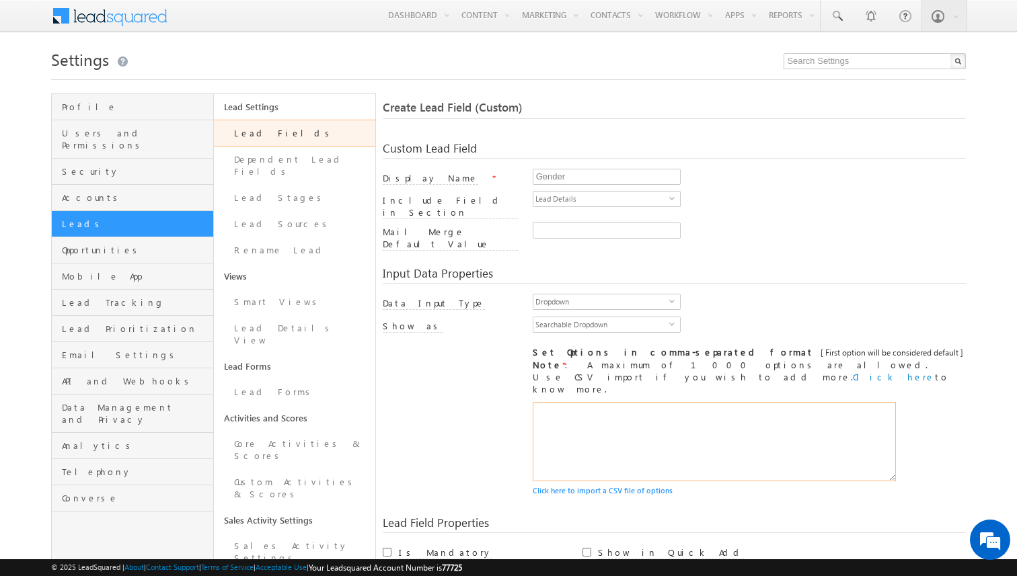
click at [571, 402] on textarea at bounding box center [714, 441] width 363 height 79
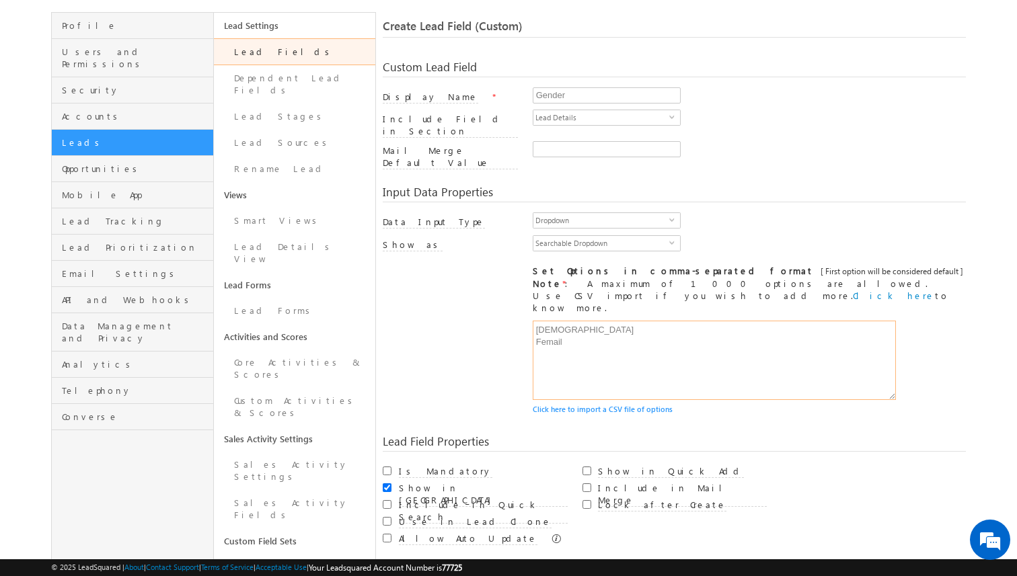
scroll to position [151, 0]
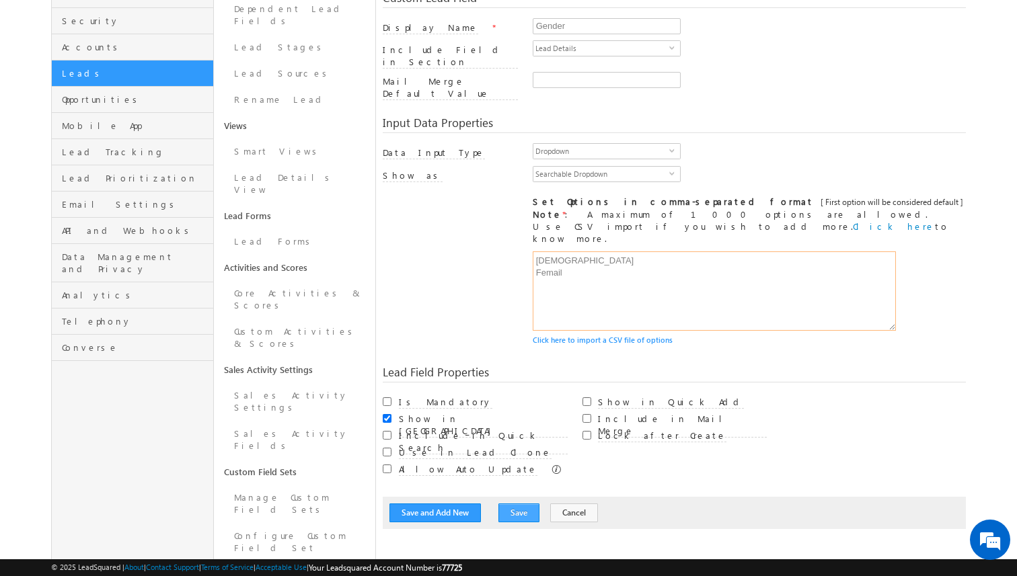
type textarea "Male Femail"
click at [514, 504] on button "Save" at bounding box center [518, 513] width 41 height 19
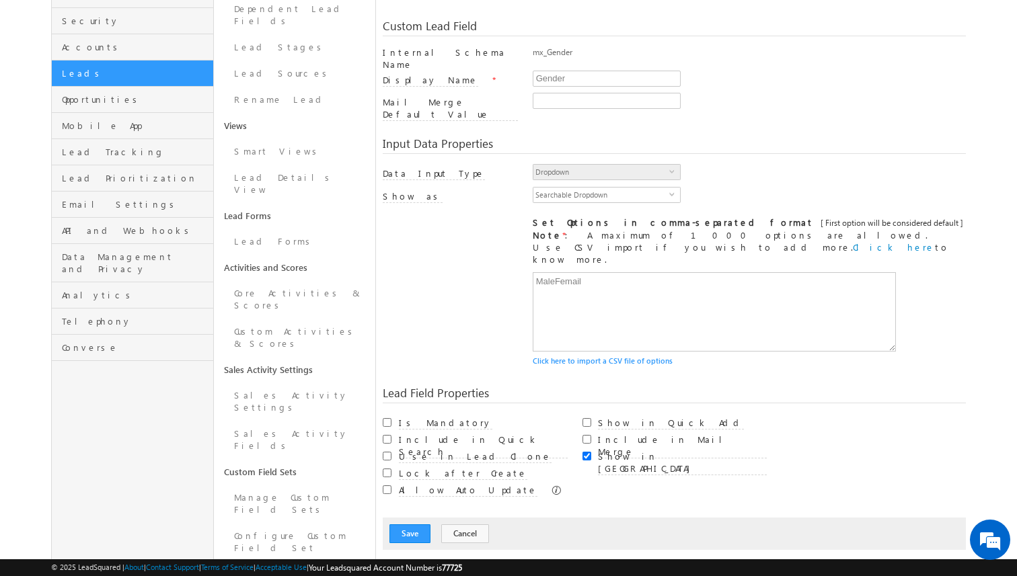
scroll to position [100, 0]
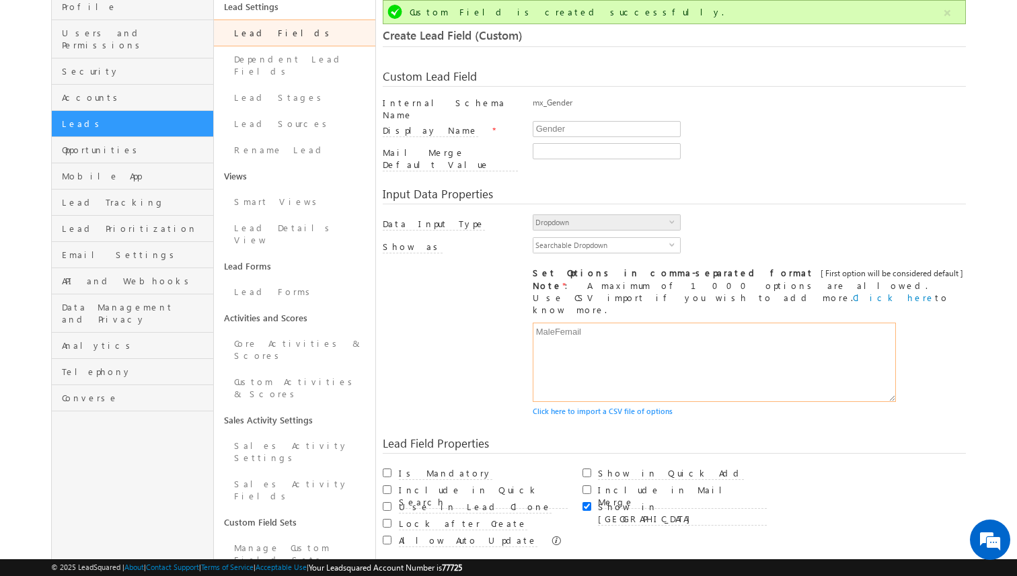
click at [615, 323] on textarea "Male Femail" at bounding box center [714, 362] width 363 height 79
click at [555, 323] on textarea "Male Femail" at bounding box center [714, 362] width 363 height 79
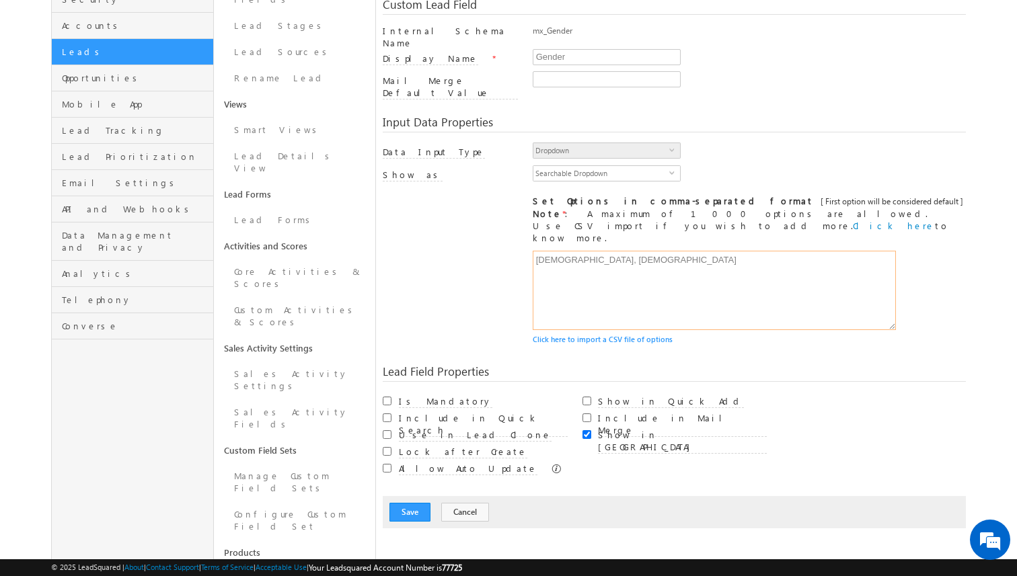
scroll to position [197, 0]
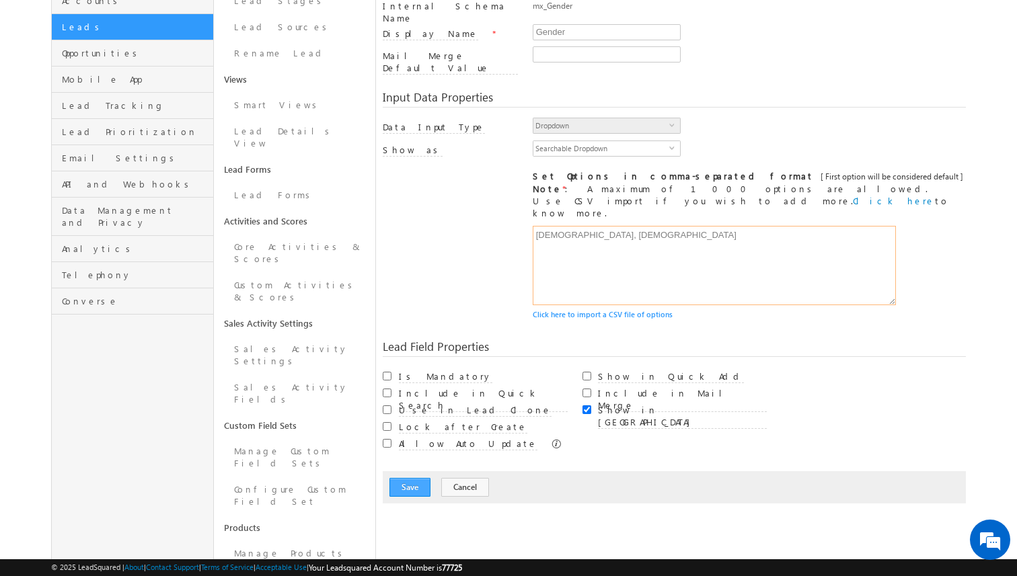
type textarea "Male, Female"
click at [409, 478] on button "Save" at bounding box center [409, 487] width 41 height 19
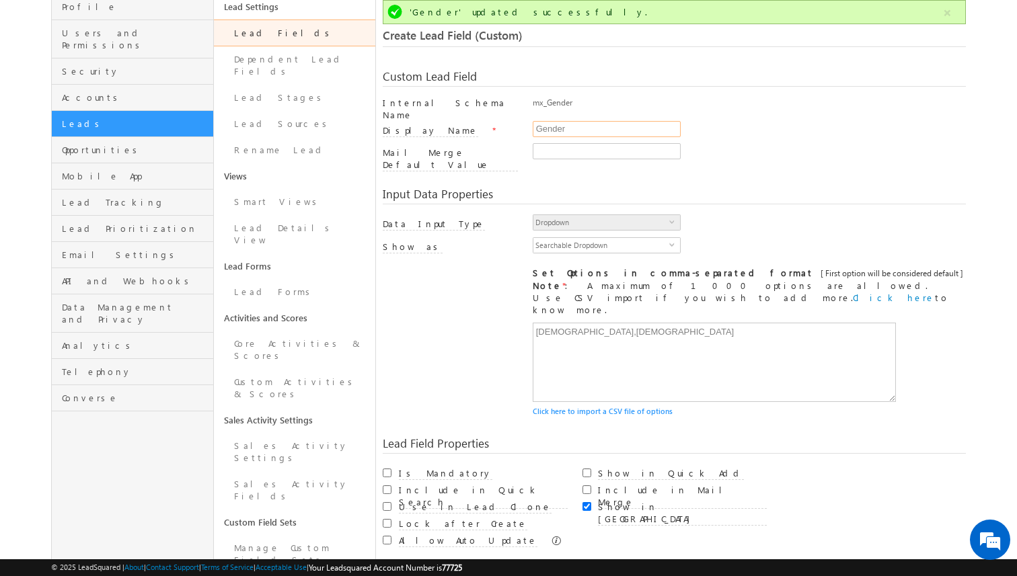
click at [577, 121] on input "Gender" at bounding box center [607, 129] width 148 height 16
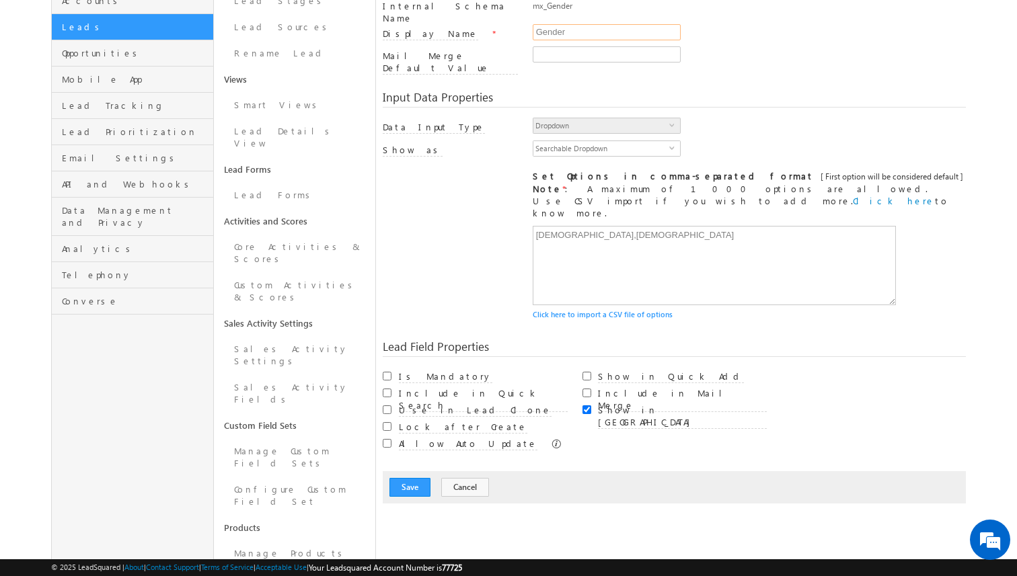
scroll to position [206, 0]
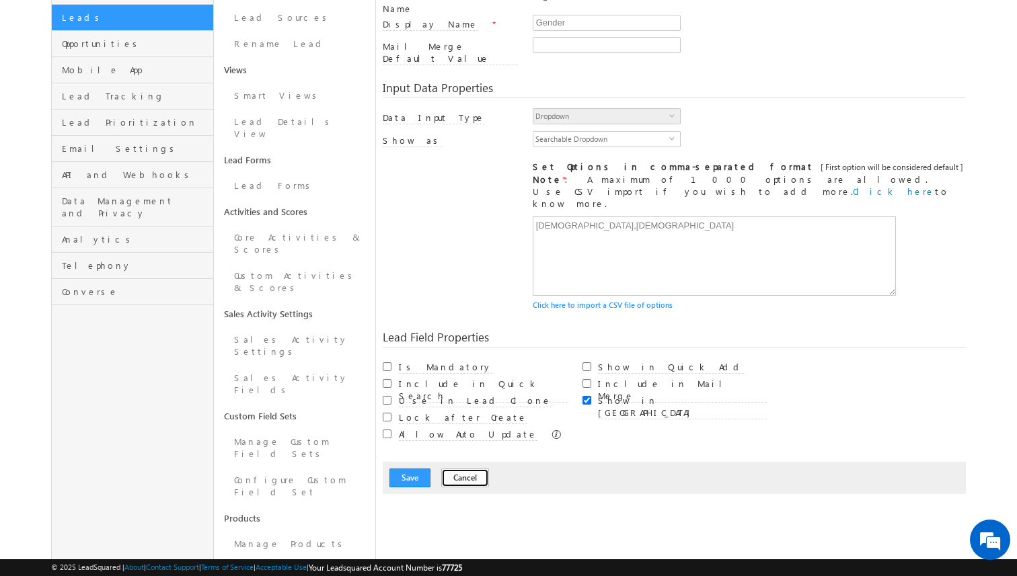
click at [455, 469] on button "Cancel" at bounding box center [465, 478] width 48 height 19
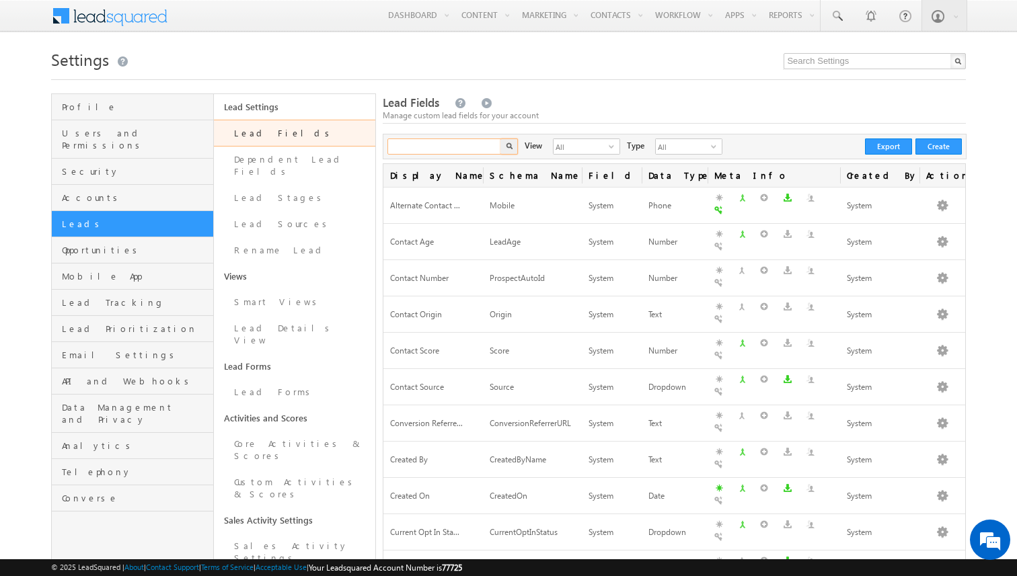
click at [467, 142] on input "text" at bounding box center [444, 147] width 115 height 16
type input "batch"
click at [500, 139] on button "button" at bounding box center [508, 147] width 17 height 16
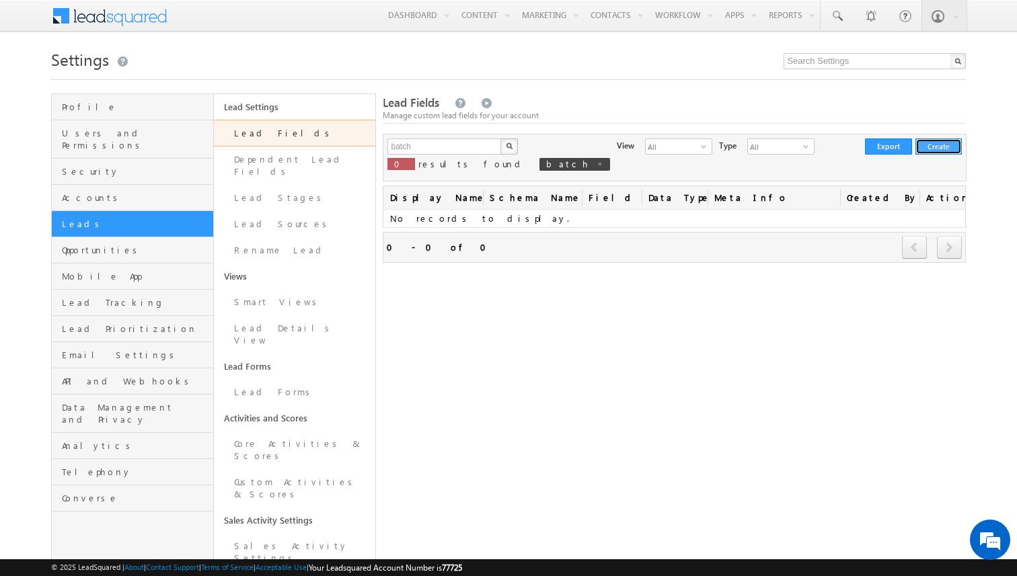
click at [927, 141] on button "Create" at bounding box center [938, 147] width 46 height 16
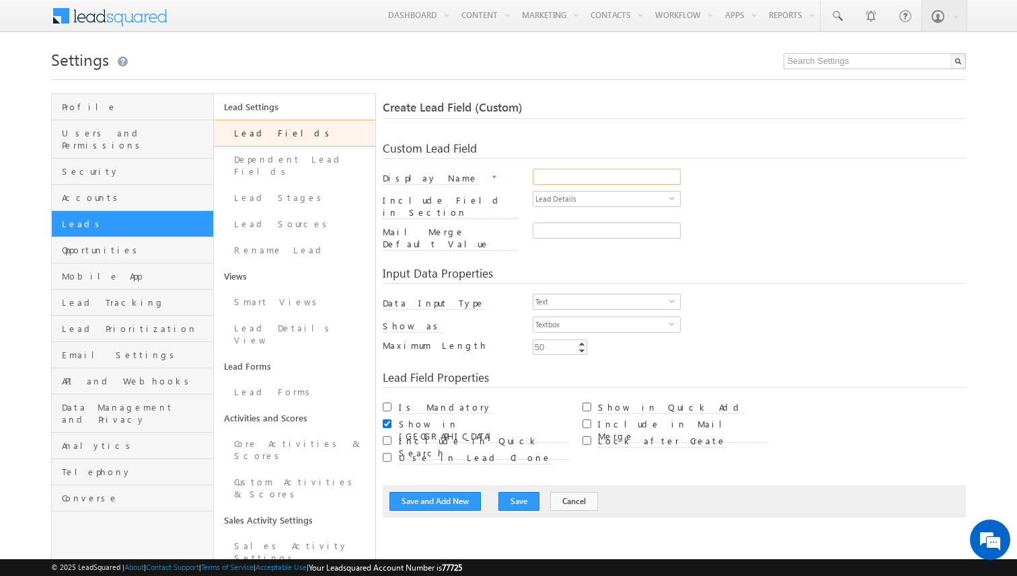
click at [547, 173] on input "Display Name" at bounding box center [607, 177] width 148 height 16
type input "Batch"
click at [568, 295] on span "Text" at bounding box center [601, 302] width 136 height 15
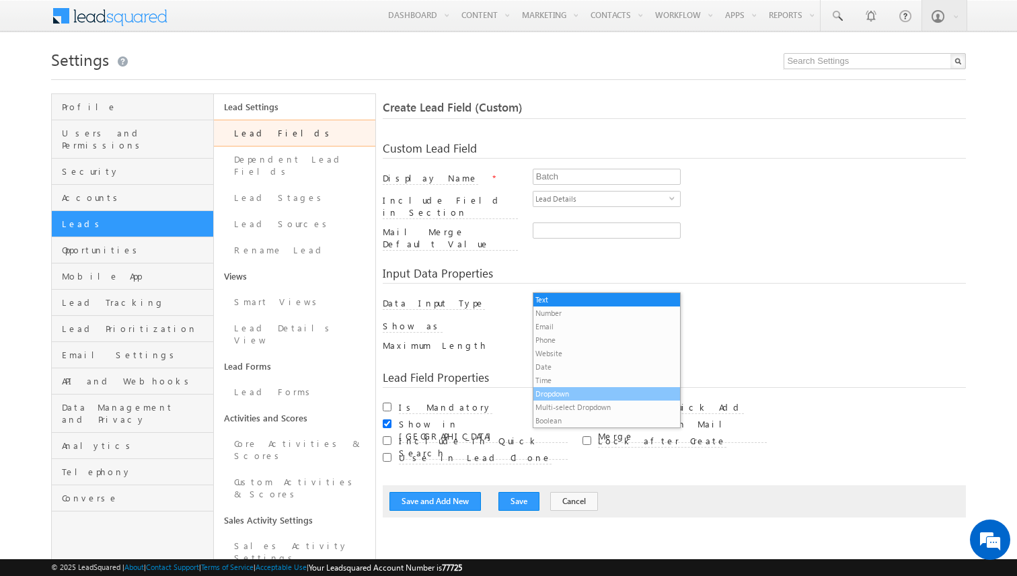
click at [563, 393] on li "Dropdown" at bounding box center [606, 393] width 147 height 13
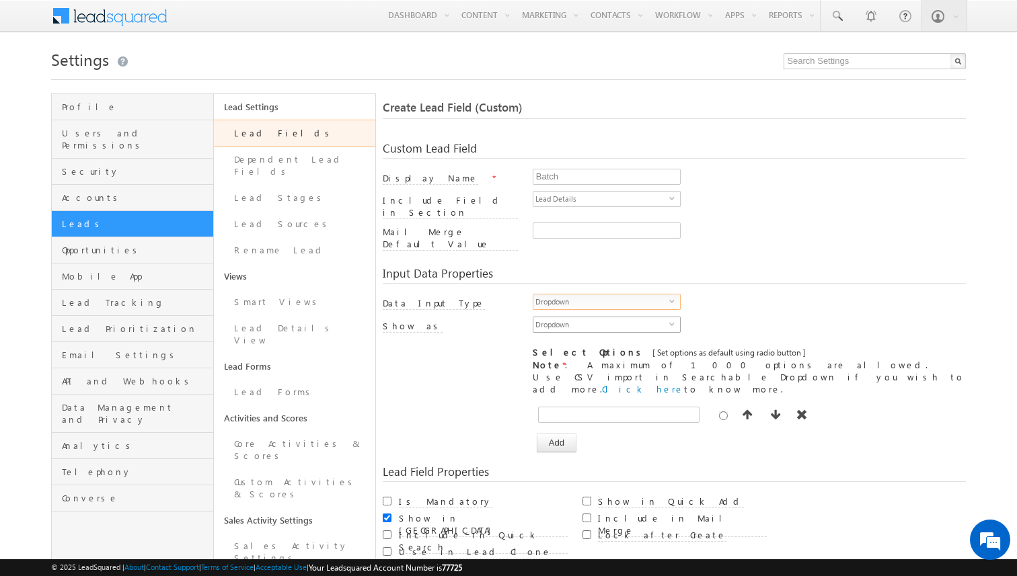
click at [576, 317] on span "Dropdown" at bounding box center [601, 324] width 136 height 15
click at [570, 336] on li "Searchable Dropdown" at bounding box center [606, 335] width 147 height 13
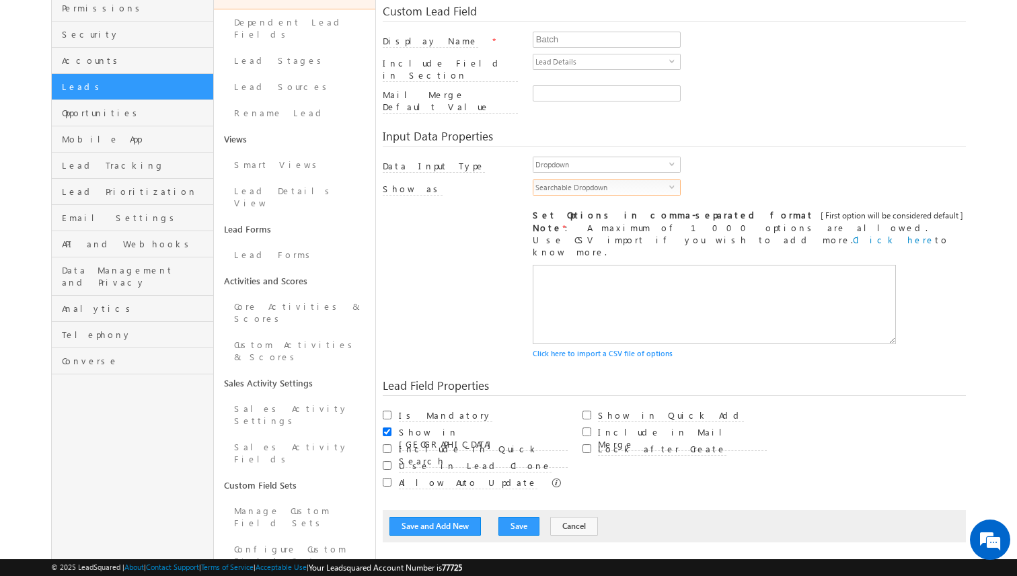
scroll to position [178, 0]
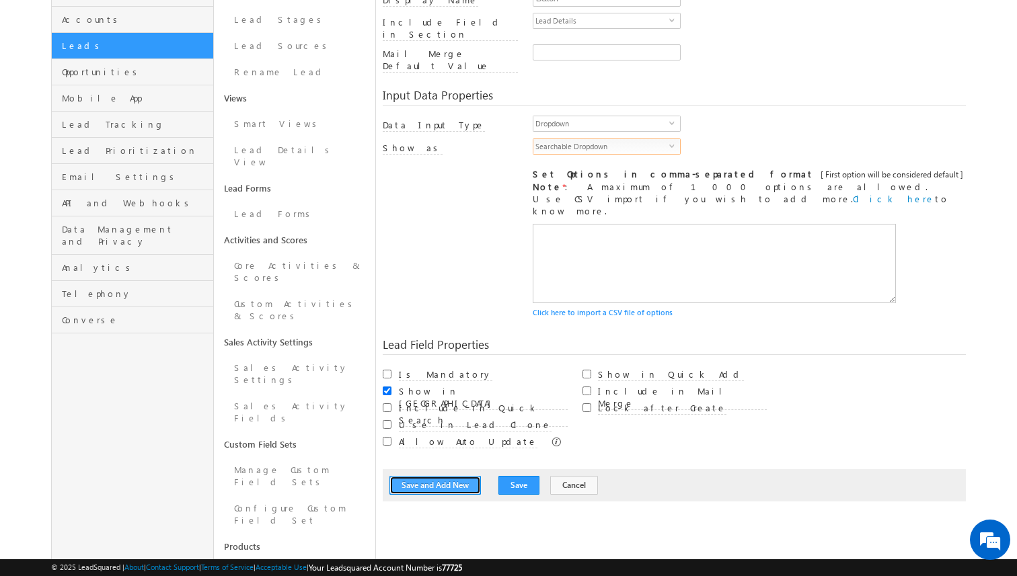
click at [442, 476] on button "Save and Add New" at bounding box center [434, 485] width 91 height 19
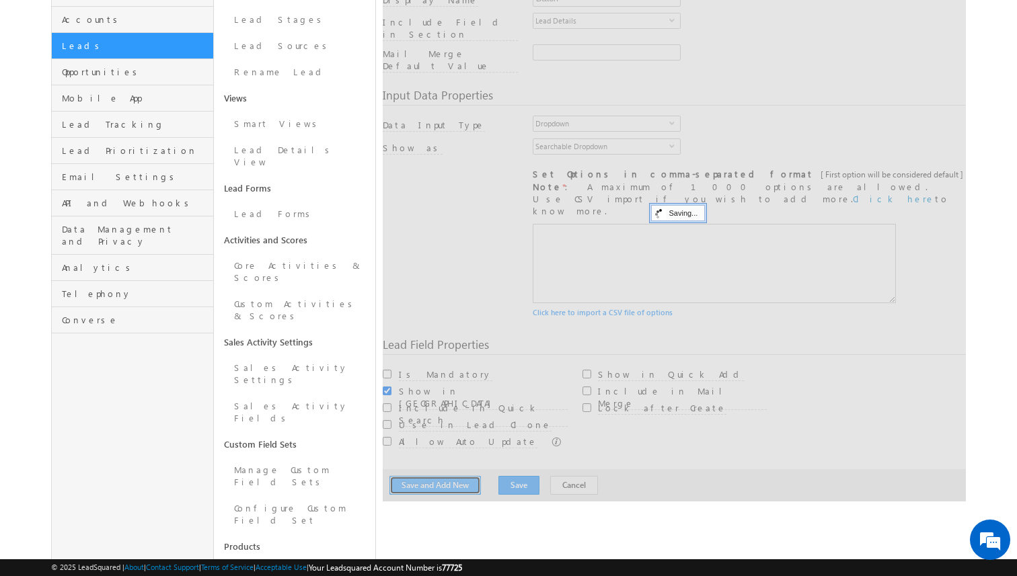
scroll to position [0, 0]
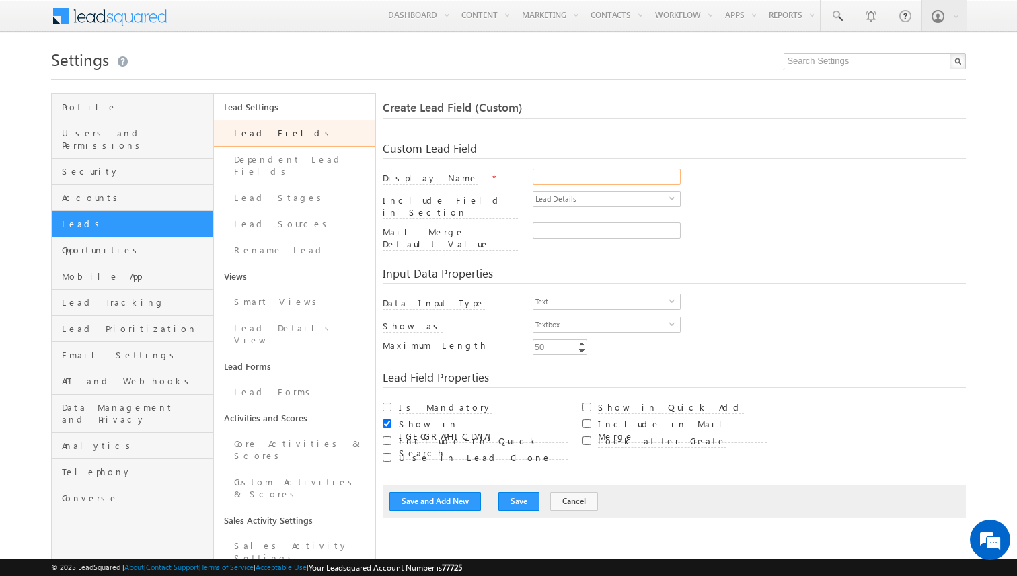
click at [571, 182] on input "Display Name" at bounding box center [607, 177] width 148 height 16
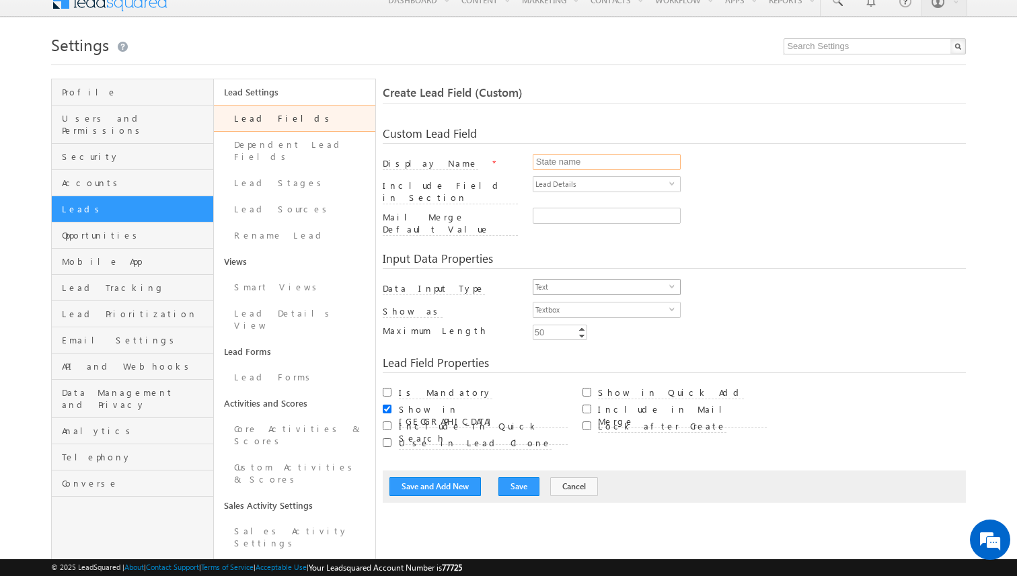
type input "State name"
click at [561, 280] on span "Text" at bounding box center [601, 287] width 136 height 15
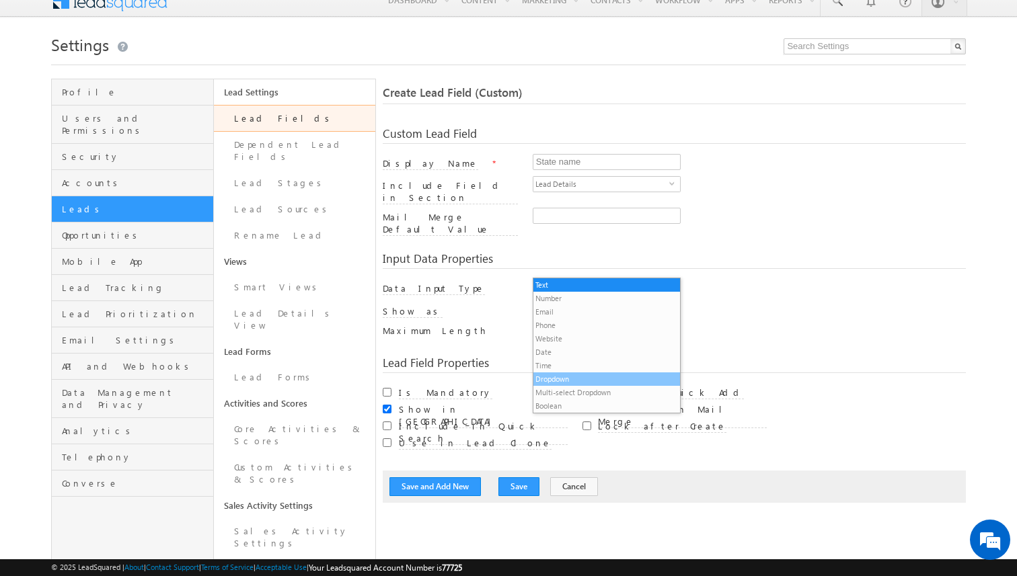
click at [557, 375] on li "Dropdown" at bounding box center [606, 379] width 147 height 13
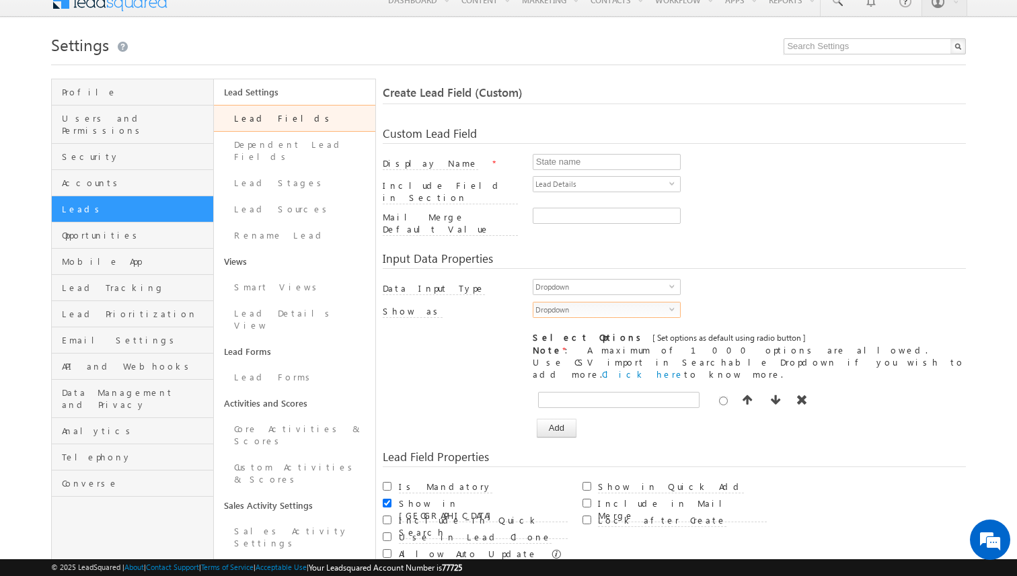
click at [560, 303] on span "Dropdown" at bounding box center [601, 310] width 136 height 15
click at [567, 323] on li "Searchable Dropdown" at bounding box center [606, 321] width 147 height 13
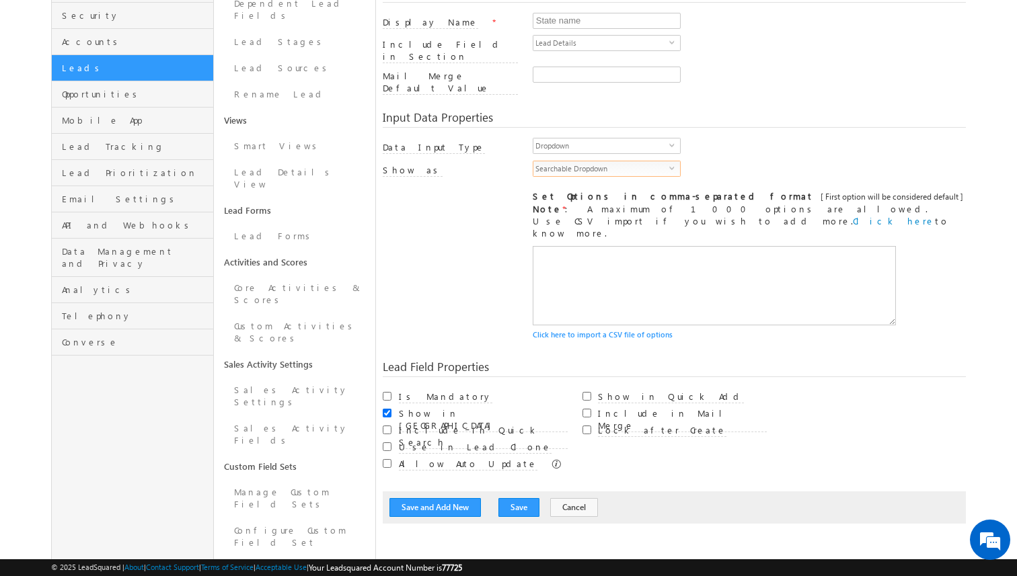
scroll to position [175, 0]
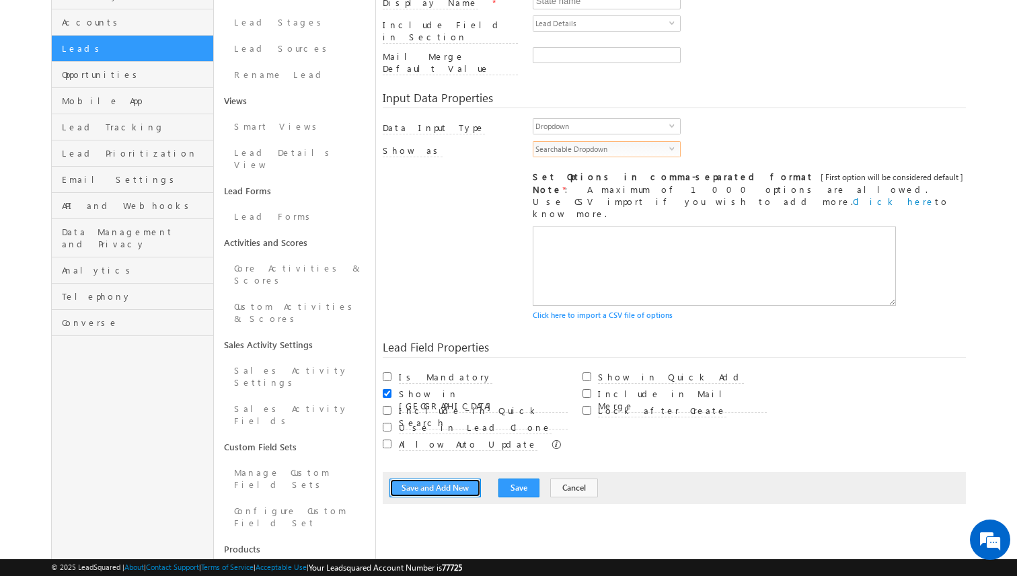
click at [424, 479] on button "Save and Add New" at bounding box center [434, 488] width 91 height 19
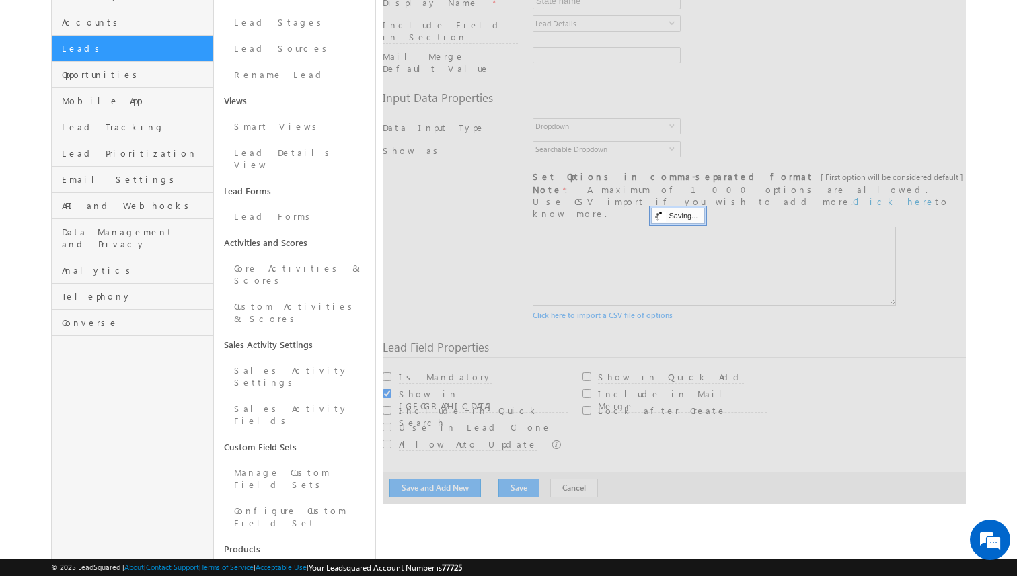
scroll to position [100, 0]
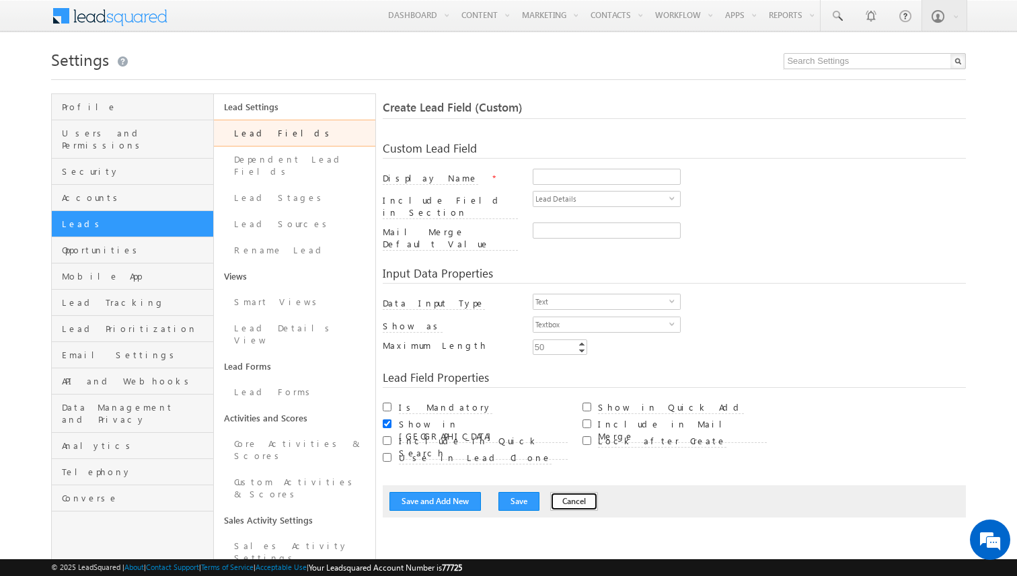
click at [557, 492] on button "Cancel" at bounding box center [574, 501] width 48 height 19
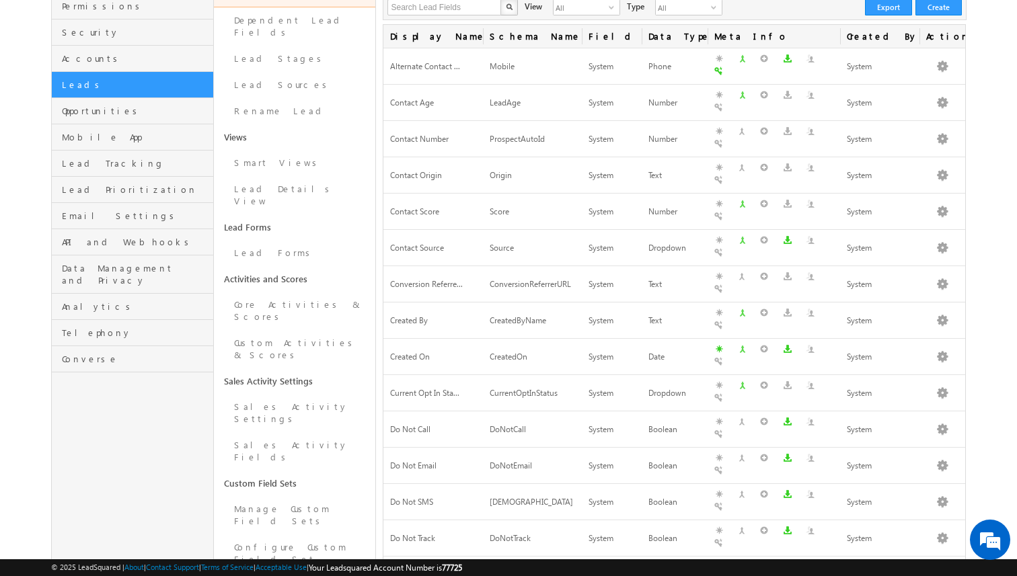
scroll to position [143, 0]
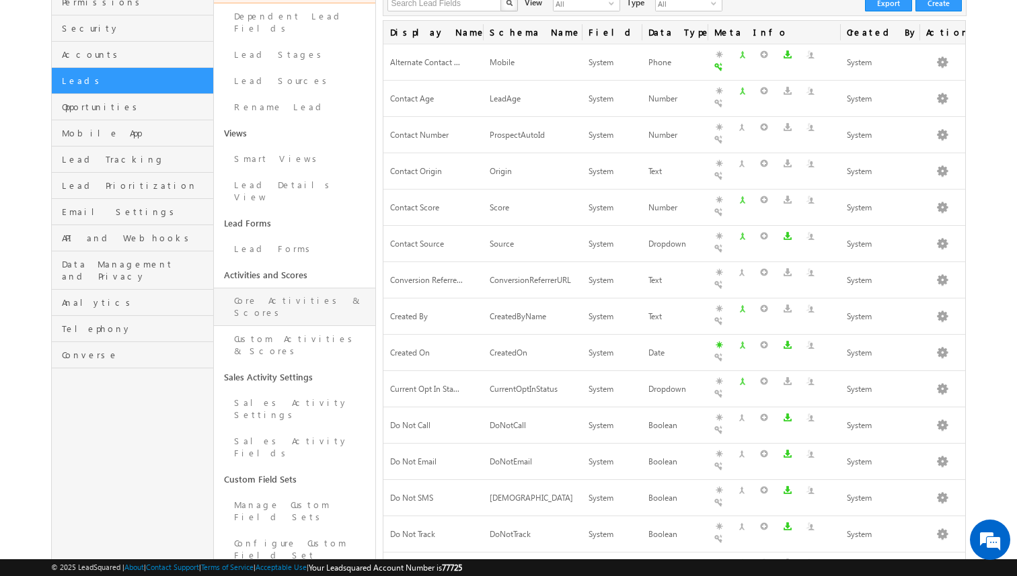
click at [278, 288] on link "Core Activities & Scores" at bounding box center [295, 307] width 162 height 38
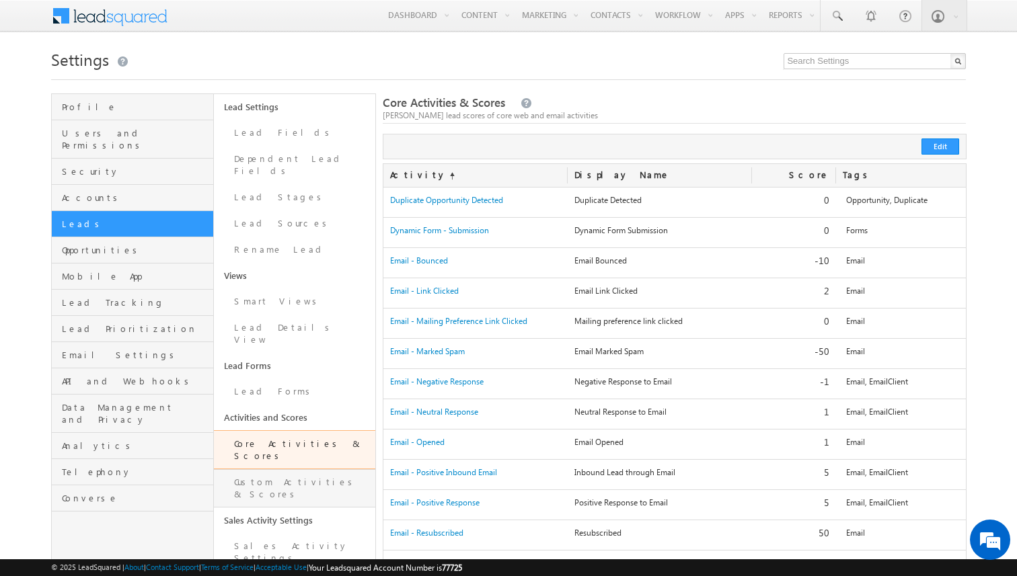
click at [302, 469] on link "Custom Activities & Scores" at bounding box center [295, 488] width 162 height 38
